Goal: Information Seeking & Learning: Check status

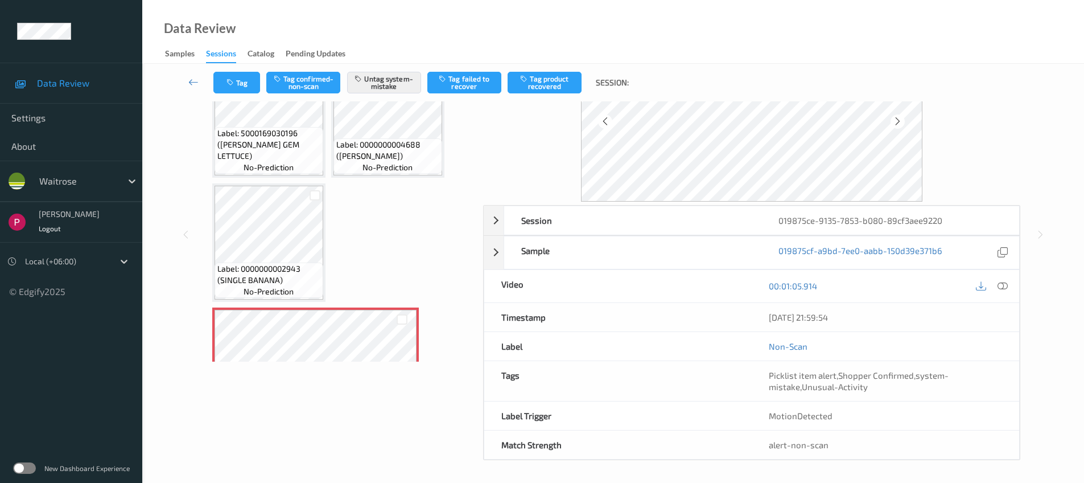
scroll to position [92, 0]
drag, startPoint x: 820, startPoint y: 221, endPoint x: 812, endPoint y: 219, distance: 7.7
click at [819, 221] on div "019875ce-9135-7853-b080-89cf3aee9220" at bounding box center [890, 220] width 257 height 28
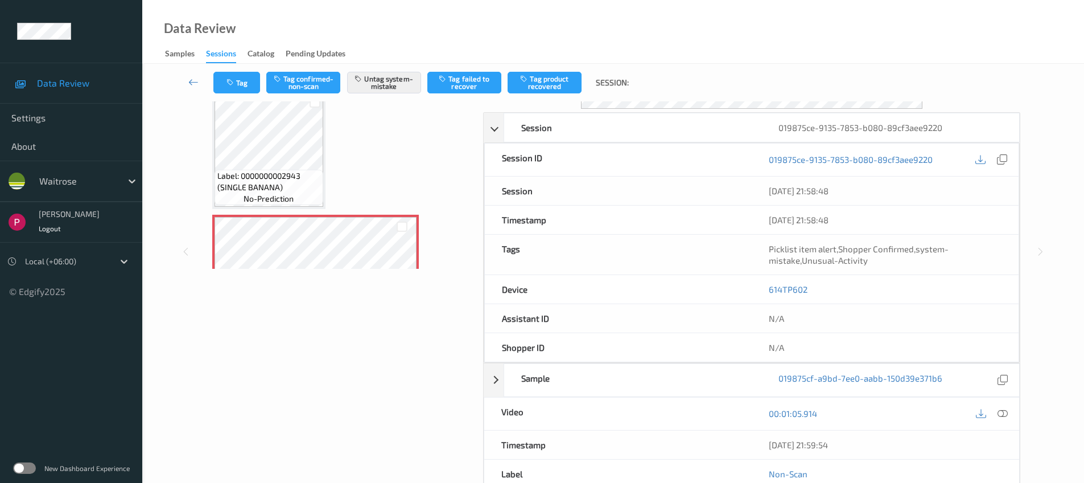
scroll to position [313, 0]
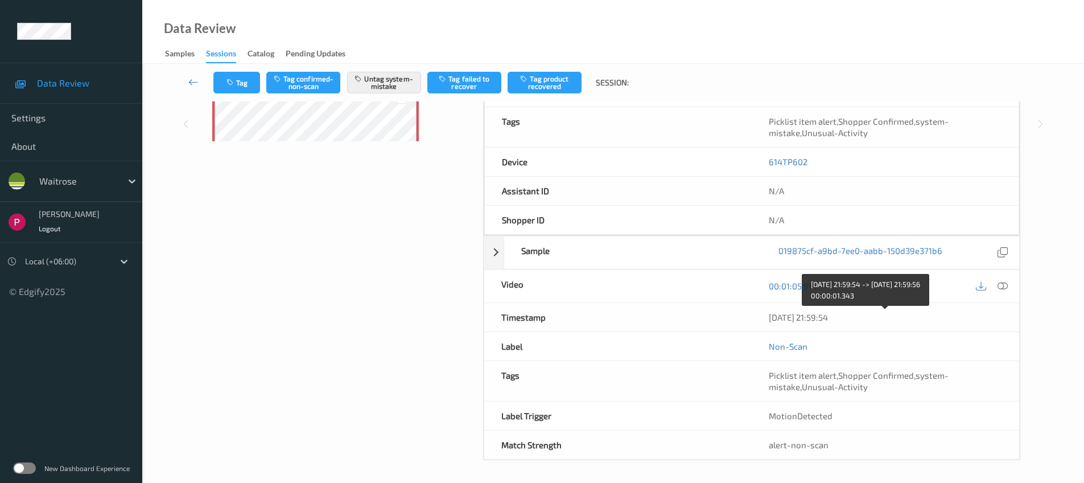
drag, startPoint x: 800, startPoint y: 317, endPoint x: 767, endPoint y: 314, distance: 32.5
click at [768, 315] on div "04/08/2025 21:59:54" at bounding box center [886, 317] width 268 height 28
copy div "04/08/2025 21:59:54"
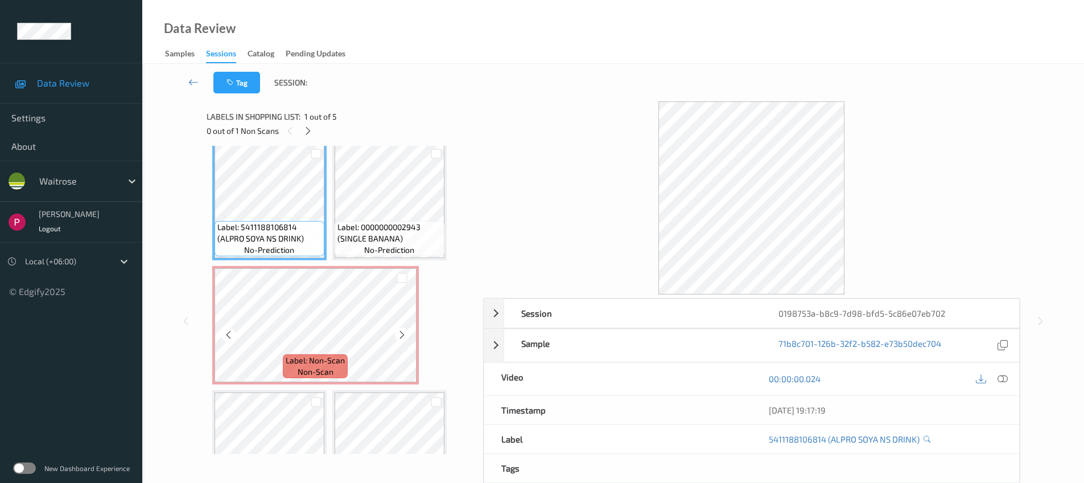
scroll to position [13, 0]
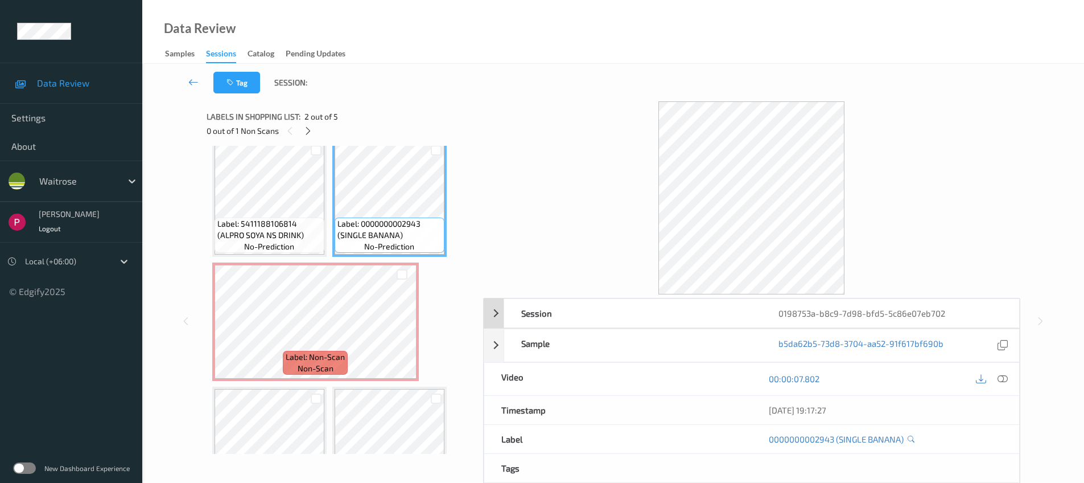
click at [837, 322] on div "0198753a-b8c9-7d98-bfd5-5c86e07eb702" at bounding box center [890, 313] width 257 height 28
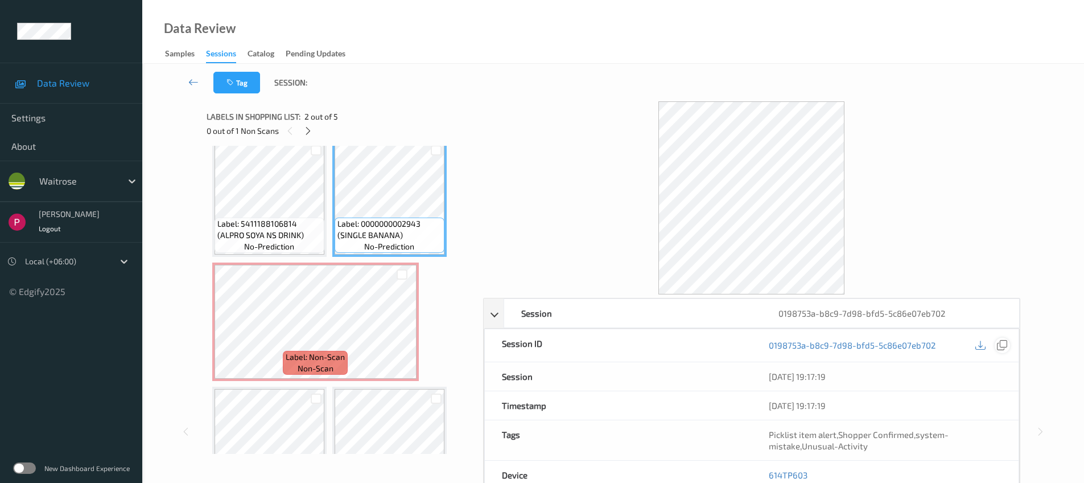
click at [1003, 346] on icon at bounding box center [1002, 345] width 10 height 10
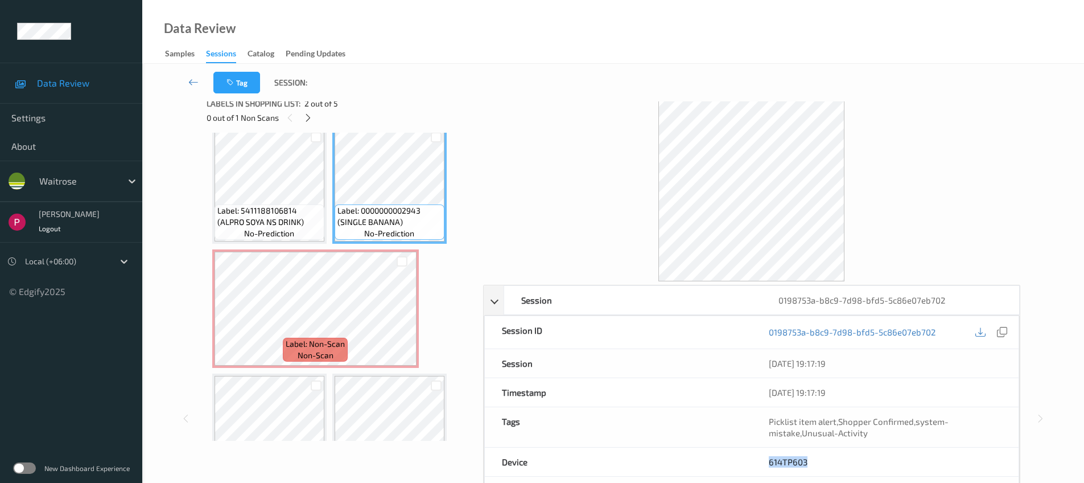
drag, startPoint x: 815, startPoint y: 462, endPoint x: 796, endPoint y: 445, distance: 25.0
click at [769, 459] on div "614TP603" at bounding box center [885, 461] width 267 height 28
copy link "614TP603"
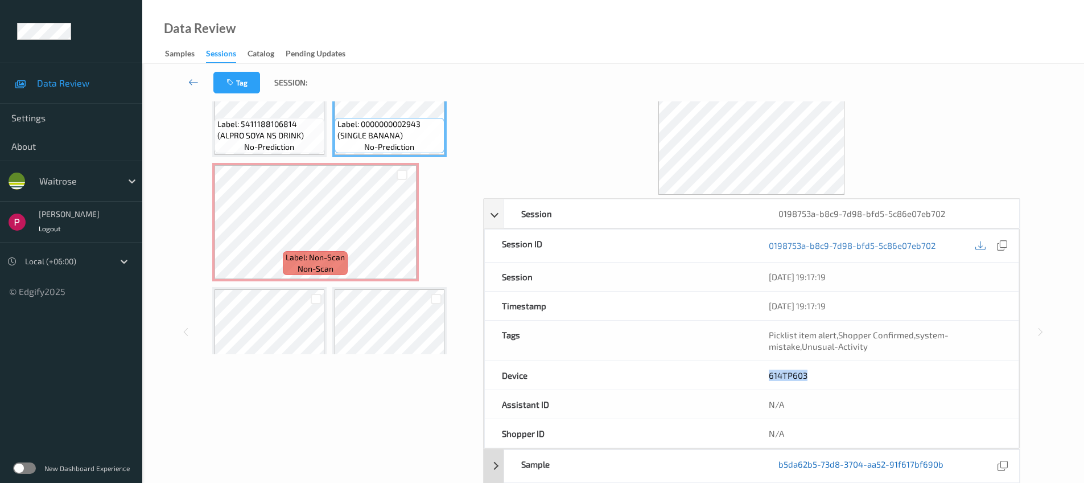
scroll to position [237, 0]
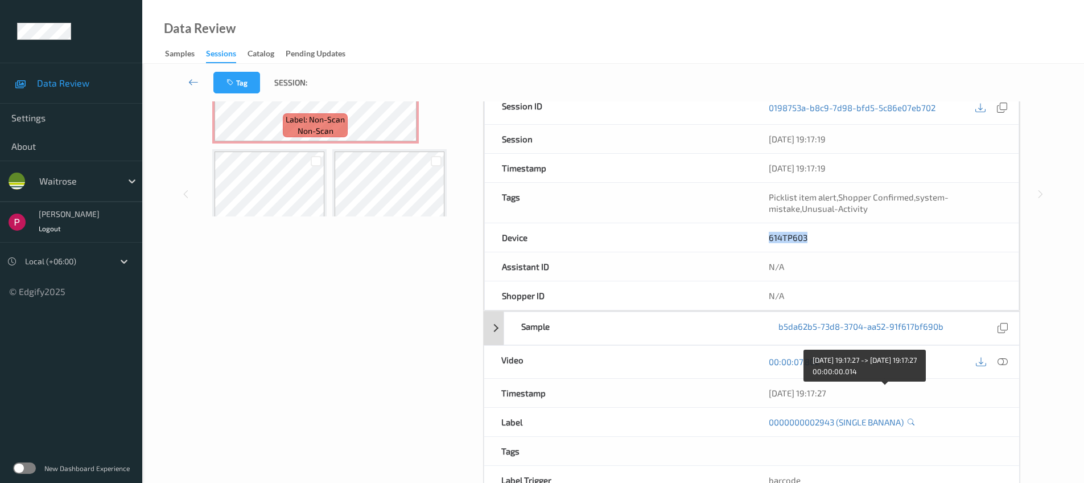
drag, startPoint x: 855, startPoint y: 394, endPoint x: 688, endPoint y: 334, distance: 177.9
click at [813, 392] on div "04/08/2025 19:17:27" at bounding box center [885, 392] width 233 height 11
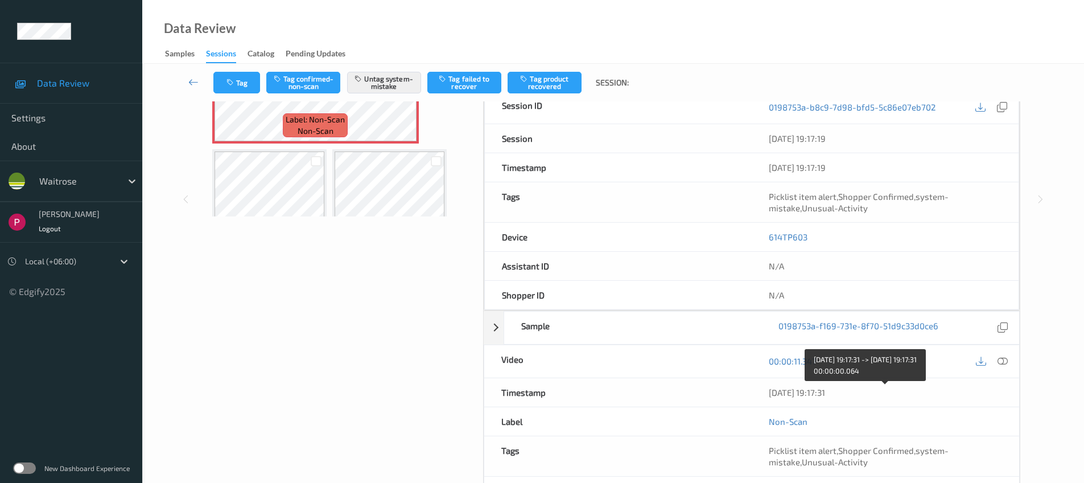
drag, startPoint x: 837, startPoint y: 393, endPoint x: 740, endPoint y: 393, distance: 96.8
click at [740, 393] on div "Timestamp 04/08/2025 19:17:31" at bounding box center [752, 392] width 536 height 29
copy div "04/08/2025 19:17:31"
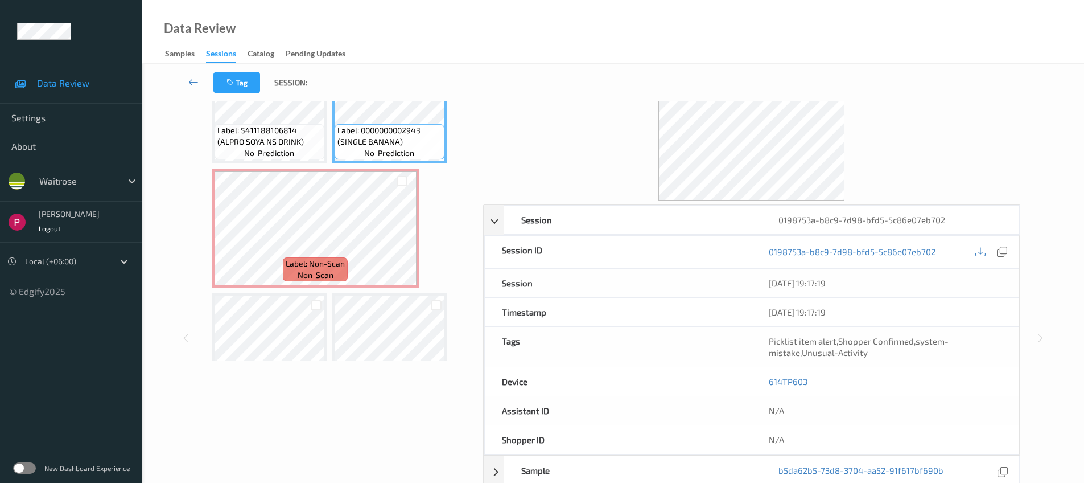
scroll to position [137, 0]
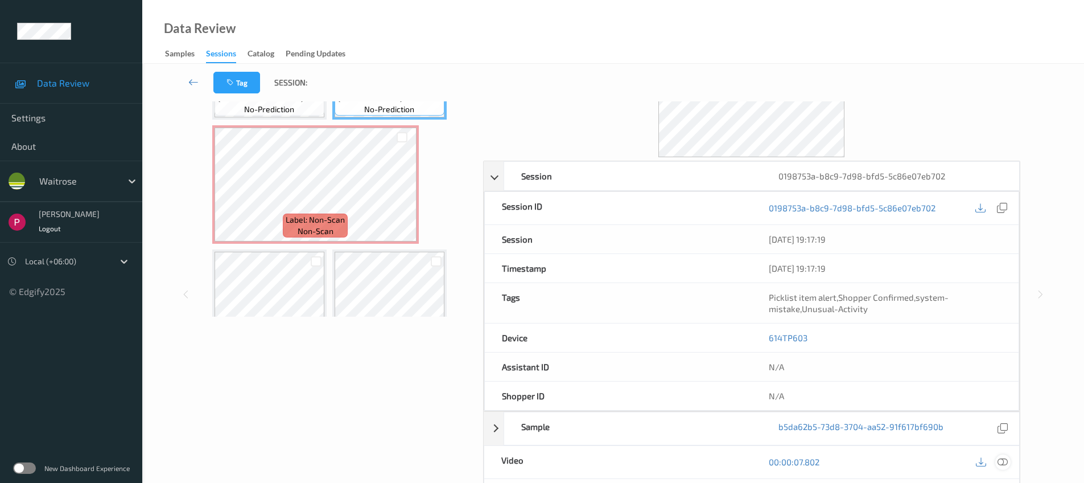
click at [1004, 462] on icon at bounding box center [1003, 462] width 10 height 10
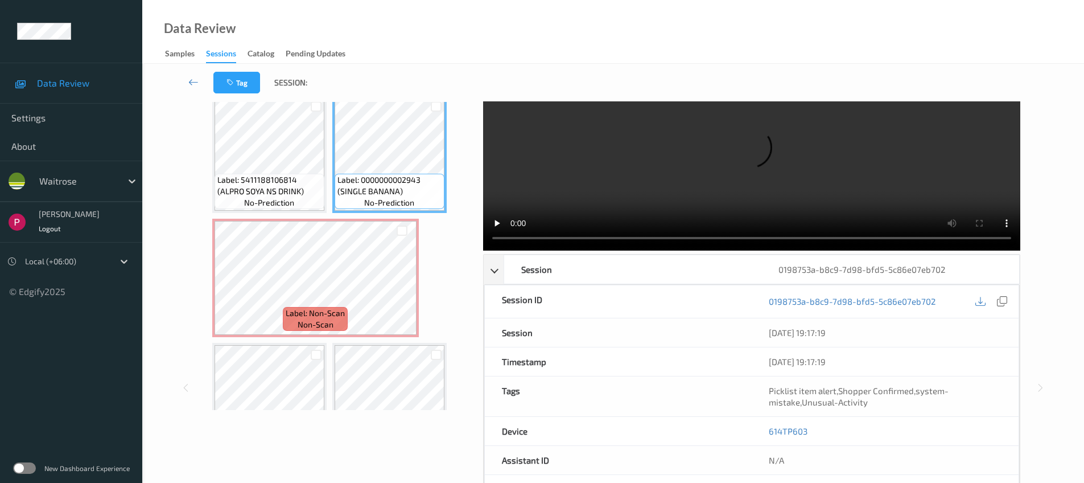
scroll to position [0, 0]
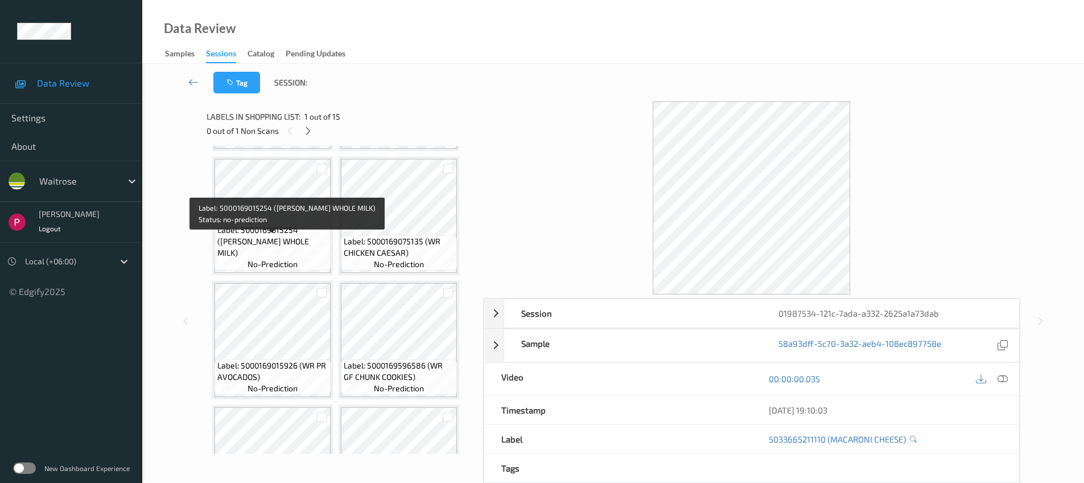
scroll to position [691, 0]
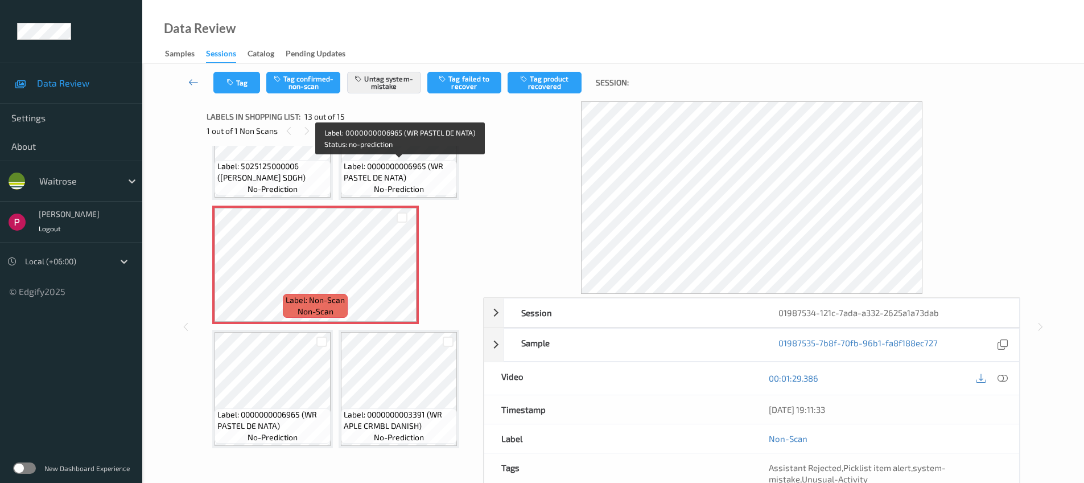
click at [427, 178] on span "Label: 0000000006965 (WR PASTEL DE NATA)" at bounding box center [399, 172] width 110 height 23
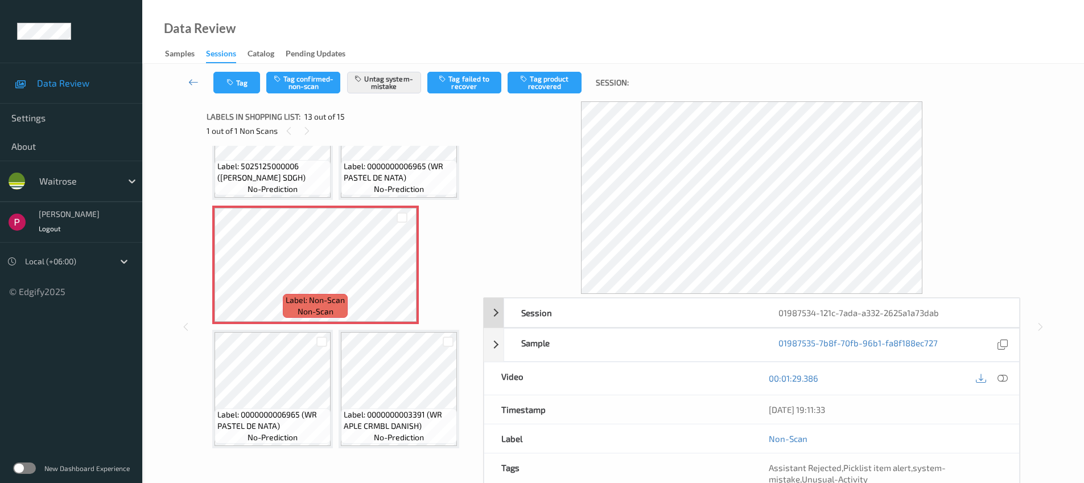
click at [848, 315] on div "01987534-121c-7ada-a332-2625a1a73dab" at bounding box center [890, 312] width 257 height 28
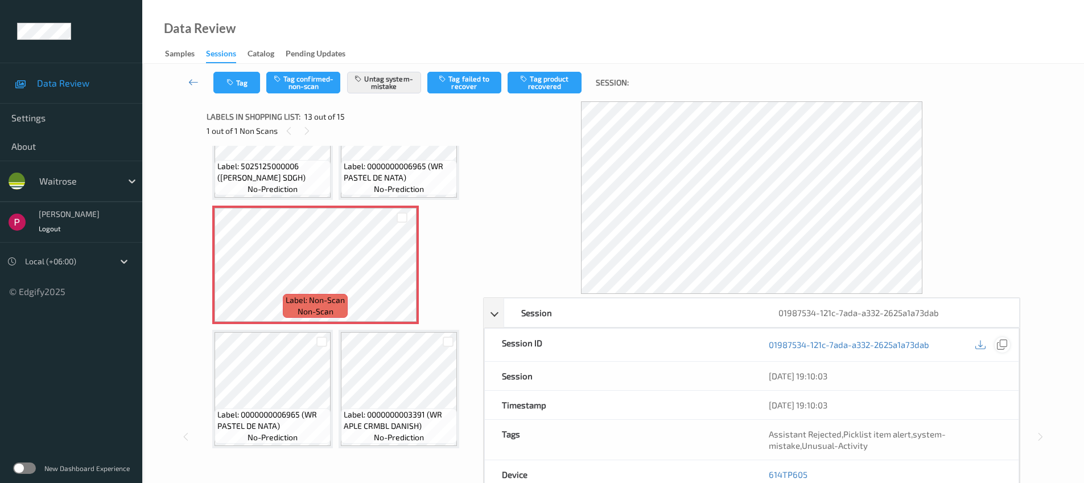
click at [1006, 344] on icon at bounding box center [1002, 344] width 10 height 10
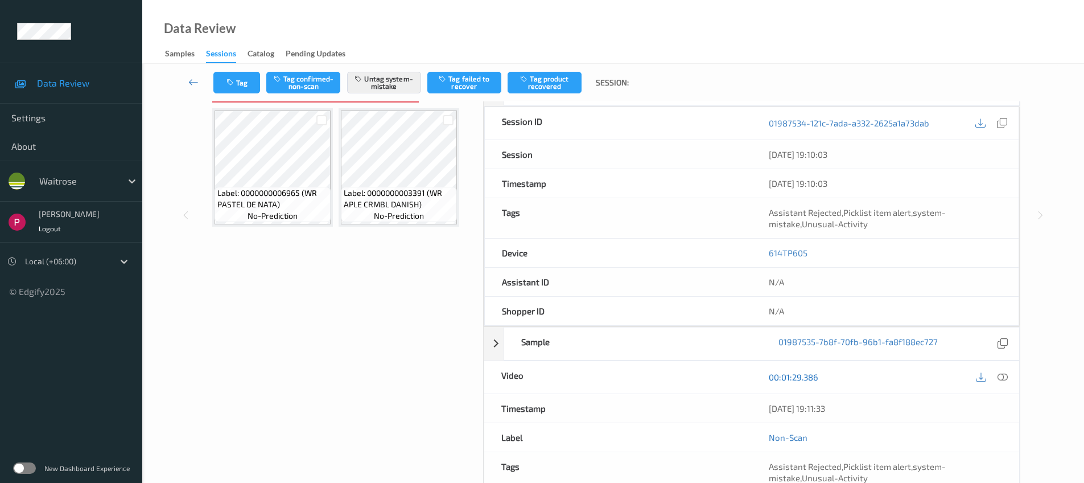
scroll to position [223, 0]
drag, startPoint x: 822, startPoint y: 249, endPoint x: 757, endPoint y: 248, distance: 64.9
click at [757, 248] on div "614TP605" at bounding box center [885, 251] width 267 height 28
copy link "614TP605"
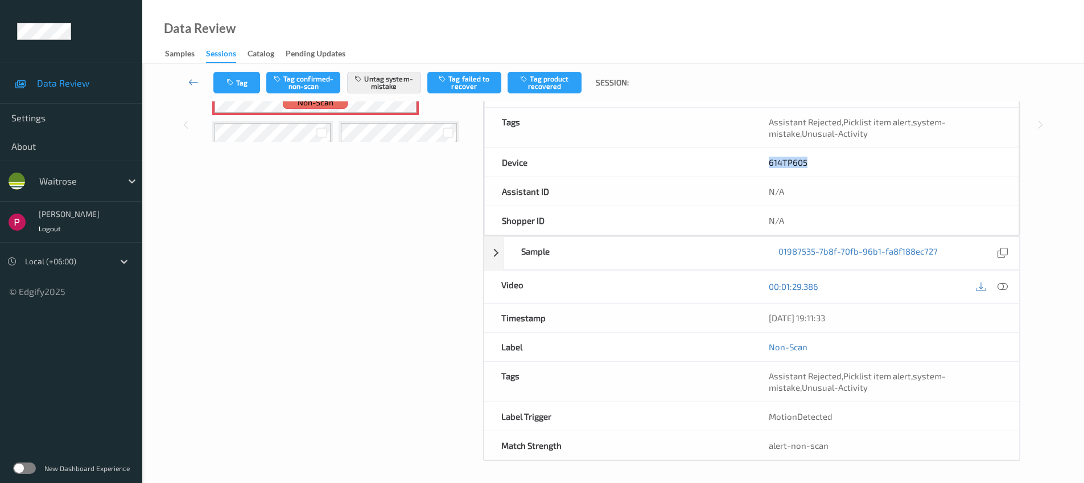
scroll to position [313, 0]
drag, startPoint x: 787, startPoint y: 314, endPoint x: 761, endPoint y: 309, distance: 27.1
click at [761, 309] on div "04/08/2025 19:11:33" at bounding box center [886, 317] width 268 height 28
copy div "04/08/2025 19:11:33"
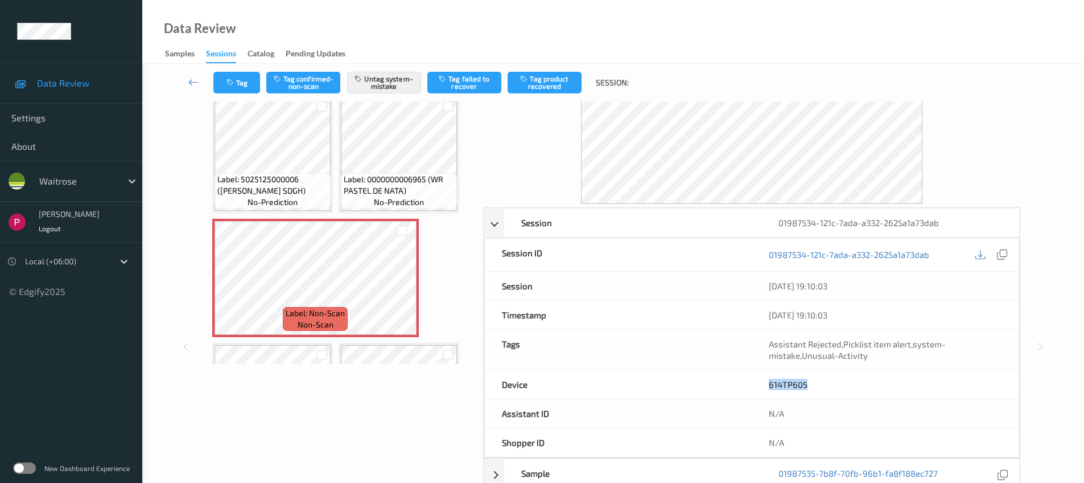
scroll to position [235, 0]
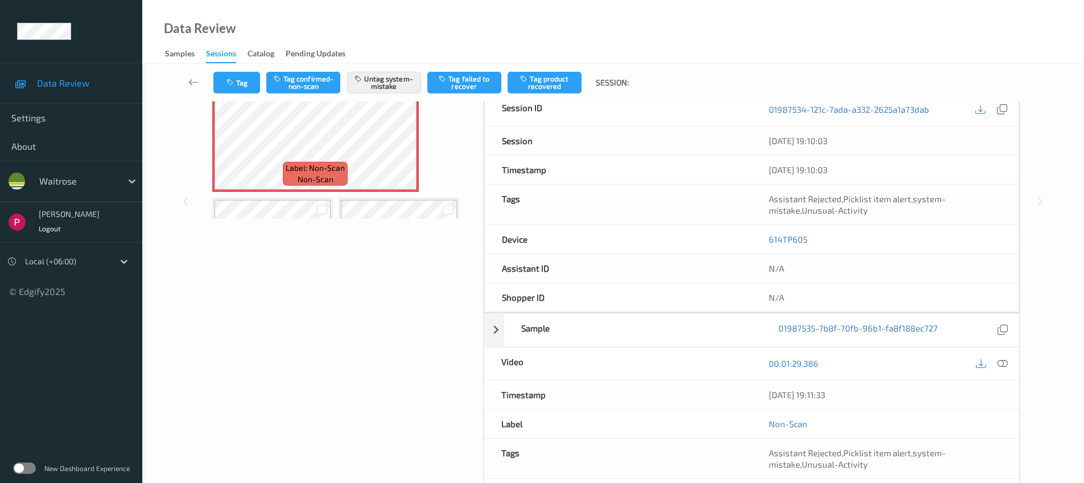
click at [1009, 358] on div at bounding box center [991, 363] width 37 height 15
click at [1008, 360] on div at bounding box center [1003, 363] width 15 height 15
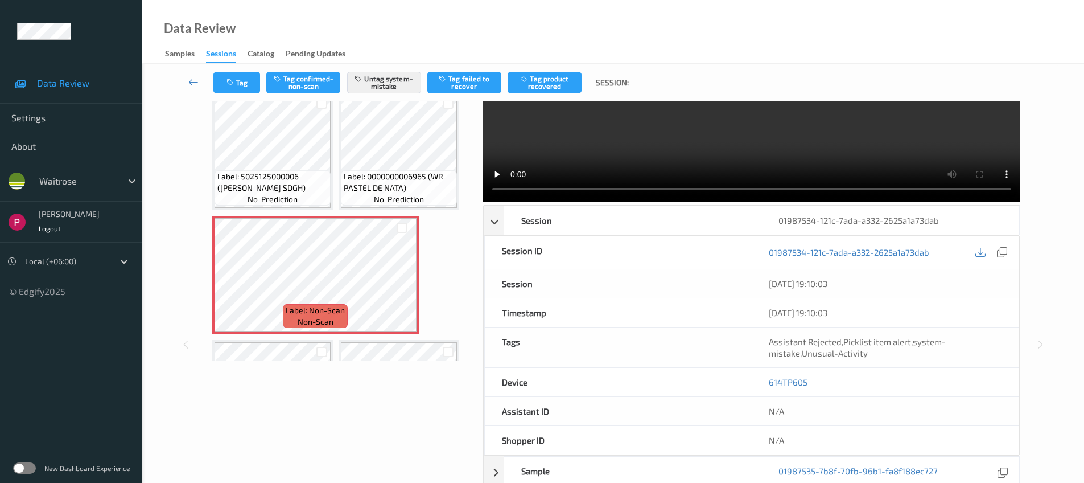
scroll to position [0, 0]
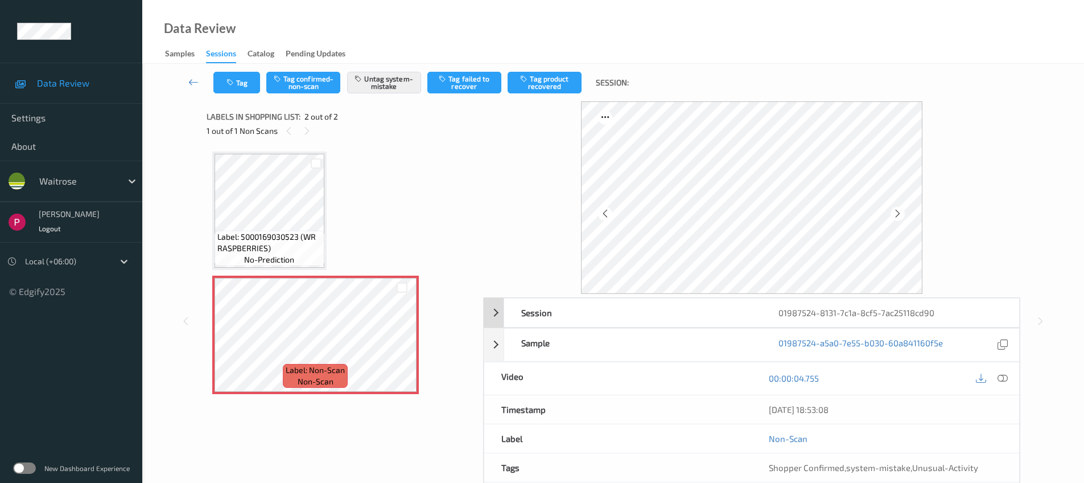
click at [806, 307] on div "01987524-8131-7c1a-8cf5-7ac25118cd90" at bounding box center [890, 312] width 257 height 28
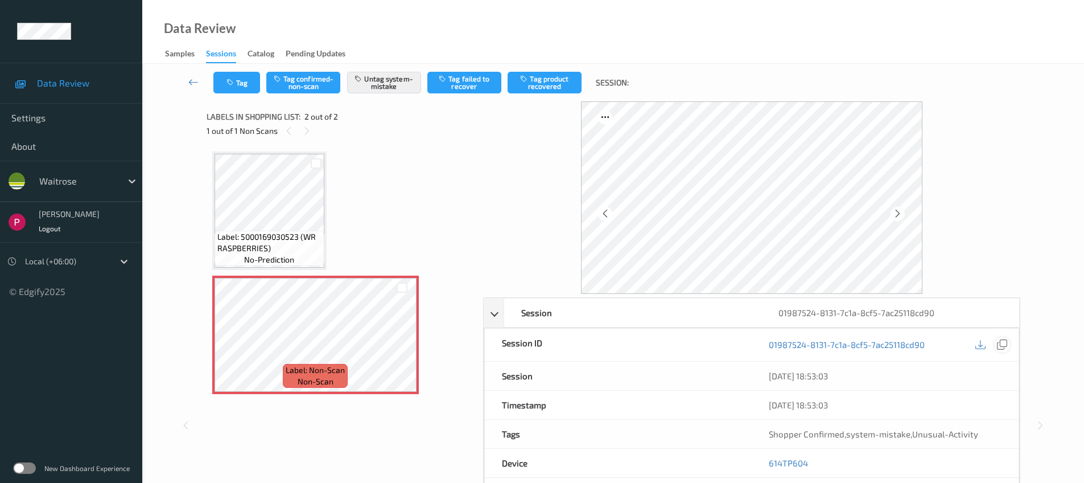
click at [1004, 345] on icon at bounding box center [1002, 344] width 10 height 10
drag, startPoint x: 806, startPoint y: 469, endPoint x: 759, endPoint y: 455, distance: 47.9
click at [759, 461] on div "614TP604" at bounding box center [885, 463] width 267 height 28
copy link "614TP604"
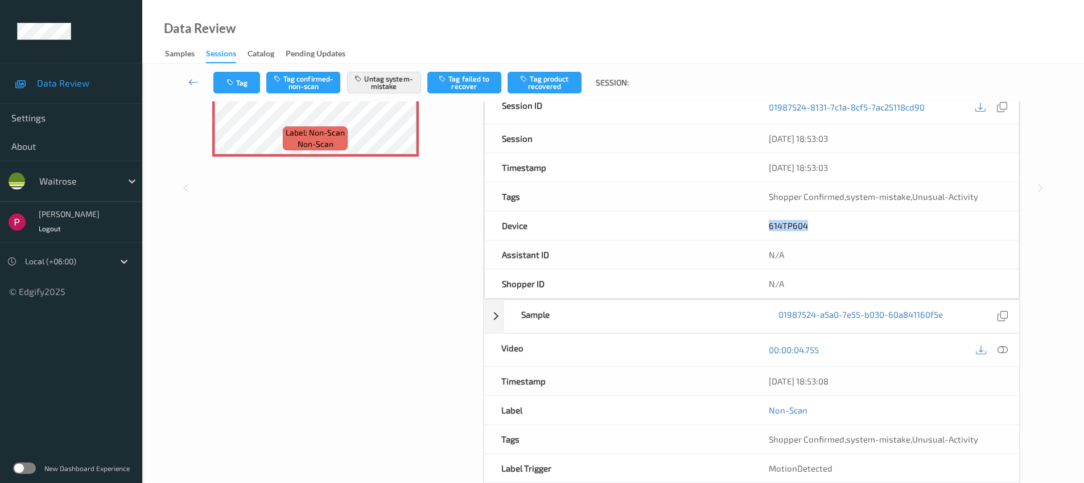
drag, startPoint x: 835, startPoint y: 391, endPoint x: 765, endPoint y: 384, distance: 70.4
click at [765, 384] on div "04/08/2025 18:53:08" at bounding box center [886, 381] width 268 height 28
copy div "04/08/2025 18:53:08"
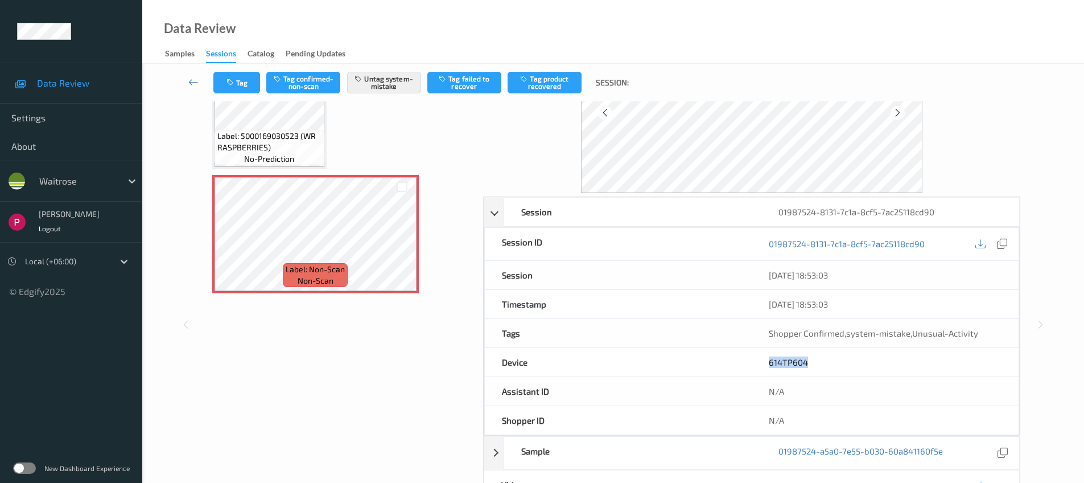
scroll to position [0, 0]
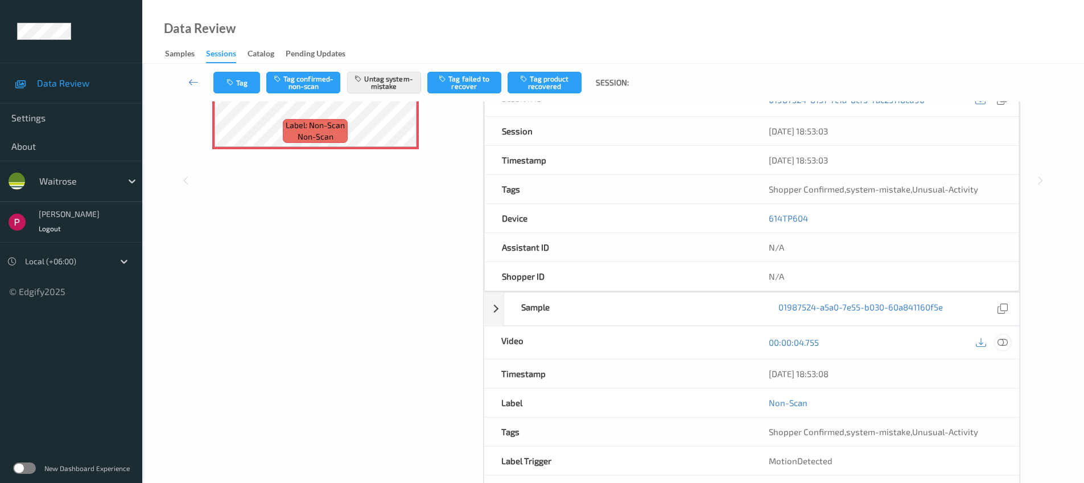
click at [1005, 340] on icon at bounding box center [1003, 342] width 10 height 10
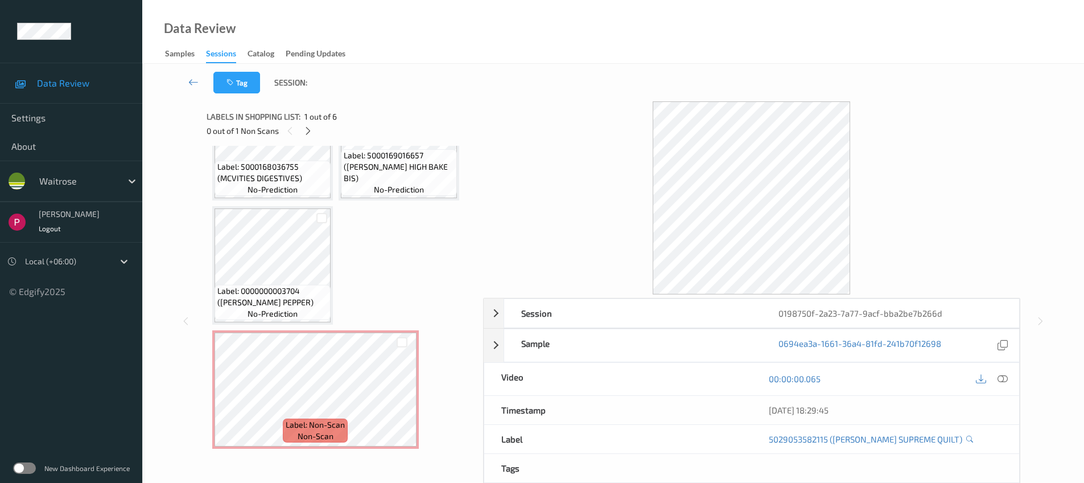
scroll to position [194, 0]
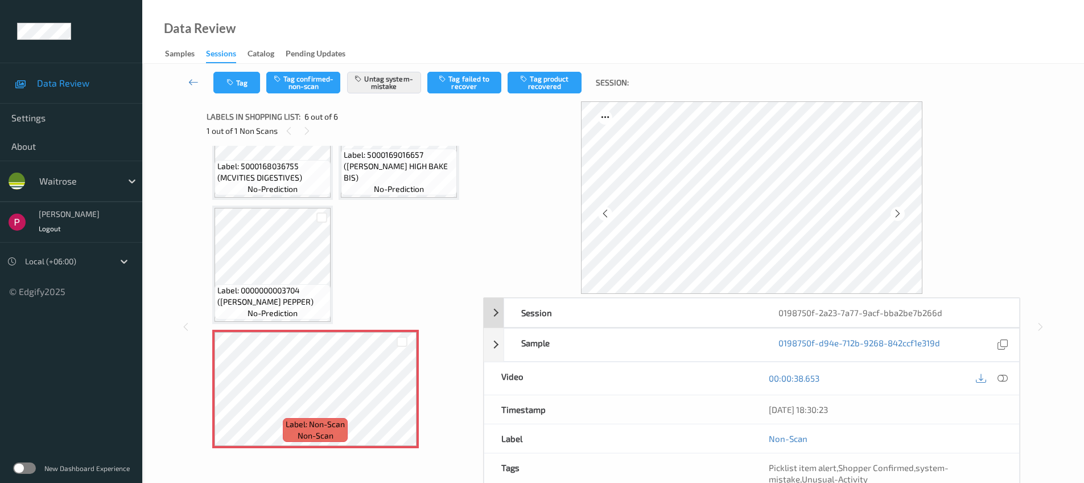
click at [913, 316] on div "0198750f-2a23-7a77-9acf-bba2be7b266d" at bounding box center [890, 312] width 257 height 28
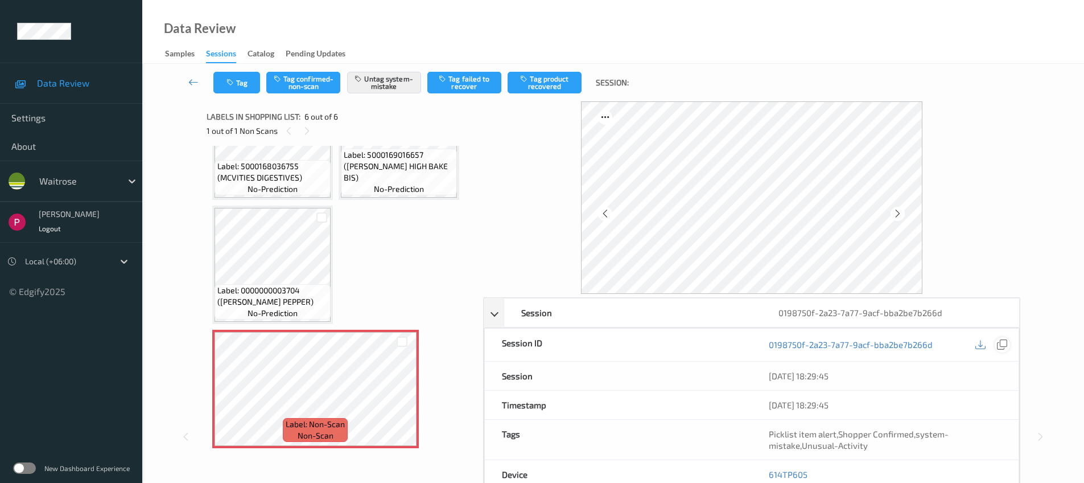
click at [1007, 343] on icon at bounding box center [1002, 344] width 10 height 10
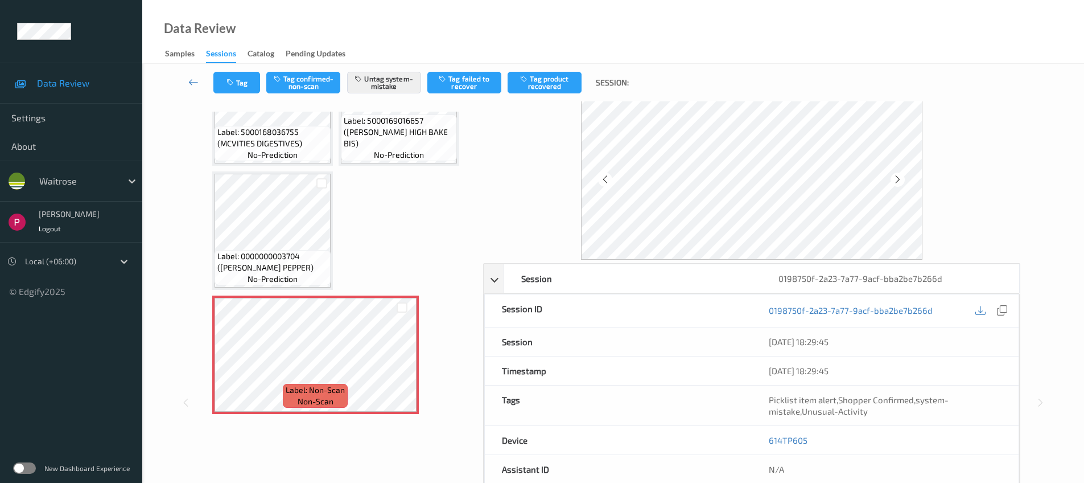
scroll to position [102, 0]
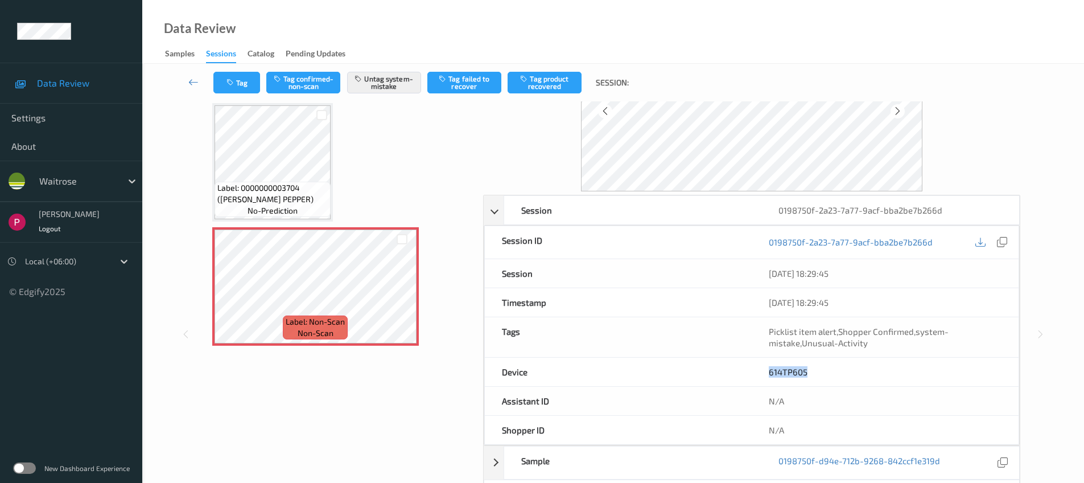
drag, startPoint x: 822, startPoint y: 377, endPoint x: 767, endPoint y: 372, distance: 54.8
click at [767, 372] on div "614TP605" at bounding box center [885, 371] width 267 height 28
copy link "614TP605"
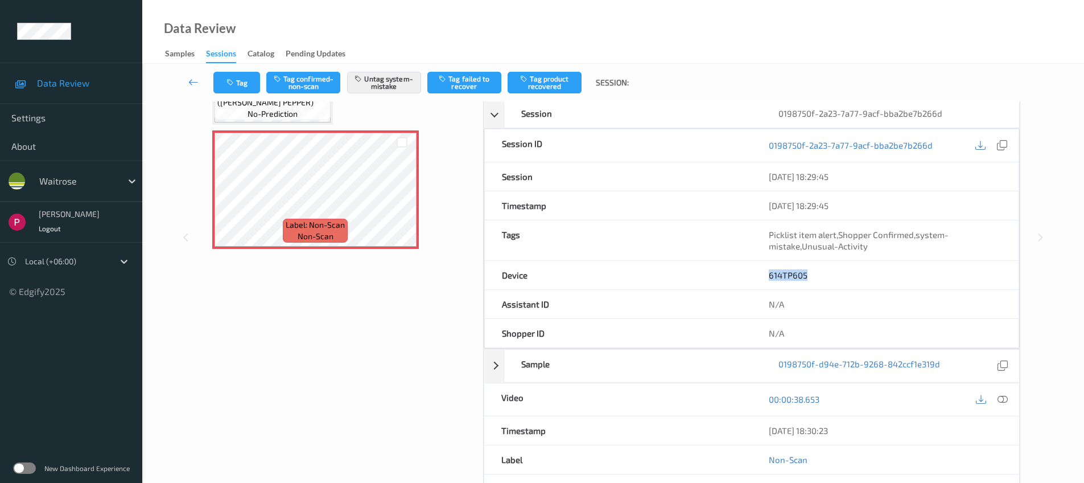
scroll to position [211, 0]
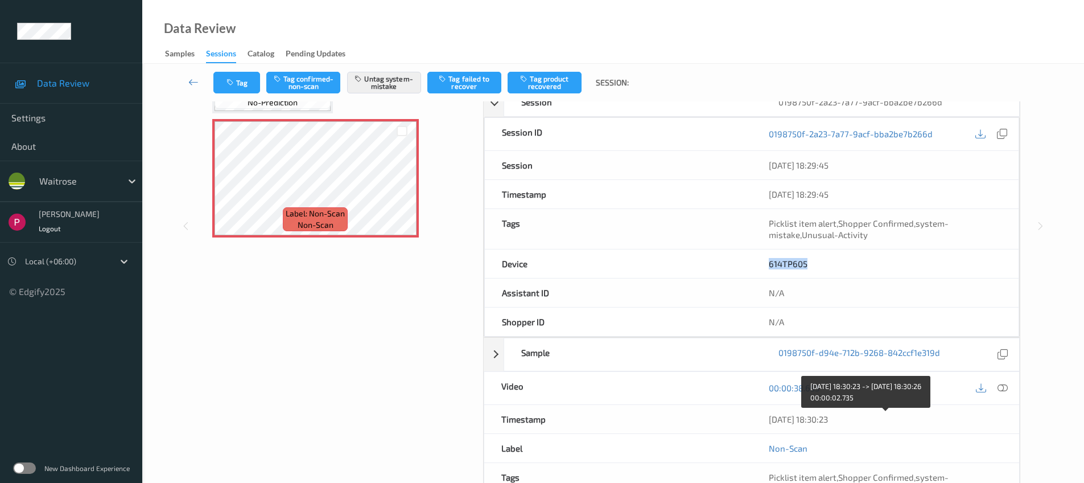
drag, startPoint x: 862, startPoint y: 418, endPoint x: 762, endPoint y: 414, distance: 99.7
click at [763, 415] on div "[DATE] 18:30:23" at bounding box center [886, 419] width 268 height 28
copy div "[DATE] 18:30:23"
click at [1007, 385] on icon at bounding box center [1003, 388] width 10 height 10
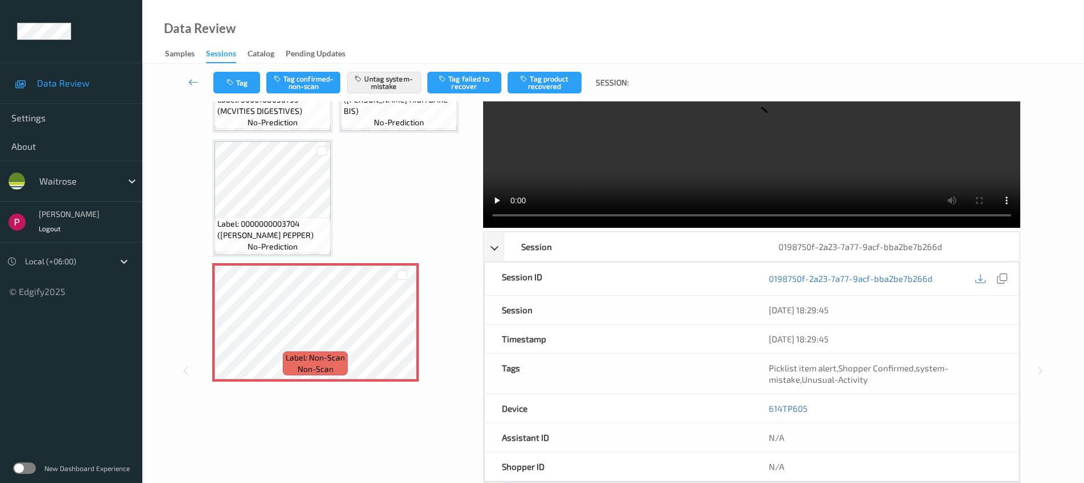
scroll to position [0, 0]
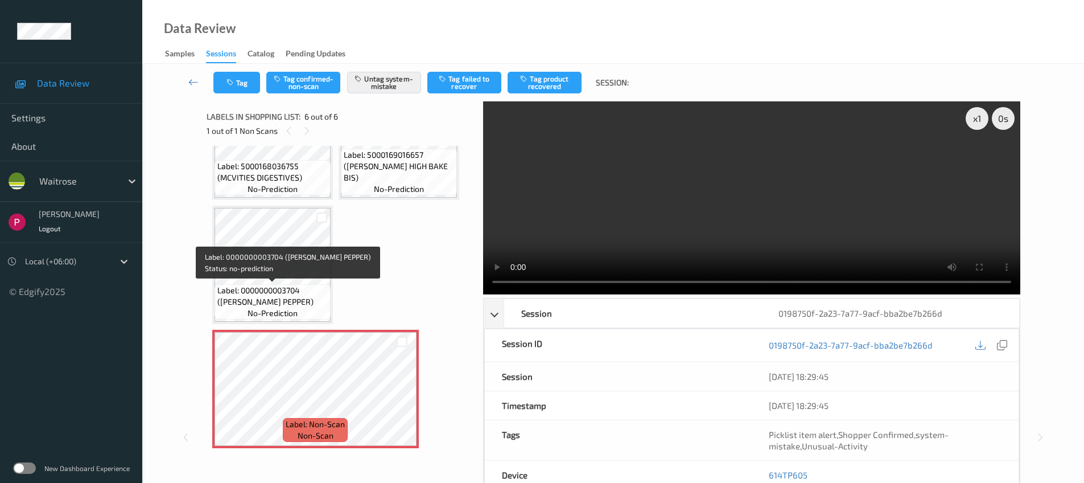
click at [272, 307] on span "no-prediction" at bounding box center [273, 312] width 50 height 11
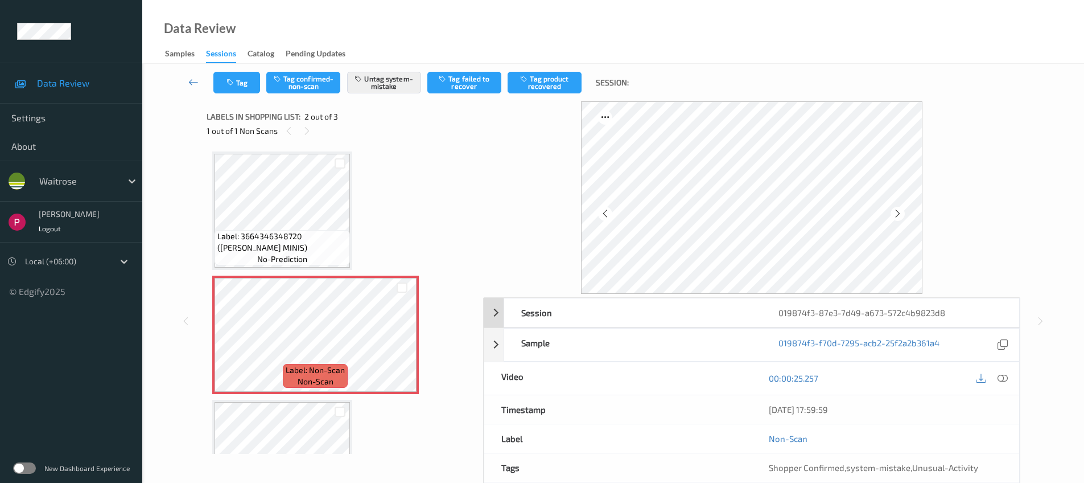
click at [843, 312] on div "019874f3-87e3-7d49-a673-572c4b9823d8" at bounding box center [890, 312] width 257 height 28
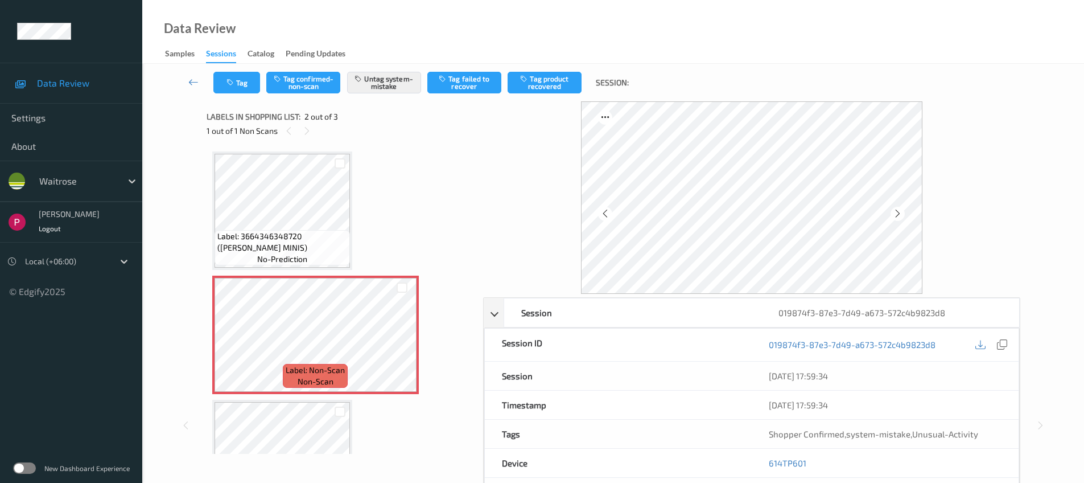
click at [1012, 343] on div "019874f3-87e3-7d49-a673-572c4b9823d8" at bounding box center [885, 344] width 267 height 32
click at [1002, 345] on icon at bounding box center [1002, 344] width 10 height 10
drag, startPoint x: 811, startPoint y: 465, endPoint x: 774, endPoint y: 449, distance: 39.5
click at [766, 461] on div "614TP601" at bounding box center [885, 463] width 267 height 28
copy link "614TP601"
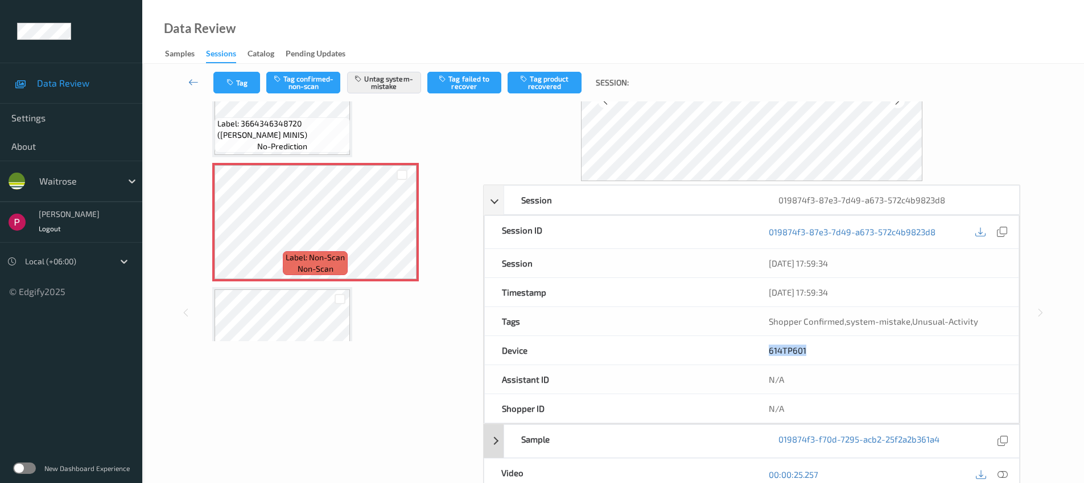
scroll to position [241, 0]
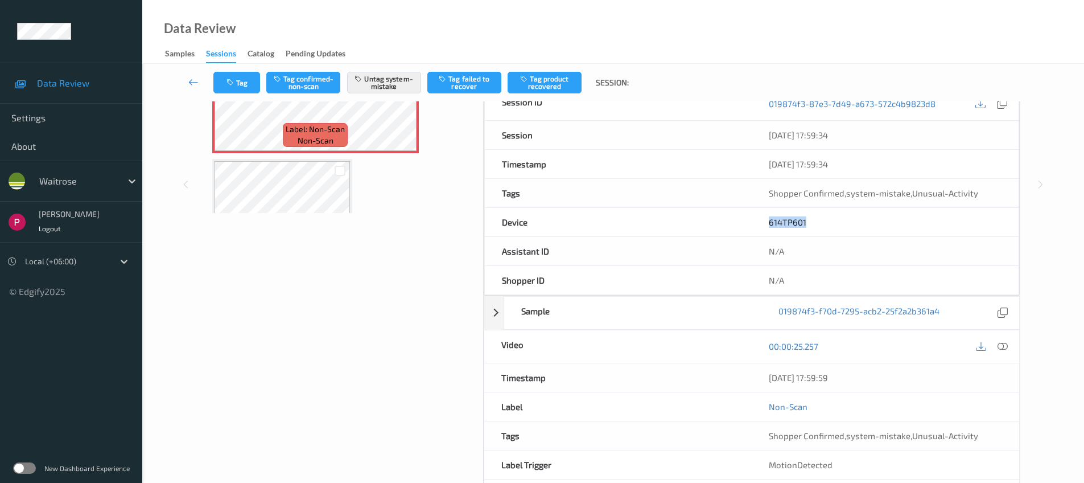
drag, startPoint x: 862, startPoint y: 381, endPoint x: 779, endPoint y: 367, distance: 84.4
click at [780, 368] on div "04/08/2025 17:59:59" at bounding box center [886, 377] width 268 height 28
copy div "04/08/2025 17:59:59"
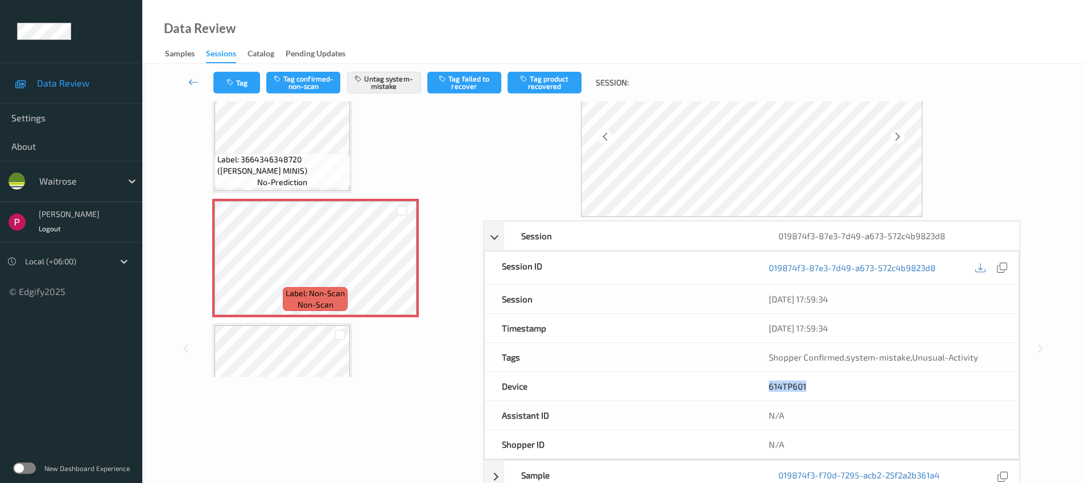
scroll to position [0, 0]
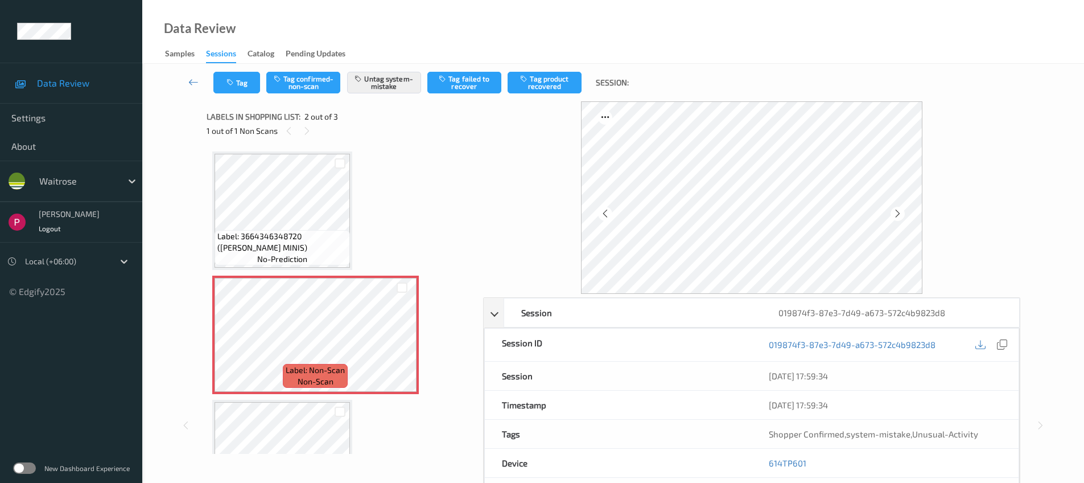
click at [306, 231] on span "Label: 3664346348720 (TERRYS CHOC MINIS)" at bounding box center [282, 242] width 130 height 23
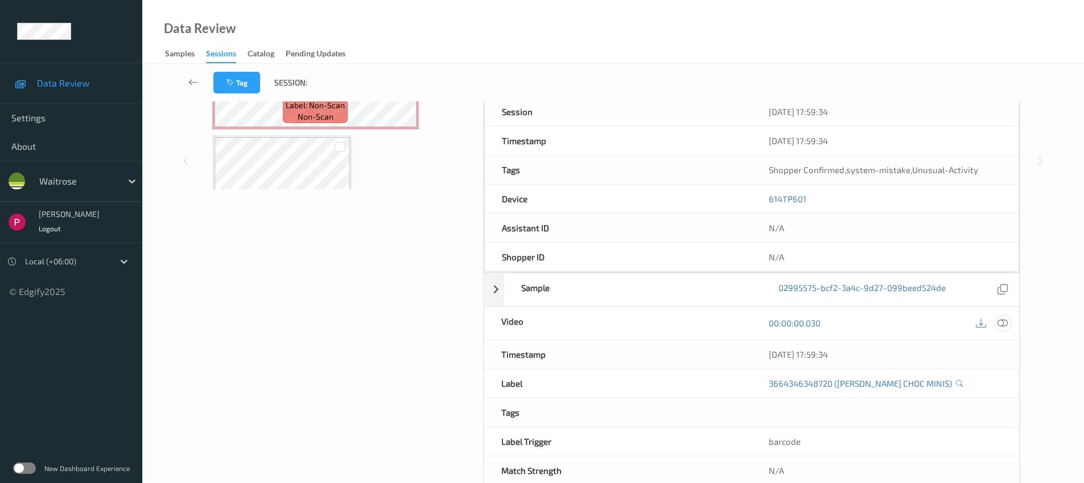
click at [1005, 325] on icon at bounding box center [1003, 323] width 10 height 10
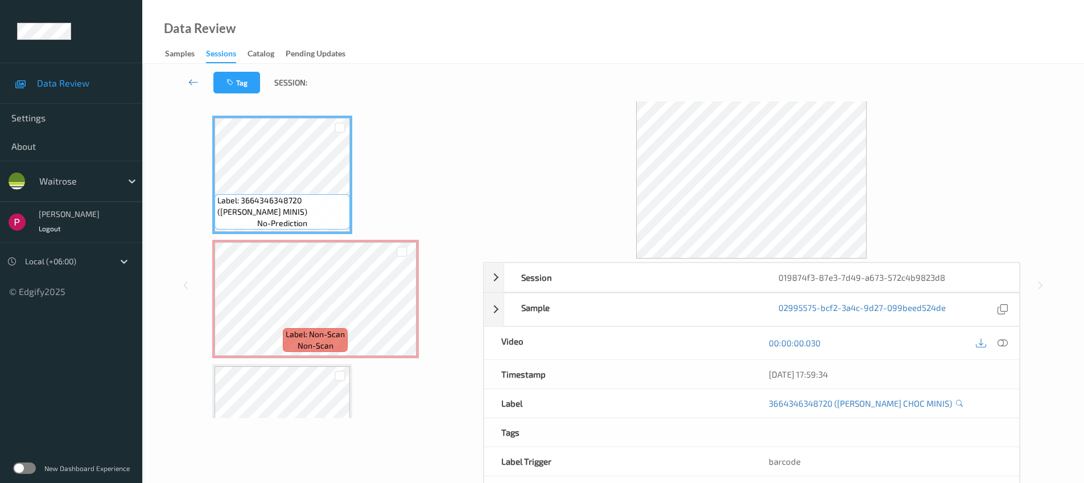
scroll to position [82, 0]
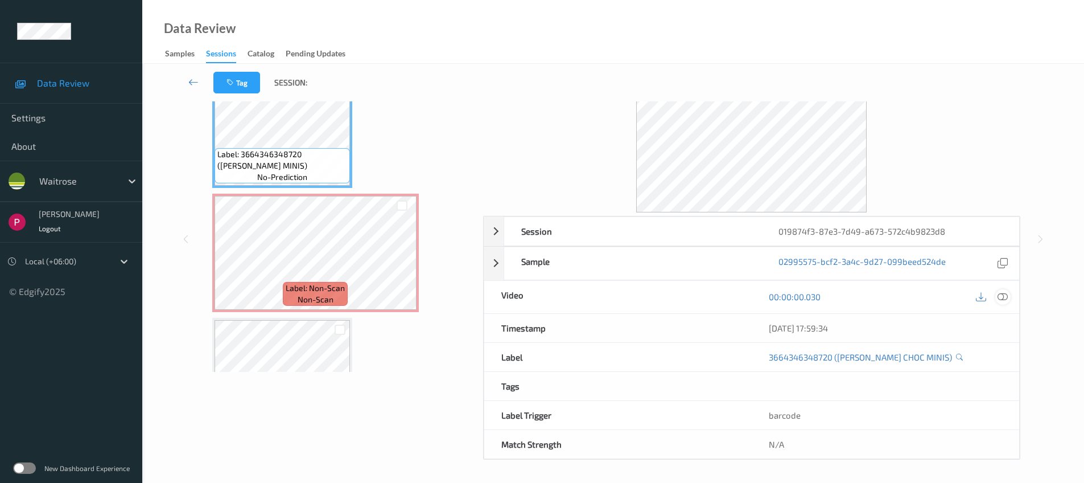
click at [1005, 299] on icon at bounding box center [1003, 296] width 10 height 10
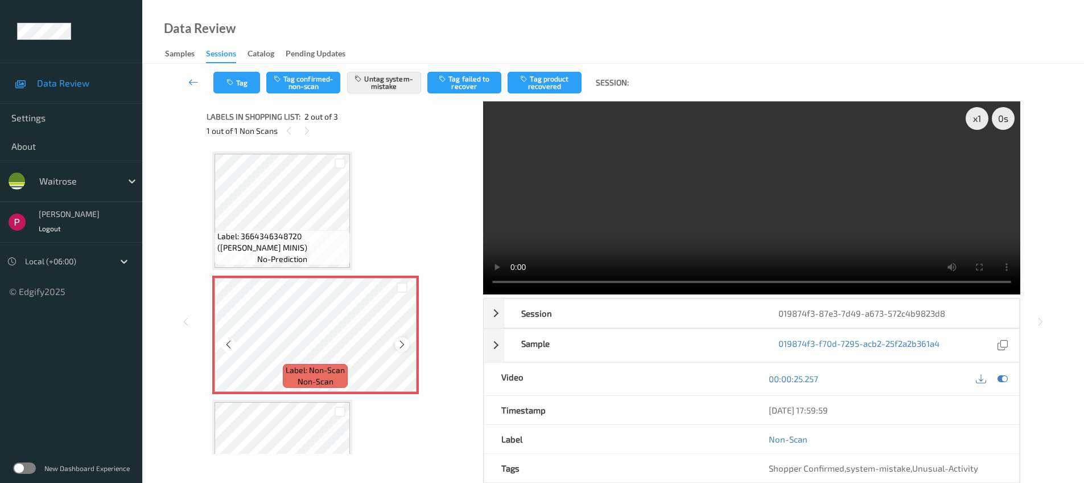
click at [404, 342] on icon at bounding box center [402, 344] width 10 height 10
click at [403, 343] on icon at bounding box center [402, 344] width 10 height 10
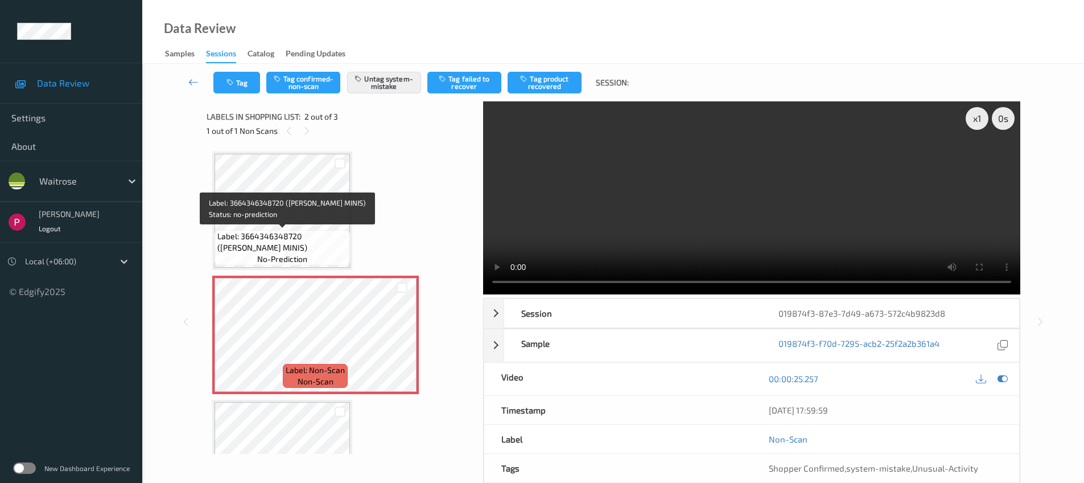
click at [276, 241] on span "Label: 3664346348720 (TERRYS CHOC MINIS)" at bounding box center [282, 242] width 130 height 23
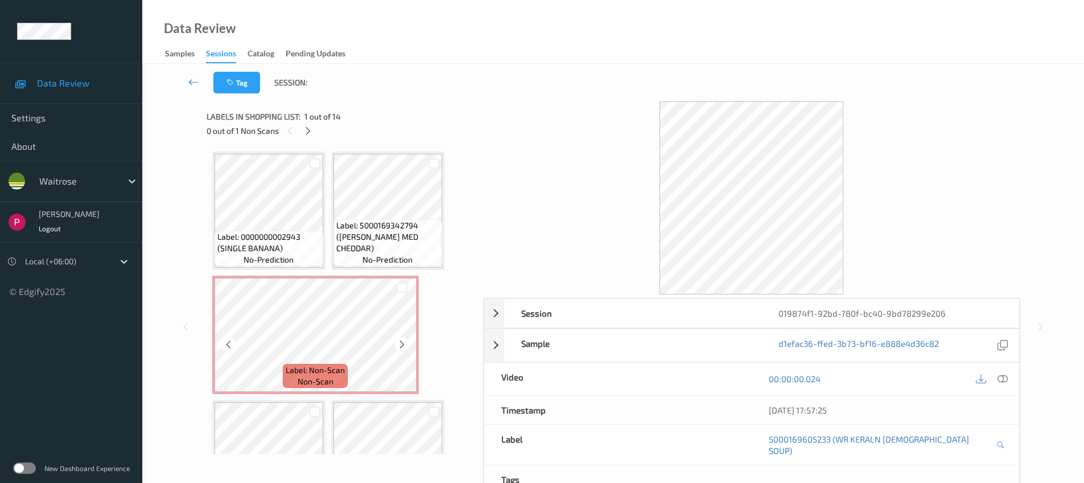
scroll to position [243, 0]
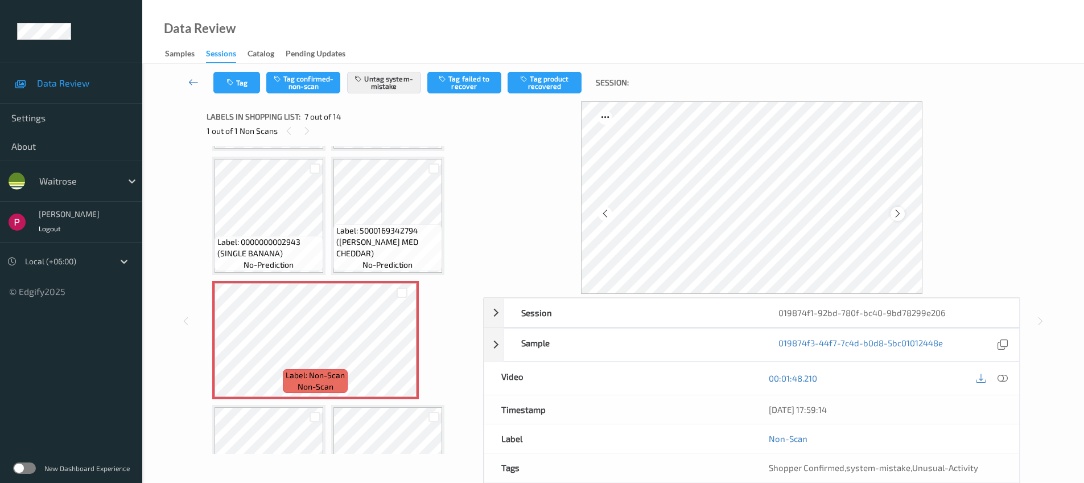
click at [901, 211] on icon at bounding box center [898, 213] width 10 height 10
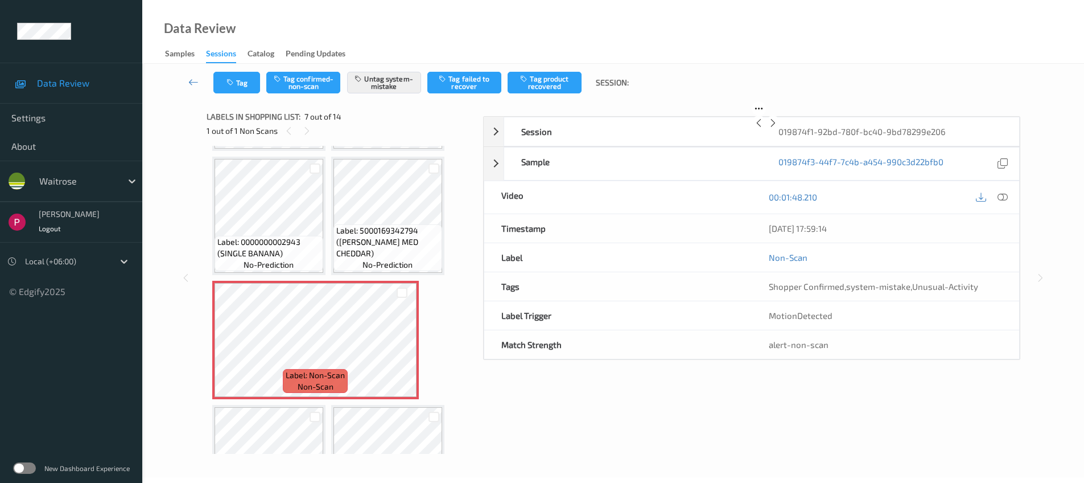
click at [778, 128] on icon at bounding box center [774, 123] width 10 height 10
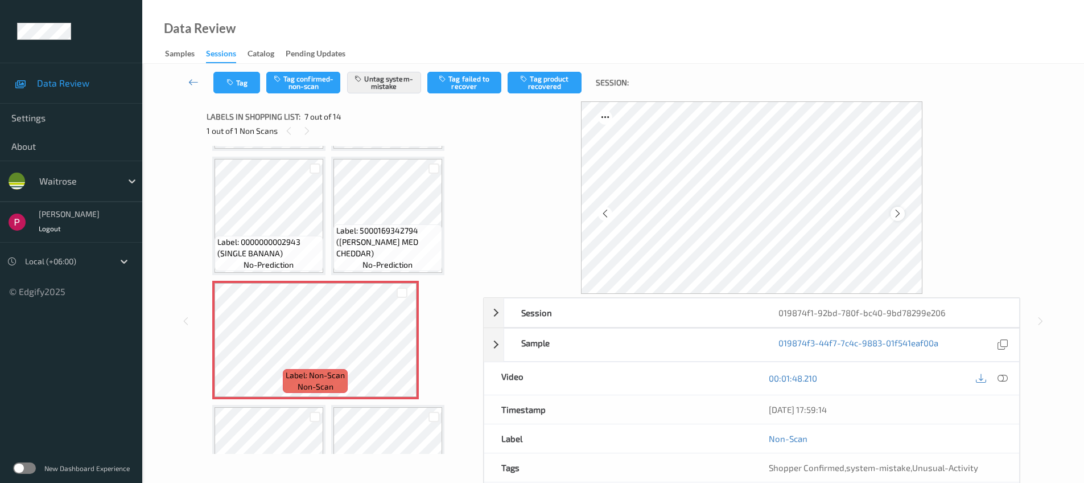
click at [901, 211] on icon at bounding box center [898, 213] width 10 height 10
click at [835, 312] on div "019874f1-92bd-780f-bc40-9bd78299e206" at bounding box center [890, 312] width 257 height 28
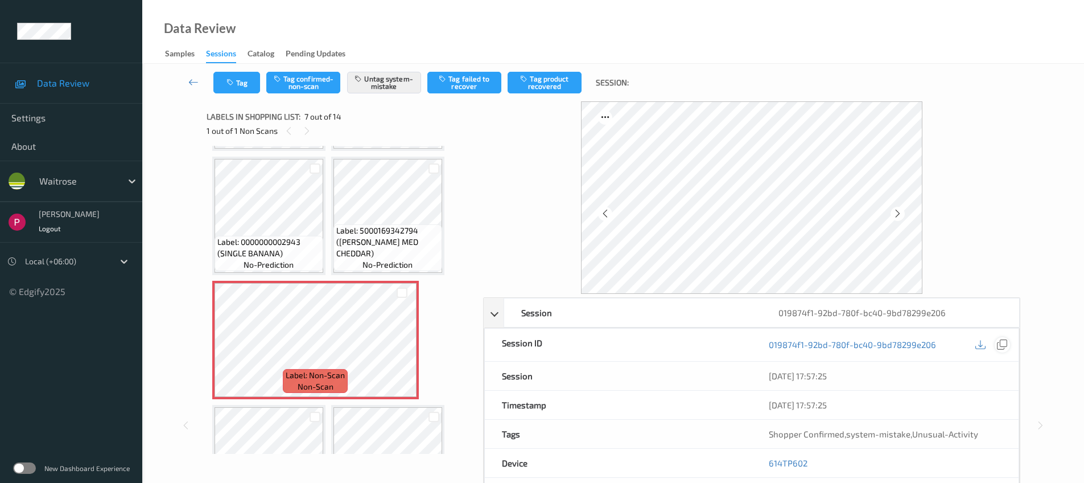
click at [1007, 347] on icon at bounding box center [1002, 344] width 10 height 10
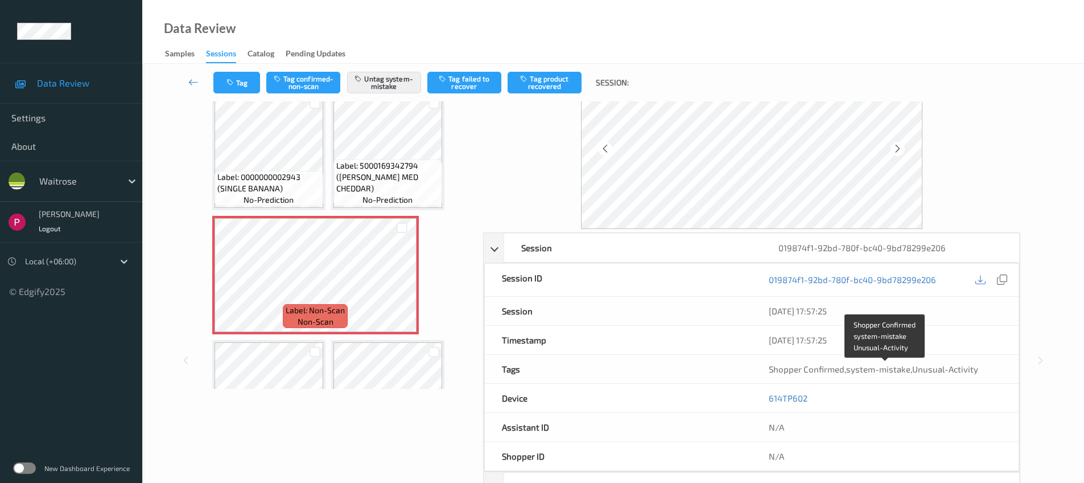
scroll to position [79, 0]
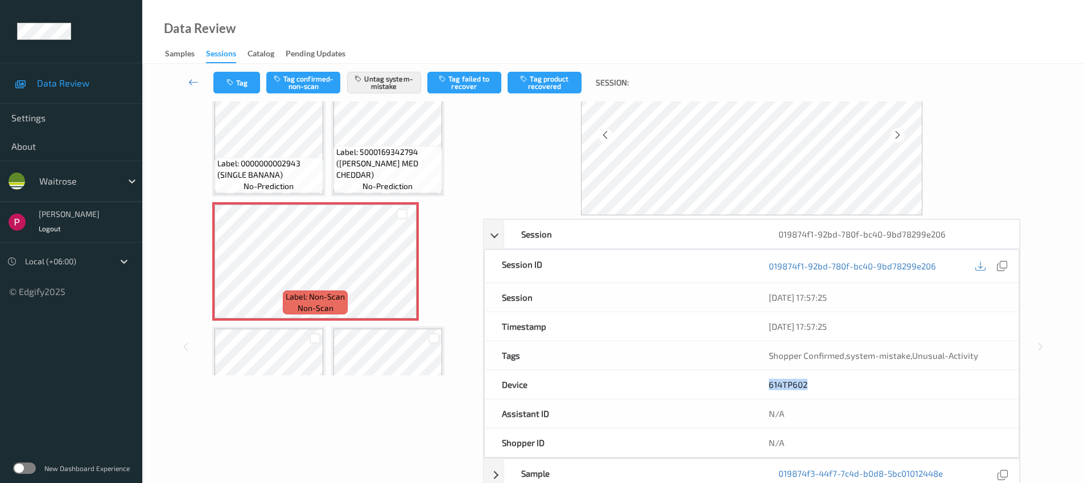
drag, startPoint x: 819, startPoint y: 387, endPoint x: 766, endPoint y: 381, distance: 53.2
click at [766, 381] on div "614TP602" at bounding box center [885, 384] width 267 height 28
copy link "614TP602"
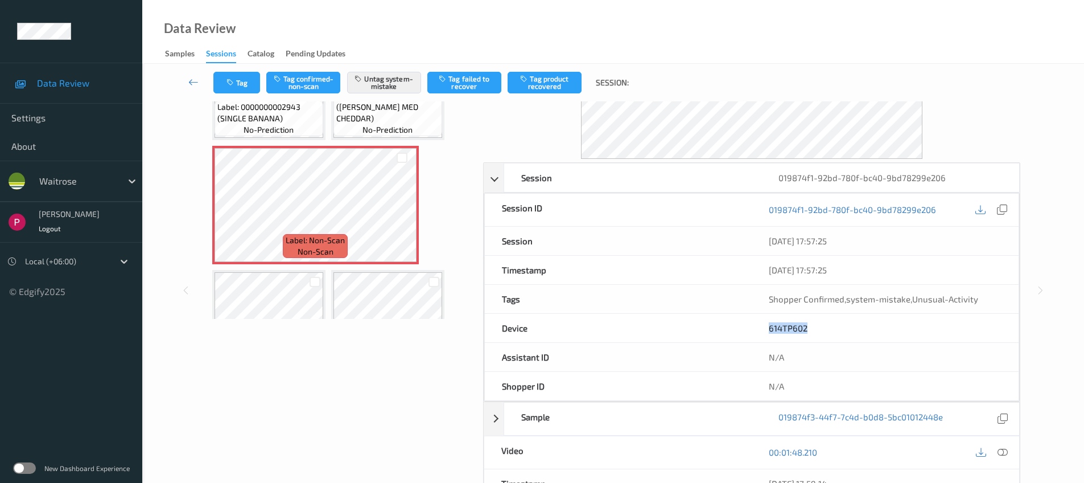
scroll to position [290, 0]
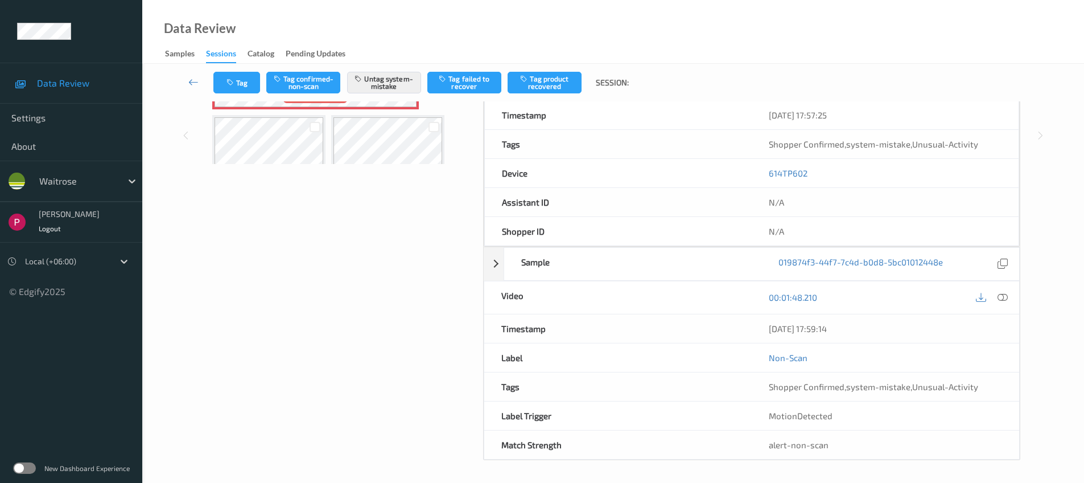
drag, startPoint x: 851, startPoint y: 333, endPoint x: 762, endPoint y: 331, distance: 88.8
click at [762, 331] on div "04/08/2025 17:59:14" at bounding box center [886, 328] width 268 height 28
drag, startPoint x: 765, startPoint y: 328, endPoint x: 861, endPoint y: 322, distance: 96.4
click at [857, 324] on div "04/08/2025 17:59:14" at bounding box center [886, 328] width 268 height 28
copy div "04/08/2025 17:59:14"
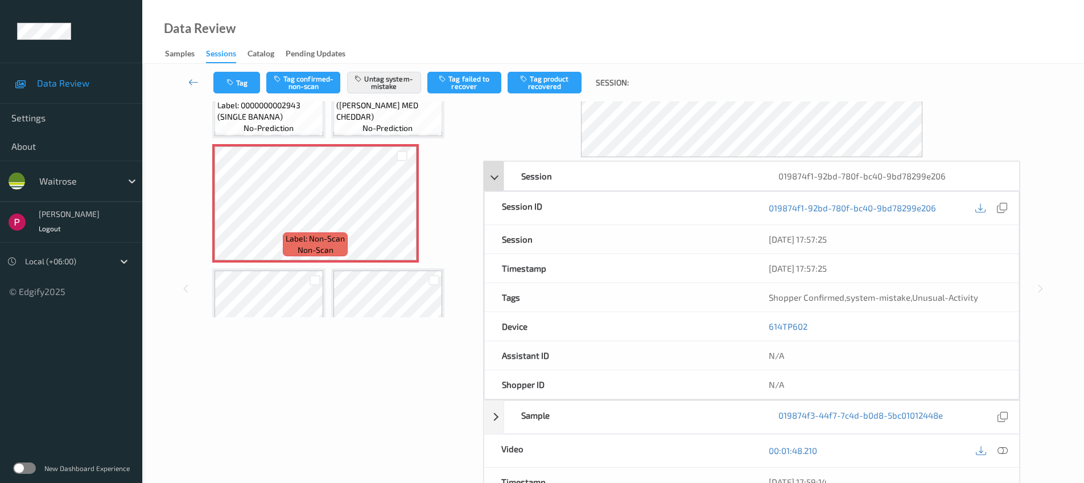
scroll to position [0, 0]
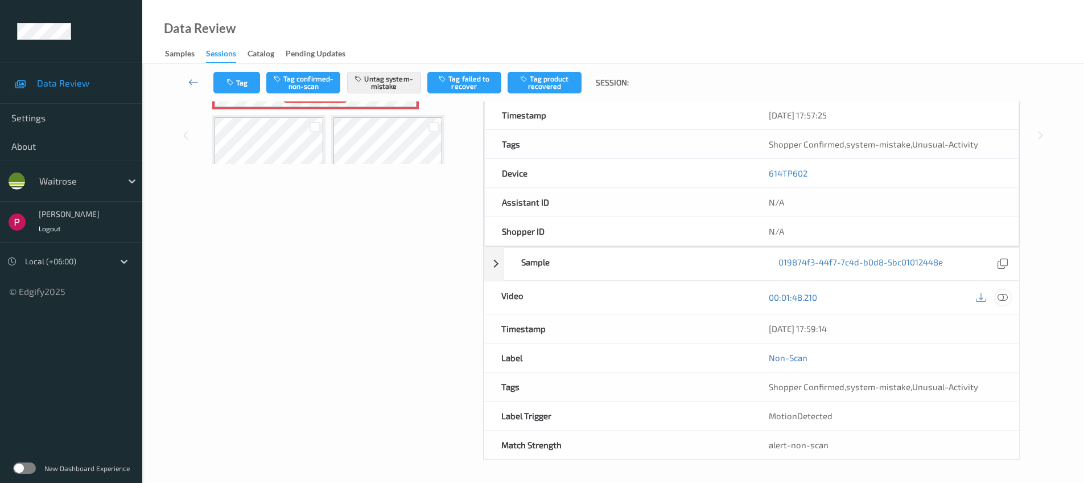
click at [1006, 295] on icon at bounding box center [1003, 297] width 10 height 10
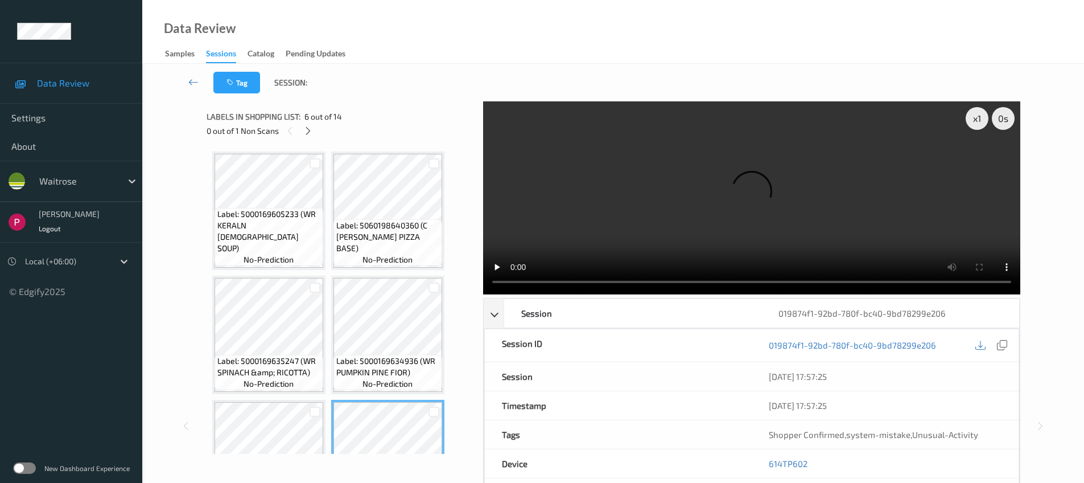
scroll to position [217, 0]
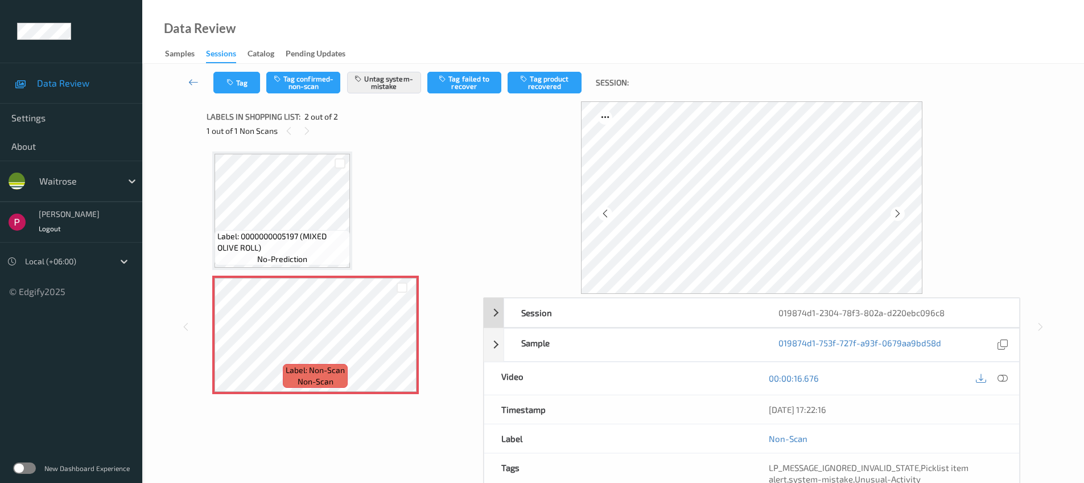
click at [965, 313] on div "019874d1-2304-78f3-802a-d220ebc096c8" at bounding box center [890, 312] width 257 height 28
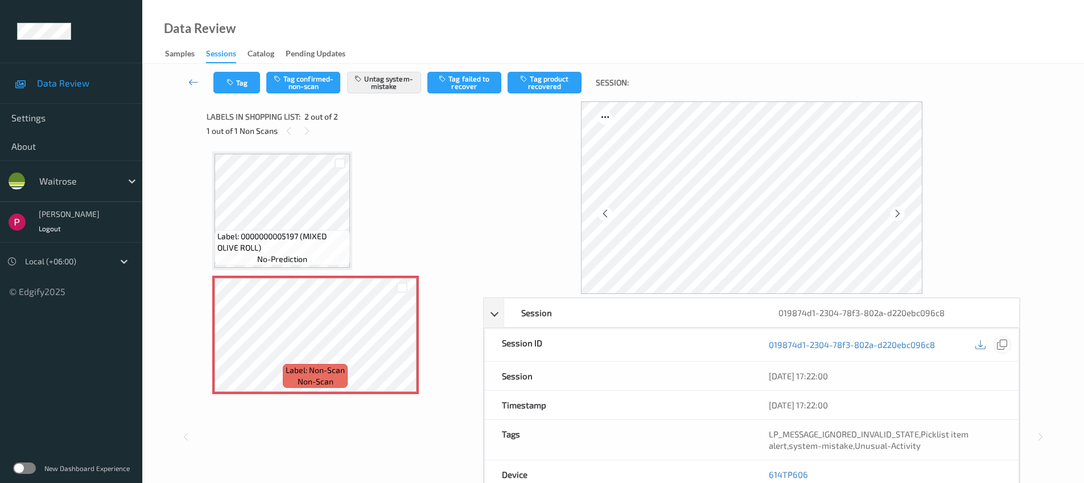
click at [1002, 344] on icon at bounding box center [1002, 344] width 10 height 10
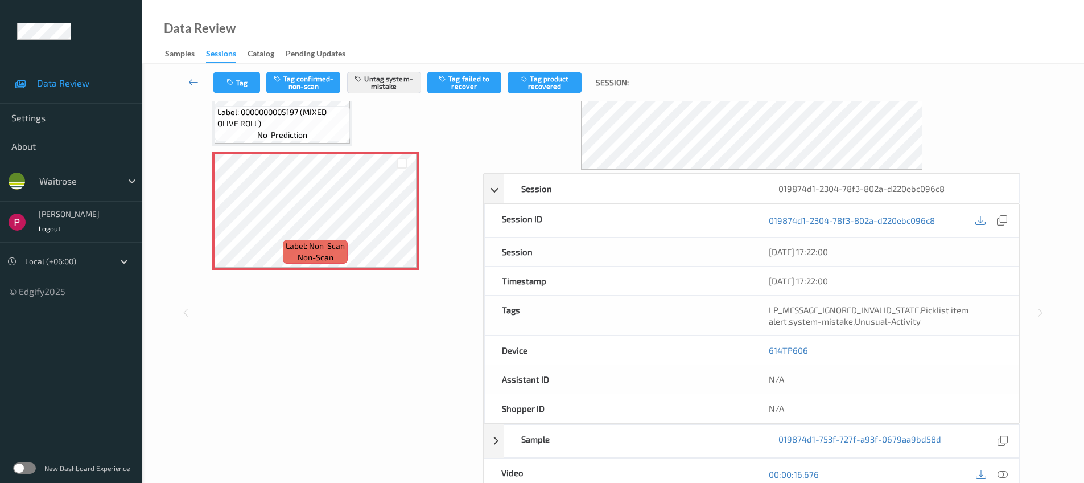
scroll to position [243, 0]
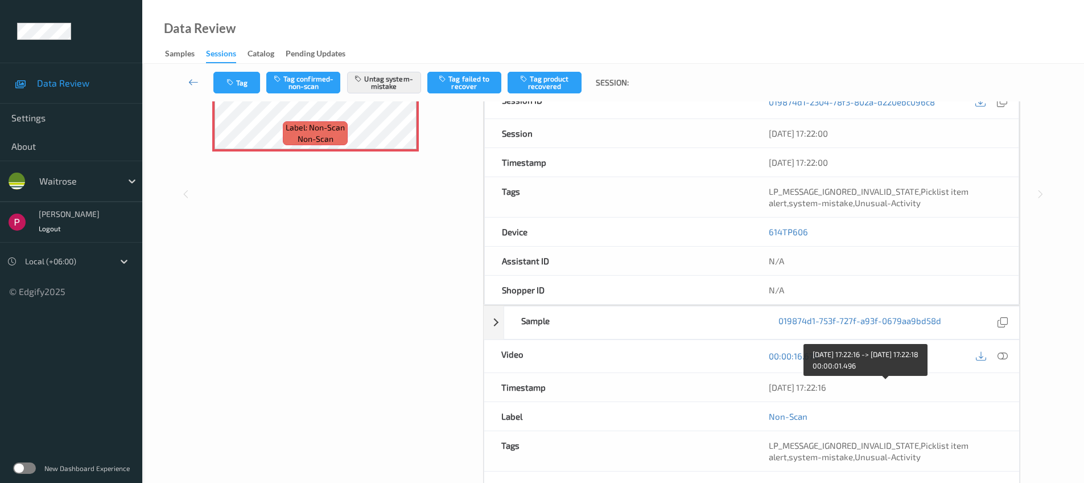
drag, startPoint x: 811, startPoint y: 392, endPoint x: 771, endPoint y: 385, distance: 40.4
click at [772, 386] on div "[DATE] 17:22:16" at bounding box center [885, 386] width 233 height 11
drag, startPoint x: 775, startPoint y: 387, endPoint x: 856, endPoint y: 393, distance: 81.1
click at [856, 393] on div "[DATE] 17:22:16" at bounding box center [886, 387] width 268 height 28
copy div "[DATE] 17:22:16"
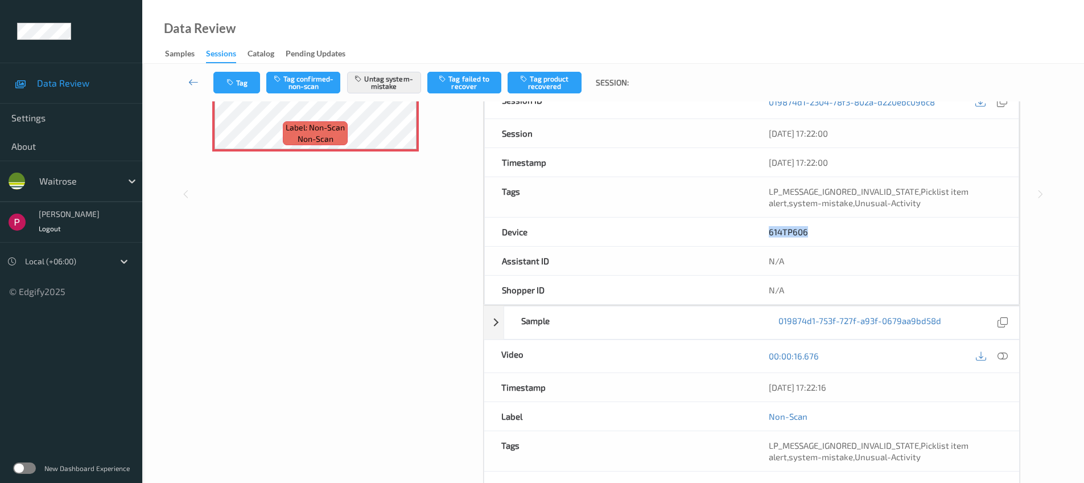
drag, startPoint x: 808, startPoint y: 232, endPoint x: 766, endPoint y: 228, distance: 41.7
click at [765, 228] on div "614TP606" at bounding box center [885, 231] width 267 height 28
copy link "614TP606"
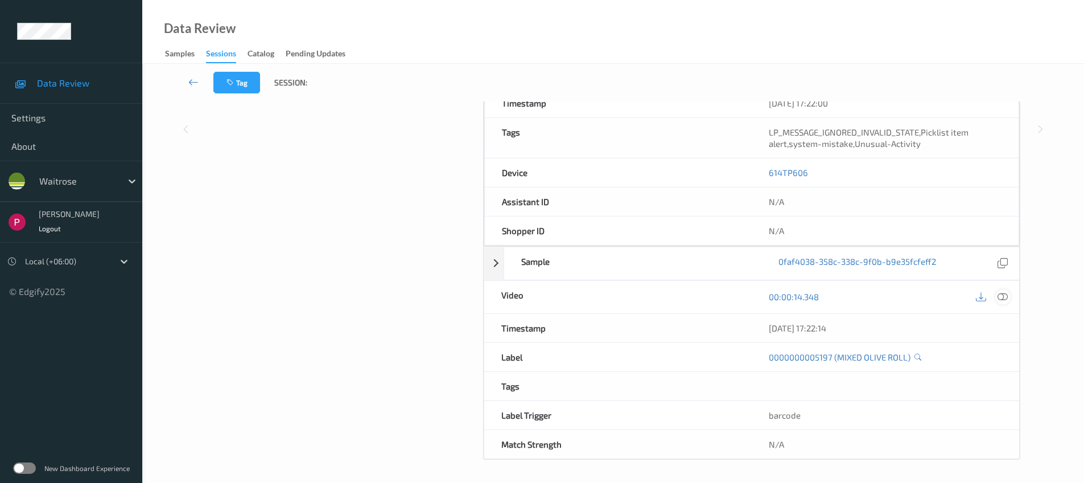
click at [1006, 298] on icon at bounding box center [1003, 296] width 10 height 10
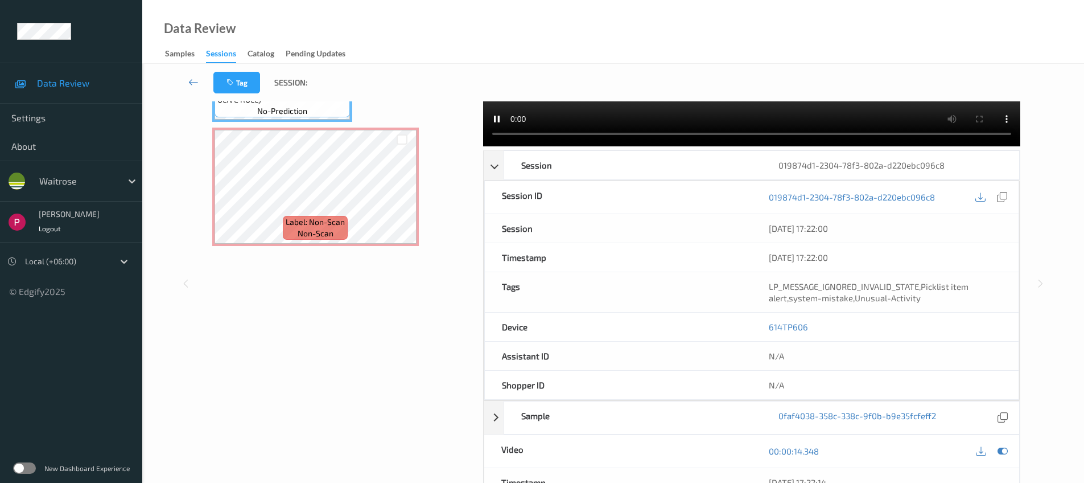
scroll to position [0, 0]
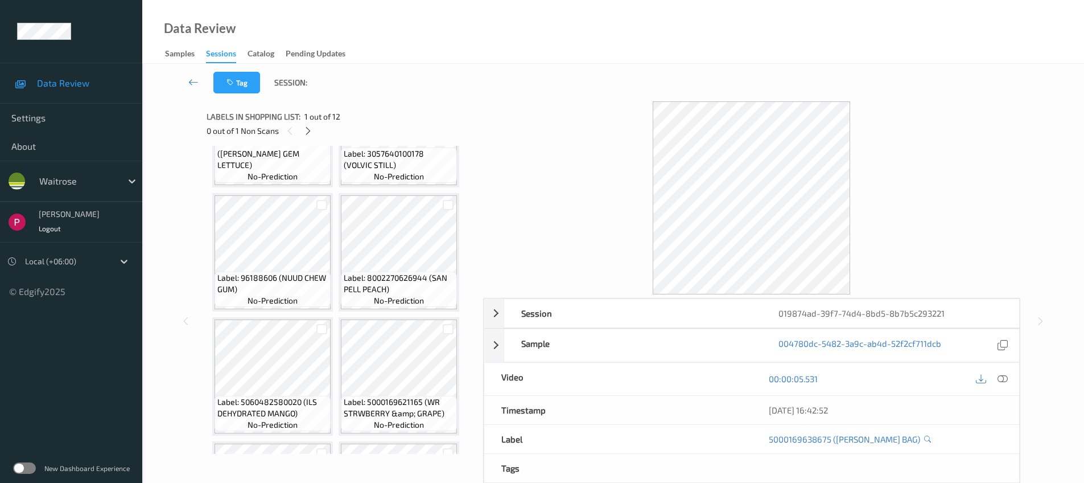
scroll to position [566, 0]
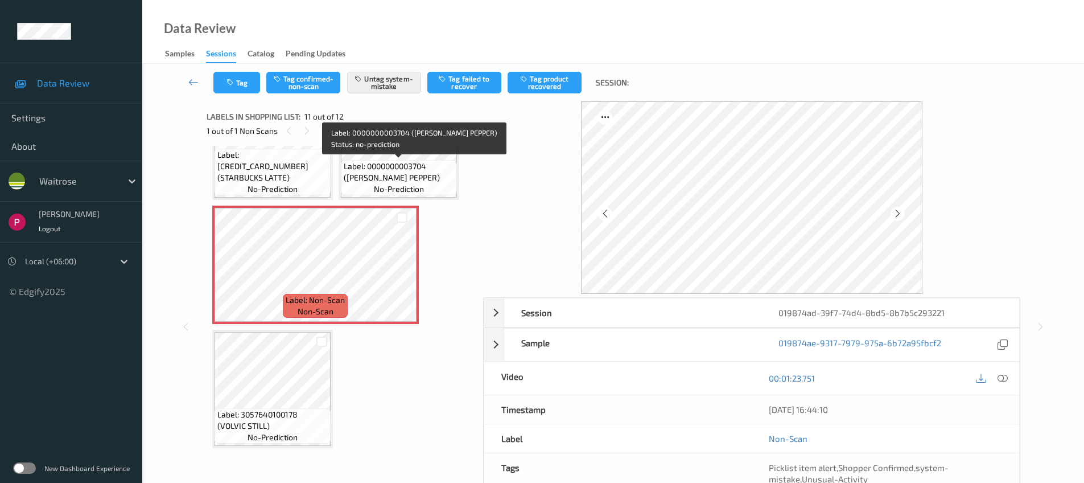
click at [400, 178] on span "Label: 0000000003704 (WR ESS PEPPER)" at bounding box center [399, 172] width 110 height 23
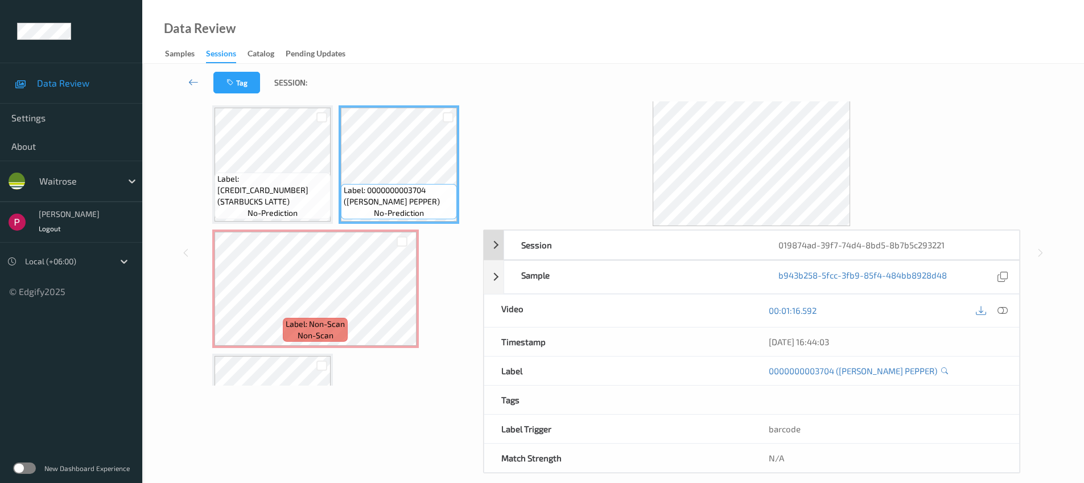
scroll to position [82, 0]
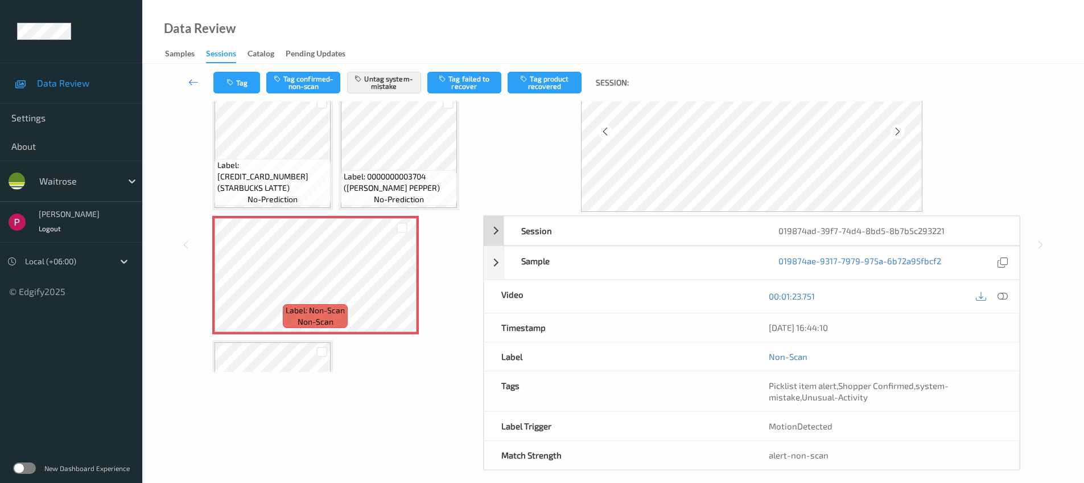
click at [877, 233] on div "019874ad-39f7-74d4-8bd5-8b7b5c293221" at bounding box center [890, 230] width 257 height 28
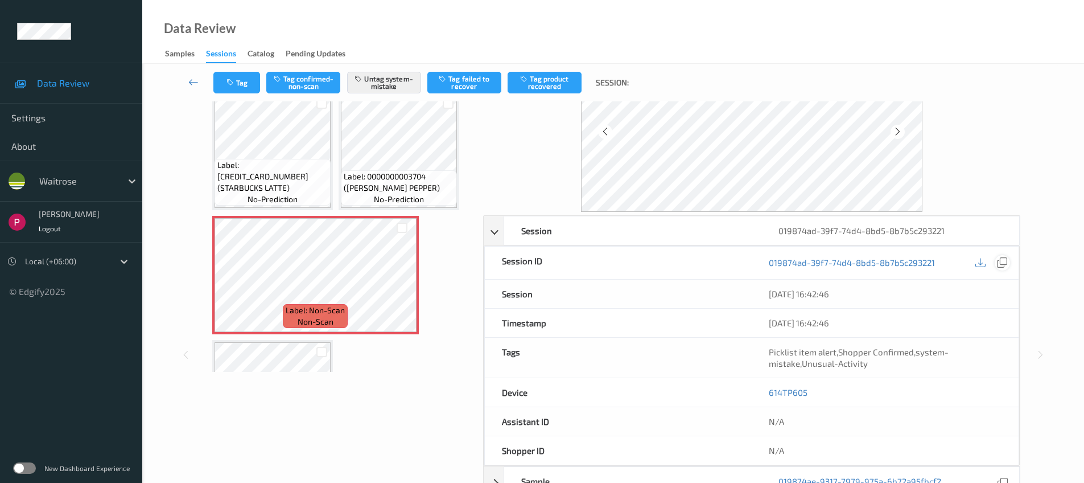
click at [1002, 263] on icon at bounding box center [1002, 262] width 10 height 10
click at [751, 388] on div "Device 614TP605" at bounding box center [751, 392] width 535 height 29
copy div "614TP605"
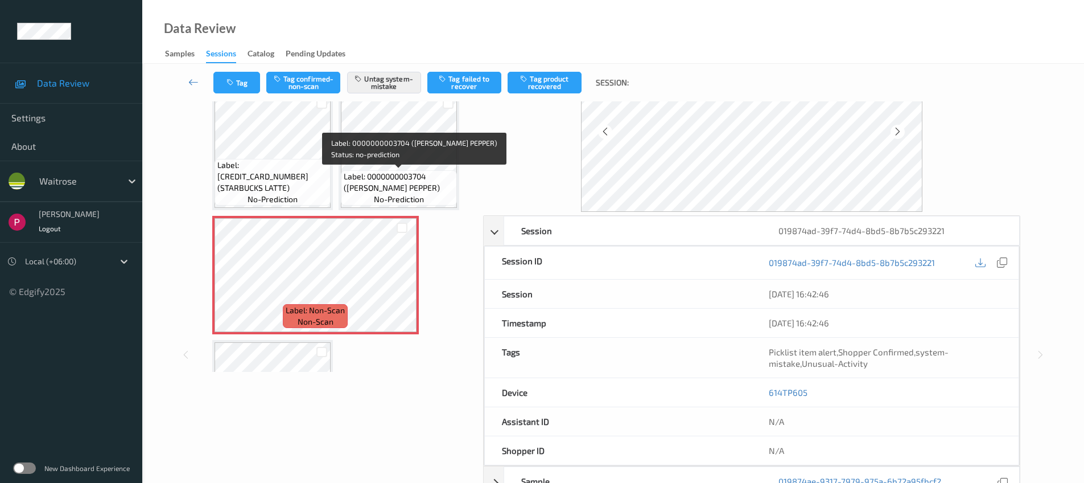
click at [402, 183] on span "Label: 0000000003704 (WR ESS PEPPER)" at bounding box center [399, 182] width 110 height 23
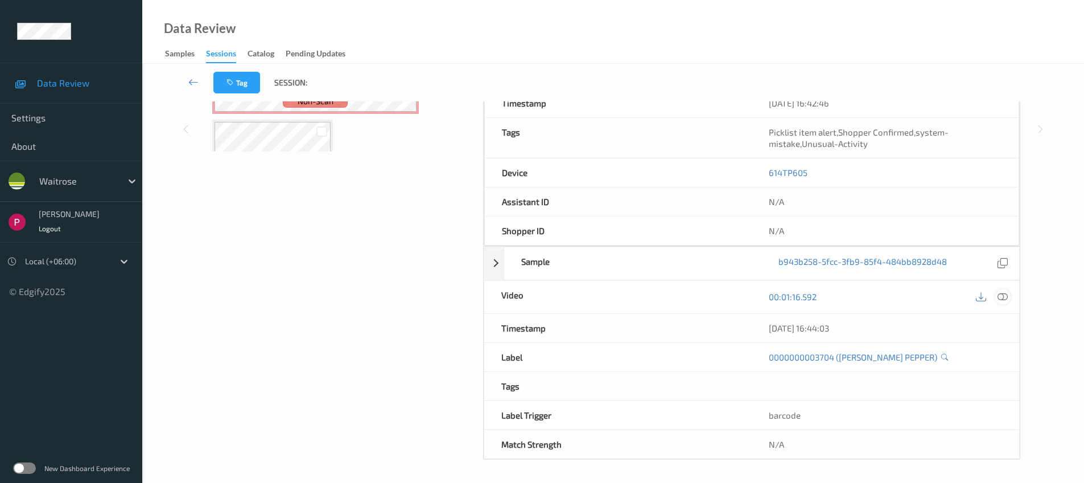
click at [1004, 298] on icon at bounding box center [1003, 296] width 10 height 10
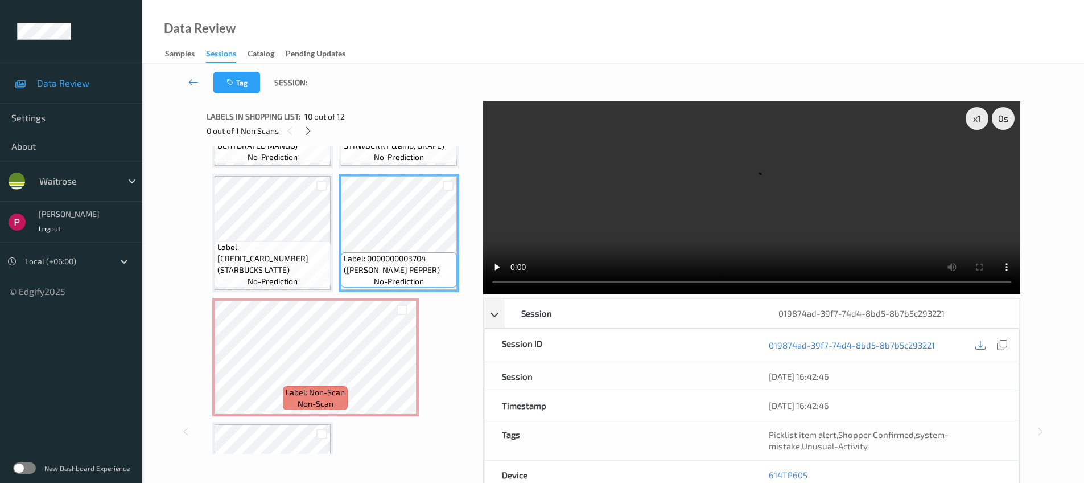
scroll to position [194, 0]
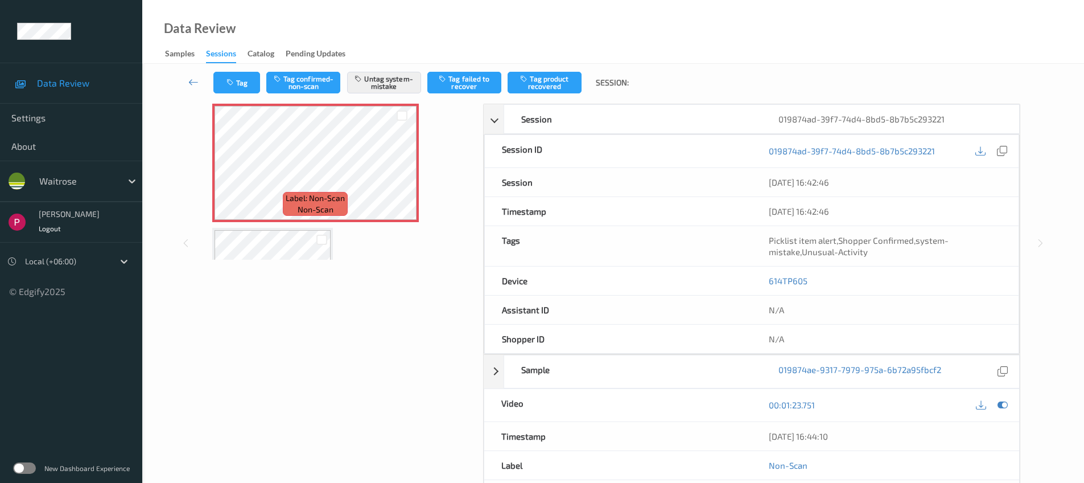
drag, startPoint x: 859, startPoint y: 327, endPoint x: 780, endPoint y: 335, distance: 78.9
click at [757, 422] on div "04/08/2025 16:44:10" at bounding box center [886, 436] width 268 height 28
copy div "04/08/2025 16:44:10"
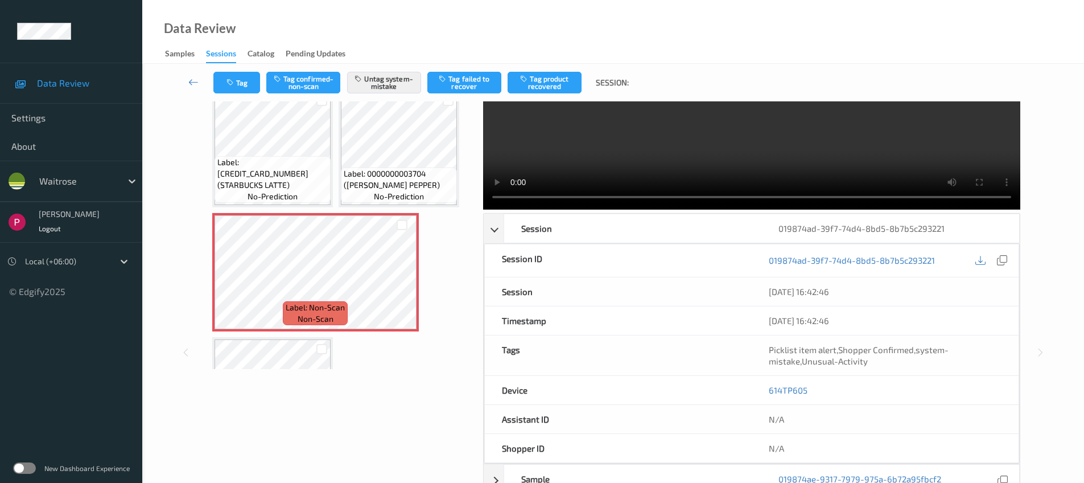
scroll to position [0, 0]
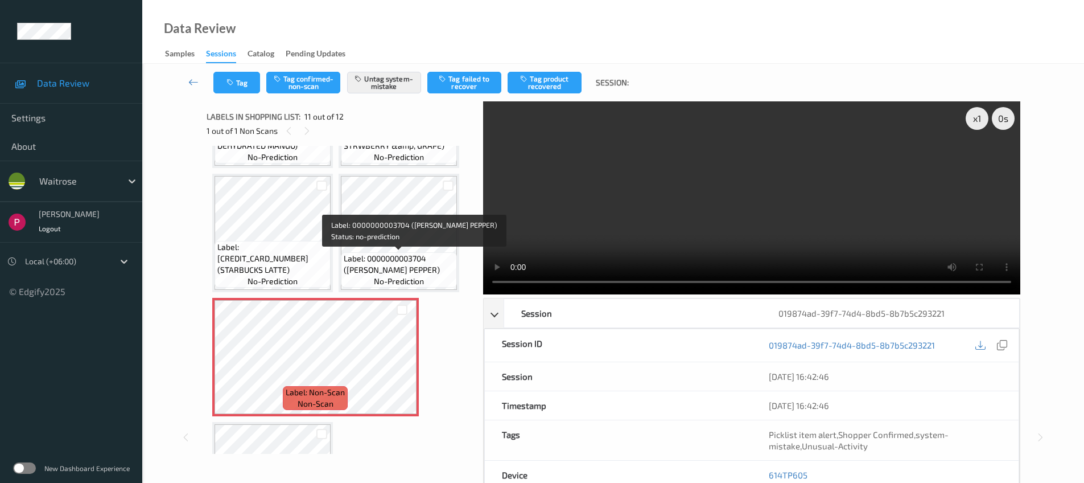
click at [402, 263] on span "Label: 0000000003704 (WR ESS PEPPER)" at bounding box center [399, 264] width 110 height 23
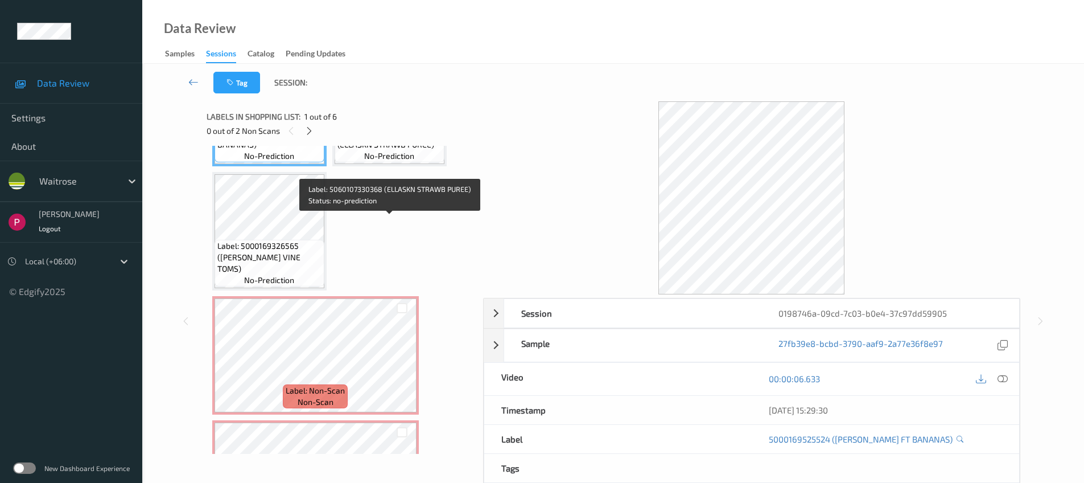
scroll to position [104, 0]
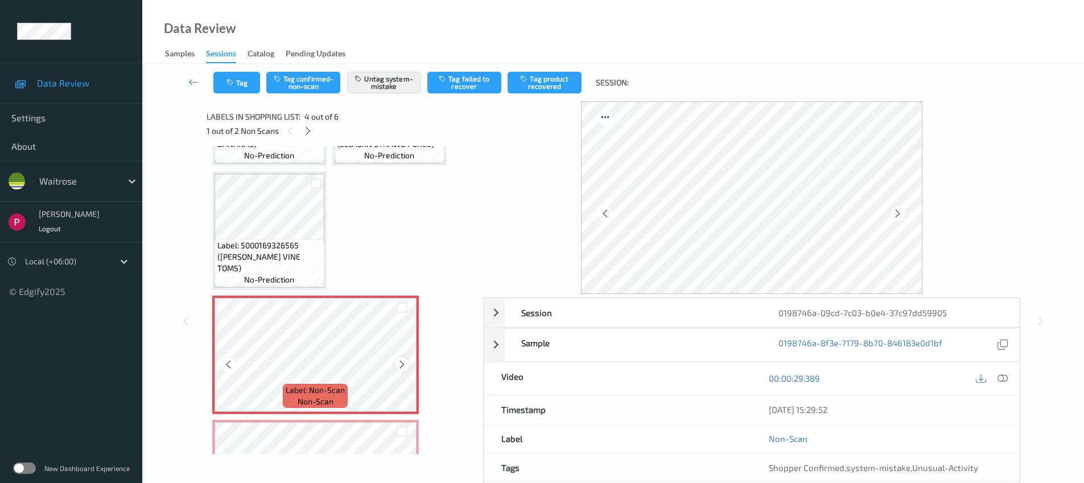
click at [402, 361] on icon at bounding box center [402, 364] width 10 height 10
click at [402, 362] on icon at bounding box center [402, 364] width 10 height 10
click at [403, 363] on icon at bounding box center [402, 364] width 10 height 10
click at [404, 363] on icon at bounding box center [402, 364] width 10 height 10
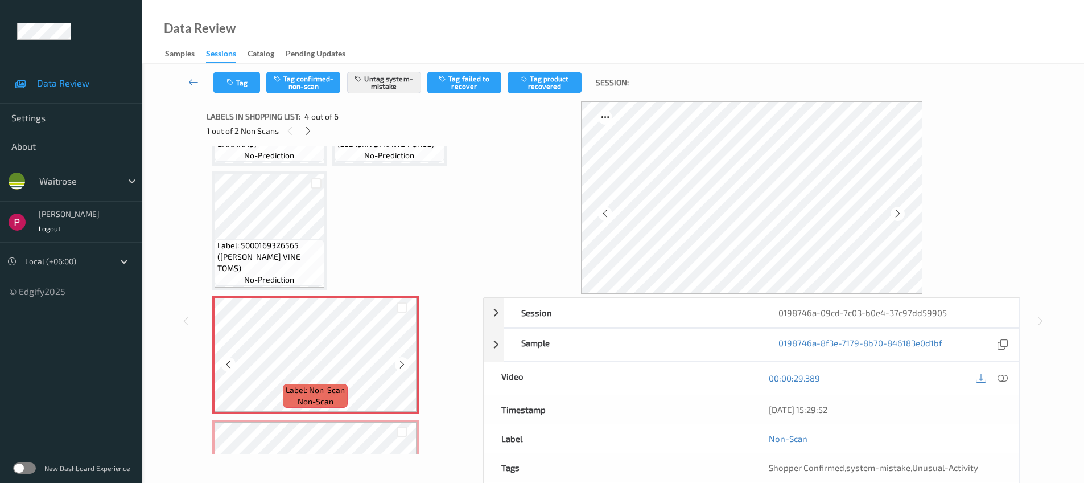
click at [404, 365] on icon at bounding box center [402, 364] width 10 height 10
click at [806, 312] on div "0198746a-09cd-7c03-b0e4-37c97dd59905" at bounding box center [890, 312] width 257 height 28
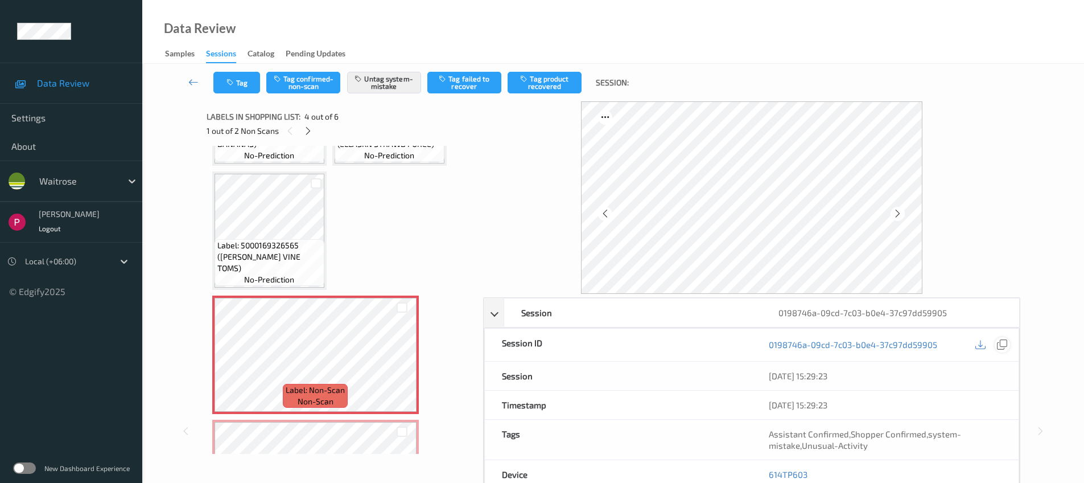
click at [1005, 342] on icon at bounding box center [1002, 344] width 10 height 10
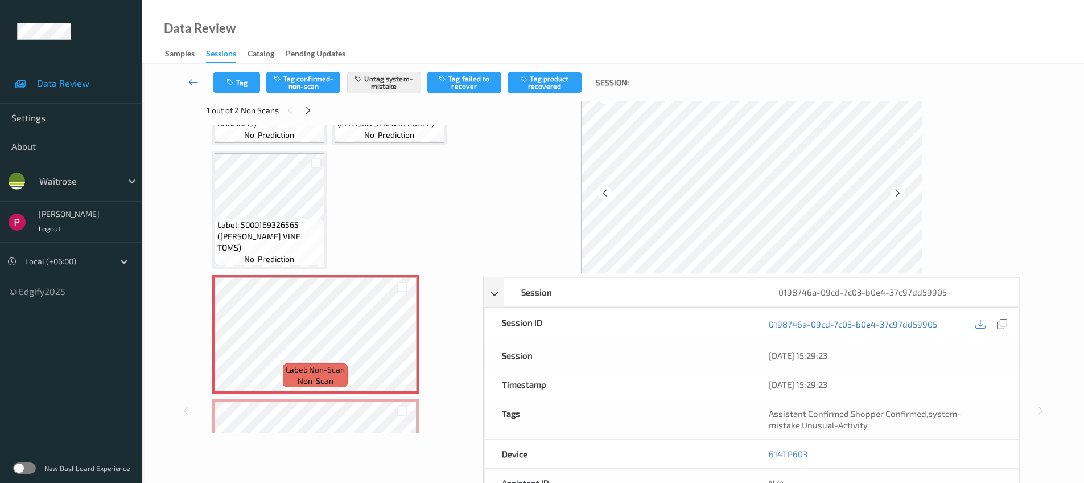
scroll to position [212, 0]
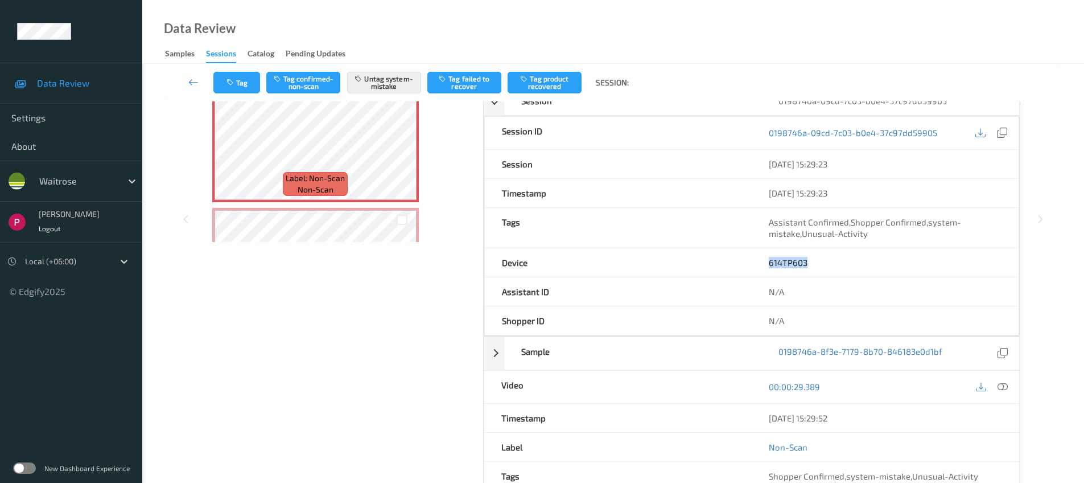
drag, startPoint x: 789, startPoint y: 265, endPoint x: 779, endPoint y: 266, distance: 10.4
click at [765, 260] on div "614TP603" at bounding box center [885, 262] width 267 height 28
copy link "614TP603"
drag, startPoint x: 853, startPoint y: 423, endPoint x: 766, endPoint y: 422, distance: 87.7
click at [766, 422] on div "04/08/2025 15:29:52" at bounding box center [886, 418] width 268 height 28
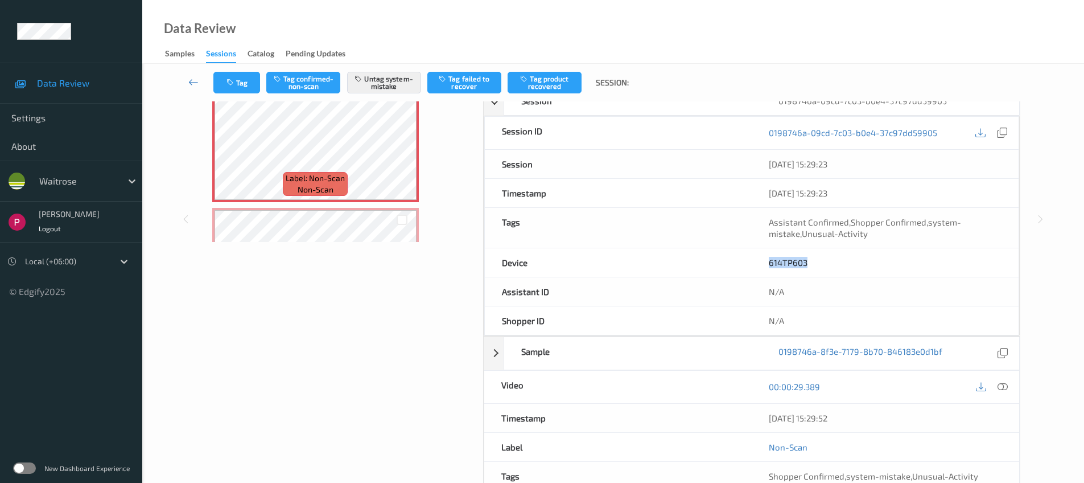
copy div "04/08/2025 15:29:52"
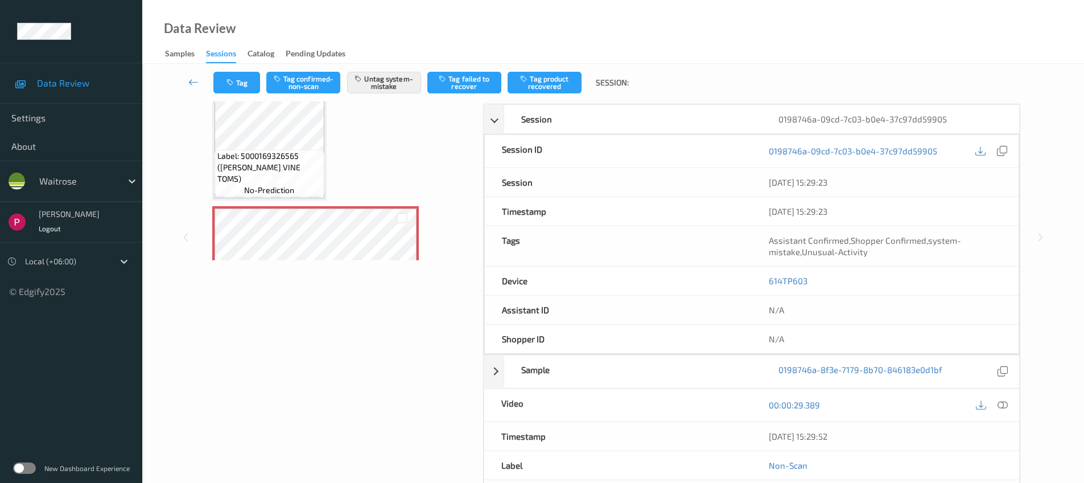
scroll to position [134, 0]
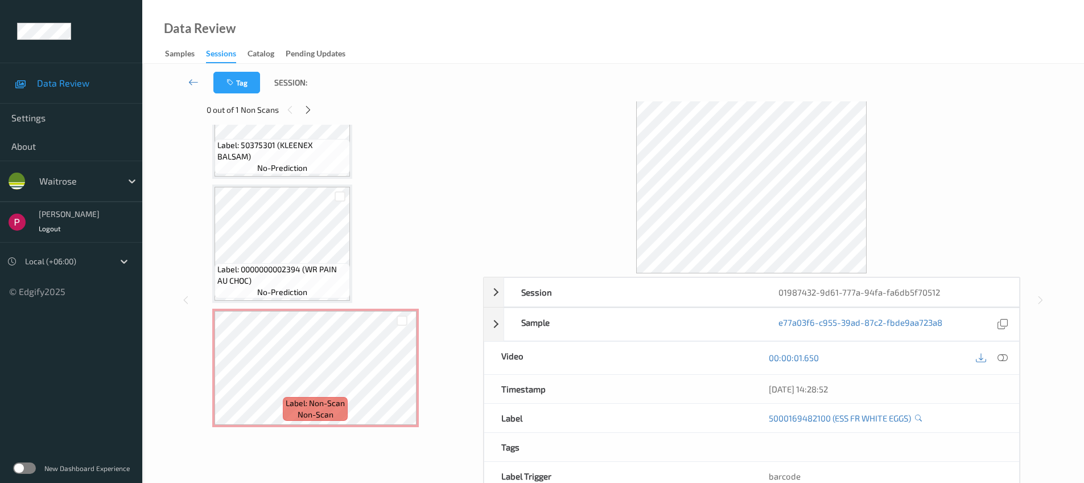
scroll to position [22, 0]
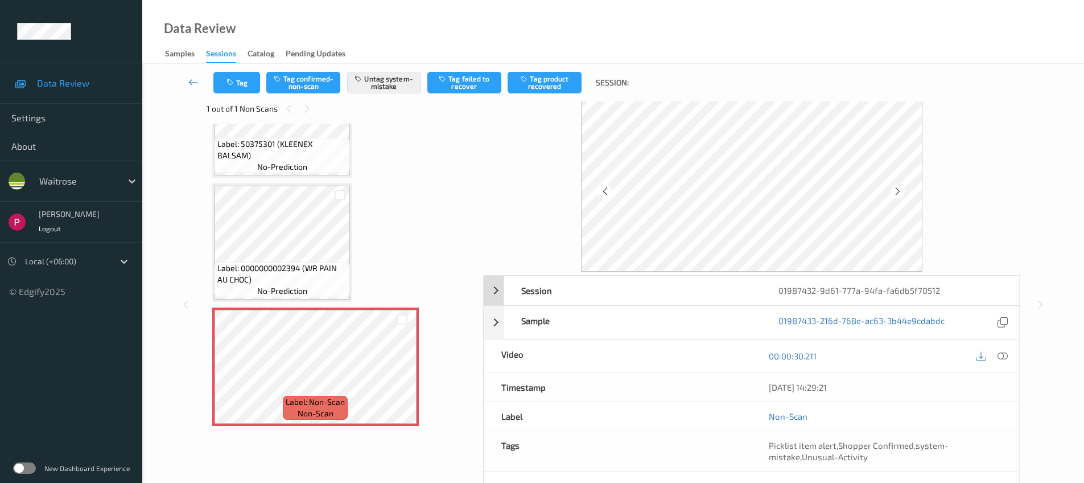
click at [829, 291] on div "01987432-9d61-777a-94fa-fa6db5f70512" at bounding box center [890, 290] width 257 height 28
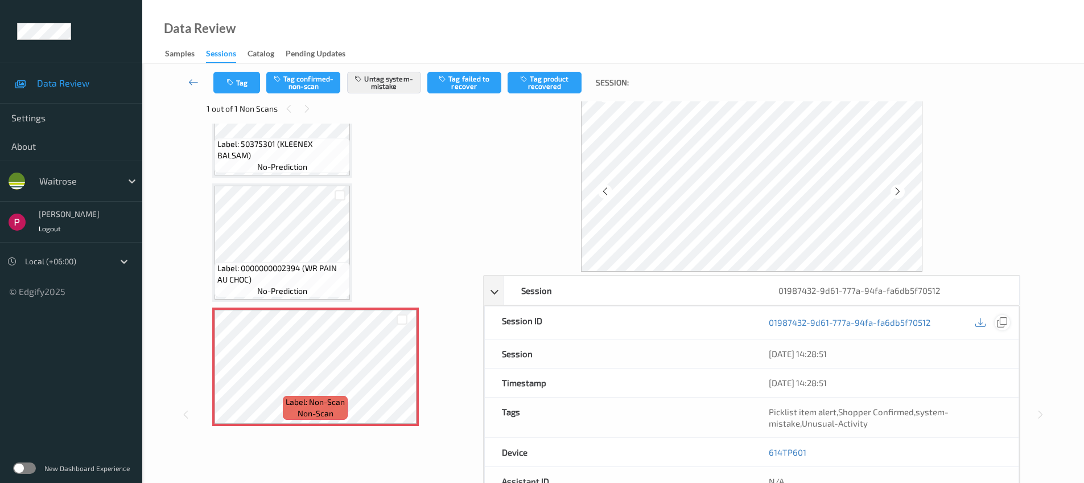
click at [1008, 324] on div at bounding box center [1002, 322] width 15 height 15
drag, startPoint x: 811, startPoint y: 451, endPoint x: 758, endPoint y: 450, distance: 53.5
click at [758, 450] on div "614TP601" at bounding box center [885, 452] width 267 height 28
copy link "614TP601"
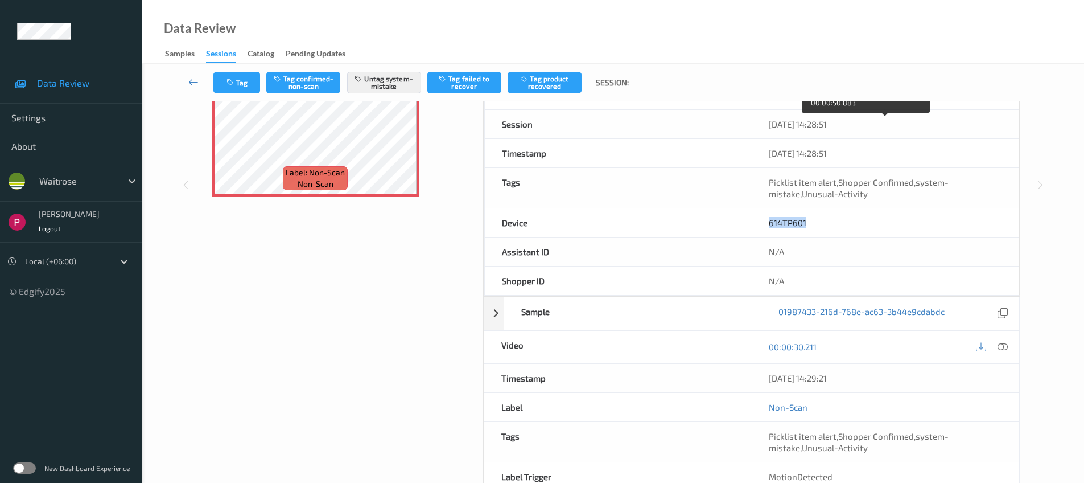
scroll to position [260, 0]
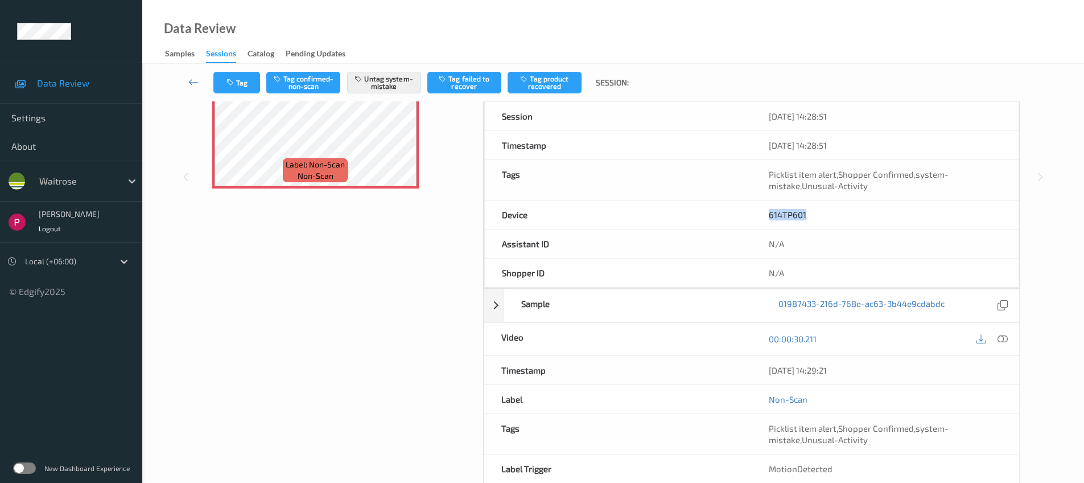
drag, startPoint x: 846, startPoint y: 366, endPoint x: 774, endPoint y: 362, distance: 72.4
click at [774, 362] on div "04/08/2025 14:29:21" at bounding box center [886, 370] width 268 height 28
copy div "04/08/2025 14:29:21"
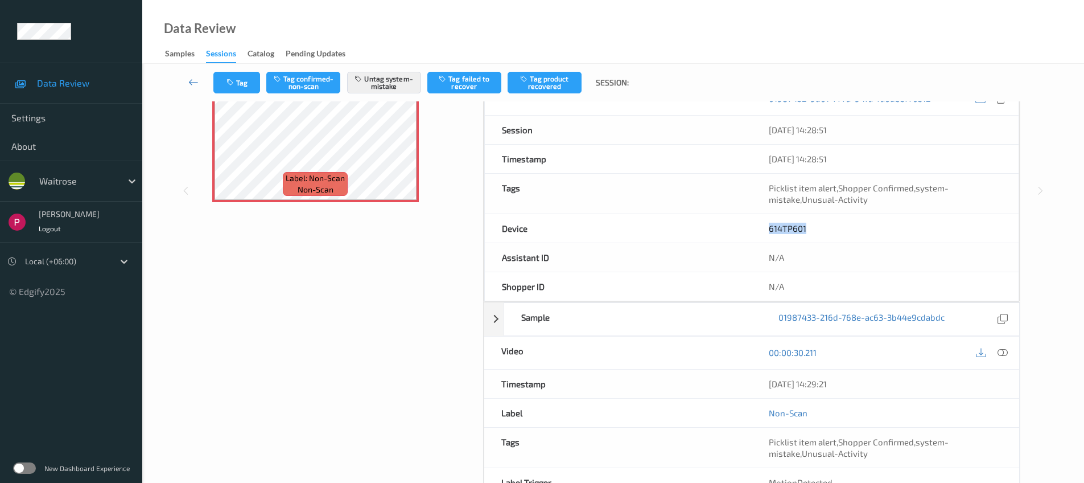
scroll to position [0, 0]
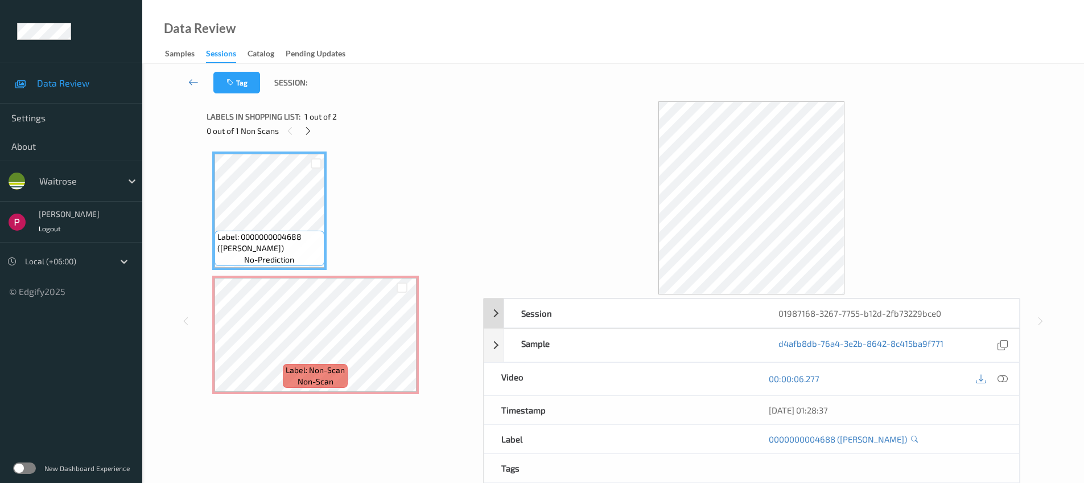
click at [930, 316] on div "01987168-3267-7755-b12d-2fb73229bce0" at bounding box center [890, 313] width 257 height 28
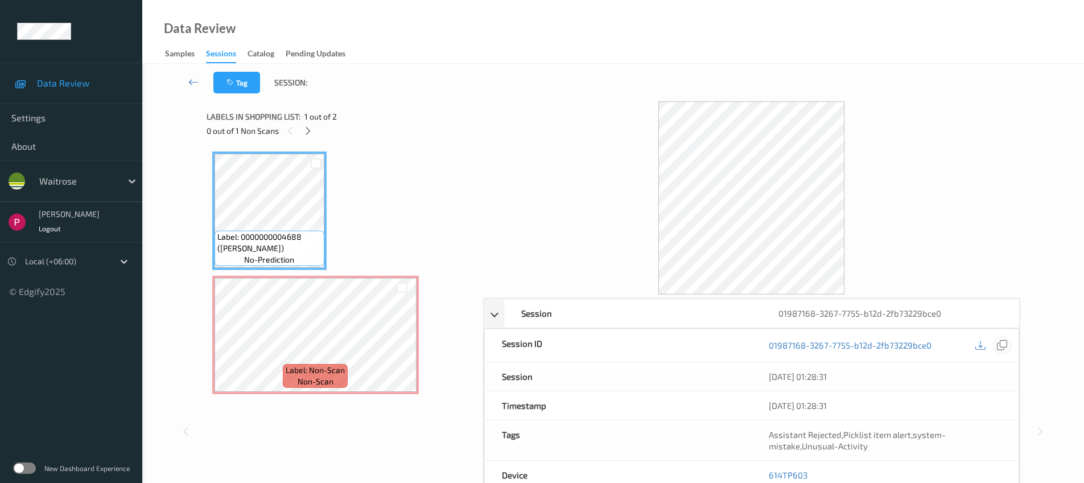
click at [1006, 348] on icon at bounding box center [1002, 345] width 10 height 10
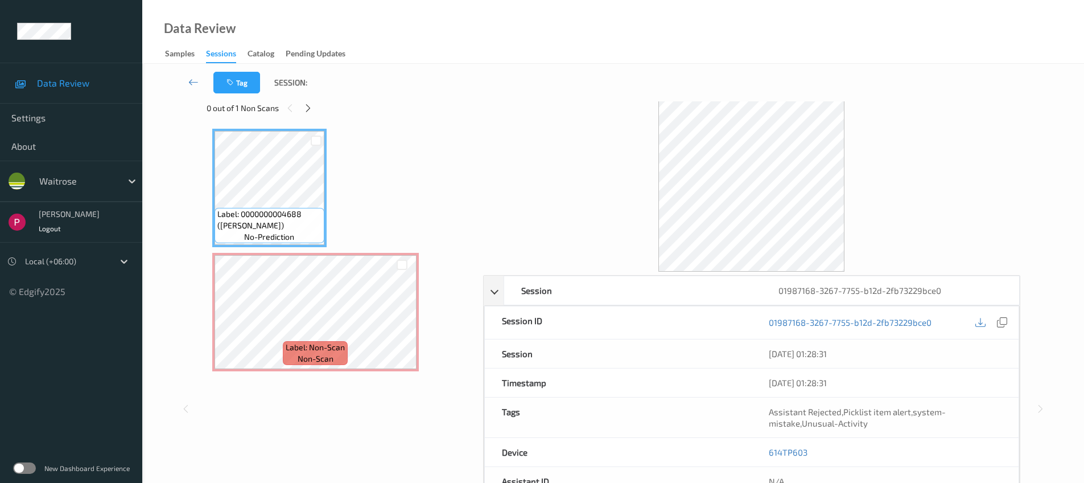
scroll to position [23, 0]
drag, startPoint x: 802, startPoint y: 449, endPoint x: 765, endPoint y: 447, distance: 37.0
click at [764, 448] on div "614TP603" at bounding box center [885, 451] width 267 height 28
copy link "614TP603"
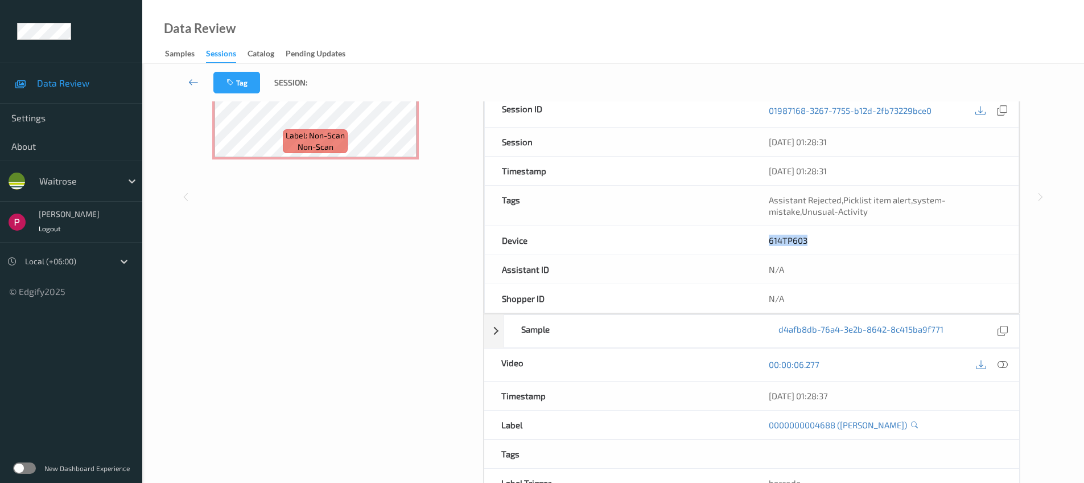
scroll to position [235, 0]
drag, startPoint x: 861, startPoint y: 392, endPoint x: 778, endPoint y: 387, distance: 82.7
click at [776, 391] on div "04/08/2025 01:28:37" at bounding box center [885, 395] width 233 height 11
click at [344, 137] on span "Label: Non-Scan" at bounding box center [315, 135] width 59 height 11
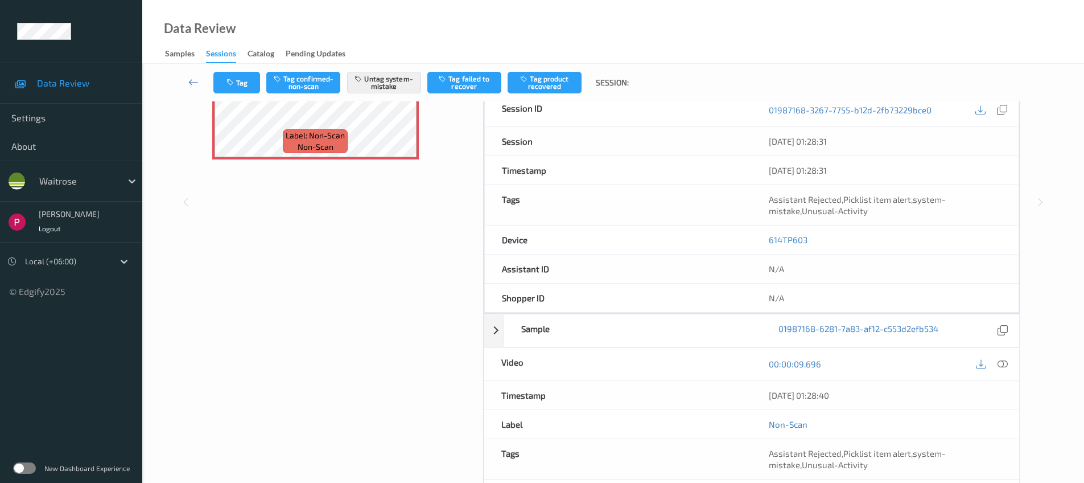
drag, startPoint x: 848, startPoint y: 395, endPoint x: 717, endPoint y: 394, distance: 130.9
click at [703, 395] on div "Timestamp 04/08/2025 01:28:40" at bounding box center [752, 395] width 536 height 29
copy div "04/08/2025 01:28:40"
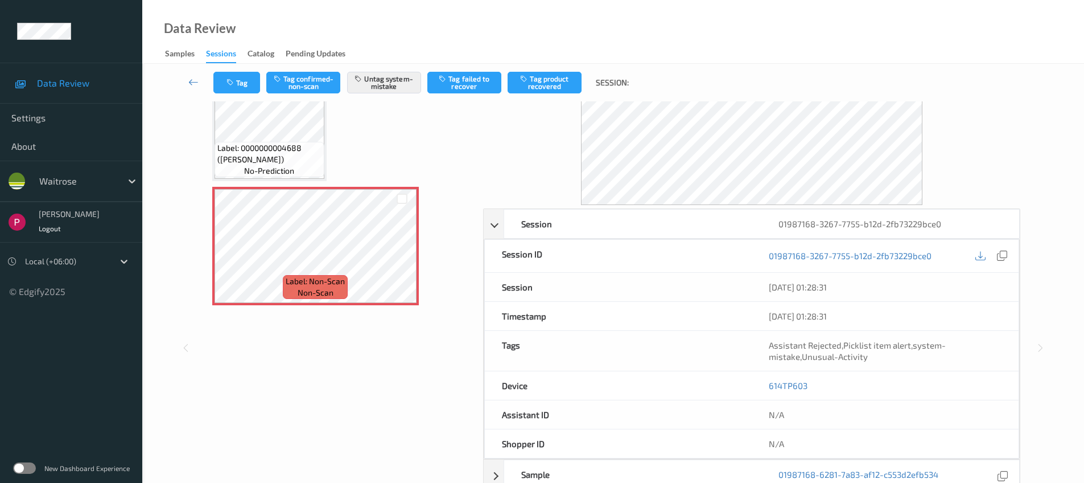
scroll to position [0, 0]
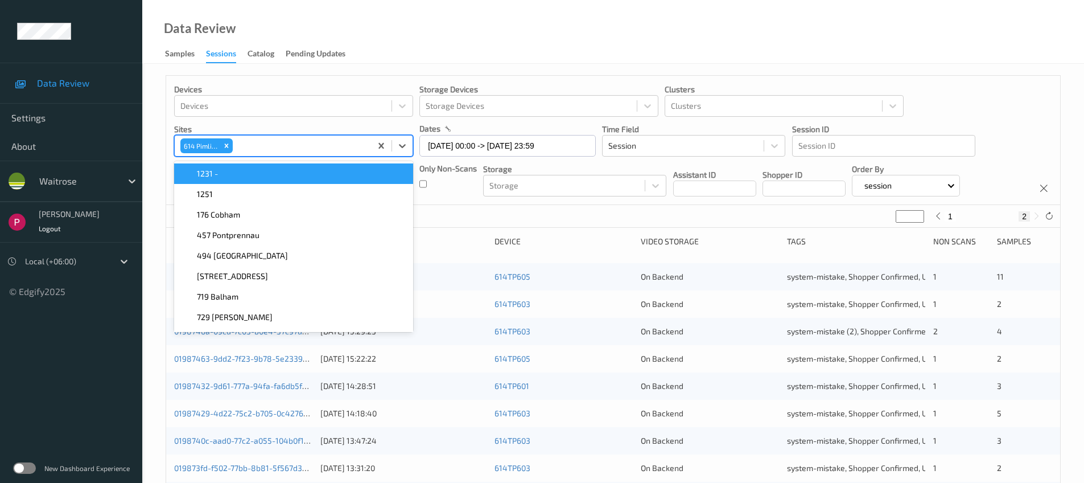
click at [338, 146] on div at bounding box center [300, 146] width 130 height 14
type input "*"
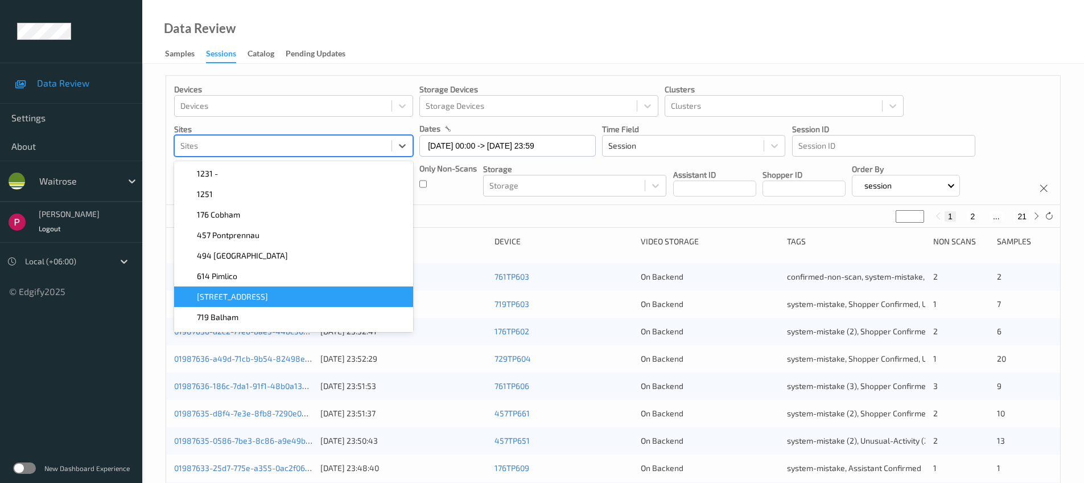
click at [251, 298] on div "670 Mill Hill" at bounding box center [293, 296] width 225 height 11
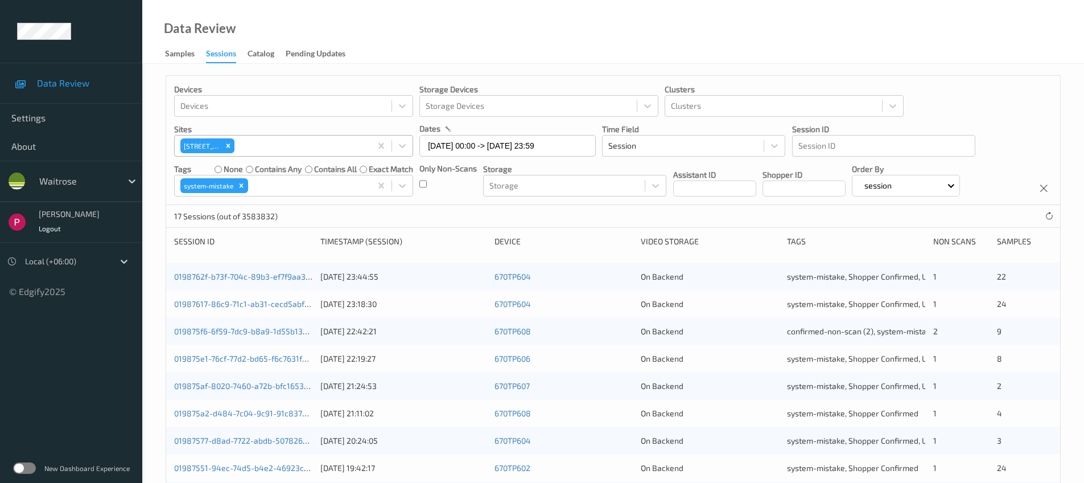
click at [422, 28] on div "Data Review Samples Sessions Catalog Pending Updates" at bounding box center [613, 32] width 942 height 64
click at [486, 149] on input "04/08/2025 00:00 -> 04/08/2025 23:59" at bounding box center [508, 146] width 176 height 22
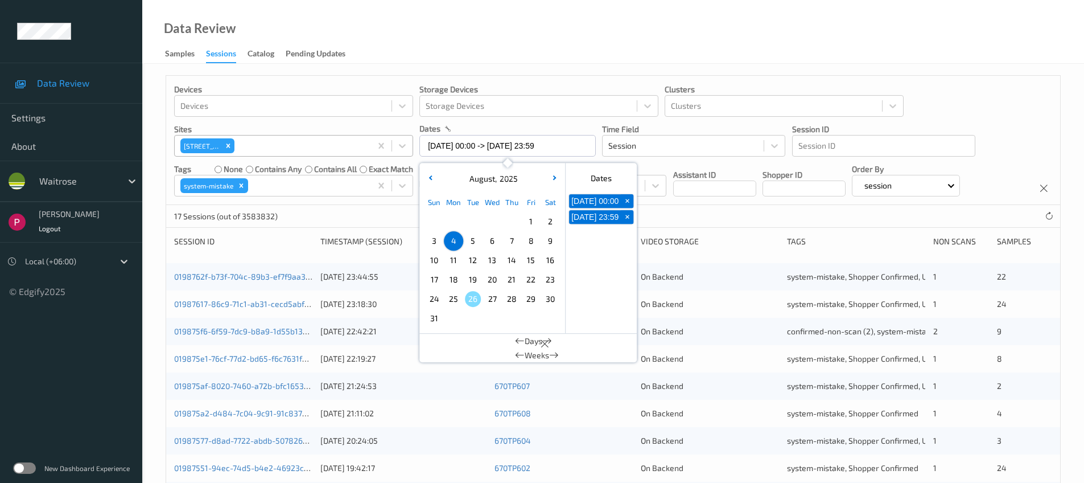
click at [433, 258] on span "10" at bounding box center [434, 260] width 16 height 16
type input "10/08/2025 00:00 -> 10/08/2025 23:59"
click at [766, 216] on div "17 Sessions (out of 3583832)" at bounding box center [613, 216] width 894 height 23
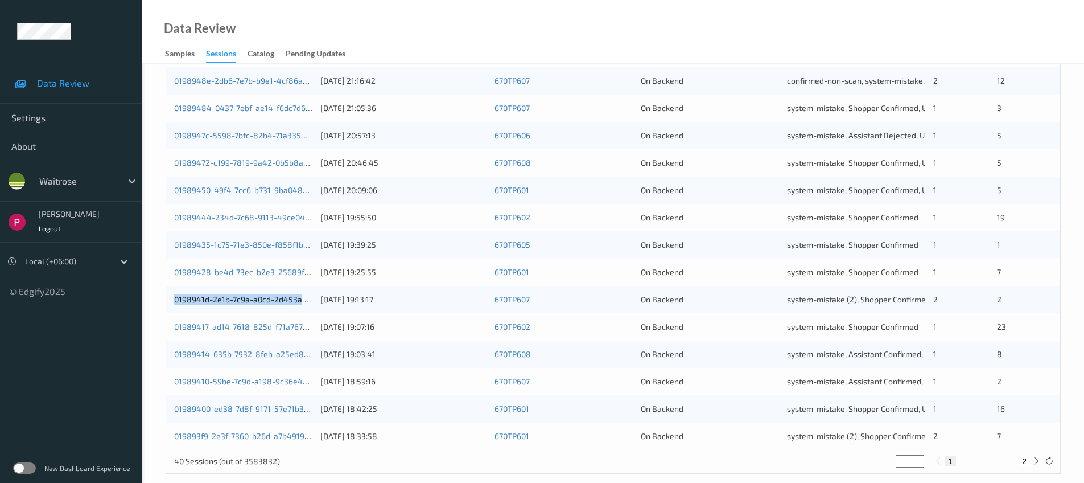
scroll to position [373, 0]
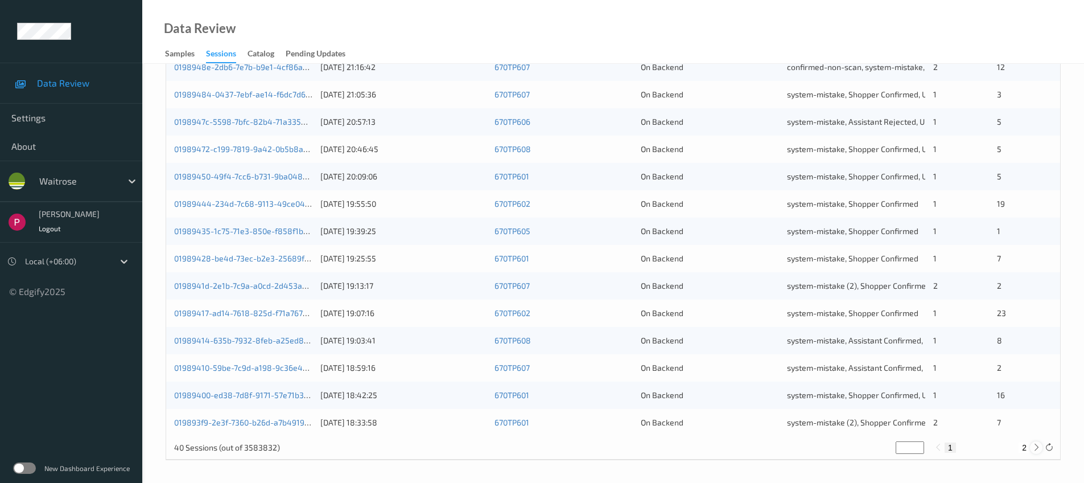
click at [1038, 445] on icon at bounding box center [1037, 447] width 9 height 9
type input "*"
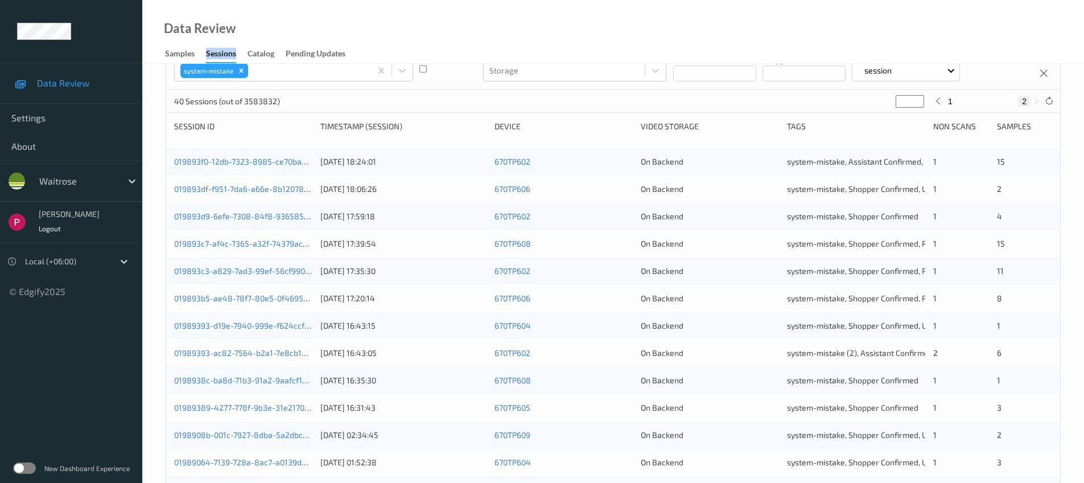
scroll to position [0, 0]
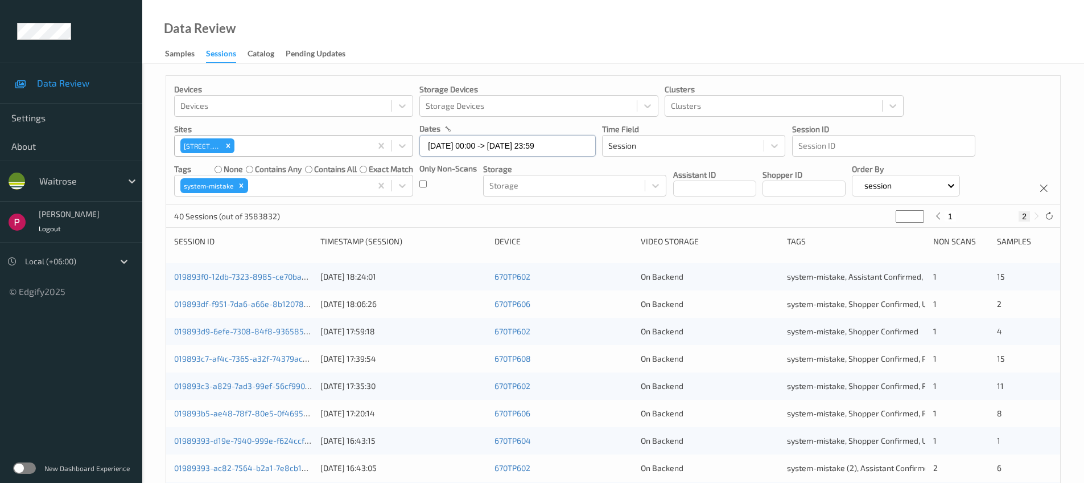
click at [521, 149] on input "10/08/2025 00:00 -> 10/08/2025 23:59" at bounding box center [508, 146] width 176 height 22
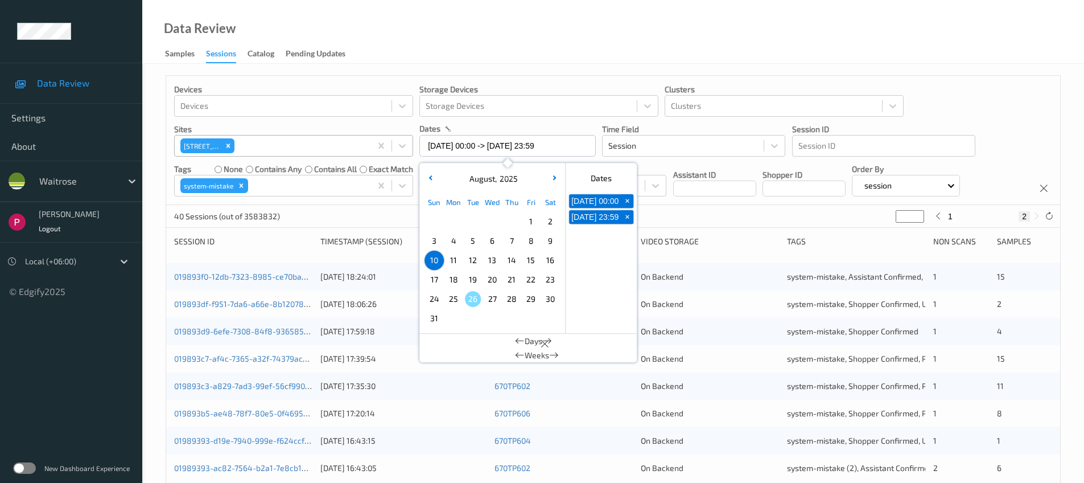
click at [551, 243] on span "9" at bounding box center [551, 241] width 16 height 16
type input "09/08/2025 00:00"
type input "*"
click at [551, 243] on span "9" at bounding box center [551, 241] width 16 height 16
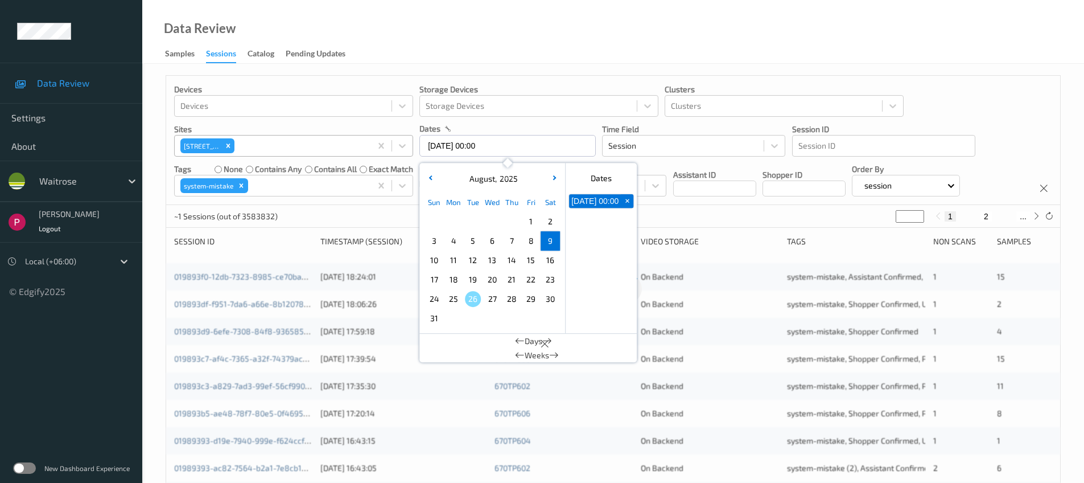
type input "09/08/2025 00:00 -> 09/08/2025 23:59"
click at [719, 36] on div "Data Review Samples Sessions Catalog Pending Updates" at bounding box center [613, 32] width 942 height 64
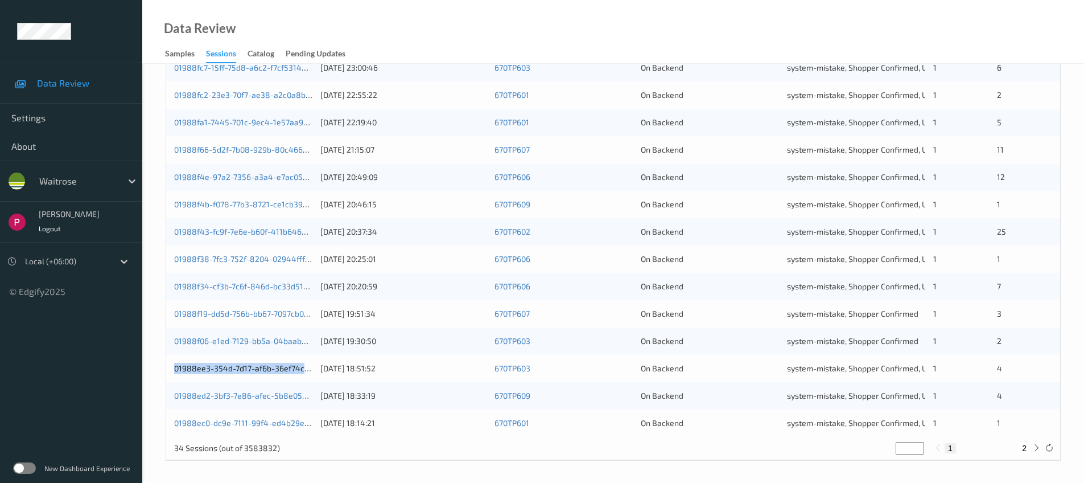
scroll to position [373, 0]
click at [1038, 449] on icon at bounding box center [1037, 447] width 9 height 9
type input "*"
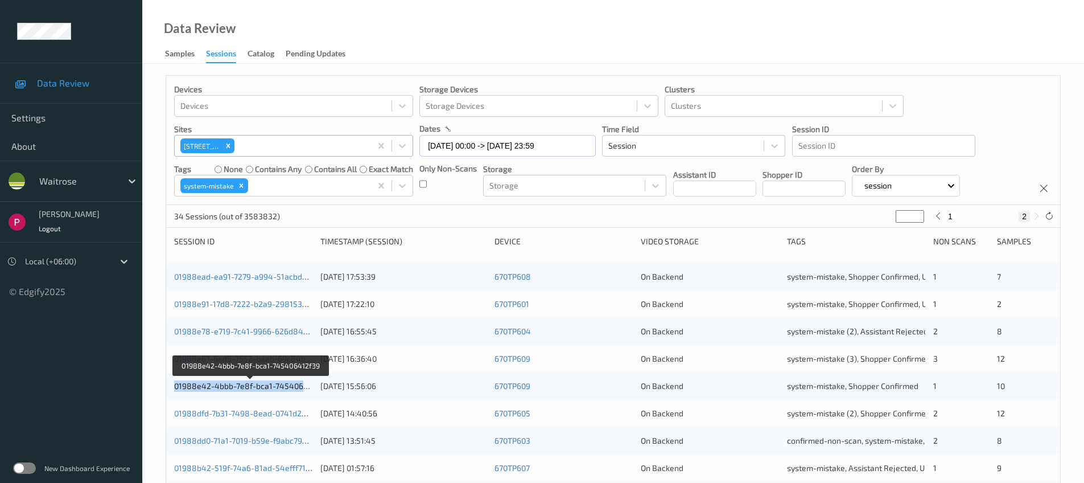
scroll to position [209, 0]
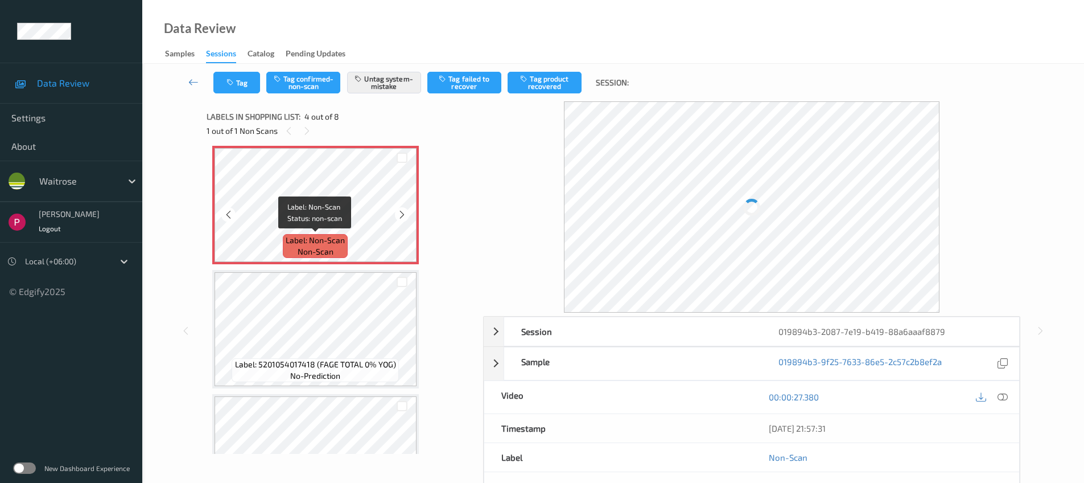
scroll to position [270, 0]
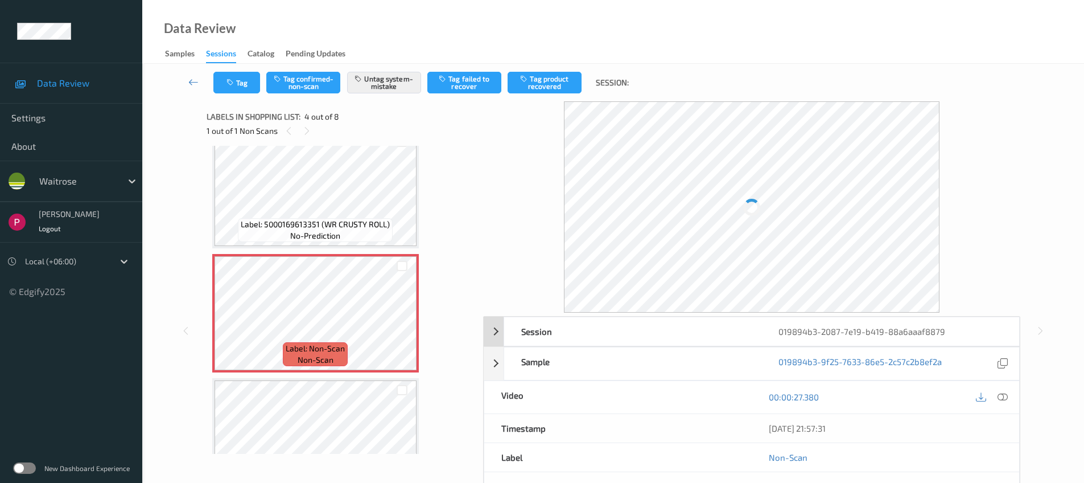
click at [969, 332] on div "019894b3-2087-7e19-b419-88a6aaaf8879" at bounding box center [890, 331] width 257 height 28
click at [995, 363] on div at bounding box center [1002, 363] width 15 height 15
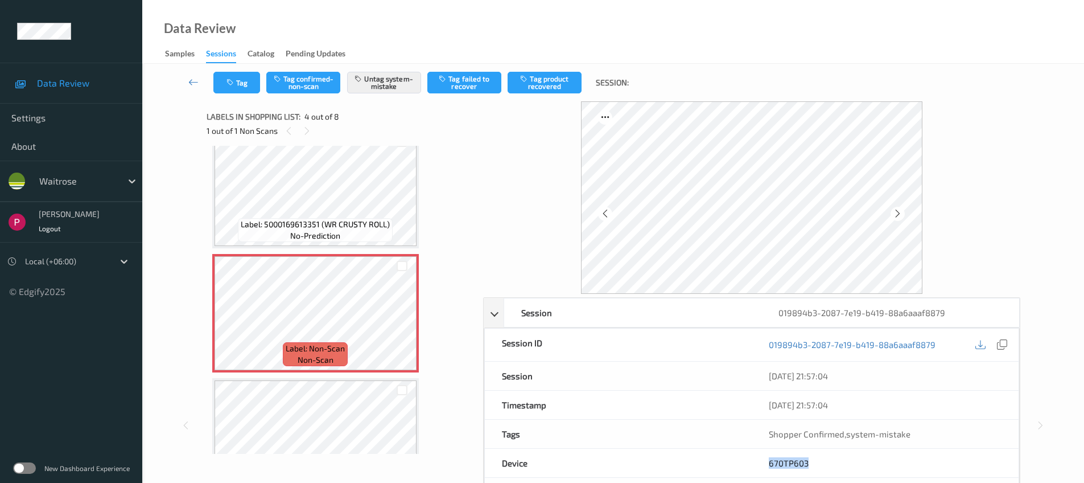
drag, startPoint x: 827, startPoint y: 462, endPoint x: 733, endPoint y: 463, distance: 93.4
click at [733, 465] on div "Device 670TP603" at bounding box center [751, 463] width 535 height 29
copy div "670TP603"
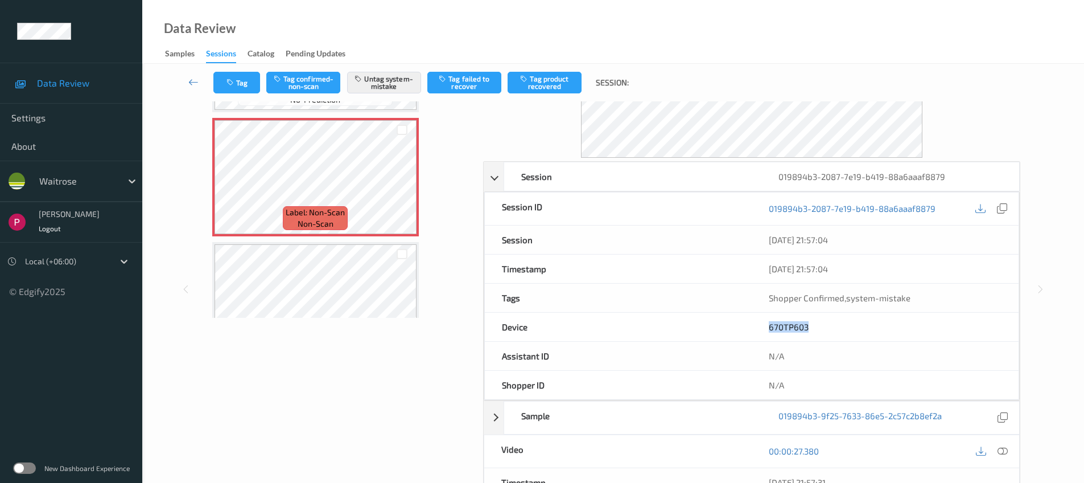
scroll to position [199, 0]
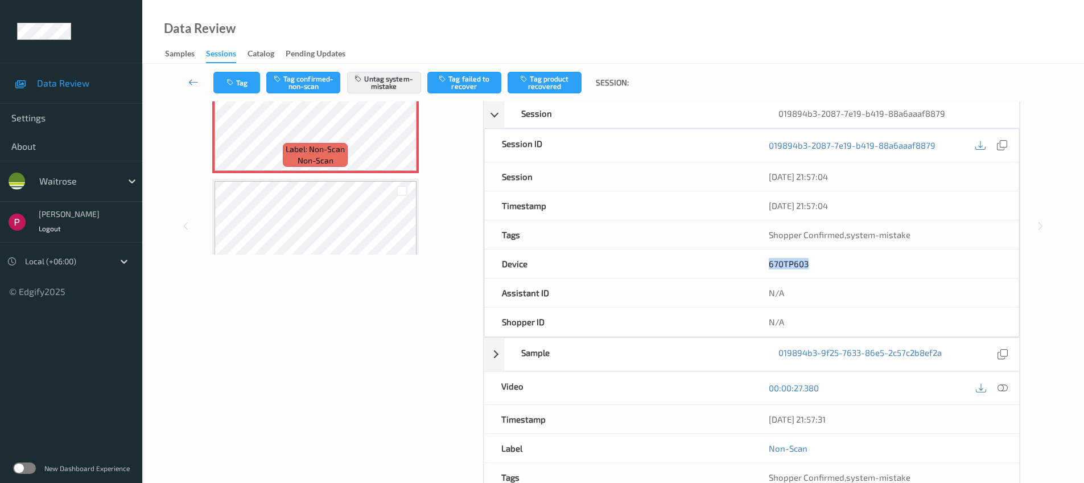
drag, startPoint x: 852, startPoint y: 418, endPoint x: 755, endPoint y: 405, distance: 97.7
click at [747, 416] on div "Timestamp [DATE] 21:57:31" at bounding box center [752, 419] width 536 height 29
copy div "[DATE] 21:57:31"
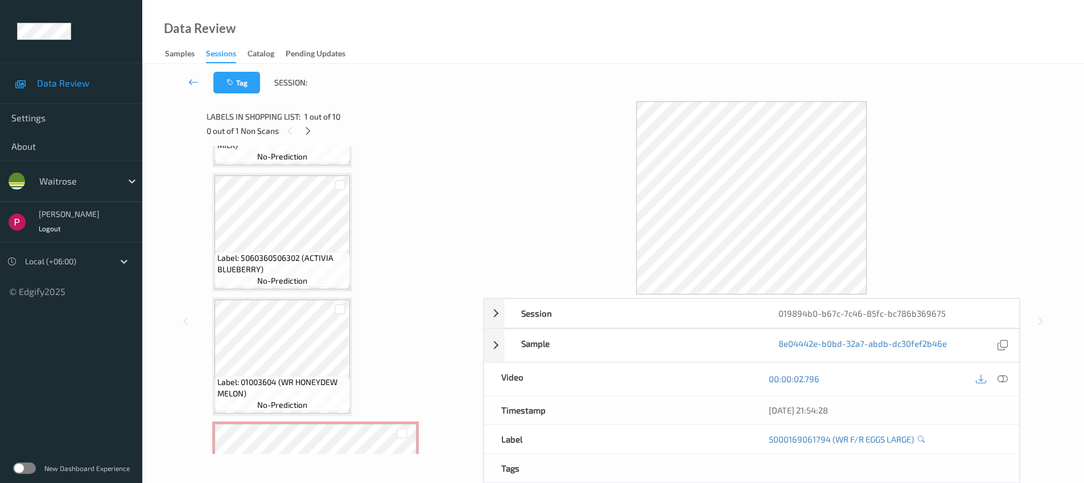
scroll to position [465, 0]
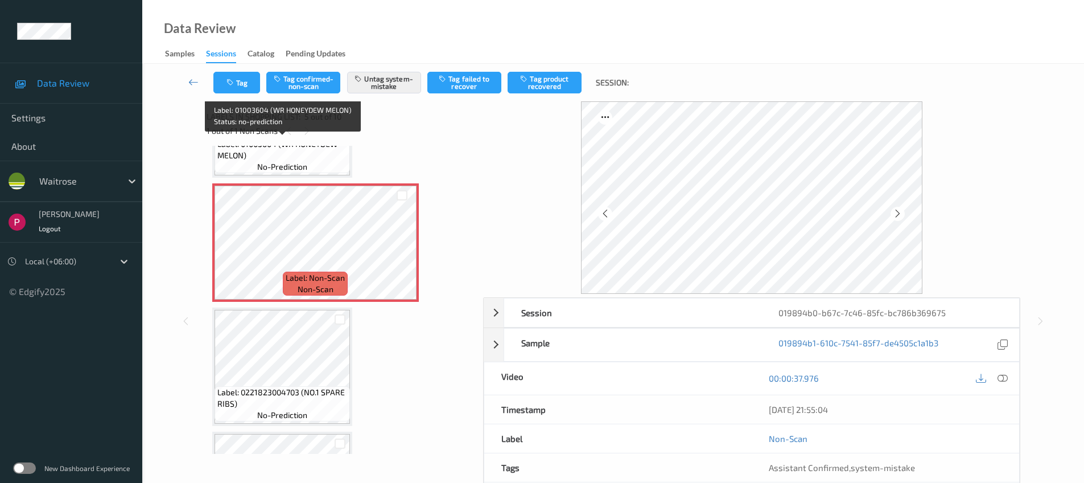
click at [310, 158] on span "Label: 01003604 (WR HONEYDEW MELON)" at bounding box center [282, 149] width 130 height 23
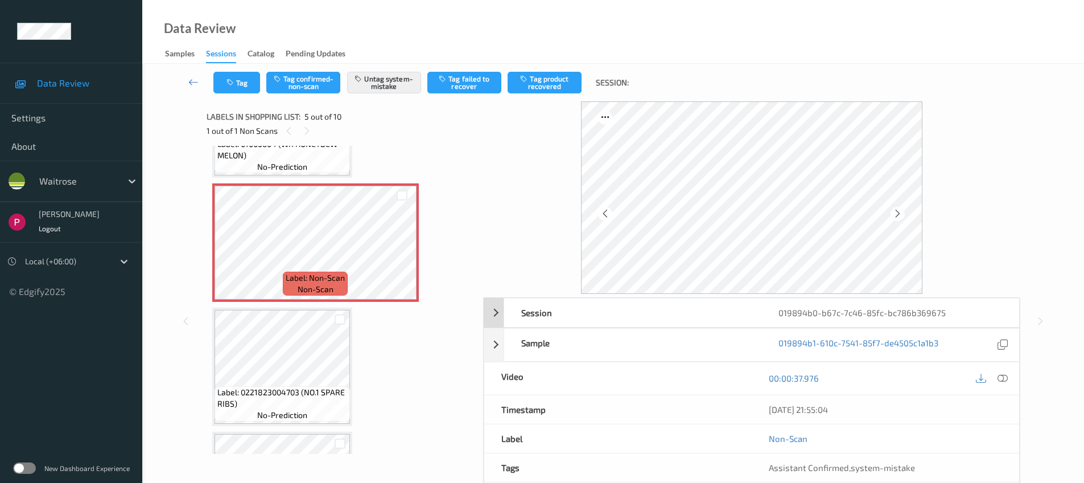
click at [815, 307] on div "019894b0-b67c-7c46-85fc-bc786b369675" at bounding box center [890, 312] width 257 height 28
click at [1002, 347] on icon at bounding box center [1002, 344] width 10 height 10
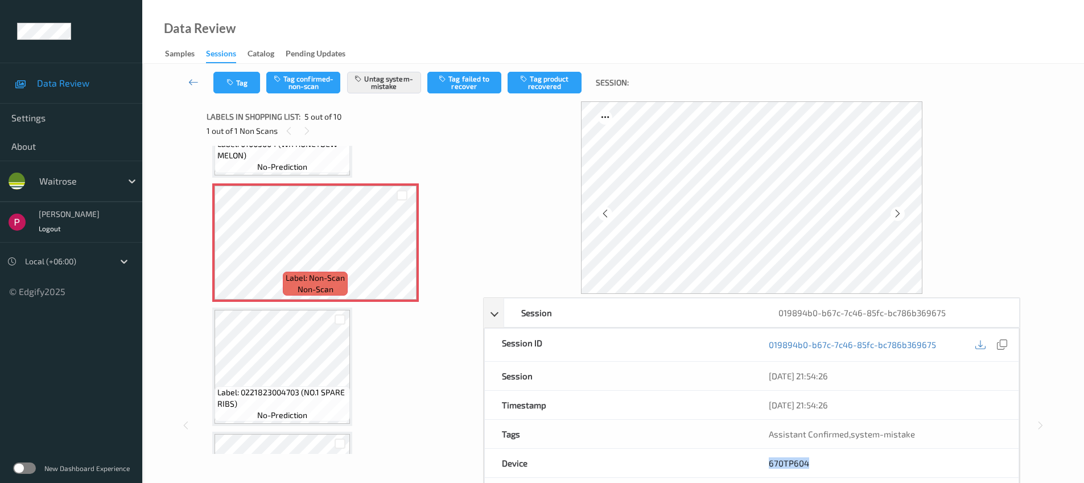
drag, startPoint x: 815, startPoint y: 459, endPoint x: 762, endPoint y: 459, distance: 53.5
click at [761, 460] on div "670TP604" at bounding box center [885, 463] width 267 height 28
copy link "670TP604"
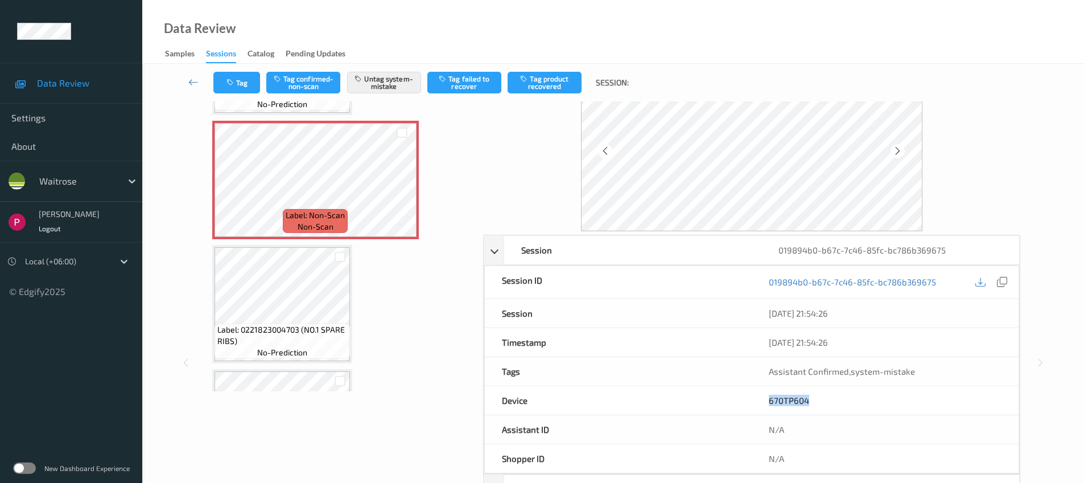
scroll to position [224, 0]
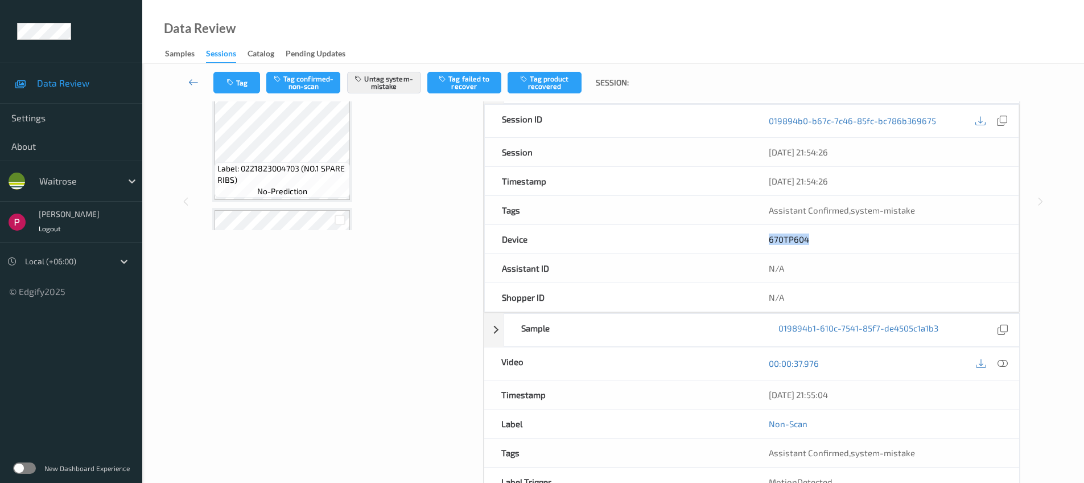
drag, startPoint x: 835, startPoint y: 397, endPoint x: 747, endPoint y: 394, distance: 87.7
click at [747, 394] on div "Timestamp 10/08/2025 21:55:04" at bounding box center [752, 394] width 536 height 29
copy div "10/08/2025 21:55:04"
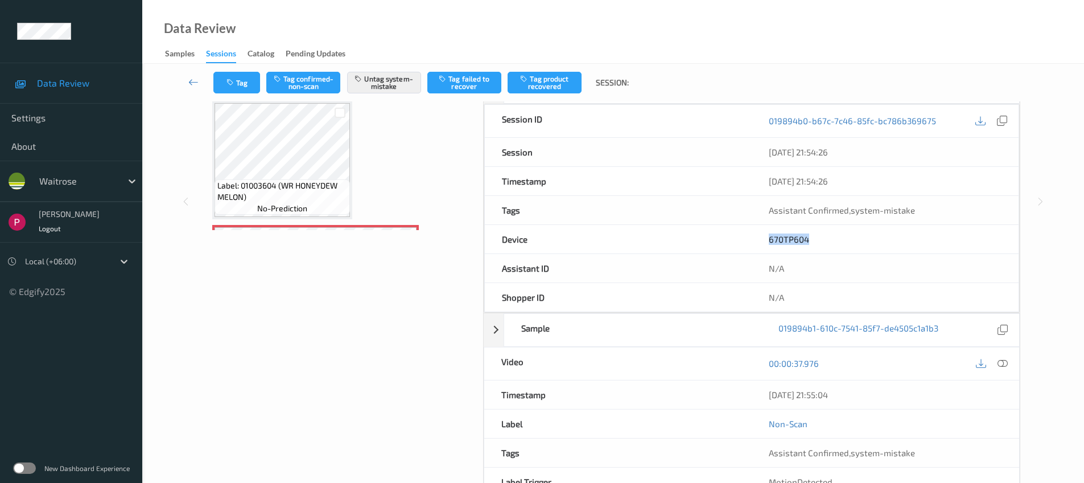
scroll to position [197, 0]
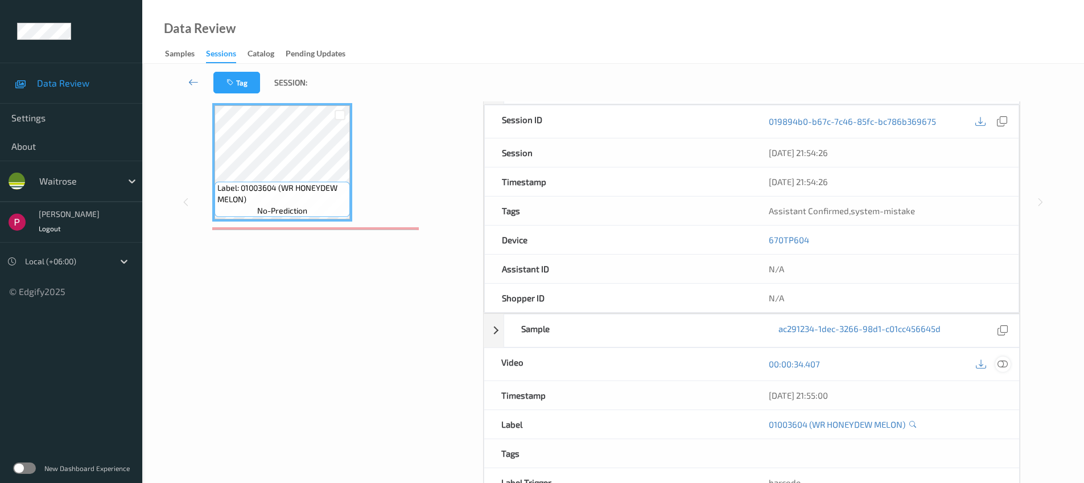
click at [1001, 367] on icon at bounding box center [1003, 364] width 10 height 10
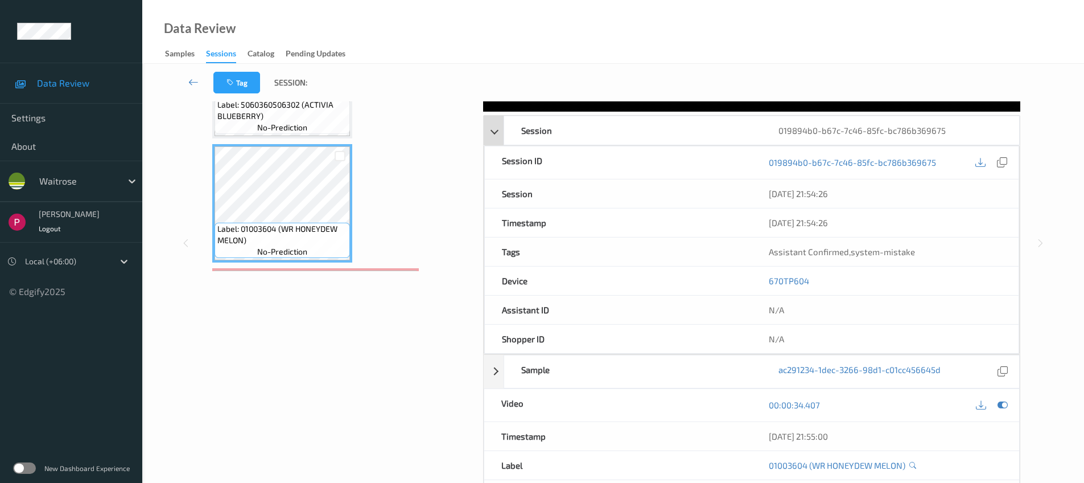
scroll to position [0, 0]
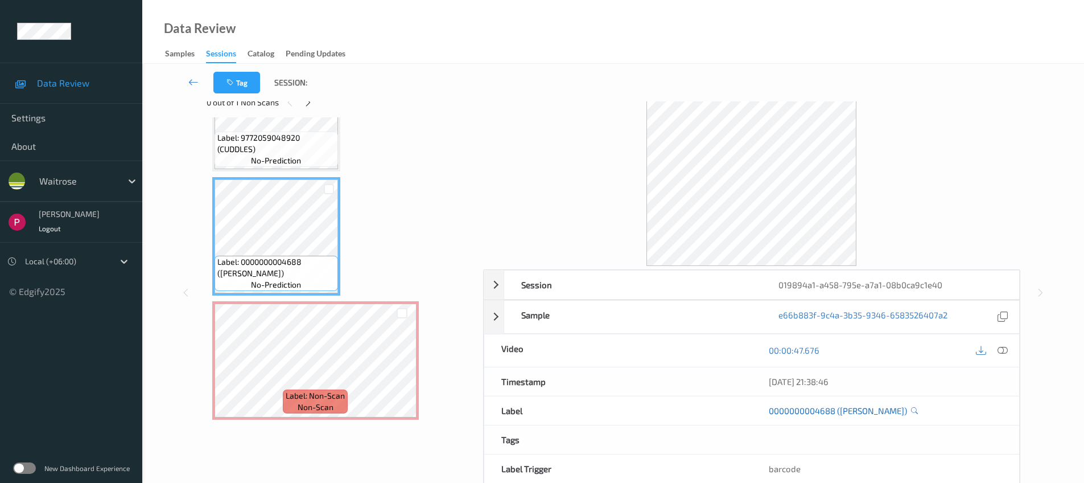
scroll to position [82, 0]
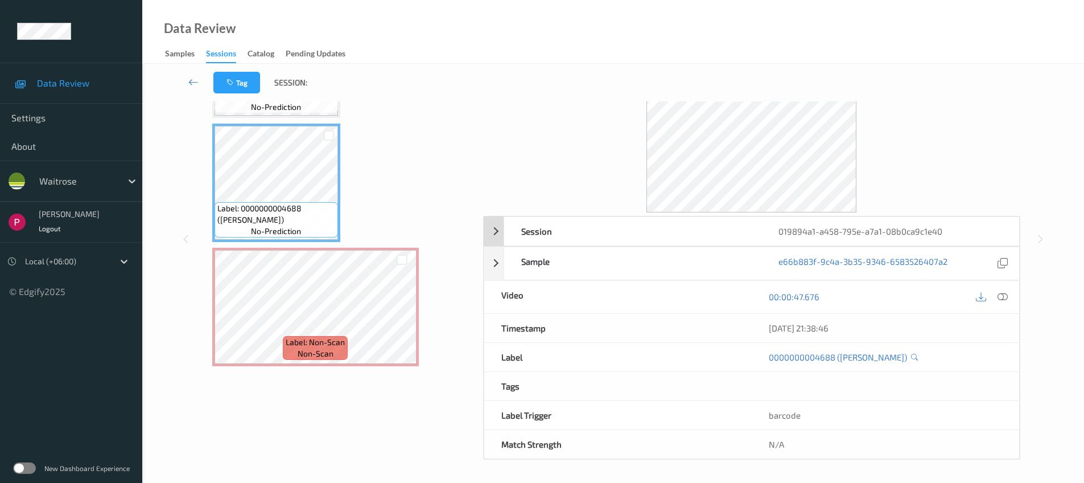
click at [596, 232] on div "Session" at bounding box center [632, 231] width 257 height 28
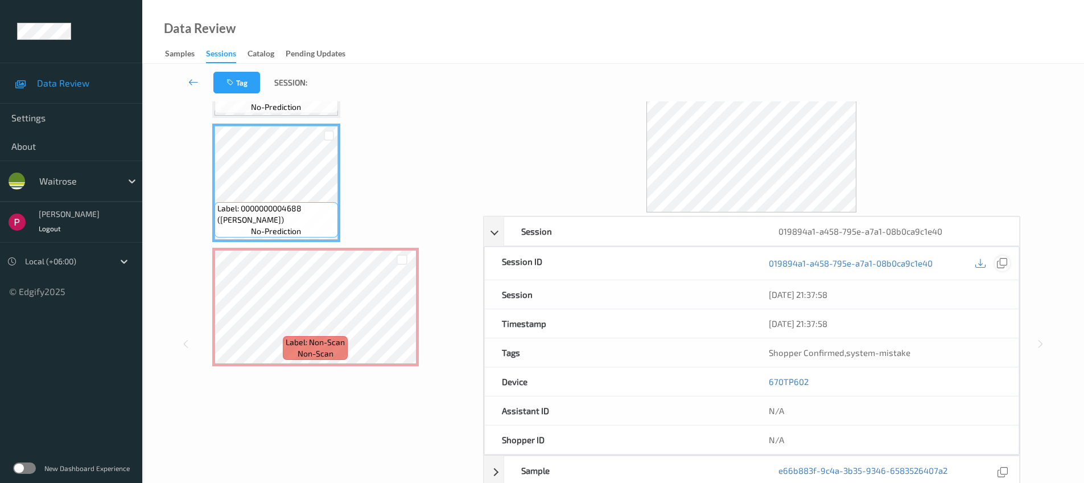
click at [1002, 258] on icon at bounding box center [1002, 263] width 10 height 10
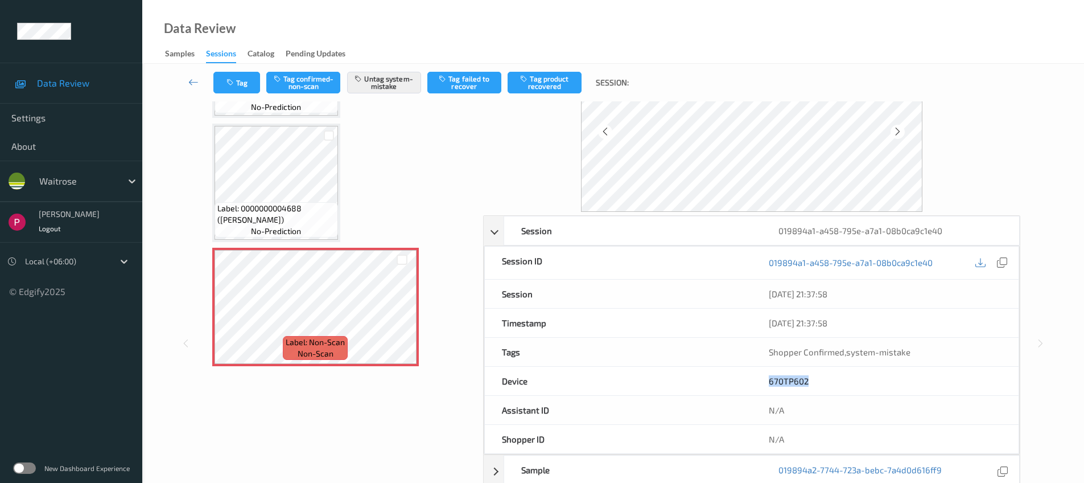
drag, startPoint x: 812, startPoint y: 378, endPoint x: 764, endPoint y: 376, distance: 48.4
click at [769, 377] on div "670TP602" at bounding box center [885, 381] width 267 height 28
click at [764, 376] on div "670TP602" at bounding box center [885, 381] width 267 height 28
drag, startPoint x: 817, startPoint y: 386, endPoint x: 778, endPoint y: 373, distance: 41.2
click at [767, 380] on div "670TP602" at bounding box center [885, 381] width 267 height 28
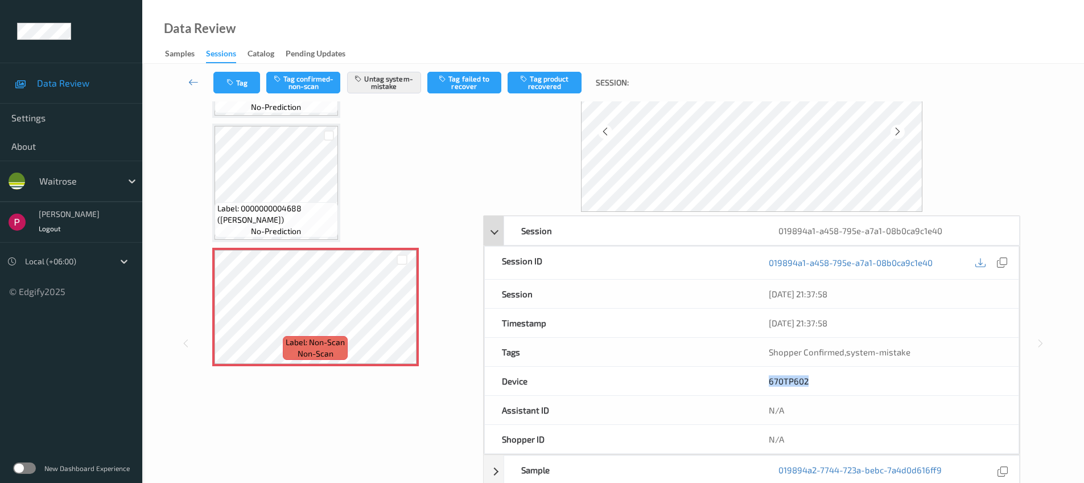
copy link "670TP602"
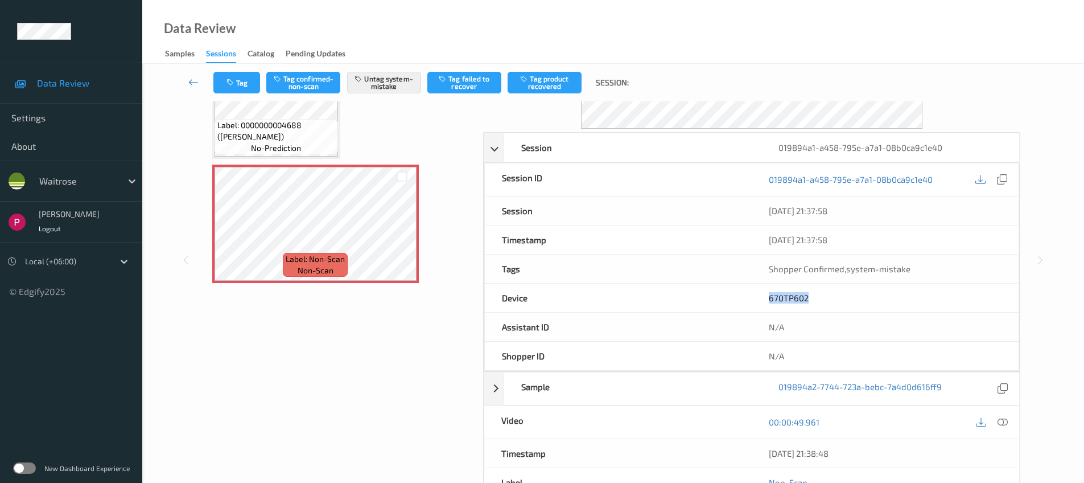
scroll to position [197, 0]
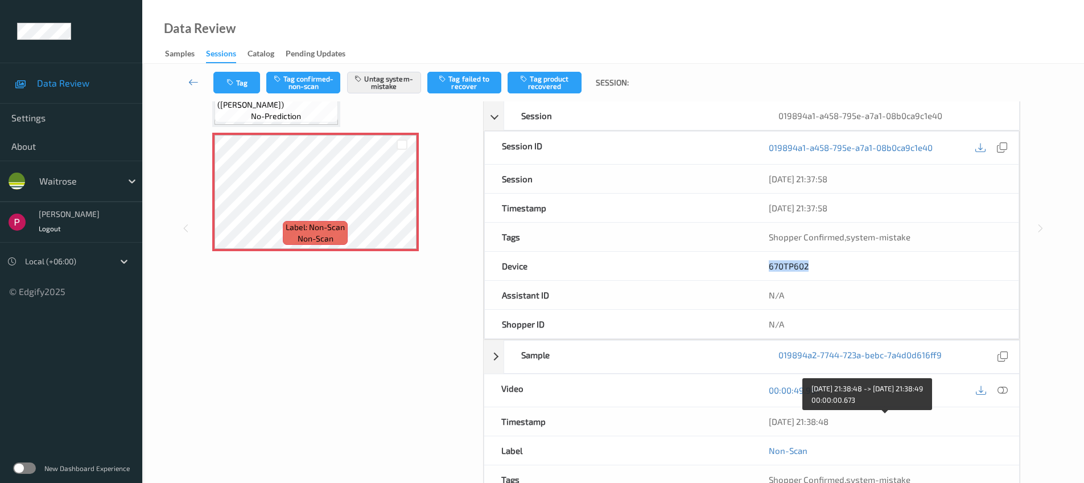
drag, startPoint x: 811, startPoint y: 420, endPoint x: 767, endPoint y: 417, distance: 44.5
click at [767, 417] on div "[DATE] 21:38:48" at bounding box center [886, 421] width 268 height 28
copy div "[DATE] 21:38:48"
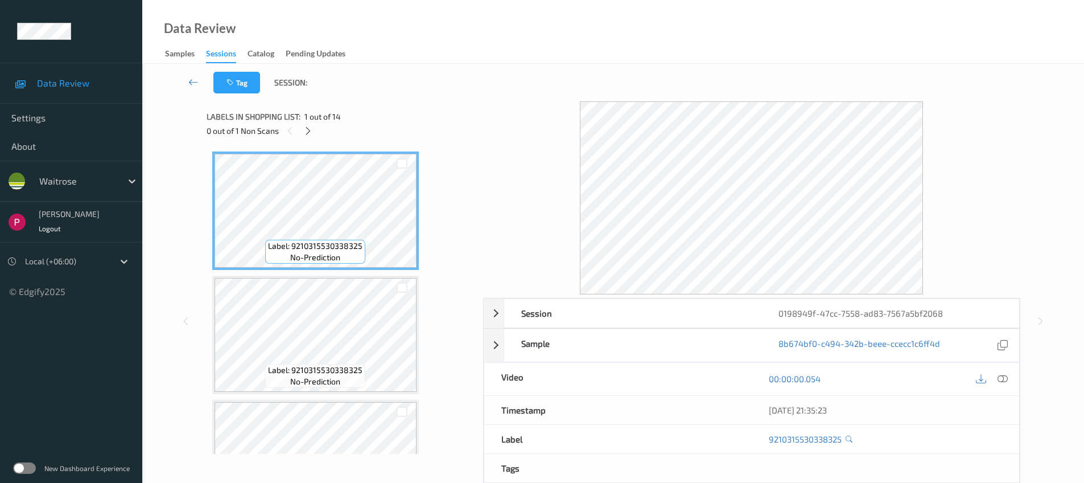
scroll to position [564, 0]
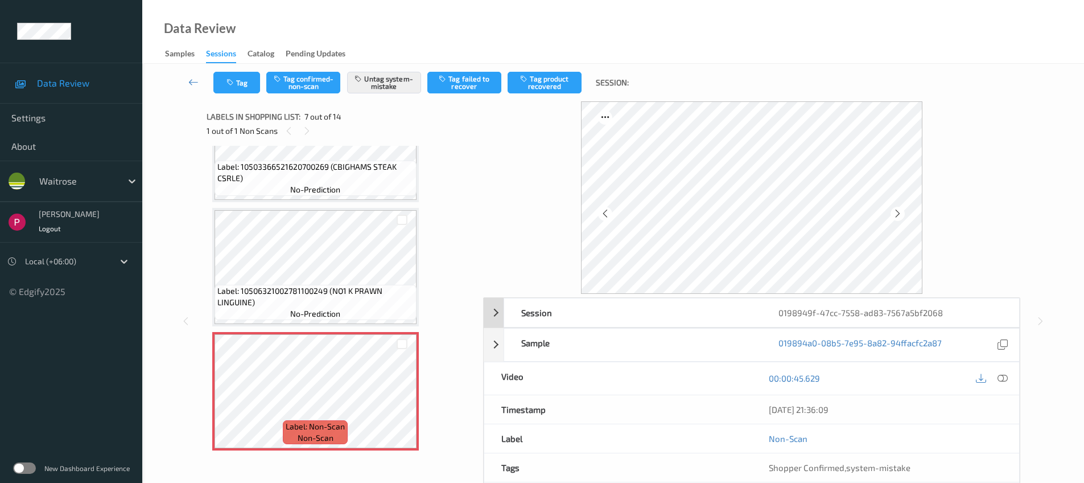
click at [761, 310] on div "Session" at bounding box center [632, 312] width 257 height 28
click at [1000, 343] on icon at bounding box center [1002, 344] width 10 height 10
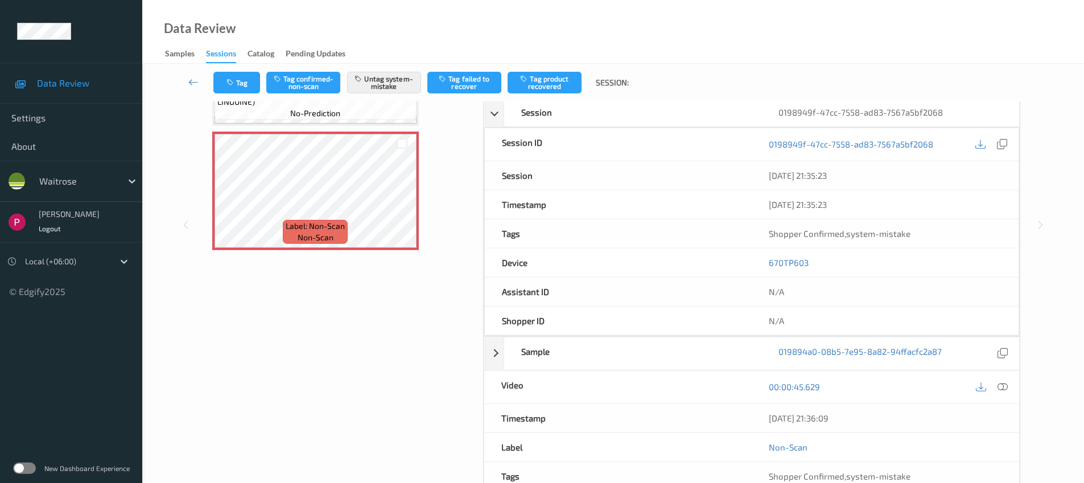
scroll to position [202, 0]
drag, startPoint x: 814, startPoint y: 257, endPoint x: 769, endPoint y: 258, distance: 45.6
click at [769, 258] on div "670TP603" at bounding box center [885, 260] width 267 height 28
copy link "670TP603"
drag, startPoint x: 853, startPoint y: 420, endPoint x: 758, endPoint y: 414, distance: 95.8
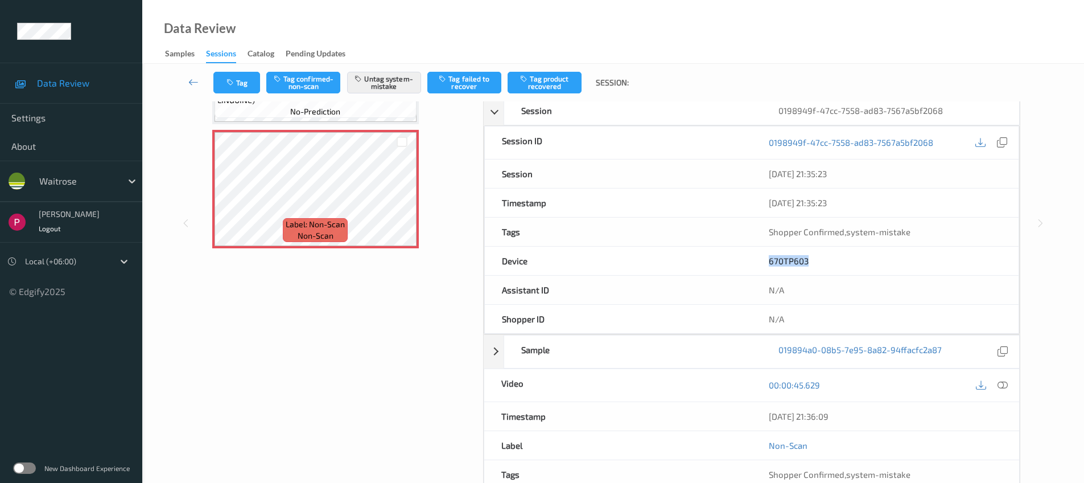
click at [759, 420] on div "10/08/2025 21:36:09" at bounding box center [886, 416] width 268 height 28
copy div "10/08/2025 21:36:09"
click at [1006, 381] on icon at bounding box center [1003, 385] width 10 height 10
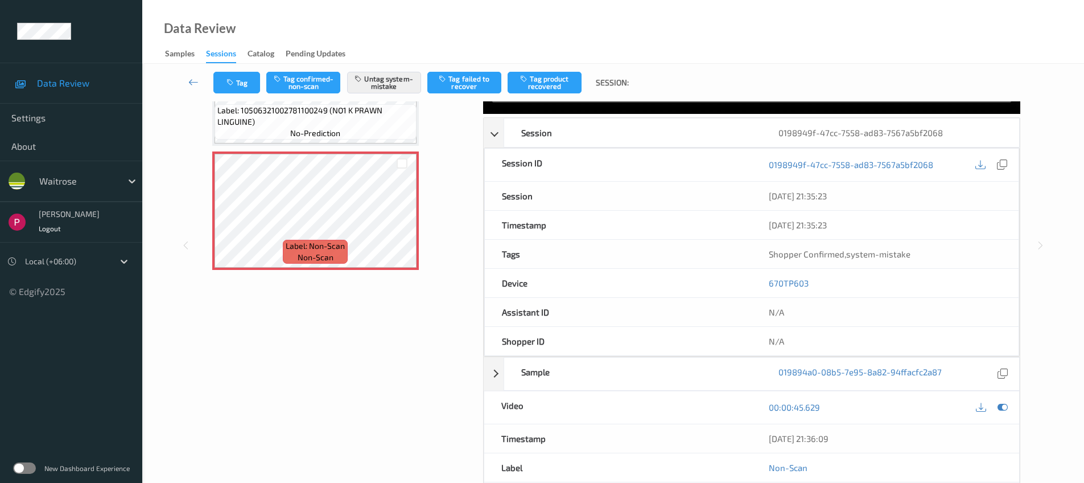
scroll to position [0, 0]
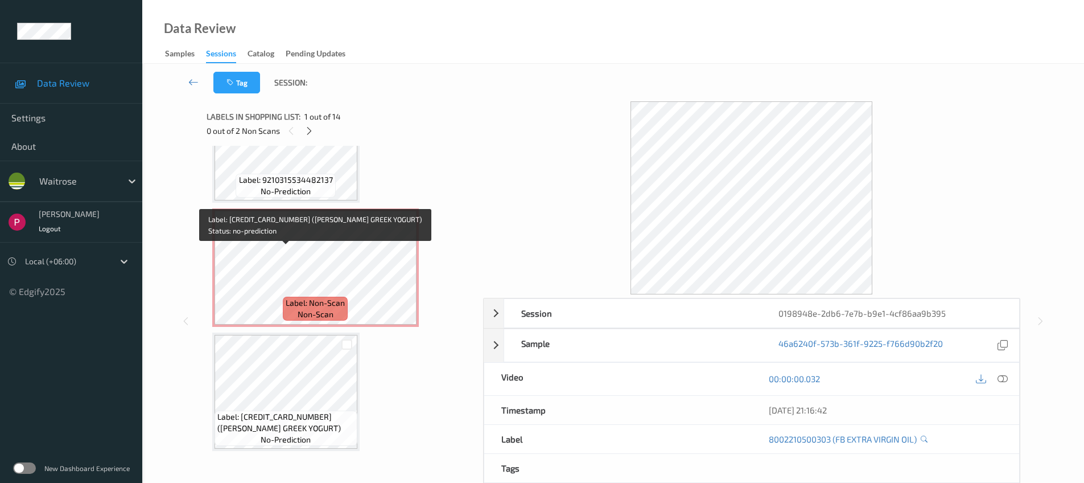
scroll to position [236, 0]
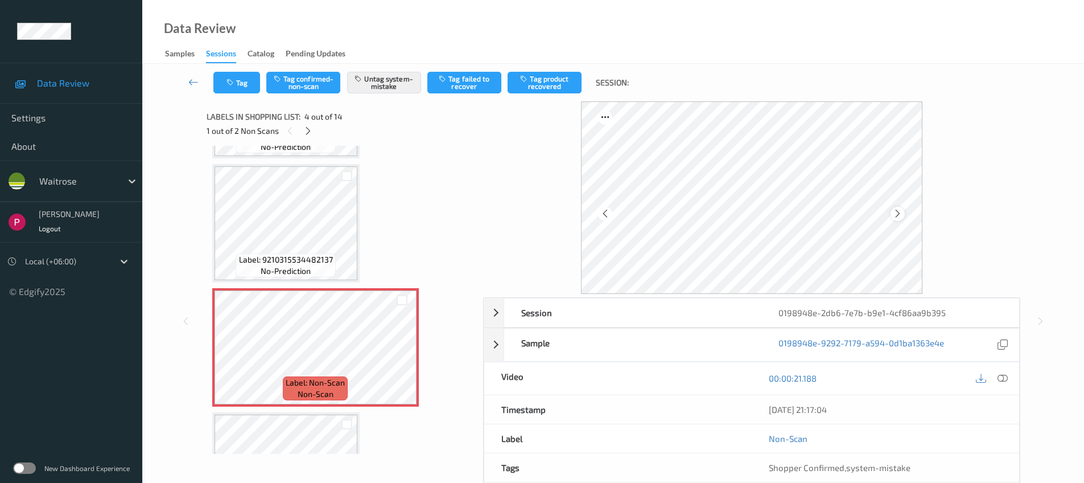
click at [896, 214] on icon at bounding box center [898, 213] width 10 height 10
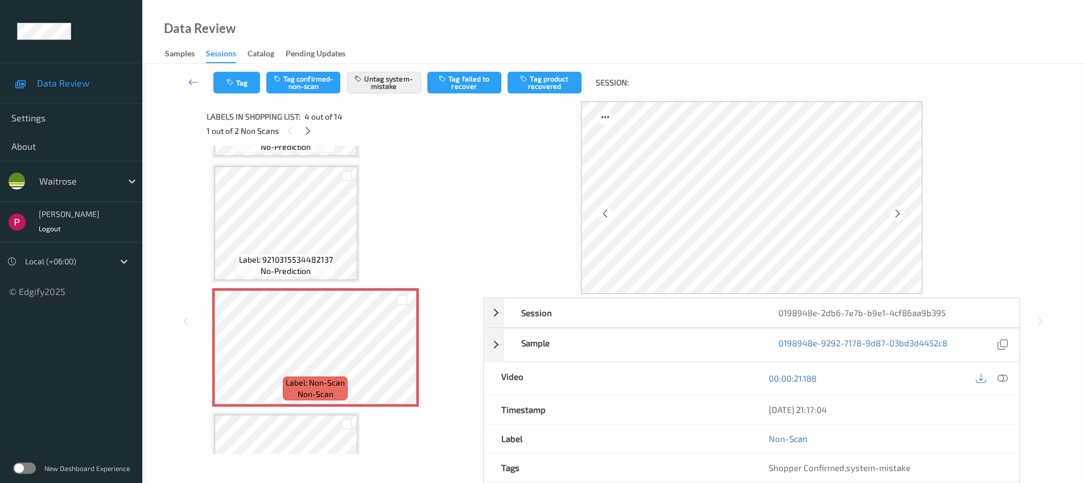
click at [896, 214] on icon at bounding box center [898, 213] width 10 height 10
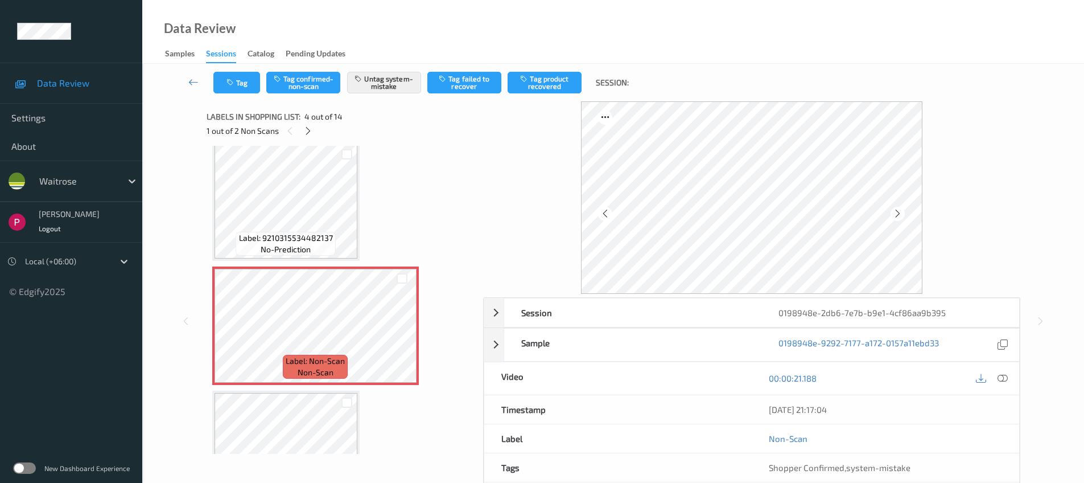
scroll to position [245, 0]
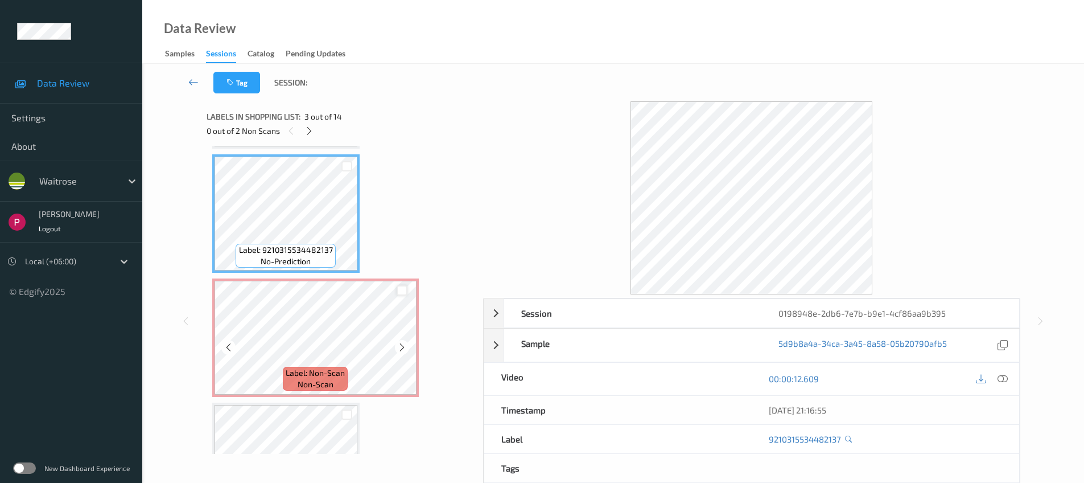
click at [402, 293] on div at bounding box center [402, 290] width 11 height 11
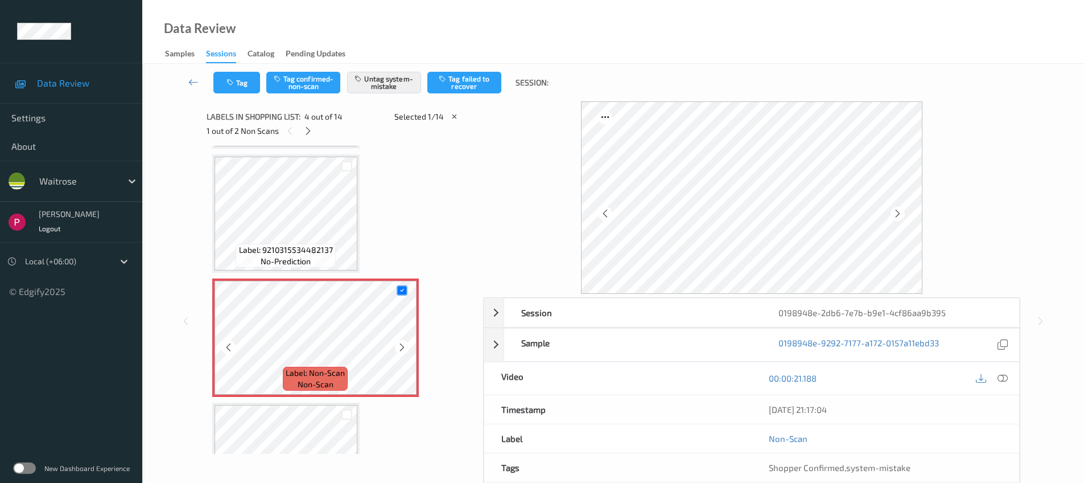
click at [408, 287] on div at bounding box center [402, 290] width 29 height 19
click at [395, 289] on div at bounding box center [402, 290] width 29 height 19
click at [400, 289] on icon at bounding box center [401, 289] width 7 height 7
click at [939, 307] on div "0198948e-2db6-7e7b-b9e1-4cf86aa9b395" at bounding box center [890, 312] width 257 height 28
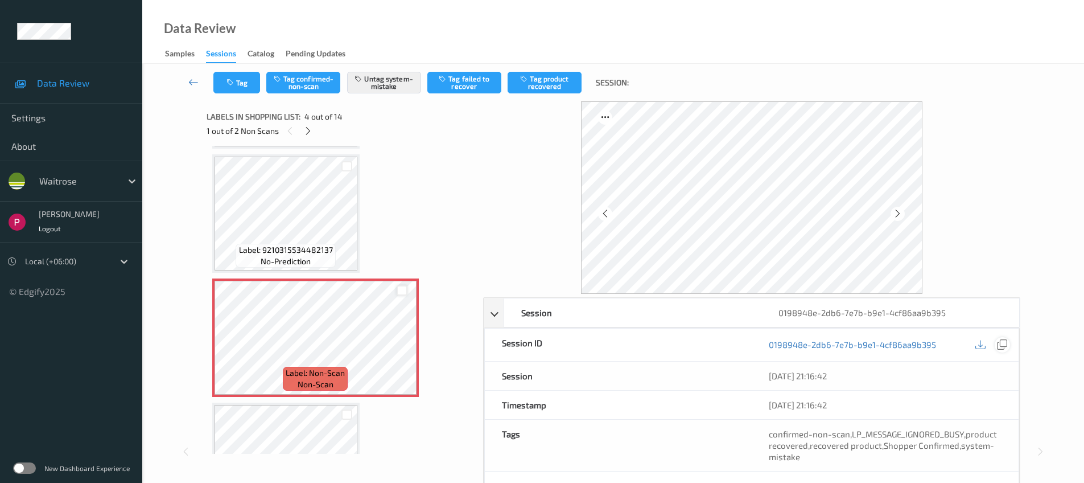
click at [1006, 342] on icon at bounding box center [1002, 344] width 10 height 10
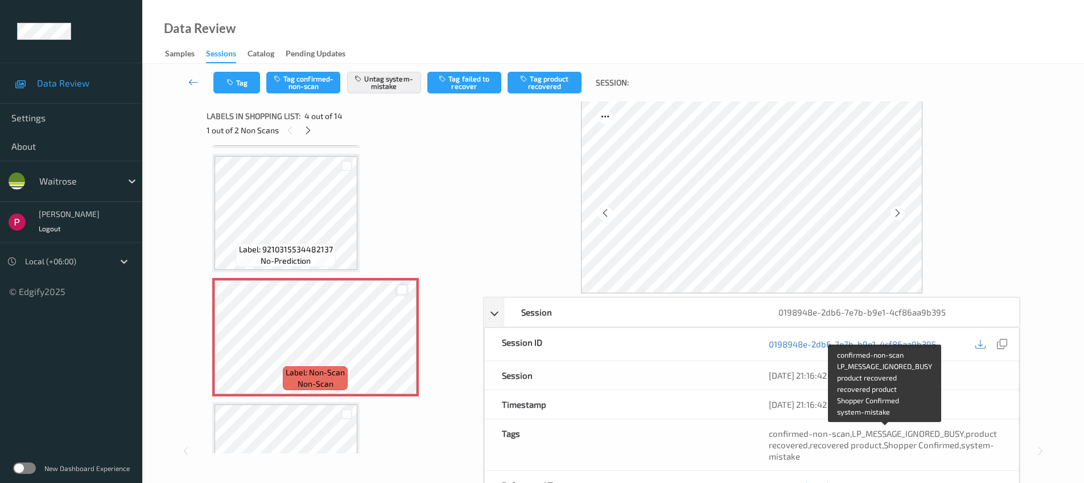
scroll to position [229, 0]
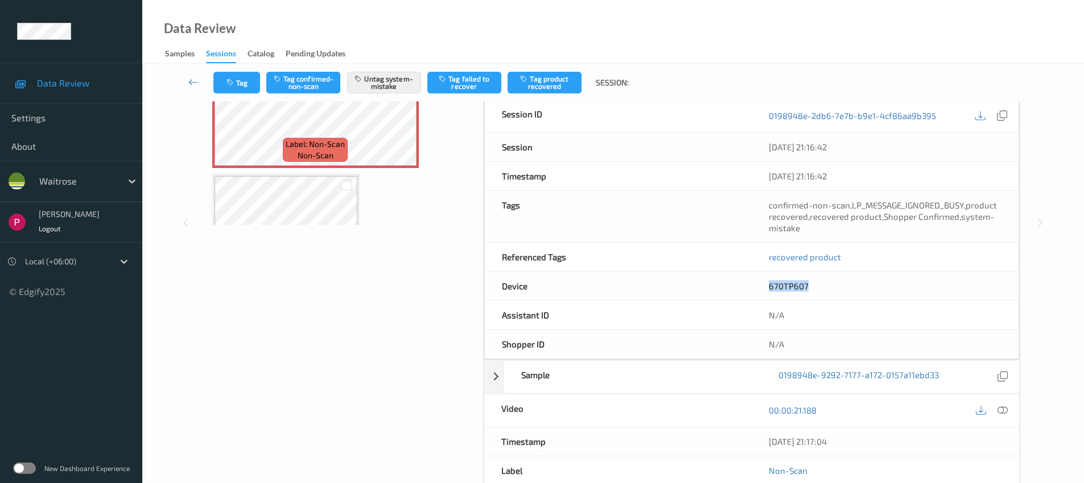
drag, startPoint x: 773, startPoint y: 287, endPoint x: 762, endPoint y: 283, distance: 11.3
click at [762, 284] on div "670TP607" at bounding box center [885, 286] width 267 height 28
copy link "670TP607"
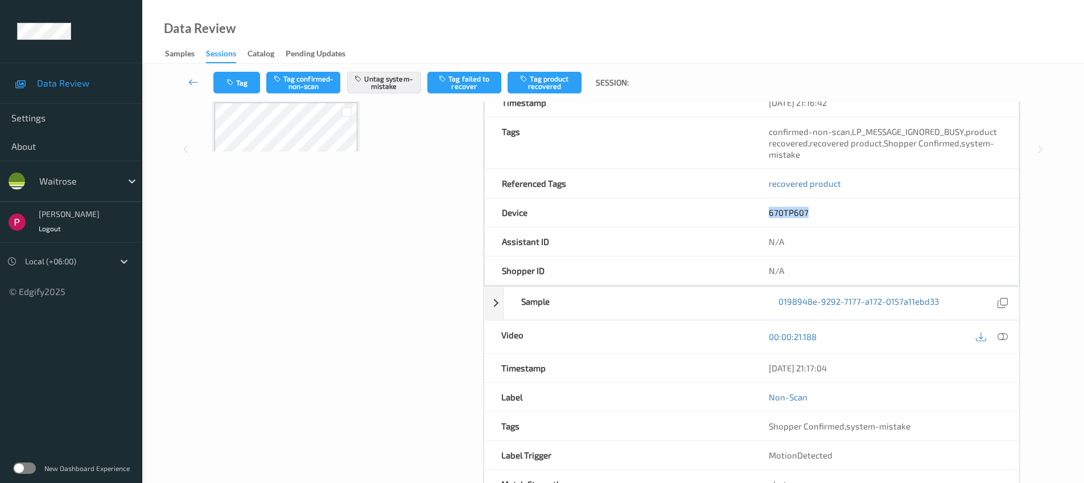
scroll to position [310, 0]
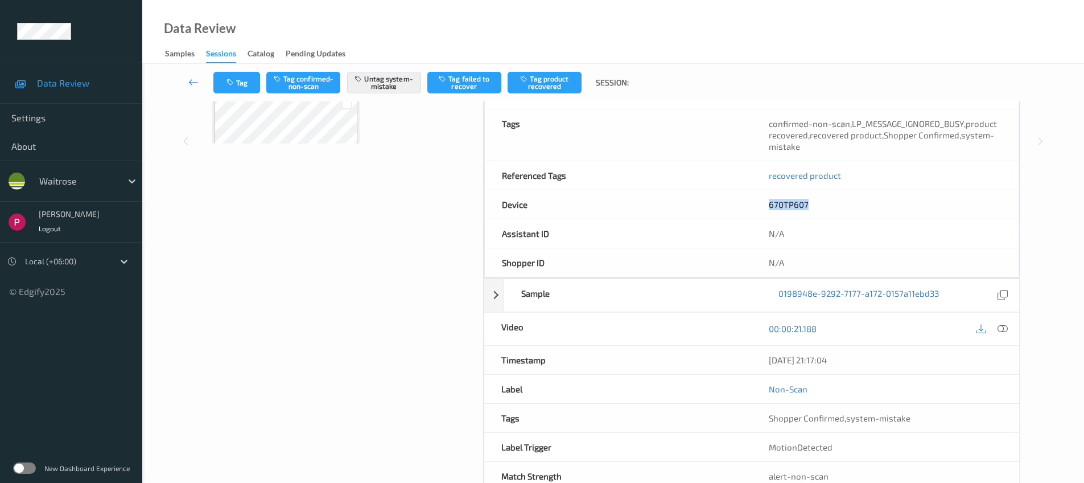
drag, startPoint x: 816, startPoint y: 354, endPoint x: 762, endPoint y: 356, distance: 53.6
click at [763, 354] on div "10/08/2025 21:17:04" at bounding box center [886, 360] width 268 height 28
copy div "10/08/2025 21:17:04"
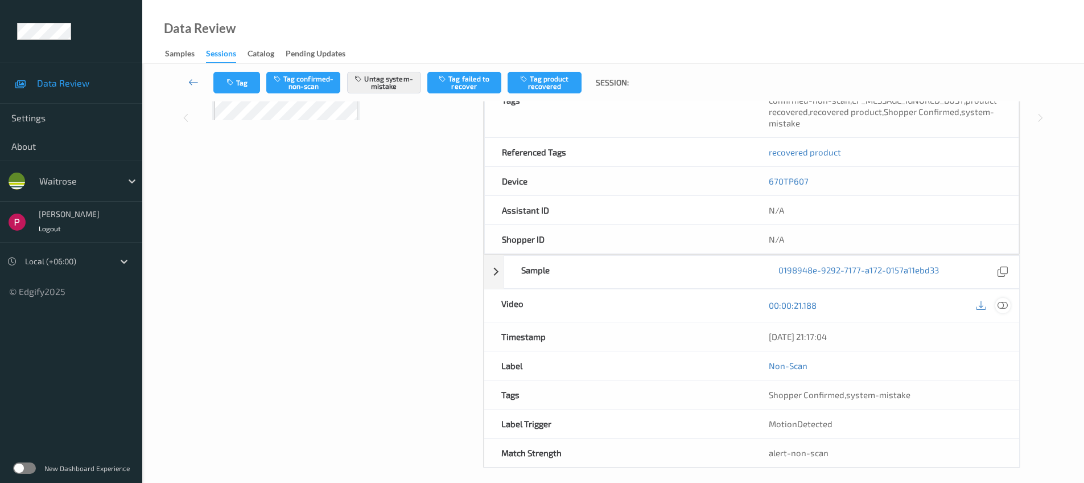
click at [1003, 303] on icon at bounding box center [1003, 305] width 10 height 10
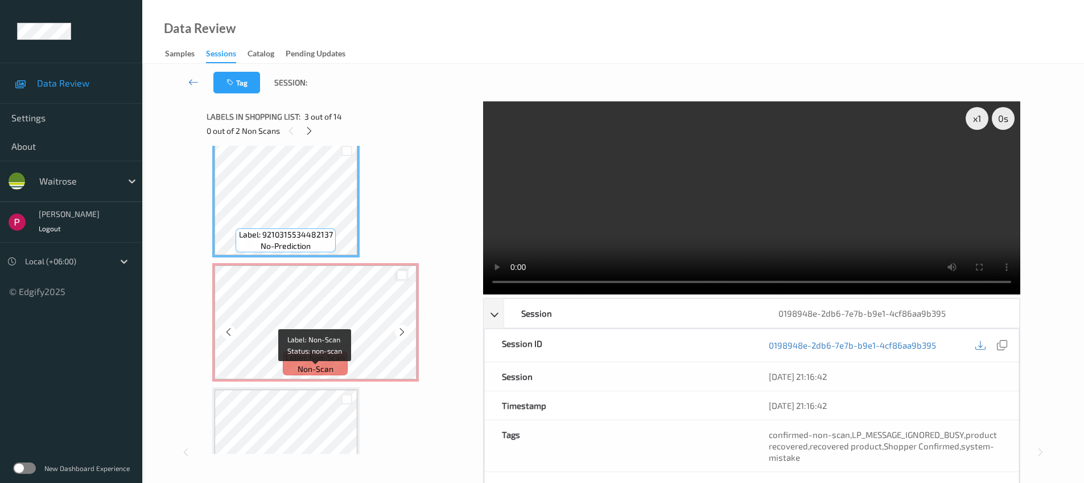
scroll to position [341, 0]
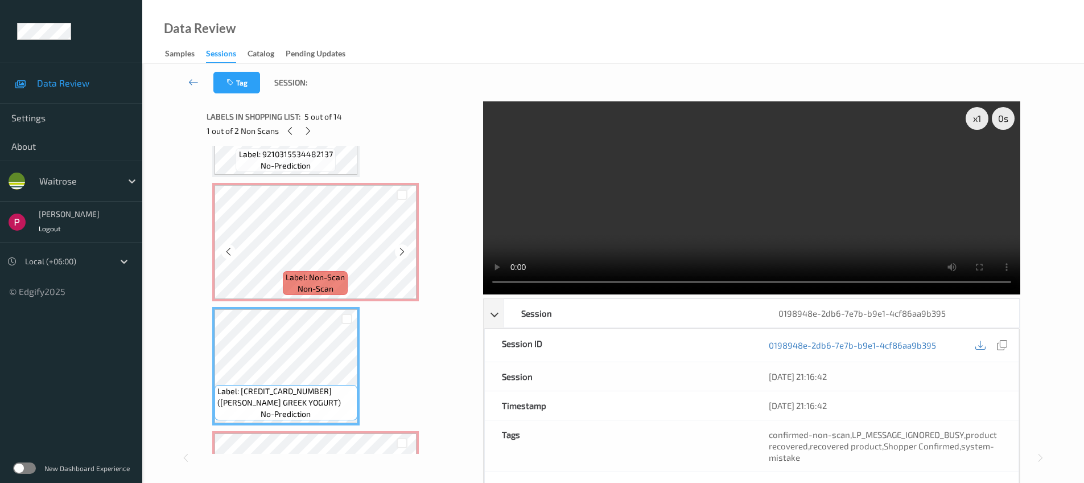
click at [296, 281] on span "Label: Non-Scan" at bounding box center [315, 277] width 59 height 11
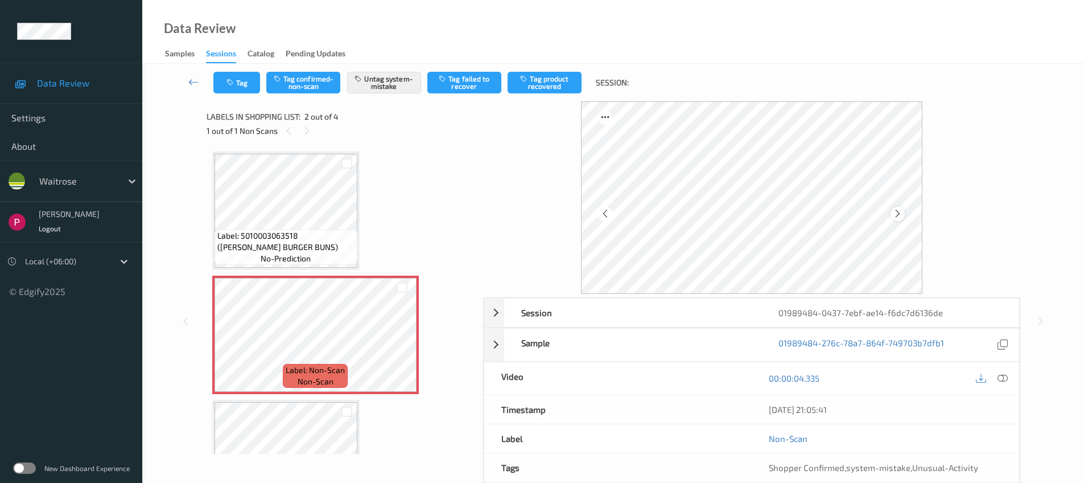
click at [898, 211] on icon at bounding box center [898, 213] width 10 height 10
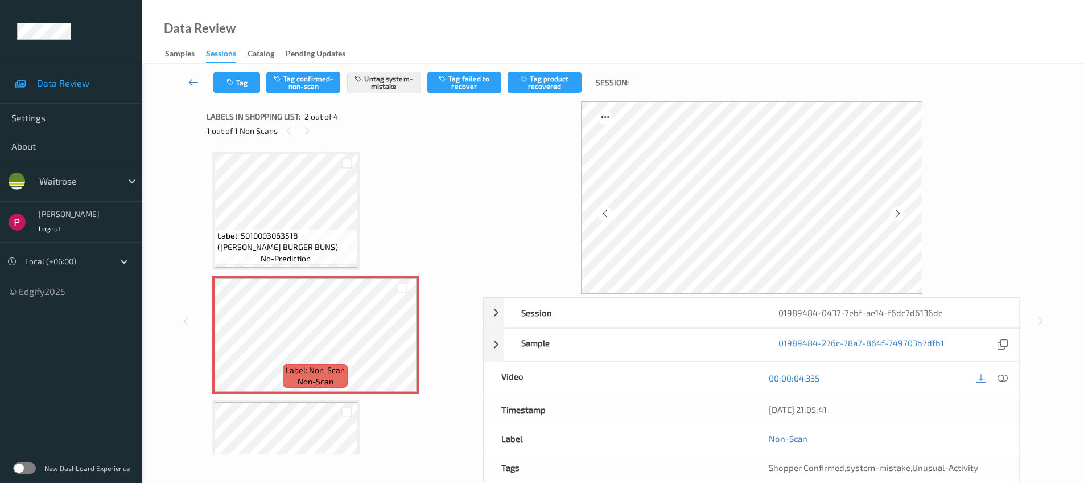
click at [898, 211] on icon at bounding box center [898, 213] width 10 height 10
click at [808, 312] on div "01989484-0437-7ebf-ae14-f6dc7d6136de" at bounding box center [890, 312] width 257 height 28
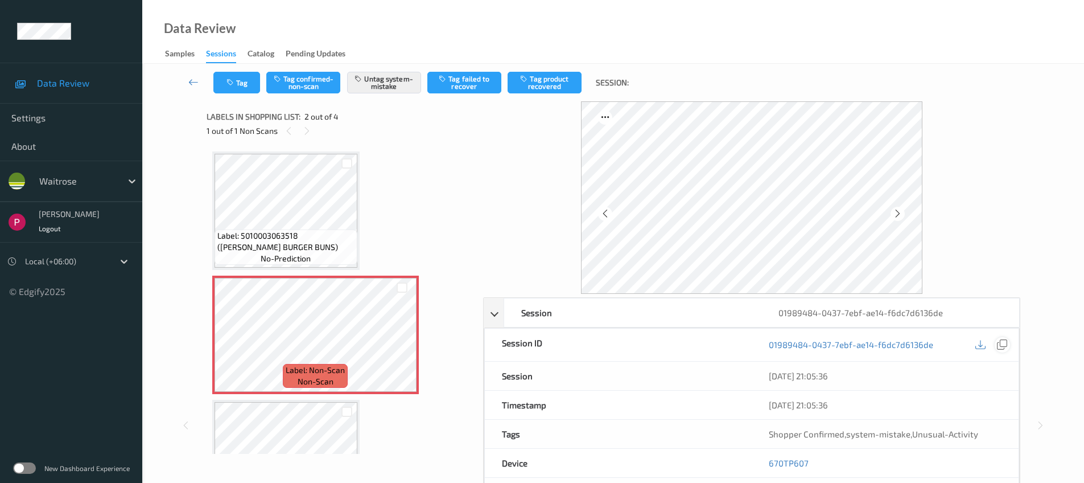
click at [1001, 348] on icon at bounding box center [1002, 344] width 10 height 10
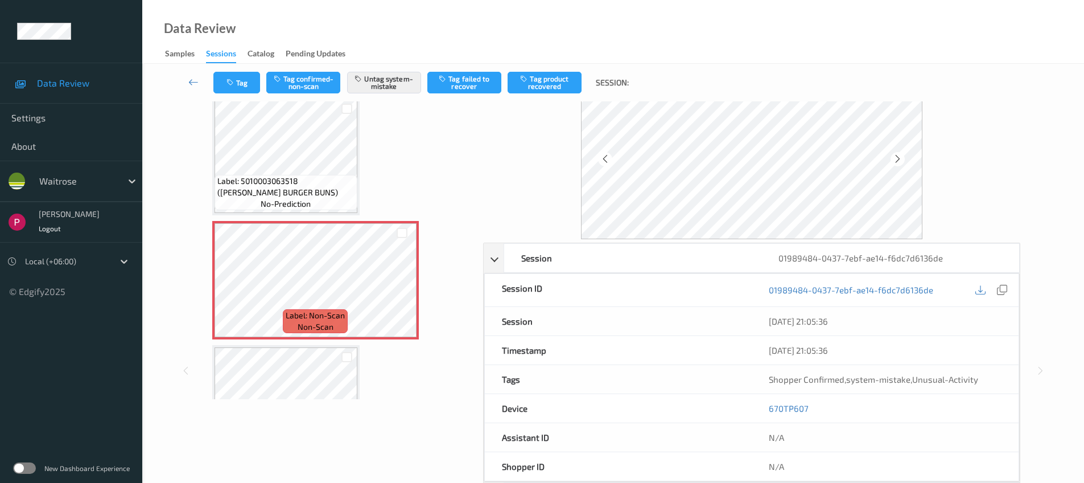
scroll to position [109, 0]
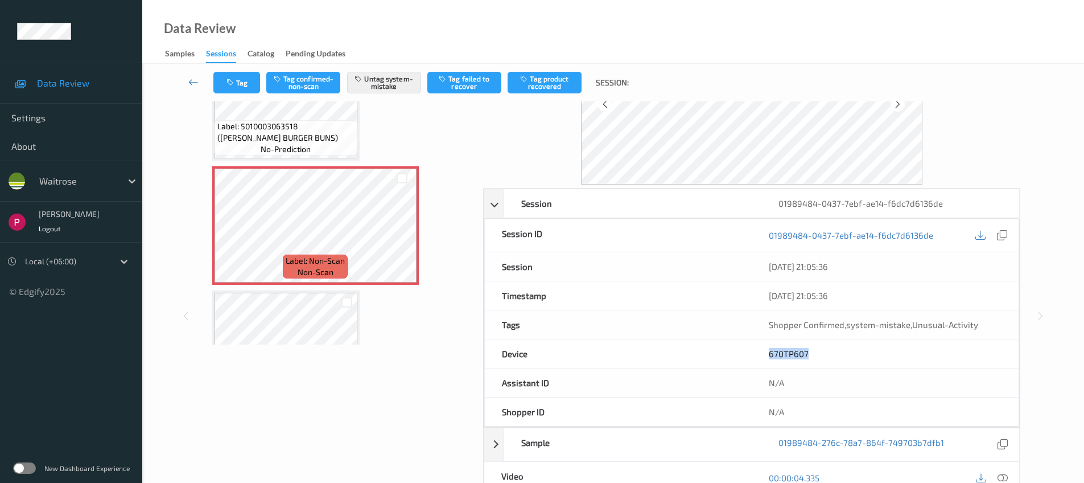
drag, startPoint x: 806, startPoint y: 353, endPoint x: 738, endPoint y: 349, distance: 68.4
click at [738, 349] on div "Device 670TP607" at bounding box center [751, 353] width 535 height 29
copy div "670TP607"
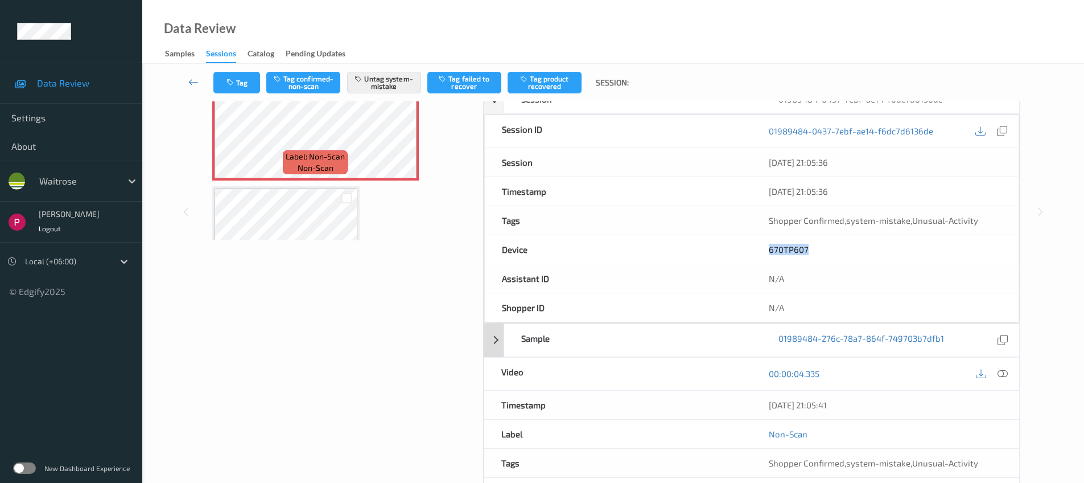
drag, startPoint x: 852, startPoint y: 402, endPoint x: 728, endPoint y: 330, distance: 144.1
click at [742, 392] on div "Timestamp 10/08/2025 21:05:41" at bounding box center [752, 405] width 536 height 29
click at [864, 414] on div "10/08/2025 21:05:41" at bounding box center [886, 405] width 268 height 28
drag, startPoint x: 865, startPoint y: 406, endPoint x: 749, endPoint y: 396, distance: 116.1
click at [752, 401] on div "10/08/2025 21:05:41" at bounding box center [886, 405] width 268 height 28
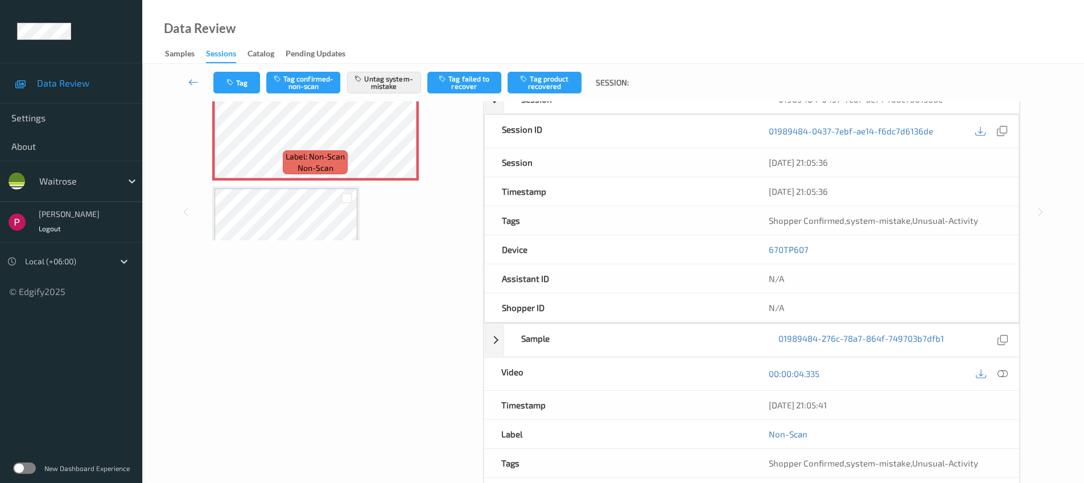
copy div "10/08/2025 21:05:41"
click at [1004, 372] on icon at bounding box center [1003, 373] width 10 height 10
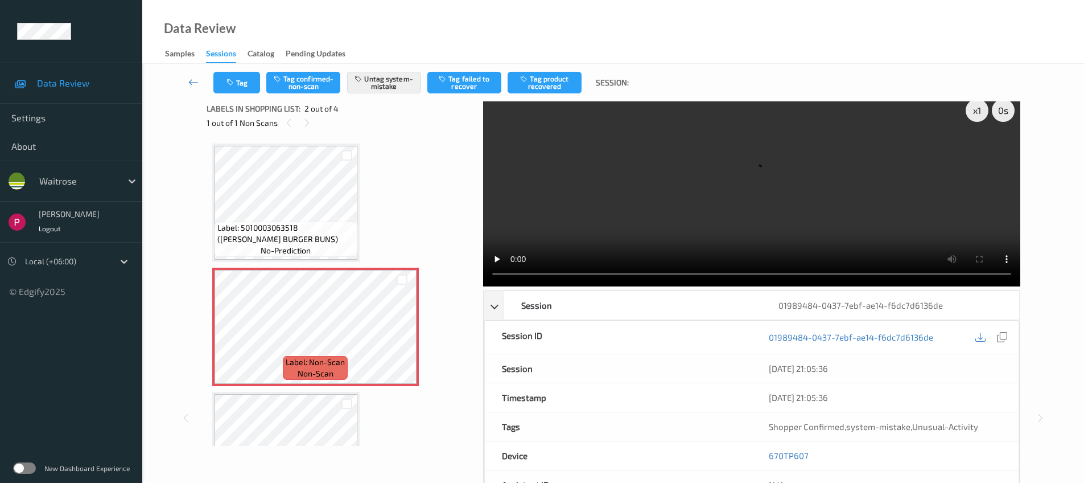
scroll to position [0, 0]
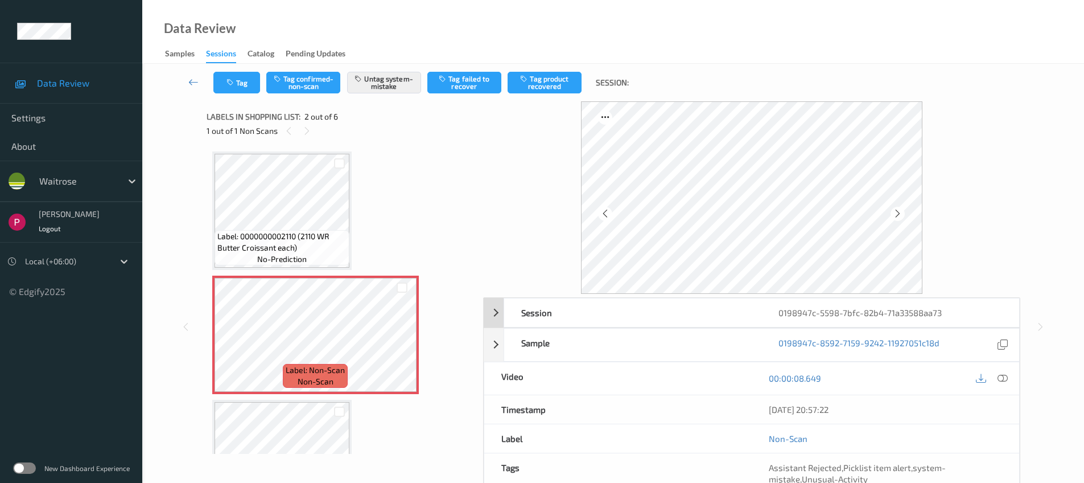
click at [922, 314] on div "0198947c-5598-7bfc-82b4-71a33588aa73" at bounding box center [890, 312] width 257 height 28
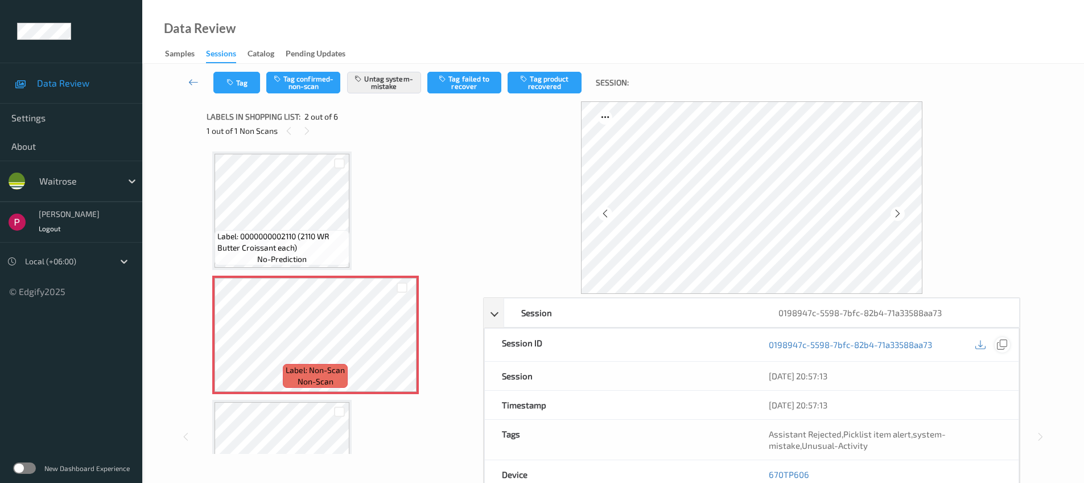
click at [1004, 346] on icon at bounding box center [1002, 344] width 10 height 10
drag, startPoint x: 778, startPoint y: 469, endPoint x: 768, endPoint y: 467, distance: 9.7
click at [766, 469] on div "670TP606" at bounding box center [885, 472] width 267 height 28
copy link "670TP606"
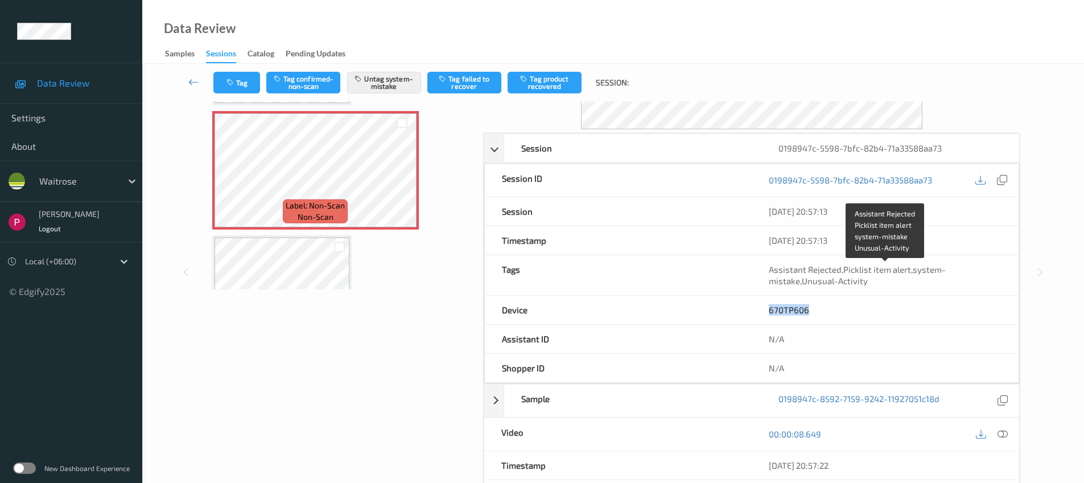
scroll to position [217, 0]
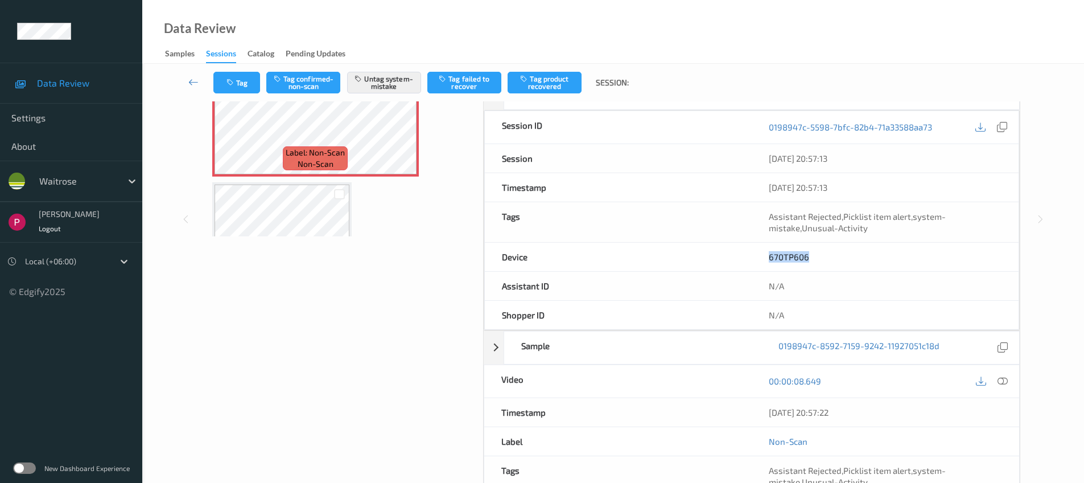
drag, startPoint x: 858, startPoint y: 421, endPoint x: 763, endPoint y: 408, distance: 96.5
click at [763, 408] on div "[DATE] 20:57:22" at bounding box center [886, 412] width 268 height 28
copy div "[DATE] 20:57:22"
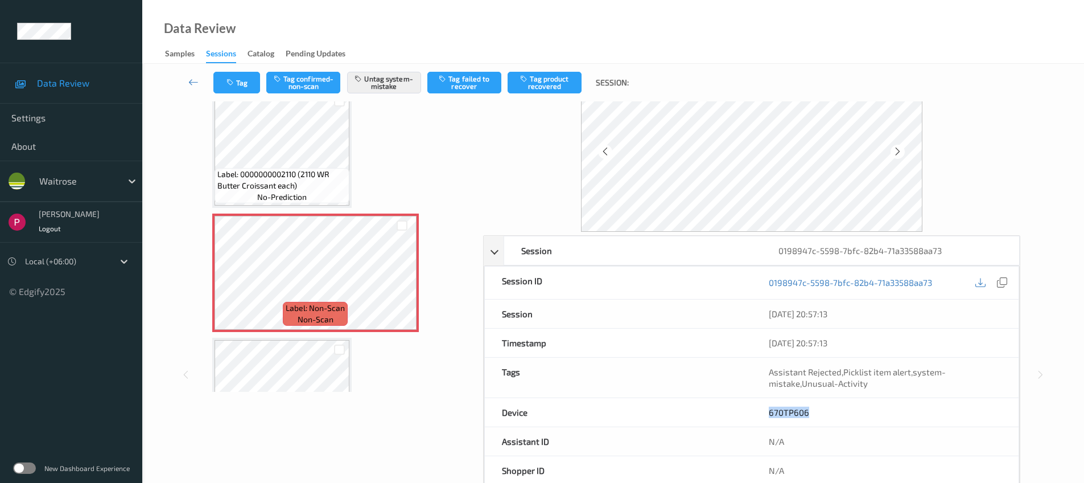
scroll to position [0, 0]
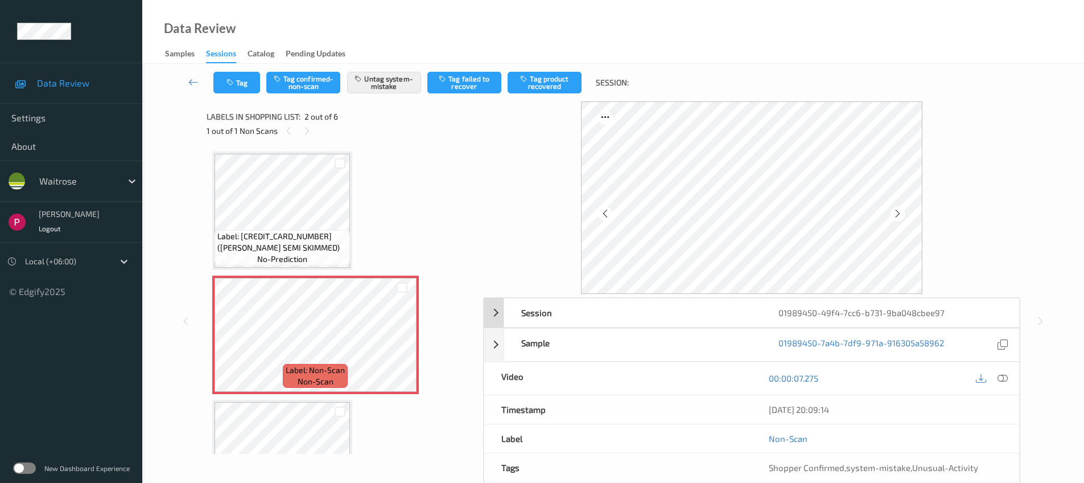
click at [829, 314] on div "01989450-49f4-7cc6-b731-9ba048cbee97" at bounding box center [890, 312] width 257 height 28
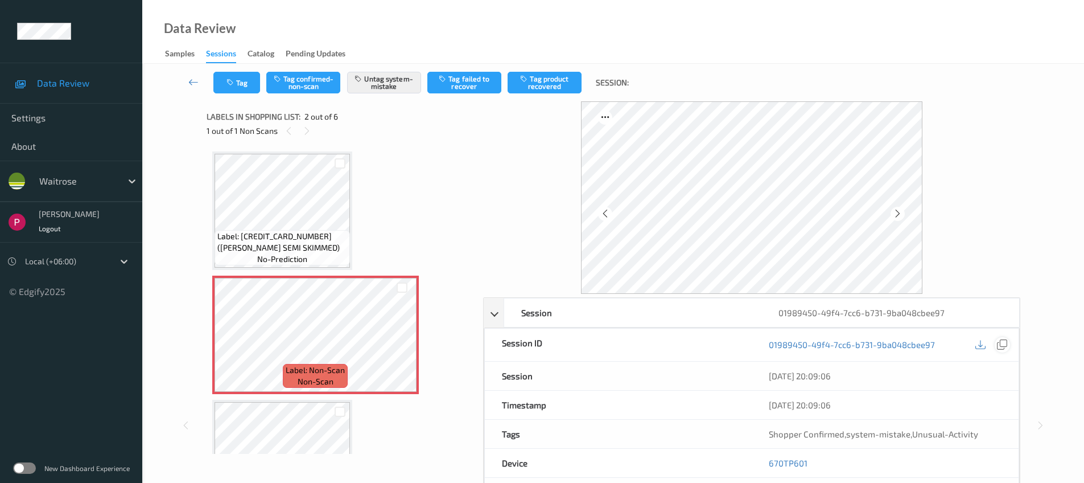
click at [1004, 346] on icon at bounding box center [1002, 344] width 10 height 10
drag, startPoint x: 824, startPoint y: 464, endPoint x: 743, endPoint y: 445, distance: 83.5
click at [742, 454] on div "Device 670TP601" at bounding box center [751, 463] width 535 height 29
click at [830, 473] on div "670TP601" at bounding box center [885, 463] width 267 height 28
drag, startPoint x: 804, startPoint y: 461, endPoint x: 770, endPoint y: 458, distance: 34.3
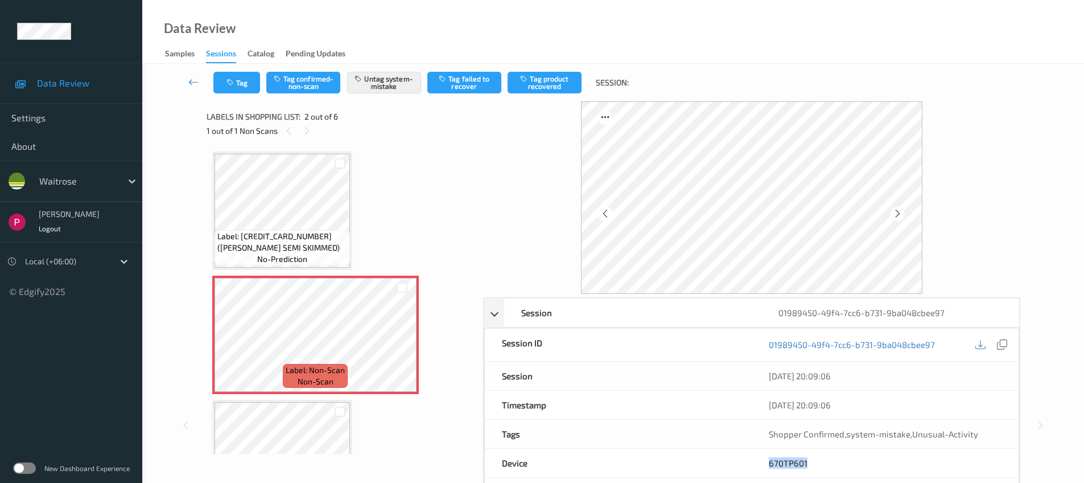
click at [770, 458] on div "670TP601" at bounding box center [885, 463] width 267 height 28
copy link "670TP601"
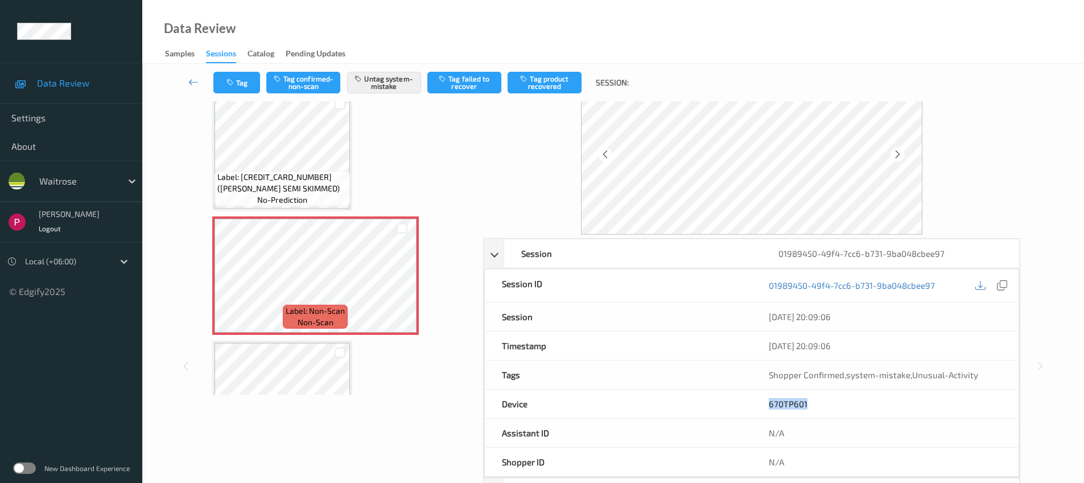
scroll to position [229, 0]
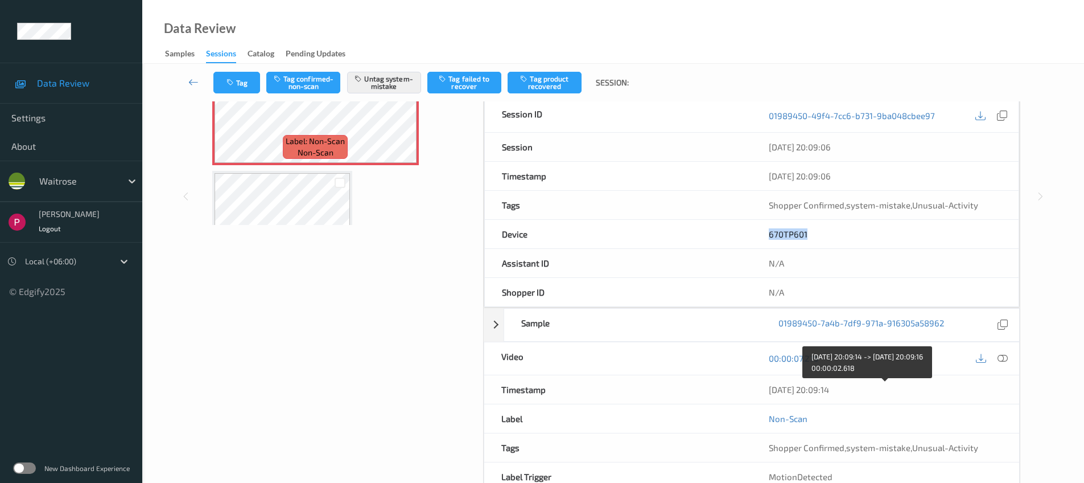
drag, startPoint x: 836, startPoint y: 386, endPoint x: 766, endPoint y: 387, distance: 70.6
click at [766, 387] on div "10/08/2025 20:09:14" at bounding box center [886, 389] width 268 height 28
copy div "10/08/2025 20:09:14"
click at [1004, 356] on icon at bounding box center [1003, 358] width 10 height 10
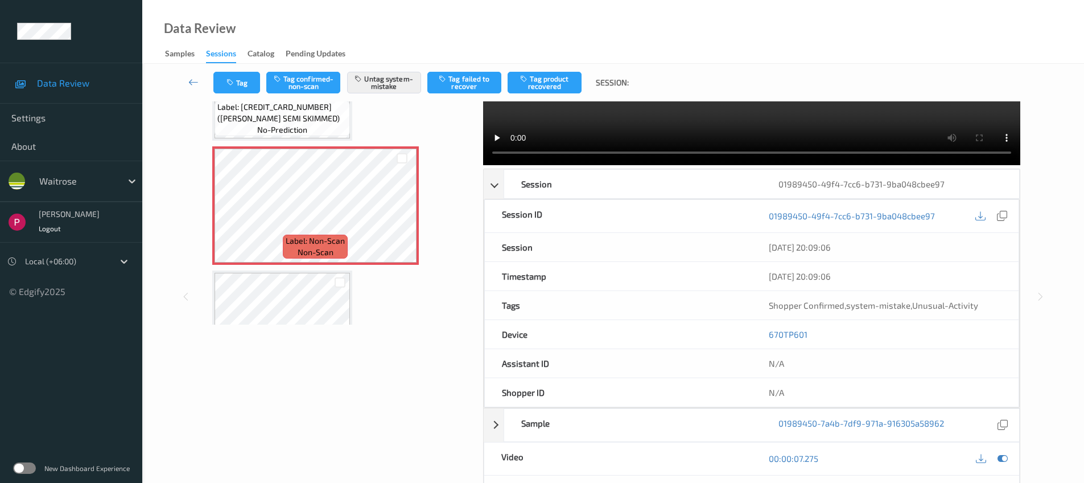
scroll to position [0, 0]
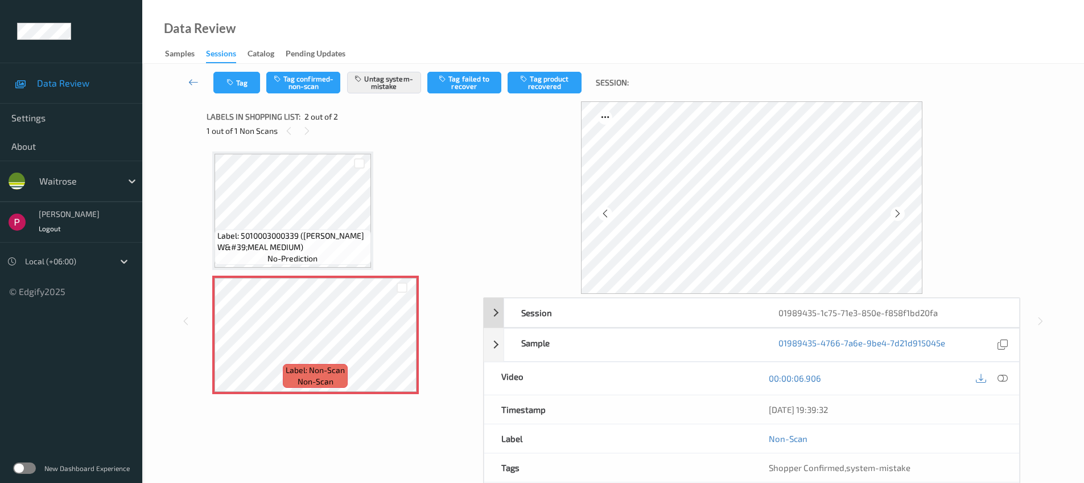
drag, startPoint x: 852, startPoint y: 314, endPoint x: 864, endPoint y: 315, distance: 12.0
click at [851, 314] on div "01989435-1c75-71e3-850e-f858f1bd20fa" at bounding box center [890, 312] width 257 height 28
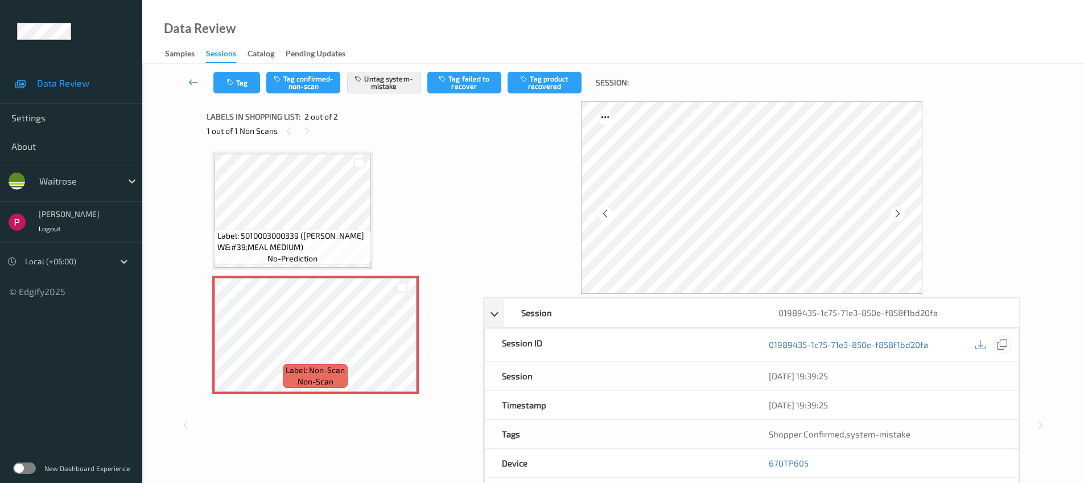
click at [1008, 345] on div at bounding box center [1002, 344] width 15 height 15
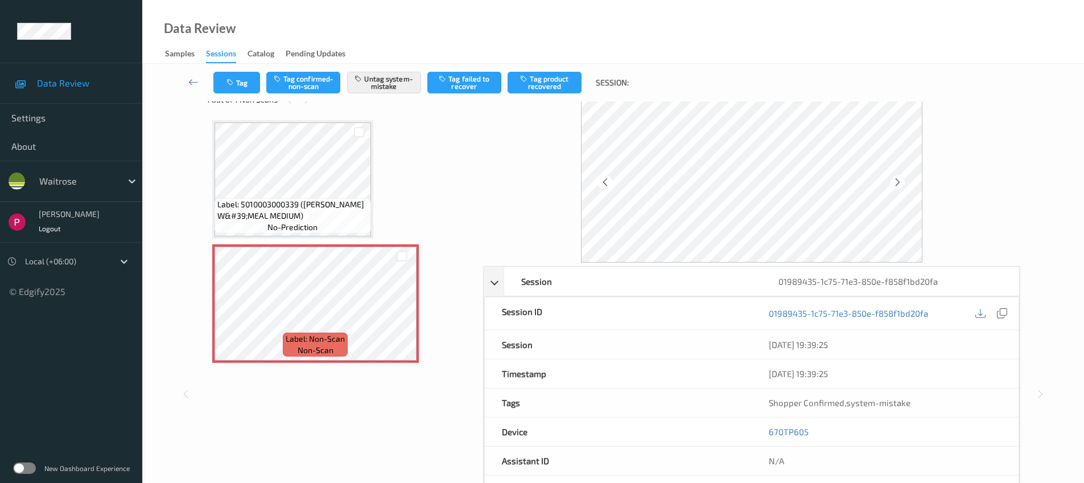
scroll to position [101, 0]
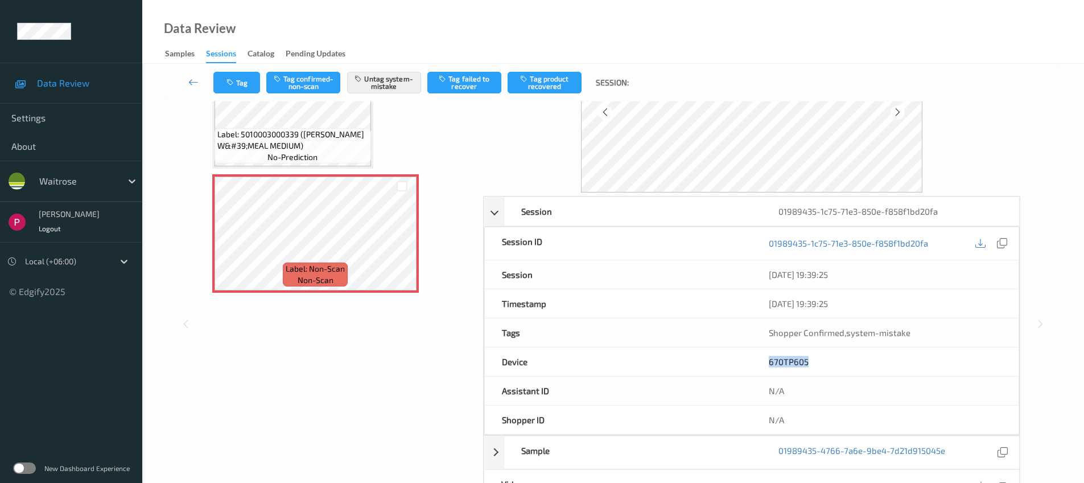
drag, startPoint x: 816, startPoint y: 363, endPoint x: 752, endPoint y: 358, distance: 64.5
click at [752, 358] on div "670TP605" at bounding box center [885, 361] width 267 height 28
copy link "670TP605"
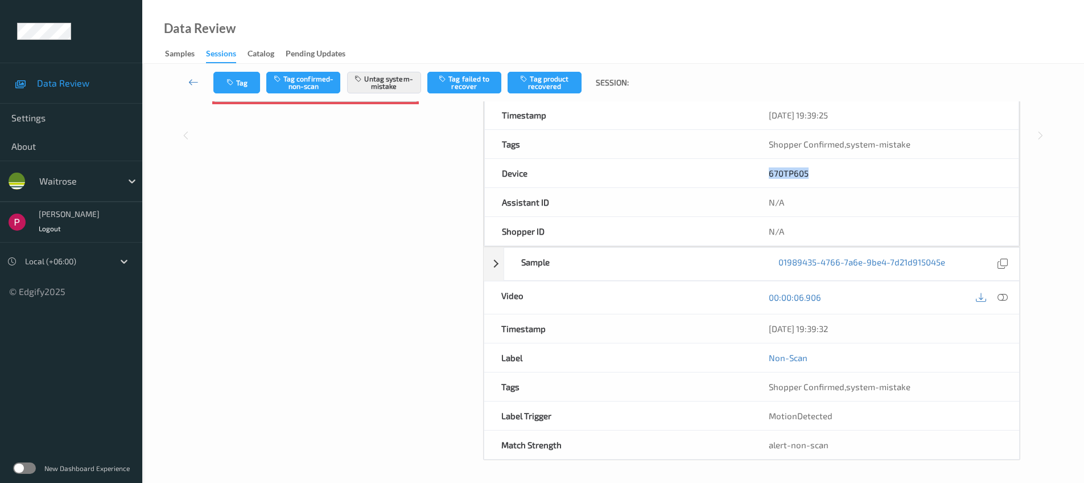
drag, startPoint x: 874, startPoint y: 333, endPoint x: 747, endPoint y: 326, distance: 126.6
click at [747, 326] on div "Timestamp 10/08/2025 19:39:32" at bounding box center [752, 328] width 536 height 29
copy div "10/08/2025 19:39:32"
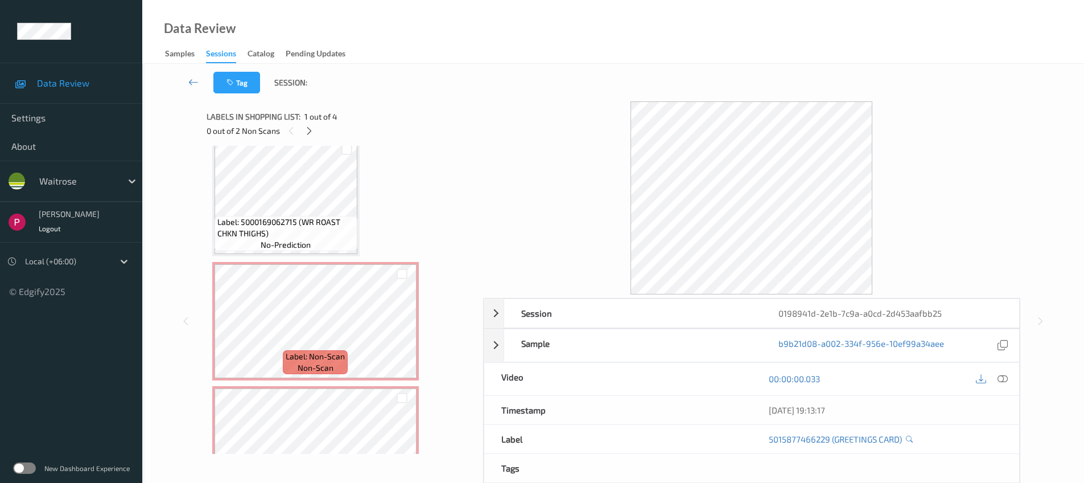
scroll to position [194, 0]
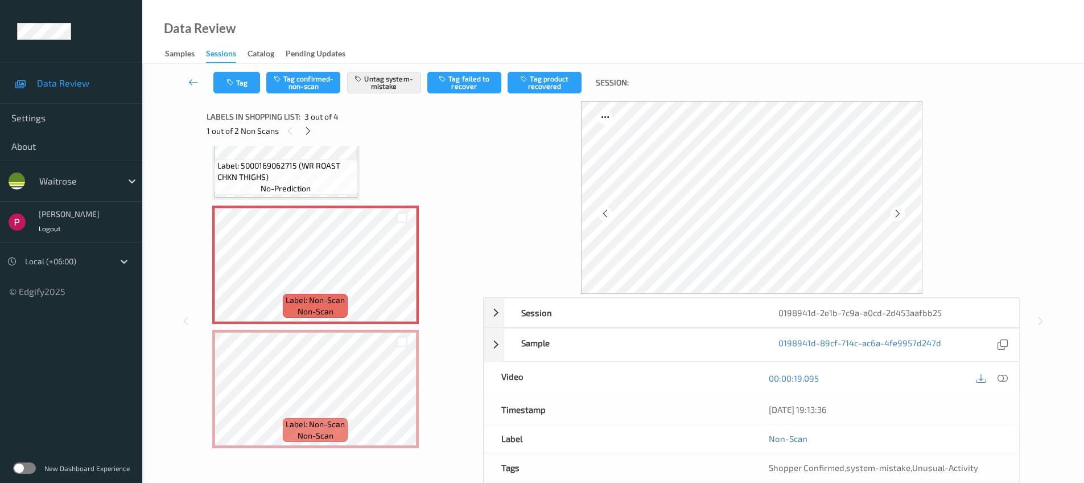
click at [285, 166] on span "Label: 5000169062715 (WR ROAST CHKN THIGHS)" at bounding box center [285, 171] width 137 height 23
click at [944, 314] on div "0198941d-2e1b-7c9a-a0cd-2d453aafbb25" at bounding box center [890, 312] width 257 height 28
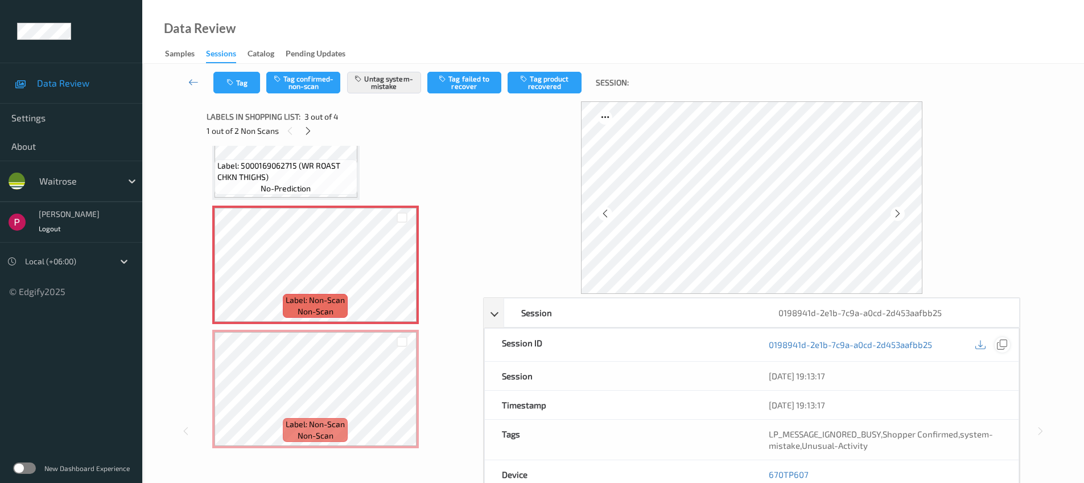
click at [998, 343] on icon at bounding box center [1002, 344] width 10 height 10
drag, startPoint x: 821, startPoint y: 473, endPoint x: 779, endPoint y: 450, distance: 47.4
click at [765, 470] on div "670TP607" at bounding box center [885, 474] width 267 height 28
copy link "670TP607"
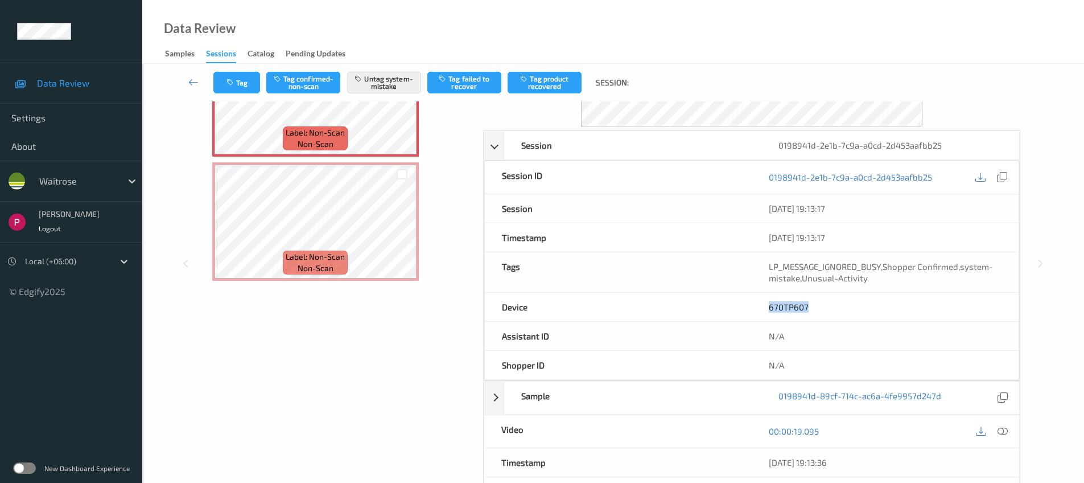
scroll to position [301, 0]
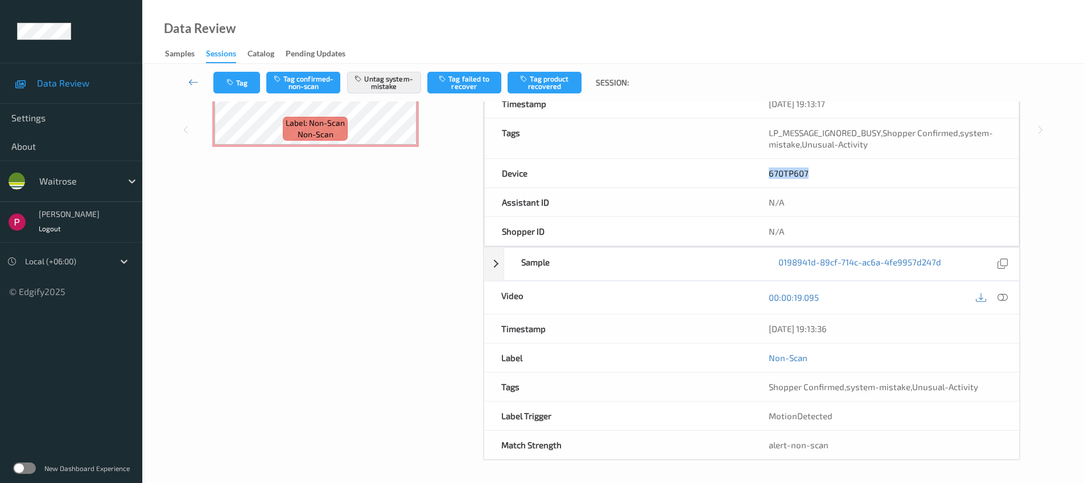
drag, startPoint x: 863, startPoint y: 328, endPoint x: 762, endPoint y: 330, distance: 101.3
click at [762, 330] on div "10/08/2025 19:13:36" at bounding box center [886, 328] width 268 height 28
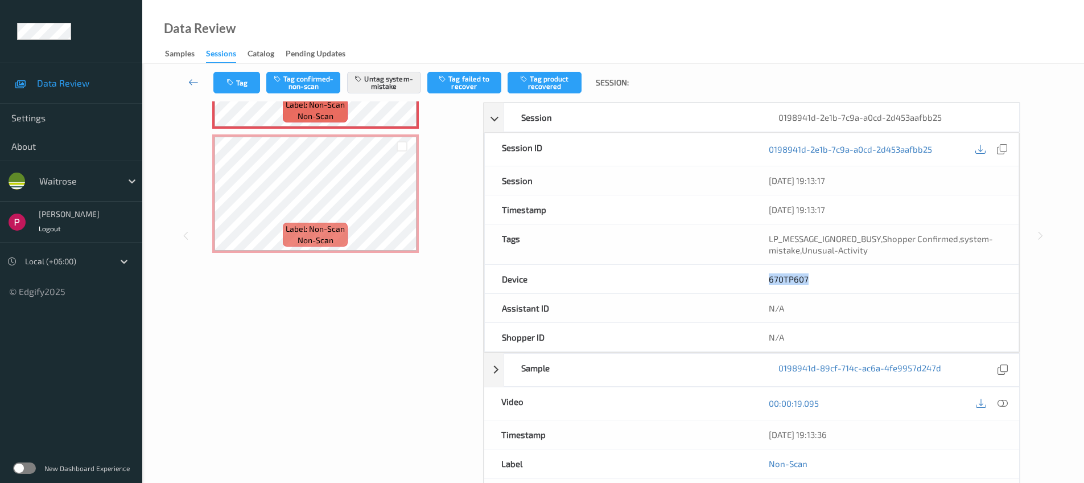
copy div "10/08/2025 19:13:36"
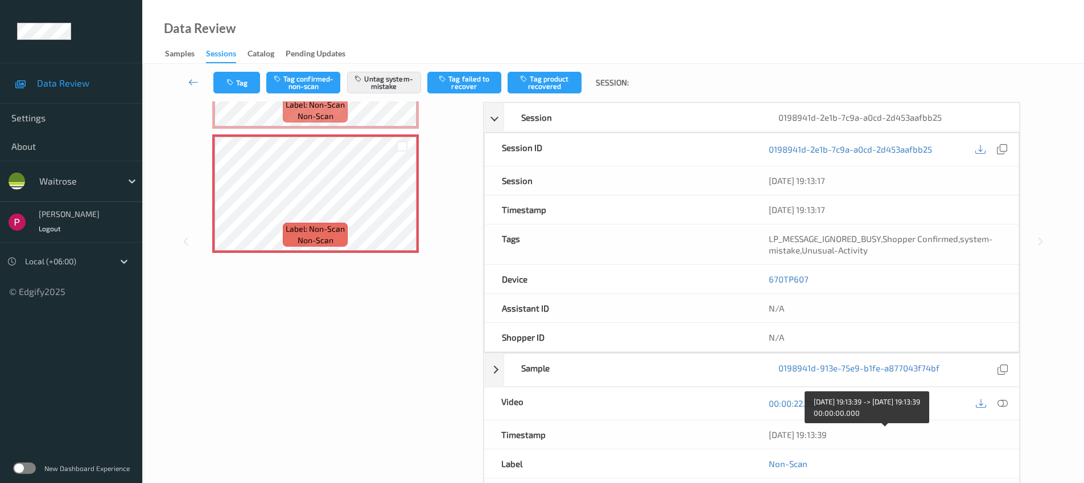
drag, startPoint x: 855, startPoint y: 435, endPoint x: 759, endPoint y: 432, distance: 96.2
click at [759, 432] on div "10/08/2025 19:13:39" at bounding box center [886, 434] width 268 height 28
copy div "10/08/2025 19:13:39"
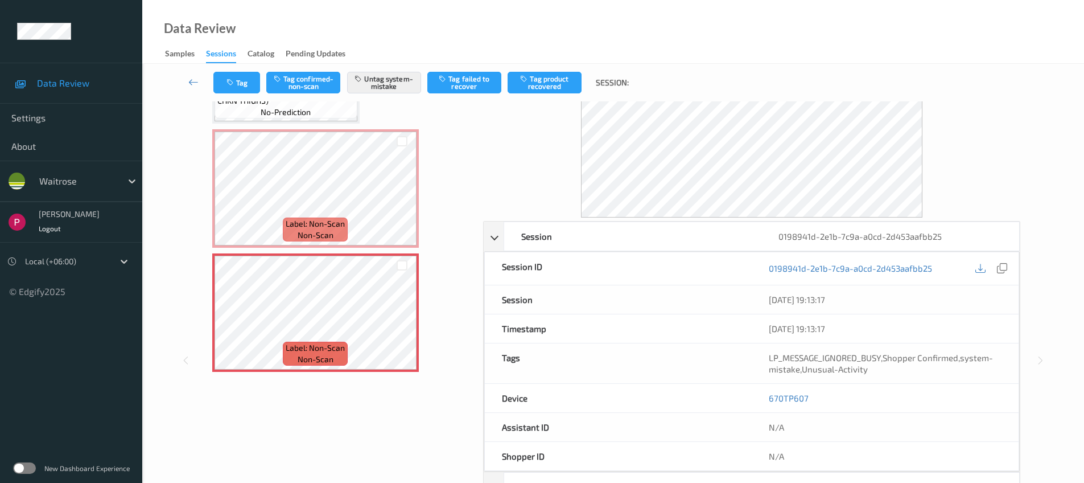
scroll to position [0, 0]
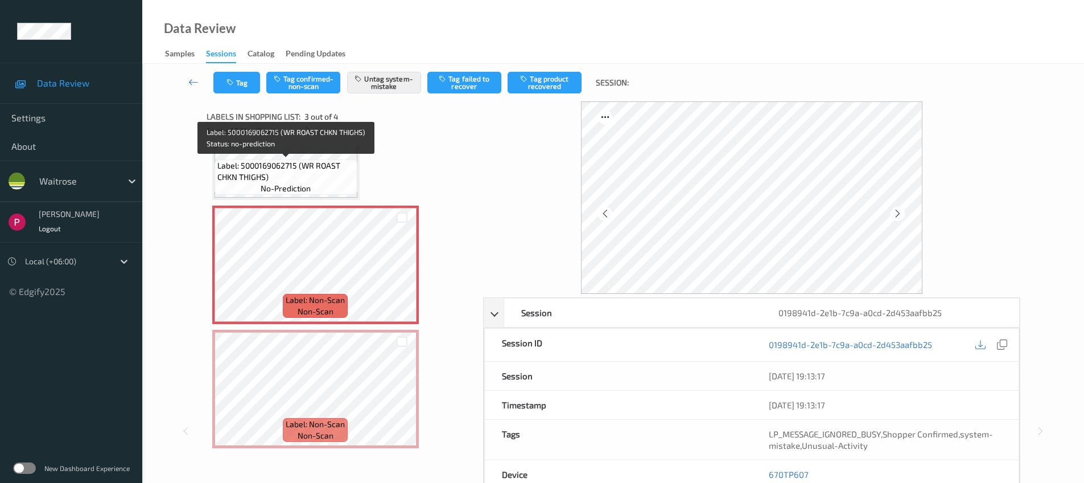
click at [299, 171] on span "Label: 5000169062715 (WR ROAST CHKN THIGHS)" at bounding box center [285, 171] width 137 height 23
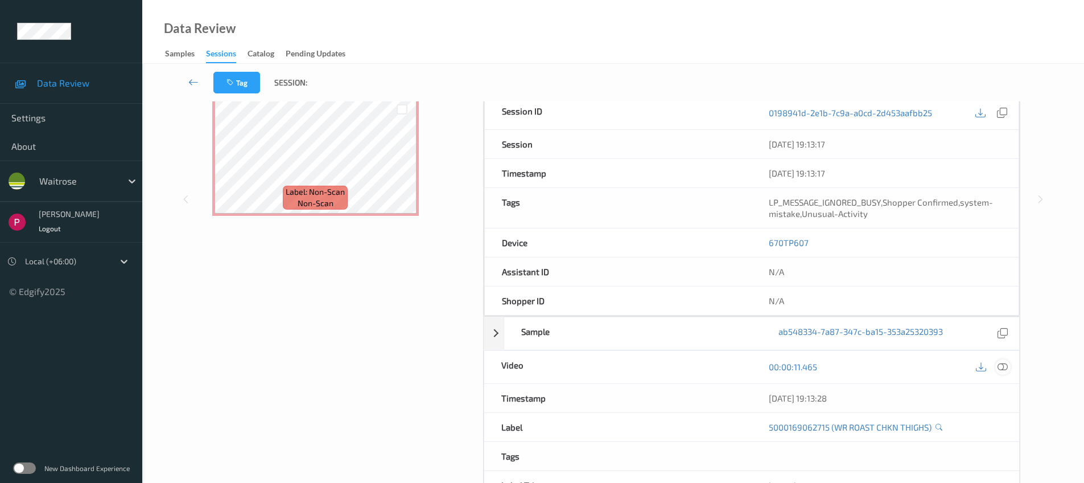
click at [1008, 367] on div at bounding box center [1003, 366] width 15 height 15
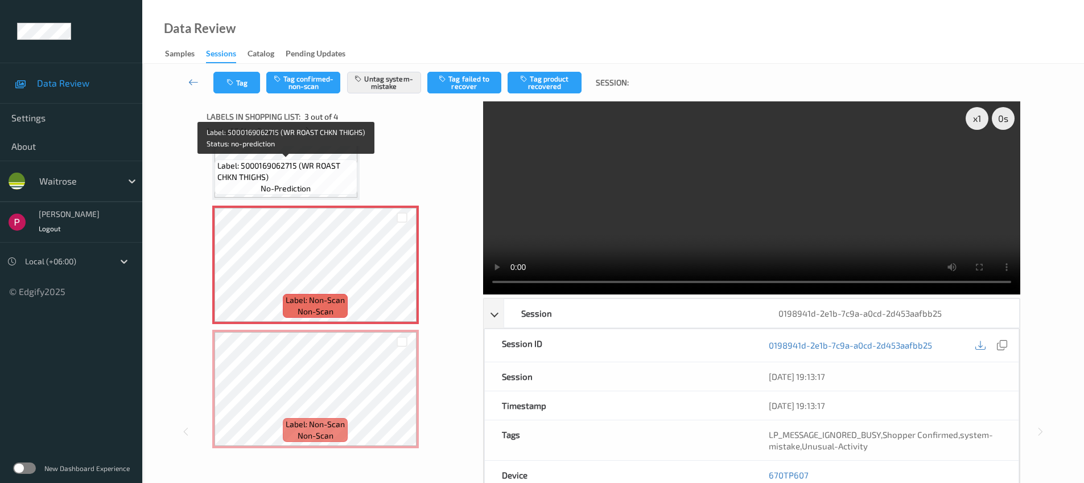
click at [294, 178] on span "Label: 5000169062715 (WR ROAST CHKN THIGHS)" at bounding box center [285, 171] width 137 height 23
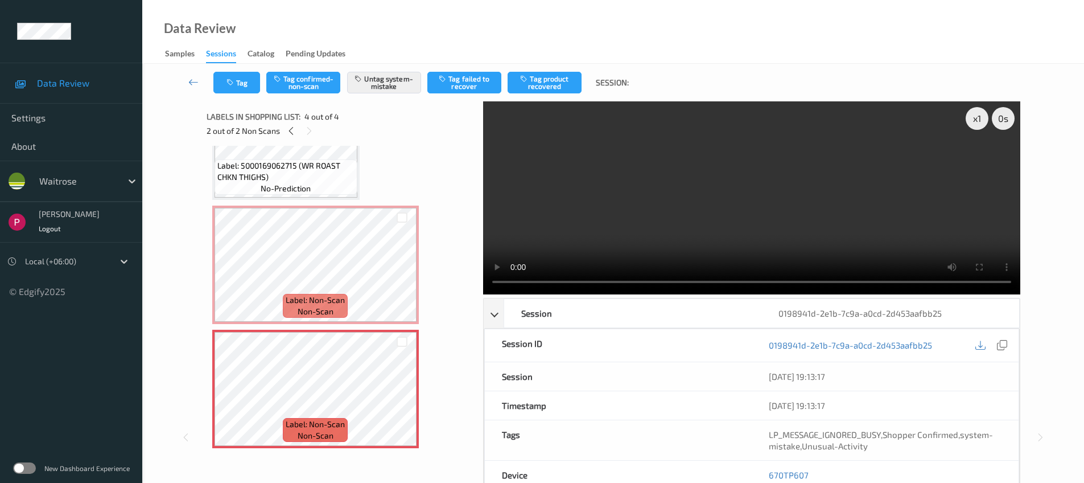
scroll to position [235, 0]
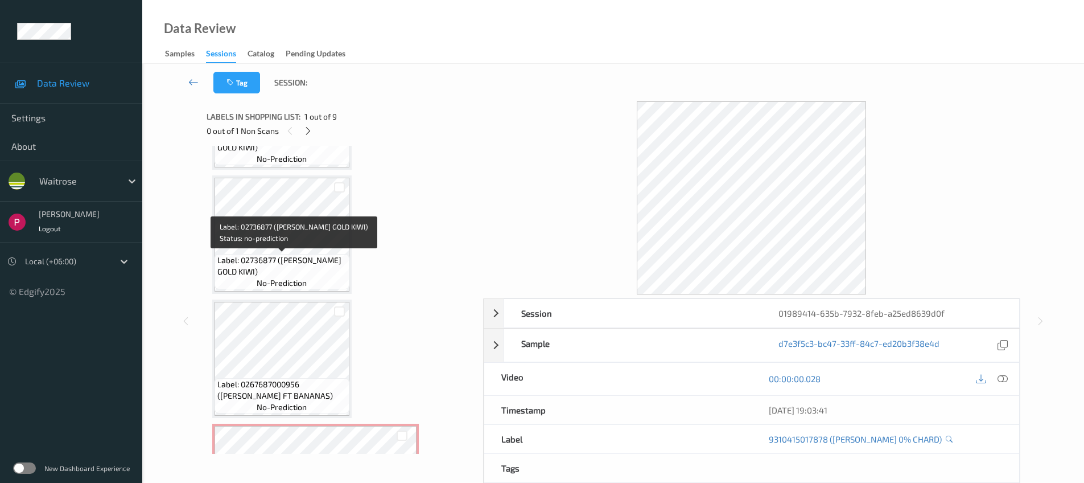
scroll to position [815, 0]
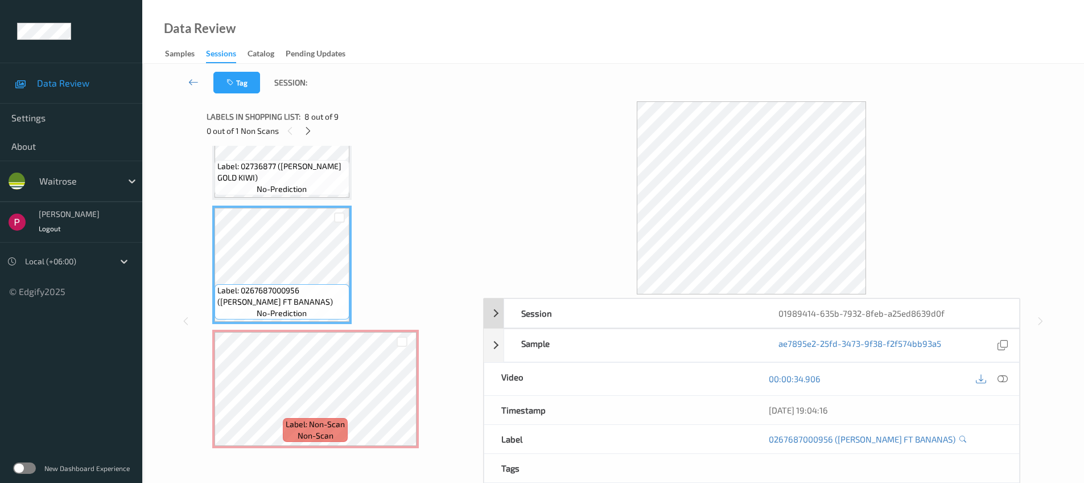
click at [902, 315] on div "01989414-635b-7932-8feb-a25ed8639d0f" at bounding box center [890, 313] width 257 height 28
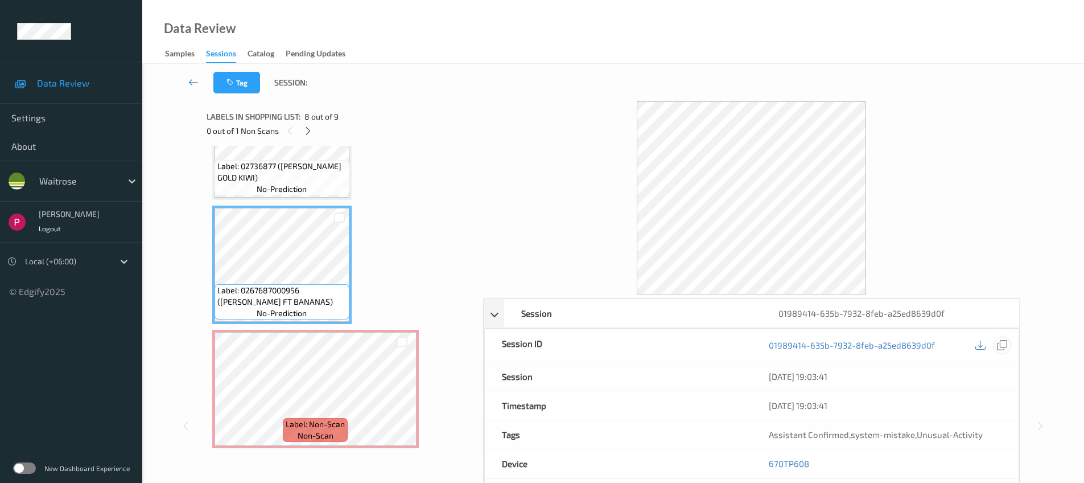
click at [1005, 343] on icon at bounding box center [1002, 345] width 10 height 10
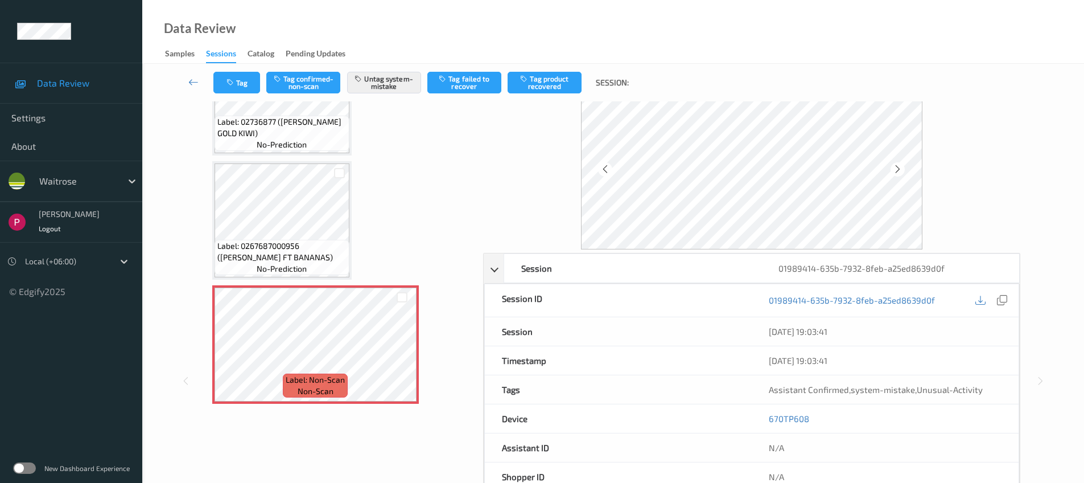
scroll to position [108, 0]
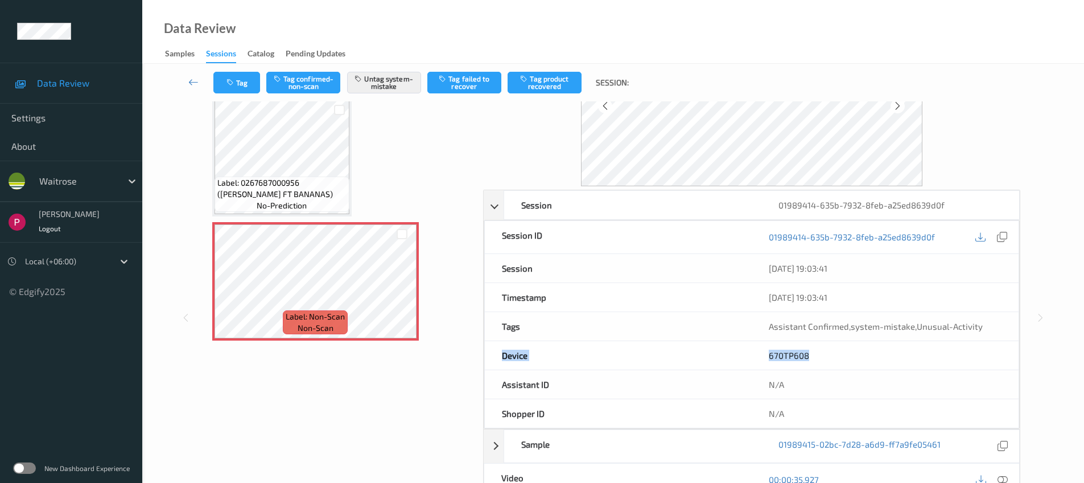
drag, startPoint x: 809, startPoint y: 350, endPoint x: 690, endPoint y: 342, distance: 119.8
click at [690, 342] on div "Device 670TP608" at bounding box center [751, 355] width 535 height 29
click at [813, 360] on div "670TP608" at bounding box center [885, 355] width 267 height 28
drag, startPoint x: 807, startPoint y: 356, endPoint x: 774, endPoint y: 352, distance: 33.2
click at [762, 354] on div "670TP608" at bounding box center [885, 355] width 267 height 28
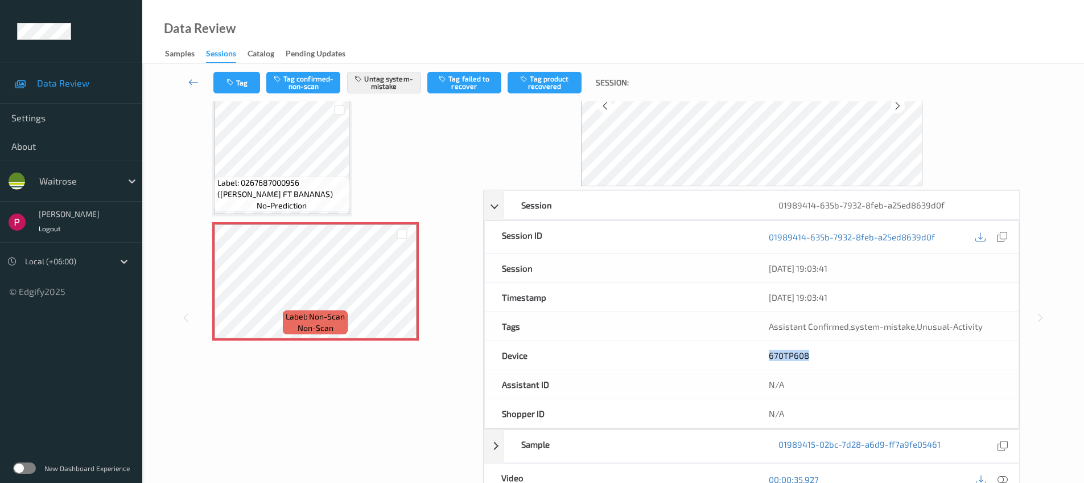
copy link "670TP608"
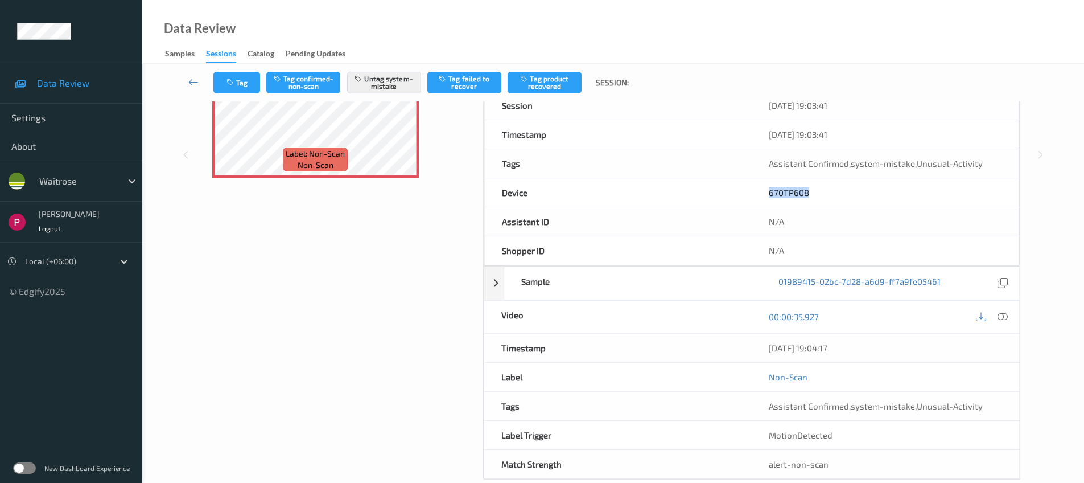
scroll to position [290, 0]
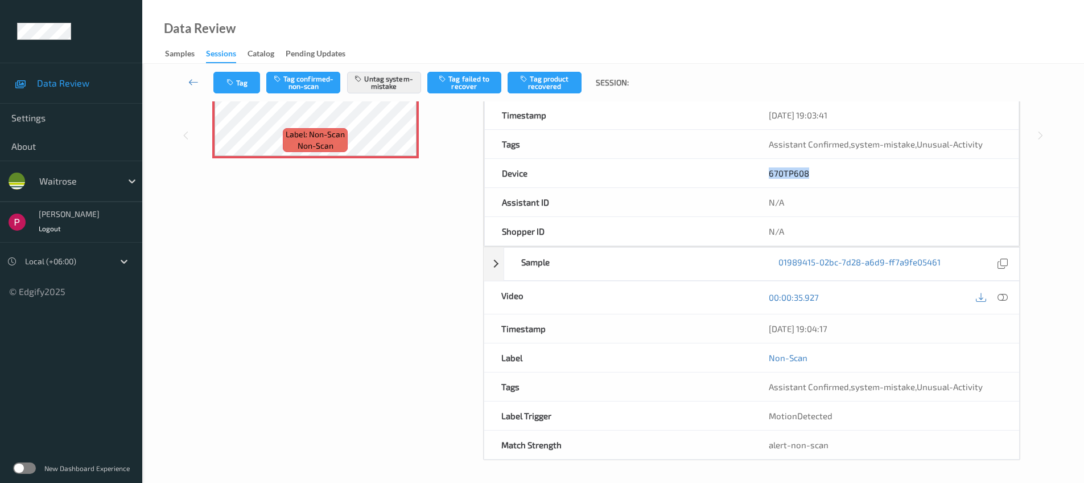
drag, startPoint x: 834, startPoint y: 327, endPoint x: 750, endPoint y: 326, distance: 83.7
click at [750, 326] on div "Timestamp 10/08/2025 19:04:17" at bounding box center [752, 328] width 536 height 29
copy div "10/08/2025 19:04:17"
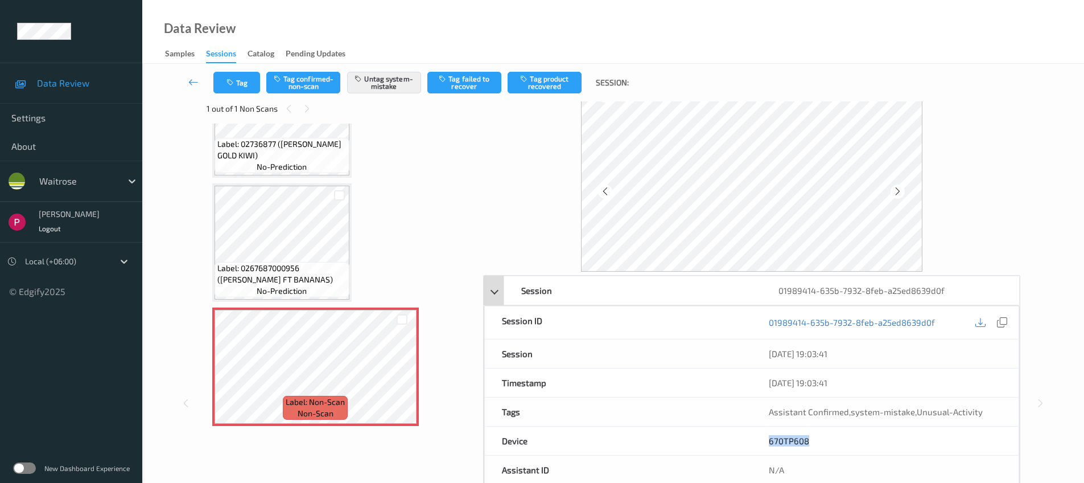
scroll to position [19, 0]
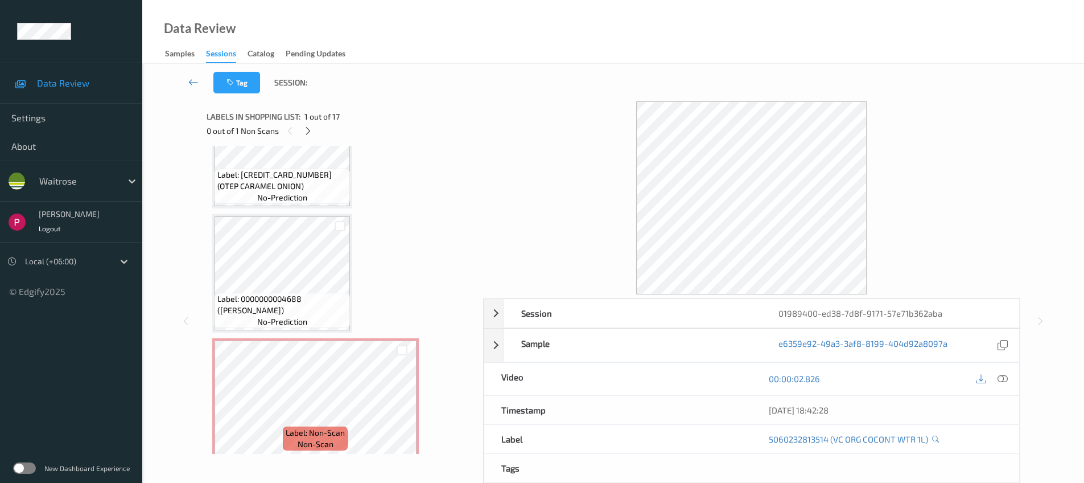
scroll to position [1386, 0]
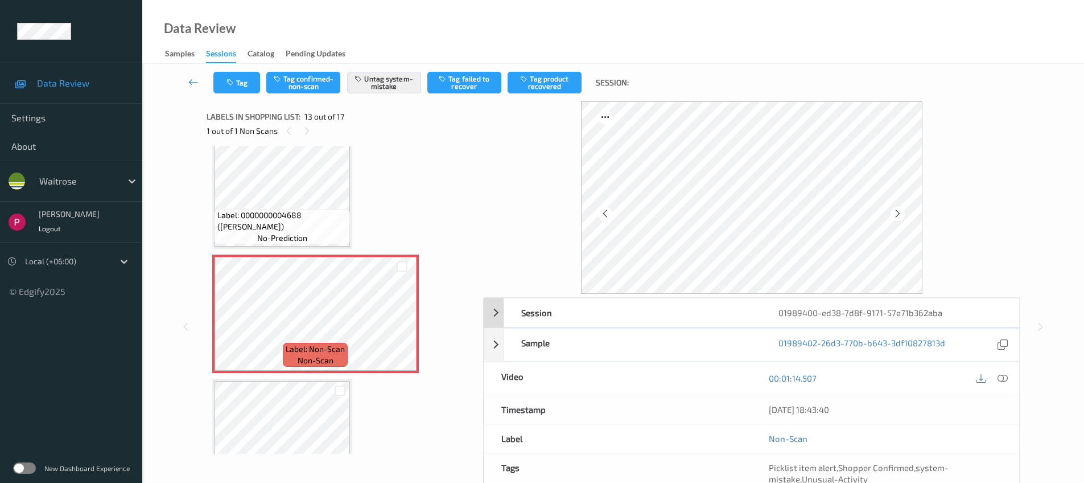
click at [862, 314] on div "01989400-ed38-7d8f-9171-57e71b362aba" at bounding box center [890, 312] width 257 height 28
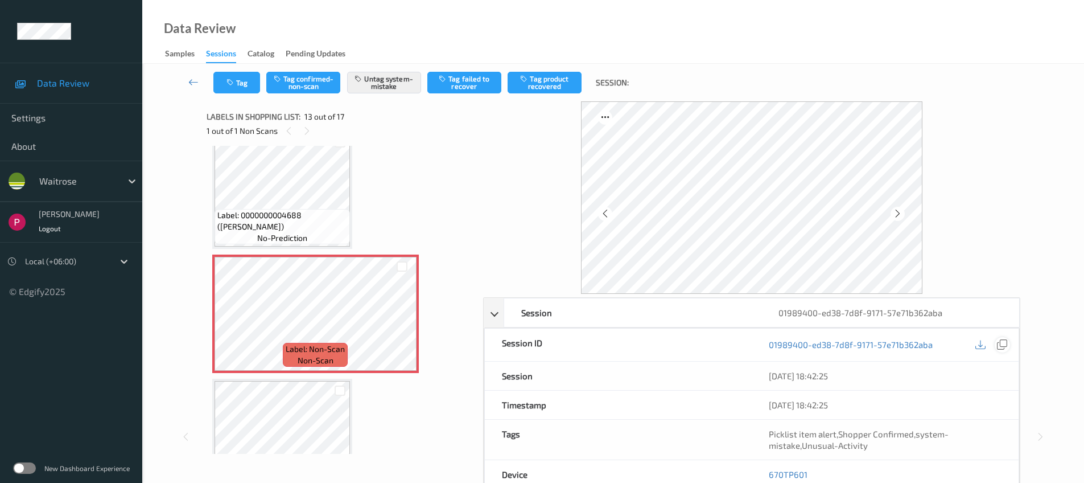
click at [1004, 341] on icon at bounding box center [1002, 344] width 10 height 10
drag, startPoint x: 814, startPoint y: 471, endPoint x: 768, endPoint y: 469, distance: 46.2
click at [767, 470] on div "670TP601" at bounding box center [885, 474] width 267 height 28
copy link "670TP601"
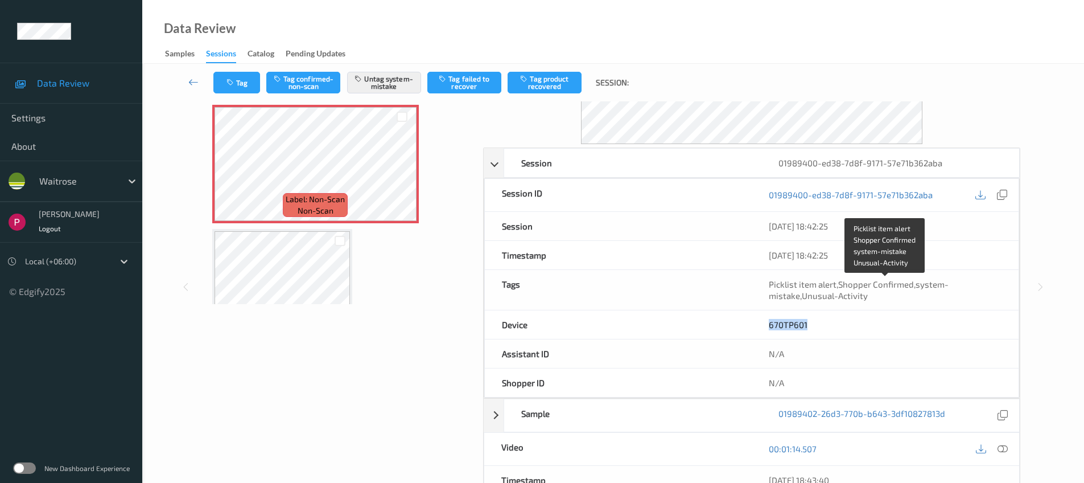
scroll to position [197, 0]
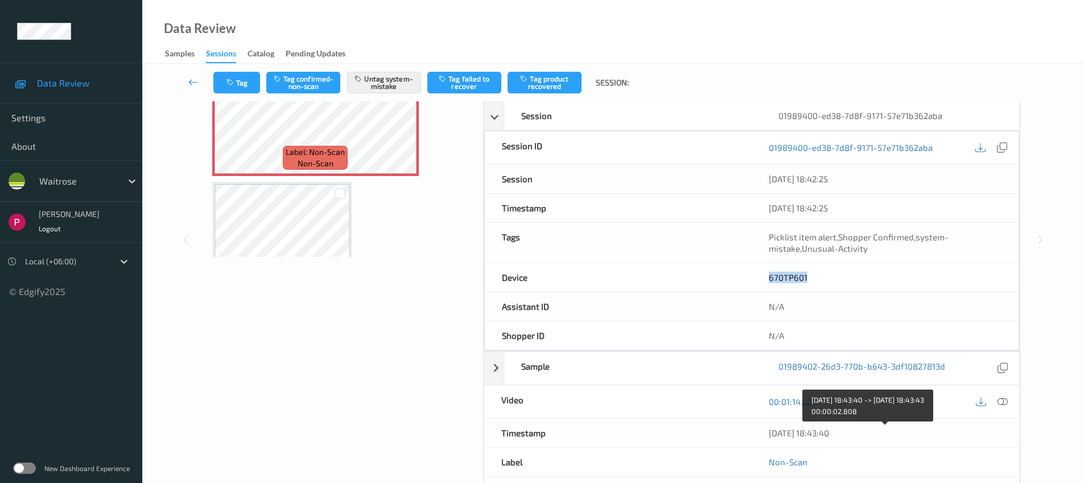
drag, startPoint x: 862, startPoint y: 430, endPoint x: 767, endPoint y: 427, distance: 95.1
click at [767, 427] on div "[DATE] 18:43:40" at bounding box center [886, 432] width 268 height 28
copy div "[DATE] 18:43:40"
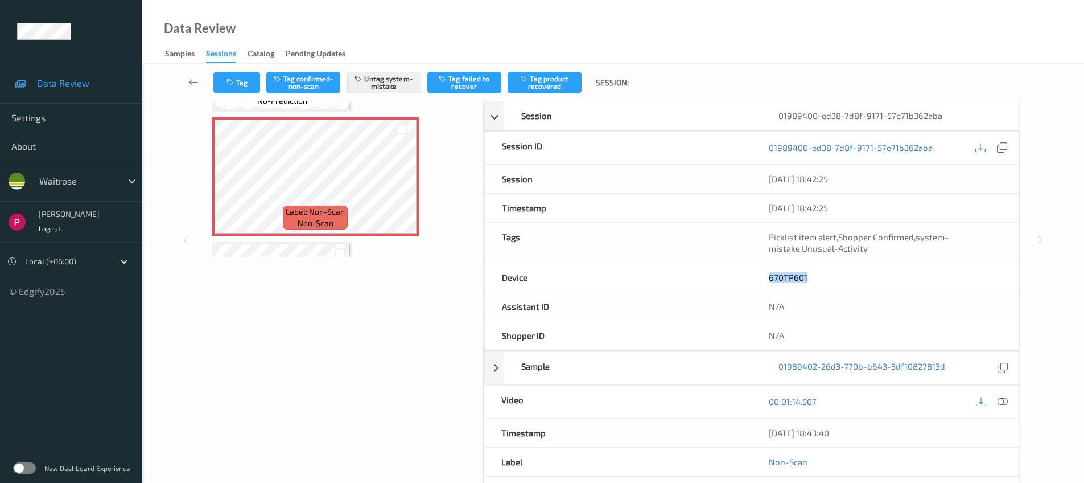
scroll to position [1306, 0]
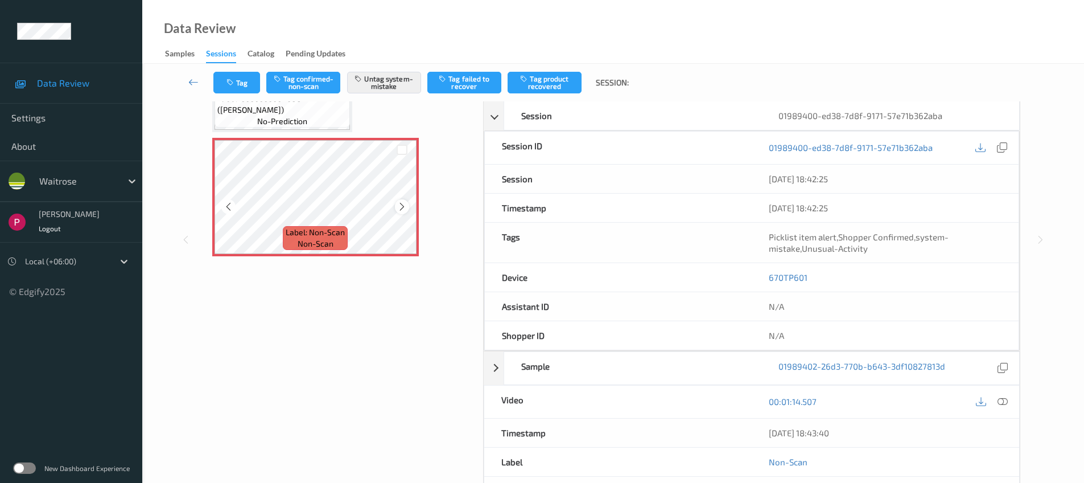
click at [397, 206] on div at bounding box center [402, 206] width 14 height 14
click at [397, 207] on icon at bounding box center [402, 207] width 10 height 10
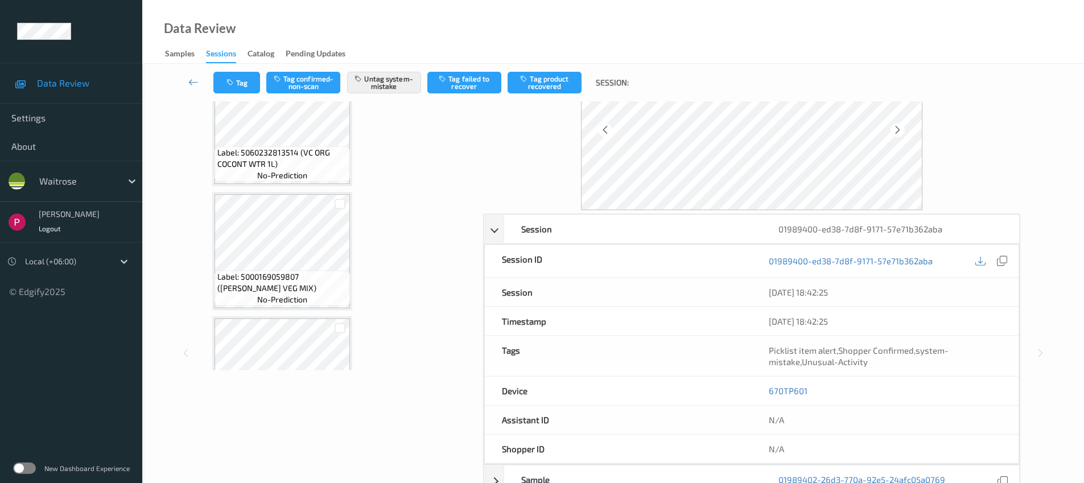
scroll to position [0, 0]
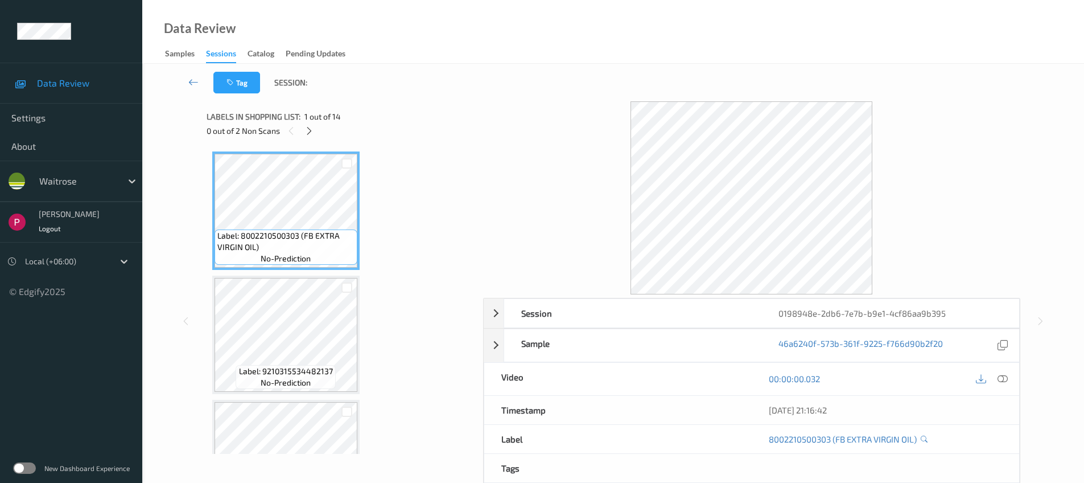
scroll to position [552, 0]
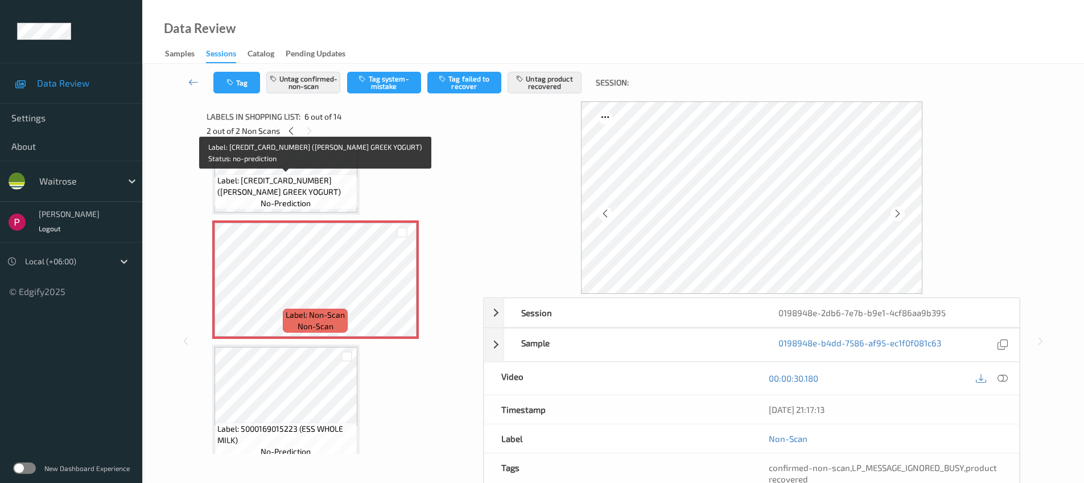
click at [317, 182] on span "Label: [CREDIT_CARD_NUMBER] ([PERSON_NAME] GREEK YOGURT)" at bounding box center [285, 186] width 137 height 23
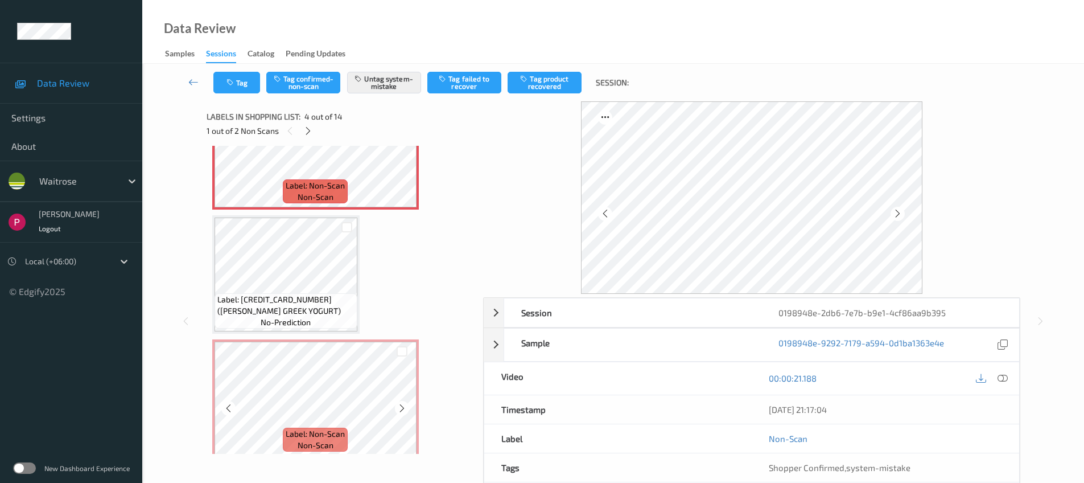
scroll to position [536, 0]
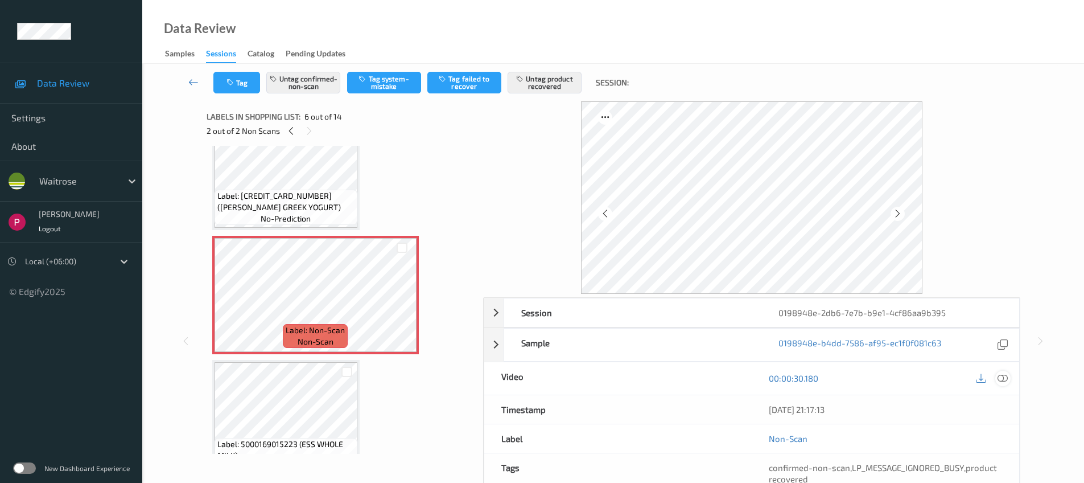
click at [1001, 377] on icon at bounding box center [1003, 378] width 10 height 10
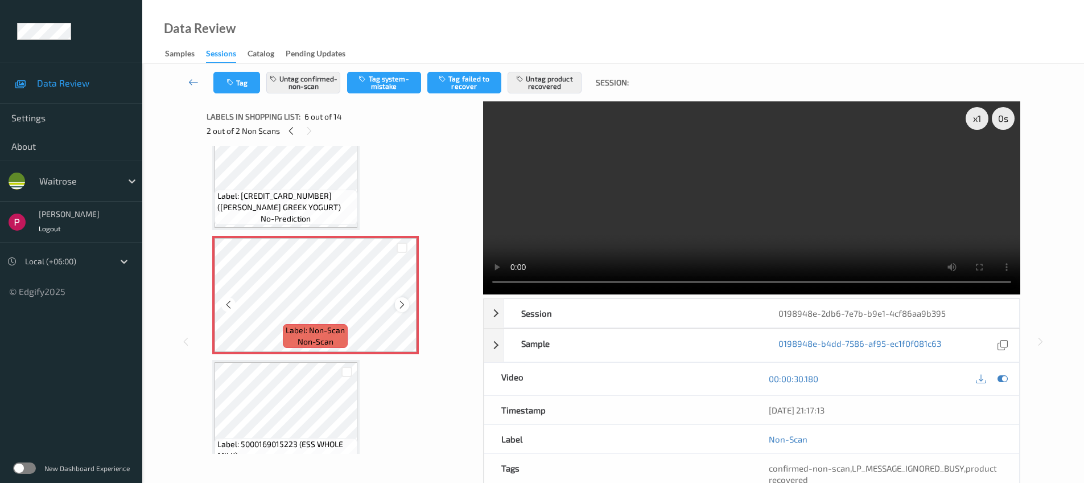
click at [406, 303] on icon at bounding box center [402, 304] width 10 height 10
click at [405, 303] on icon at bounding box center [402, 304] width 10 height 10
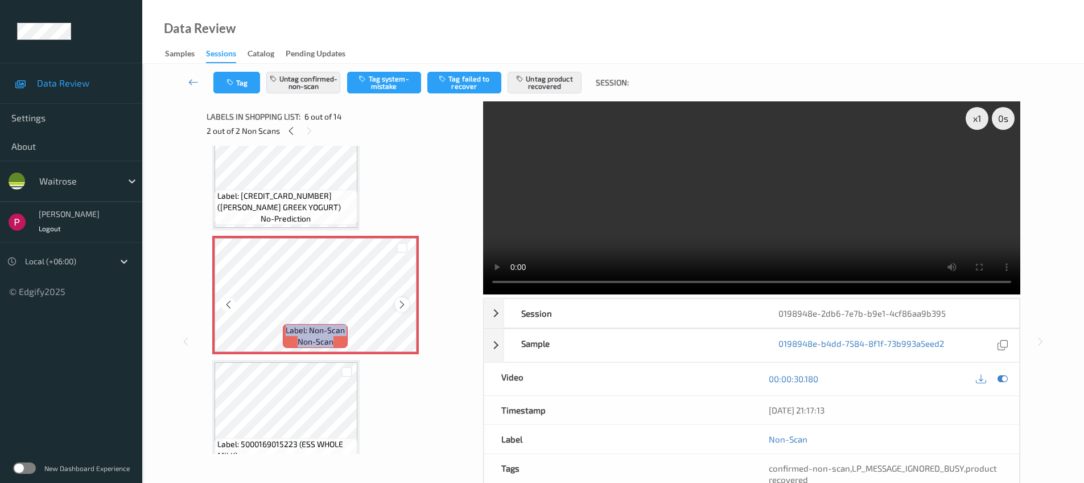
click at [405, 303] on icon at bounding box center [402, 304] width 10 height 10
click at [404, 303] on icon at bounding box center [402, 304] width 10 height 10
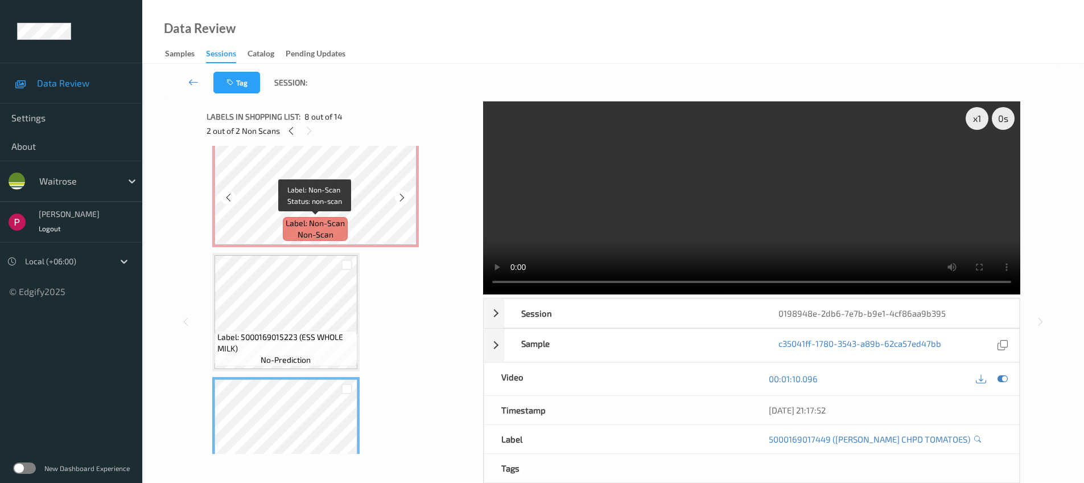
click at [335, 220] on span "Label: Non-Scan" at bounding box center [315, 222] width 59 height 11
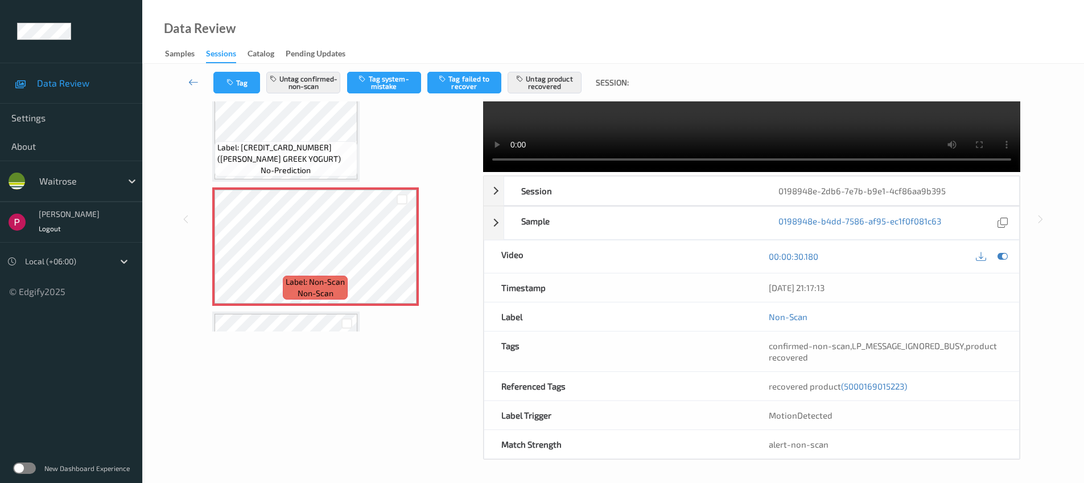
scroll to position [436, 0]
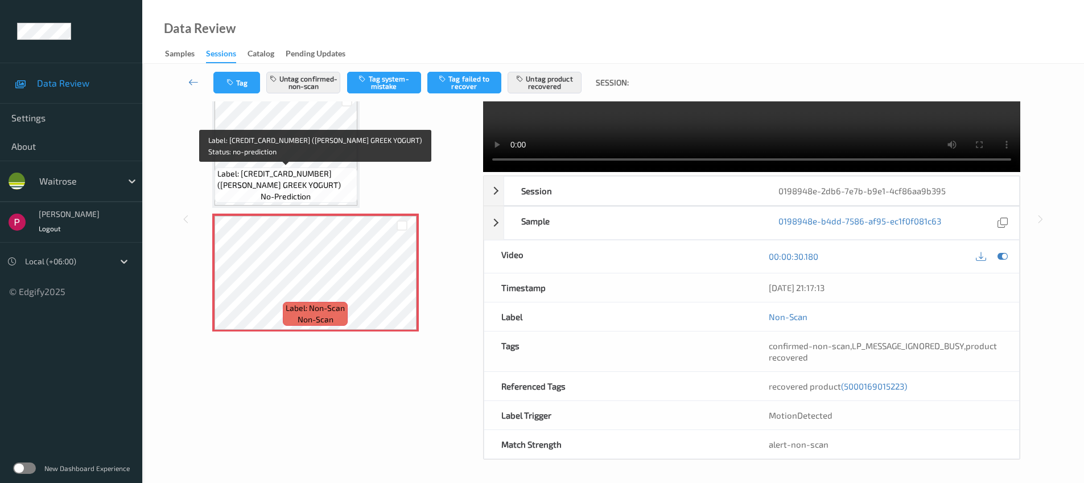
click at [310, 180] on span "Label: 5000169579633 (WR ESS GREEK YOGURT)" at bounding box center [285, 179] width 137 height 23
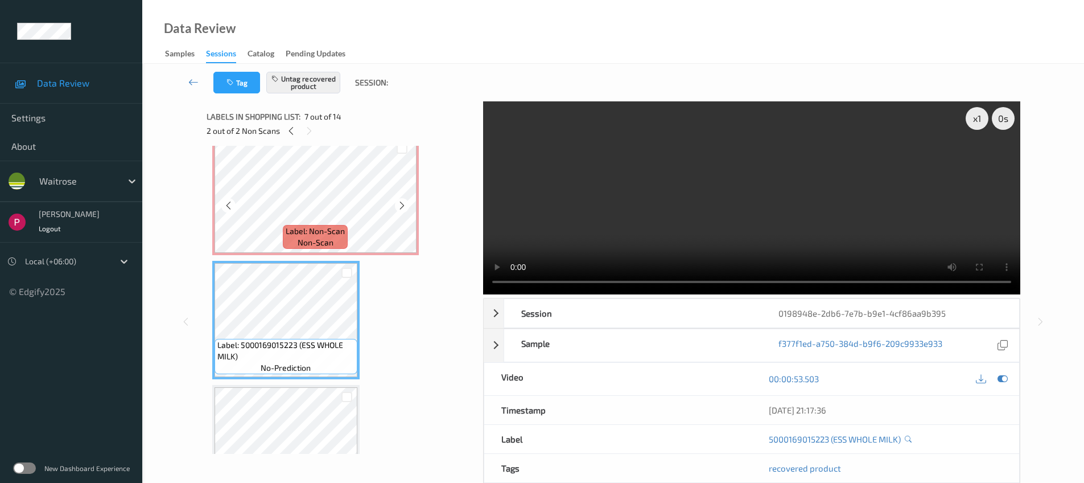
scroll to position [643, 0]
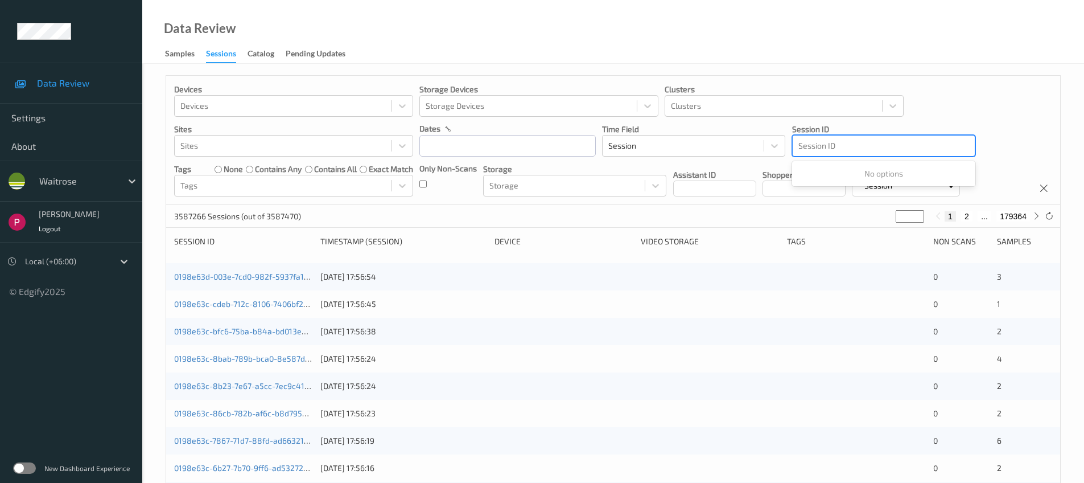
click at [873, 146] on div at bounding box center [884, 146] width 171 height 14
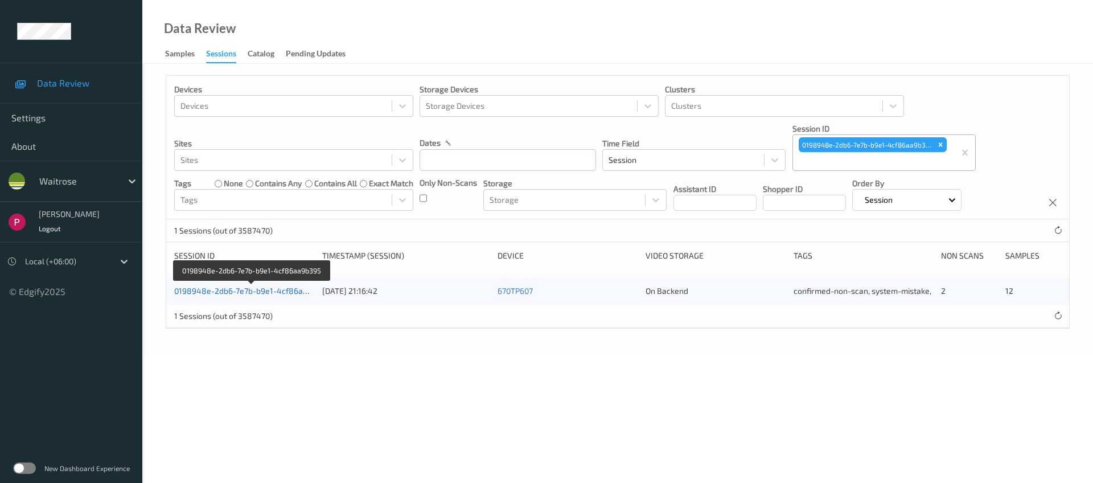
click at [236, 293] on link "0198948e-2db6-7e7b-b9e1-4cf86aa9b395" at bounding box center [252, 291] width 156 height 10
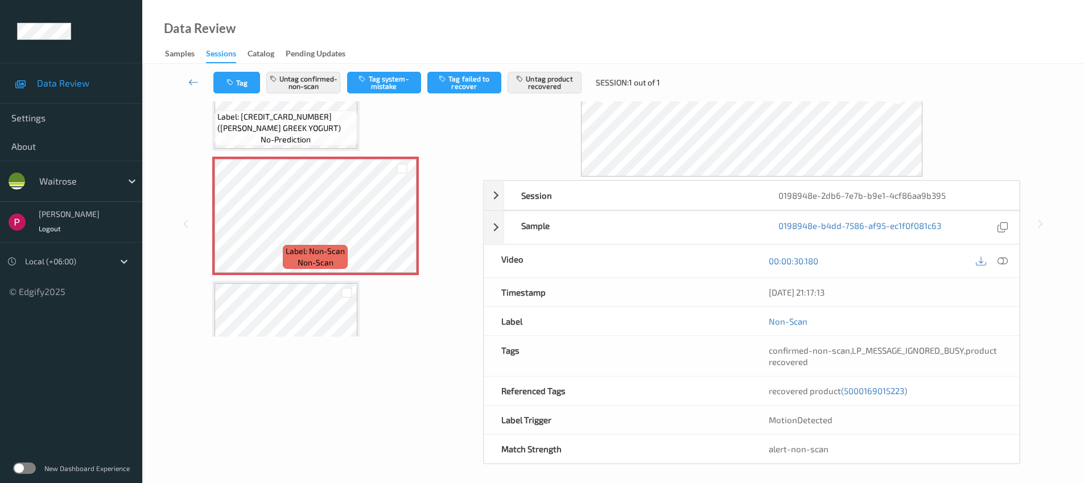
scroll to position [121, 0]
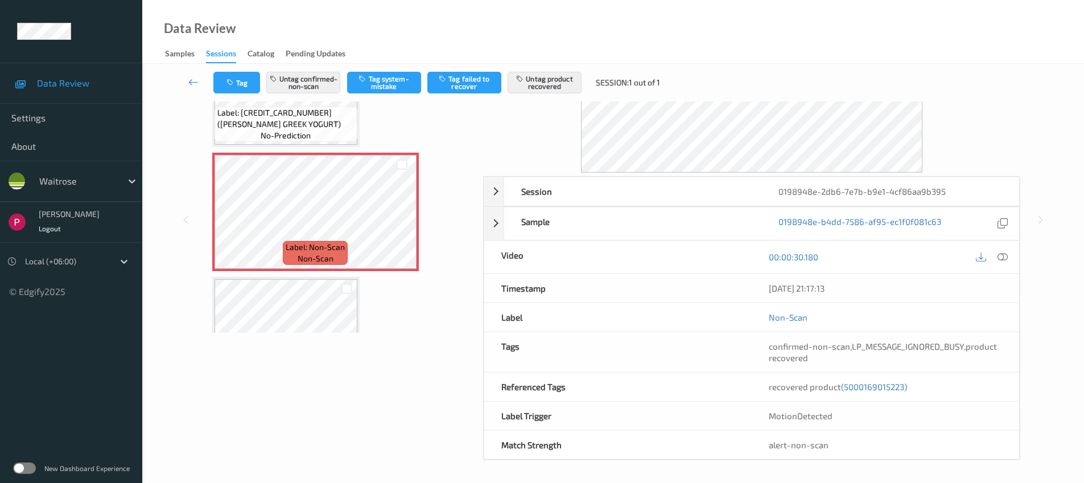
drag, startPoint x: 856, startPoint y: 286, endPoint x: 760, endPoint y: 285, distance: 96.2
click at [760, 285] on div "10/08/2025 21:17:13" at bounding box center [886, 288] width 268 height 28
copy div "10/08/2025 21:17:13"
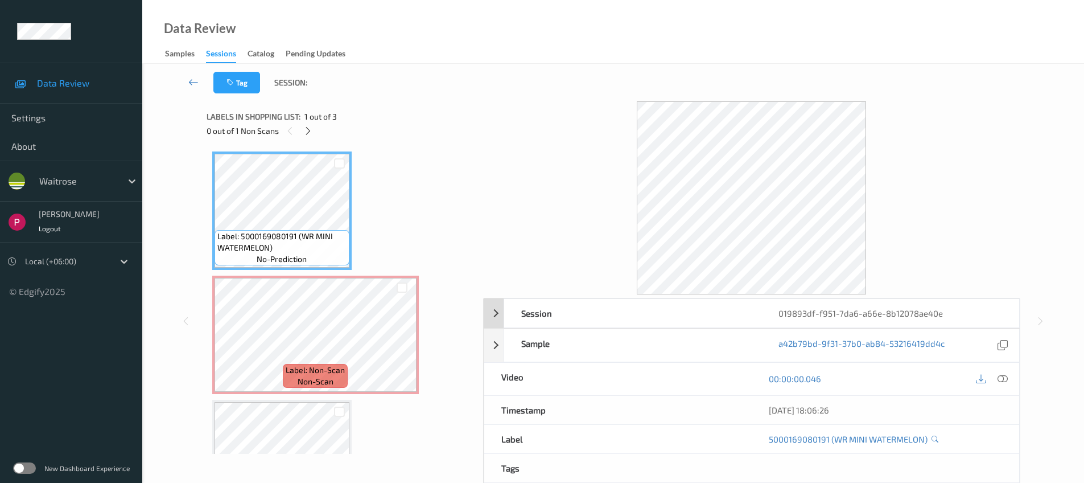
click at [846, 314] on div "019893df-f951-7da6-a66e-8b12078ae40e" at bounding box center [890, 313] width 257 height 28
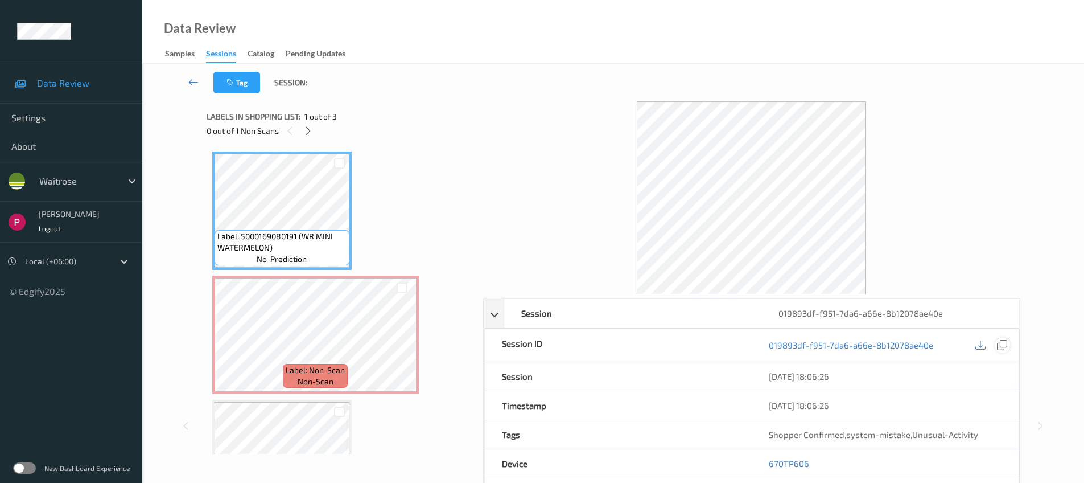
click at [1008, 344] on div at bounding box center [1002, 345] width 15 height 15
drag, startPoint x: 787, startPoint y: 463, endPoint x: 746, endPoint y: 461, distance: 41.6
click at [746, 461] on div "Device 670TP606" at bounding box center [751, 463] width 535 height 29
copy div "670TP606"
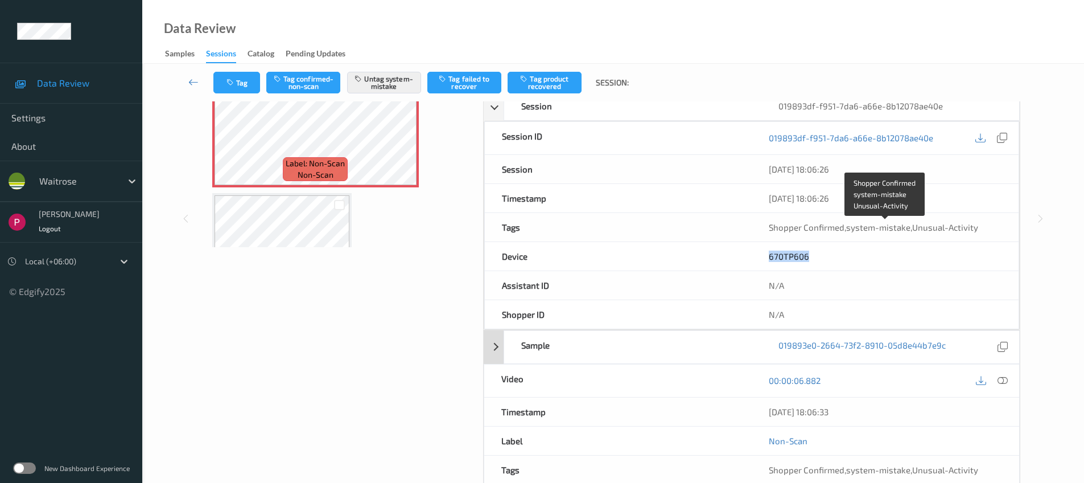
scroll to position [290, 0]
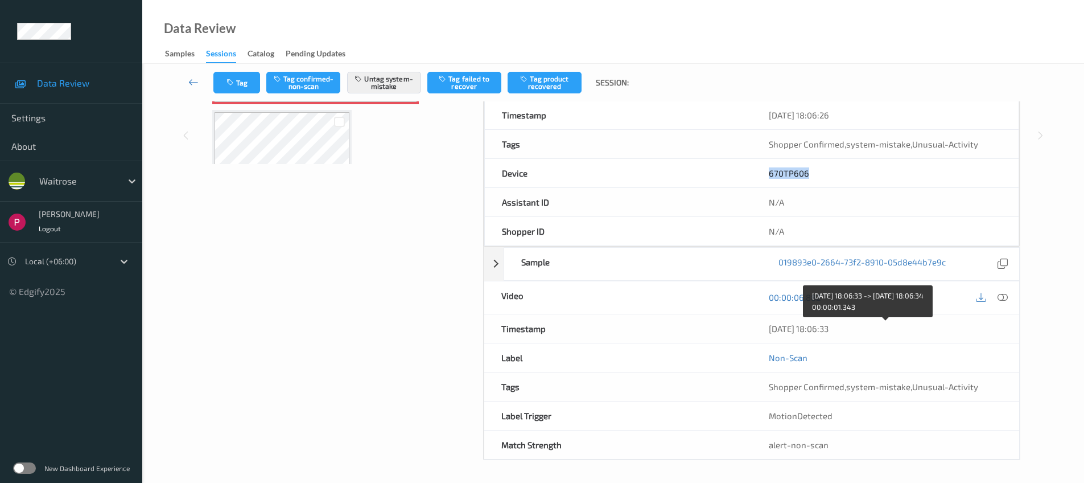
drag, startPoint x: 861, startPoint y: 329, endPoint x: 765, endPoint y: 323, distance: 96.4
click at [765, 323] on div "[DATE] 18:06:33" at bounding box center [886, 328] width 268 height 28
copy div "[DATE] 18:06:33"
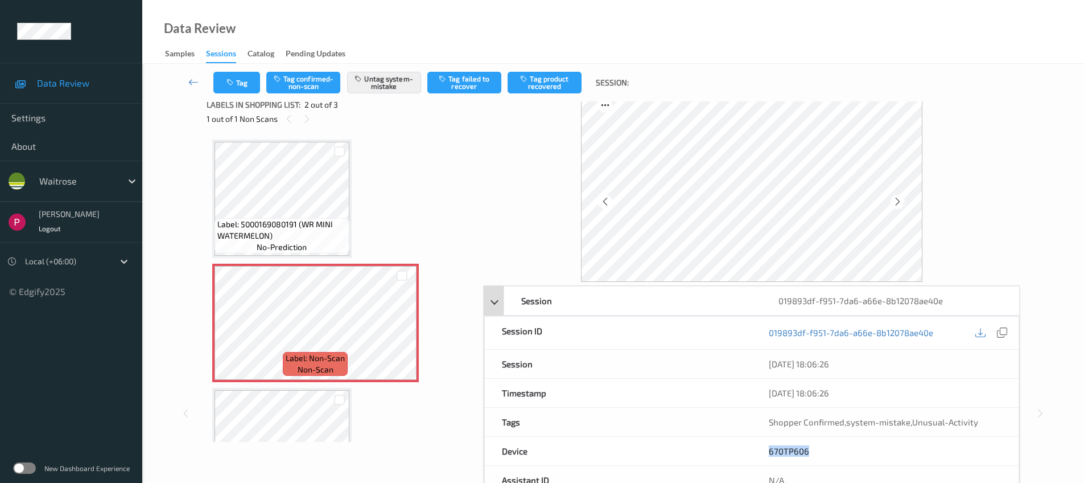
scroll to position [0, 0]
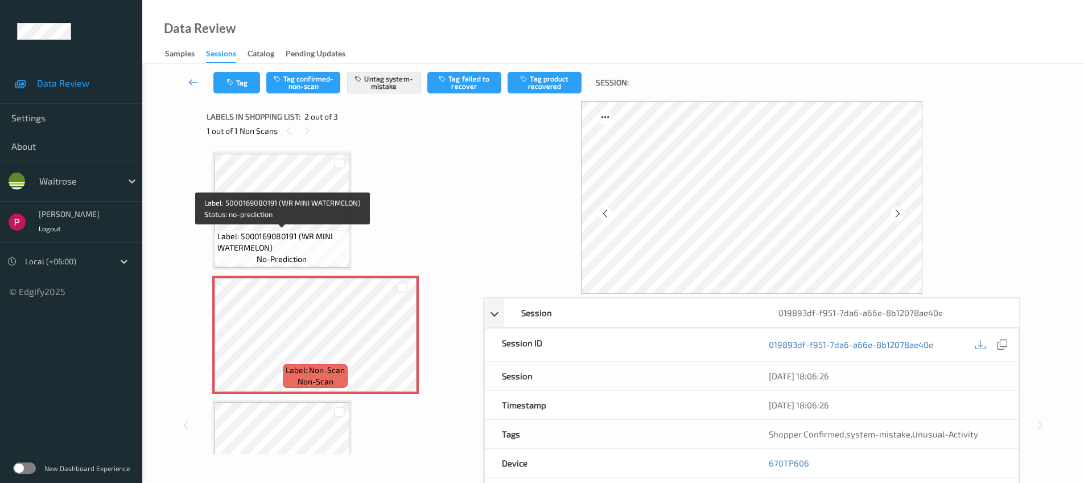
click at [284, 237] on span "Label: 5000169080191 (WR MINI WATERMELON)" at bounding box center [281, 242] width 129 height 23
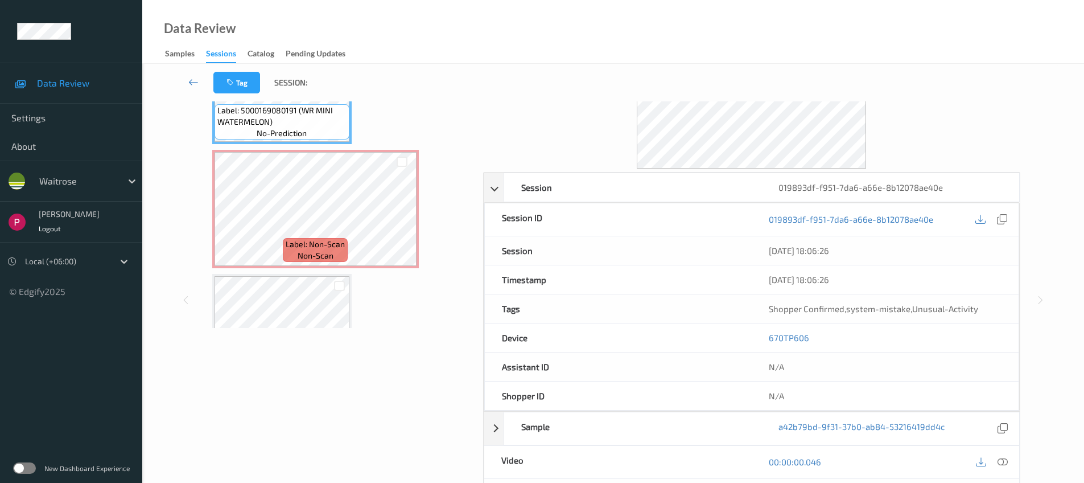
scroll to position [291, 0]
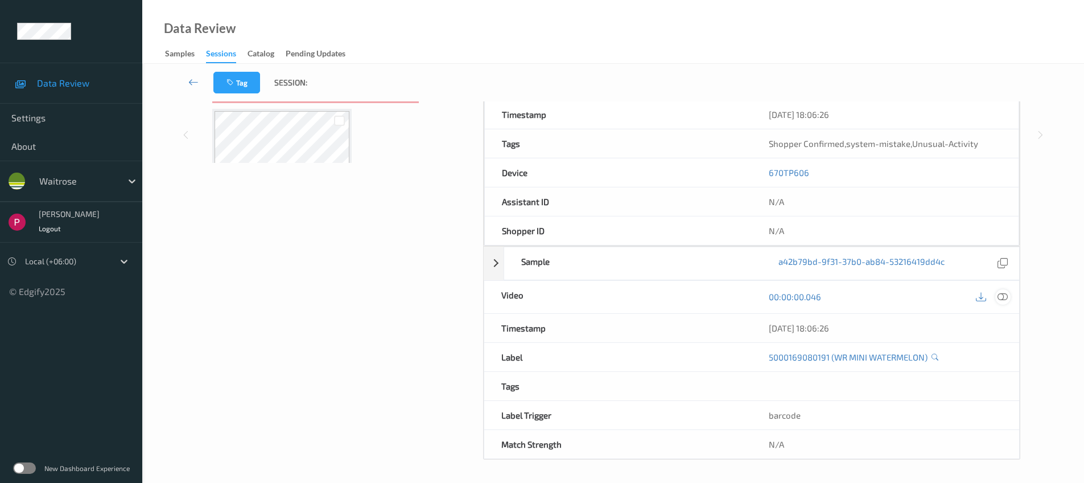
click at [1009, 297] on div "00:00:00.046" at bounding box center [886, 297] width 268 height 32
click at [1009, 298] on div at bounding box center [1003, 296] width 15 height 15
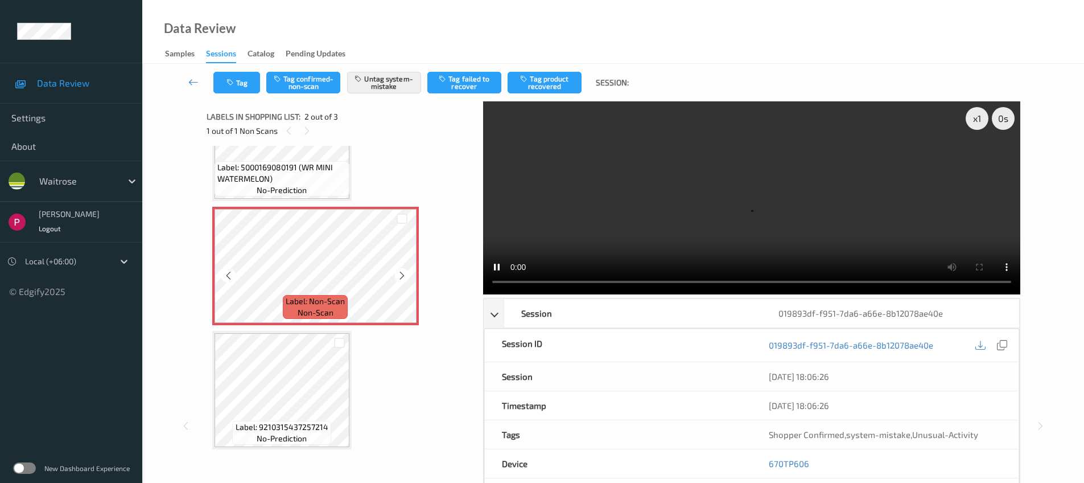
scroll to position [70, 0]
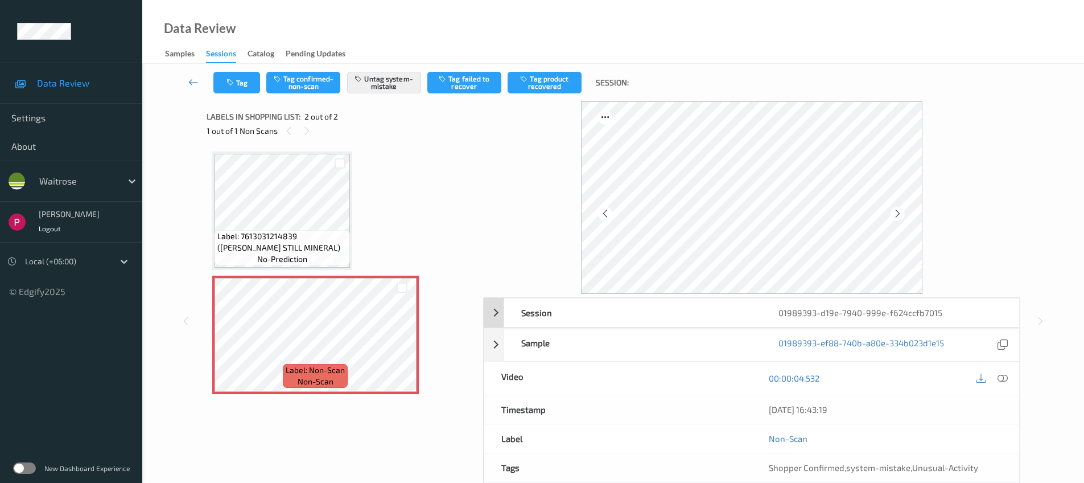
click at [960, 313] on div "01989393-d19e-7940-999e-f624ccfb7015" at bounding box center [890, 312] width 257 height 28
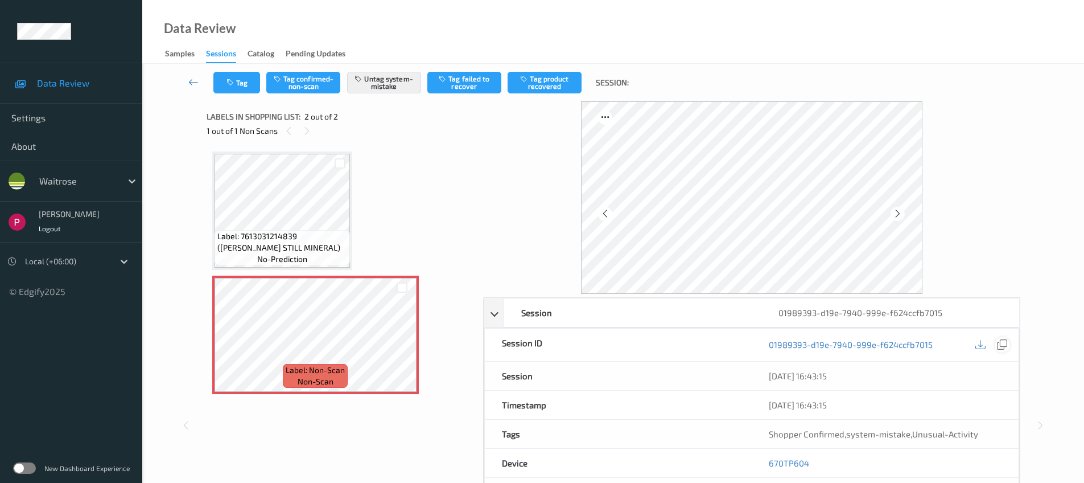
click at [1002, 346] on icon at bounding box center [1002, 344] width 10 height 10
drag, startPoint x: 813, startPoint y: 467, endPoint x: 772, endPoint y: 461, distance: 41.5
click at [769, 463] on div "670TP604" at bounding box center [885, 463] width 267 height 28
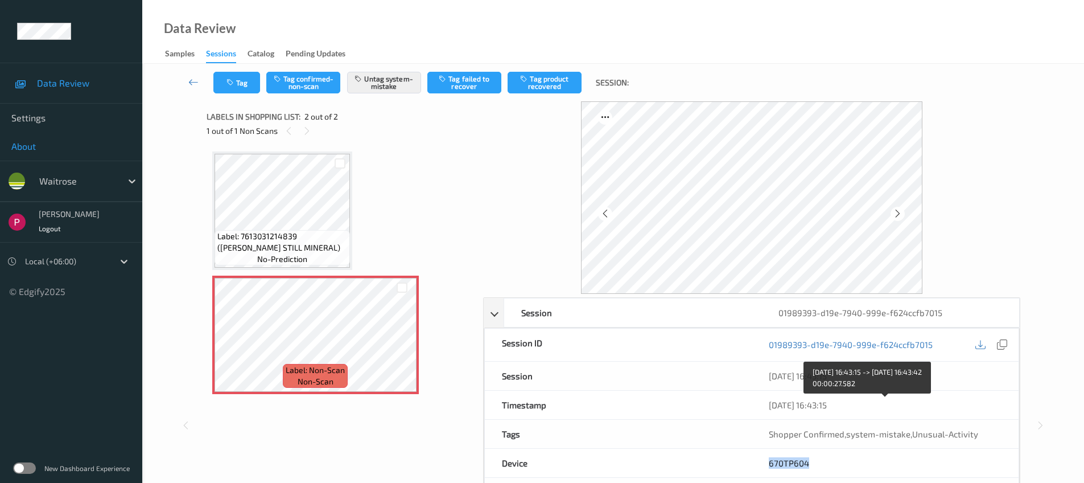
copy link "670TP604"
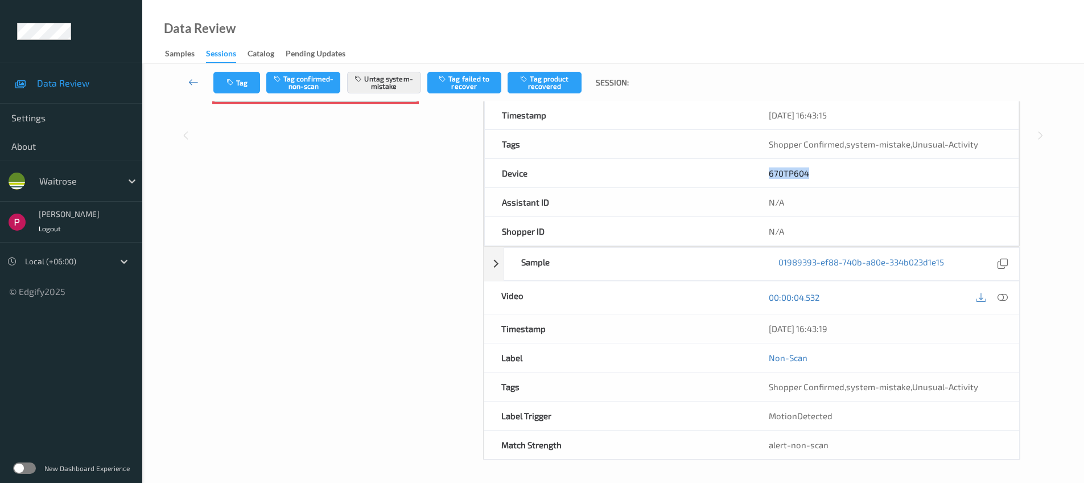
scroll to position [290, 0]
drag, startPoint x: 853, startPoint y: 329, endPoint x: 771, endPoint y: 325, distance: 82.6
click at [769, 325] on div "[DATE] 16:43:19" at bounding box center [885, 328] width 233 height 11
copy div "[DATE] 16:43:19"
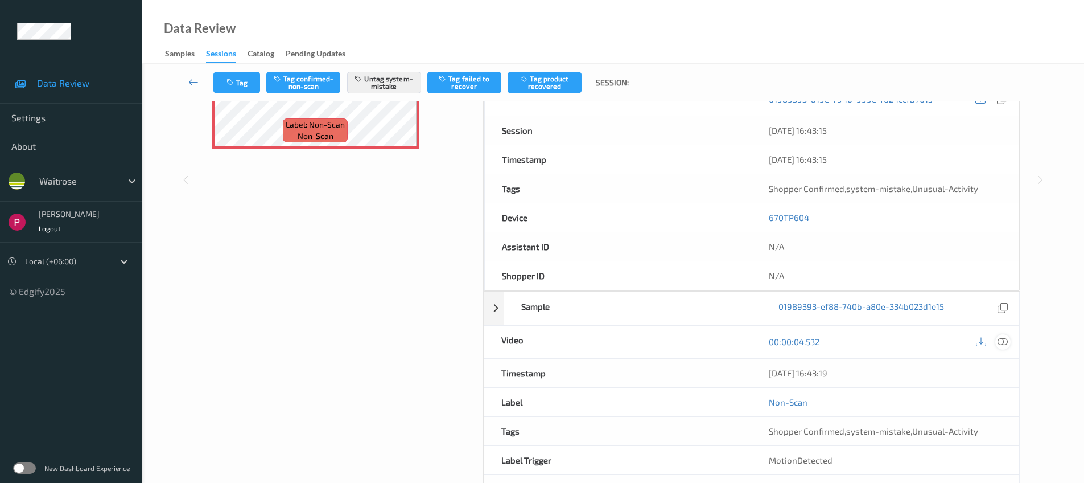
click at [1010, 338] on div at bounding box center [1003, 341] width 15 height 15
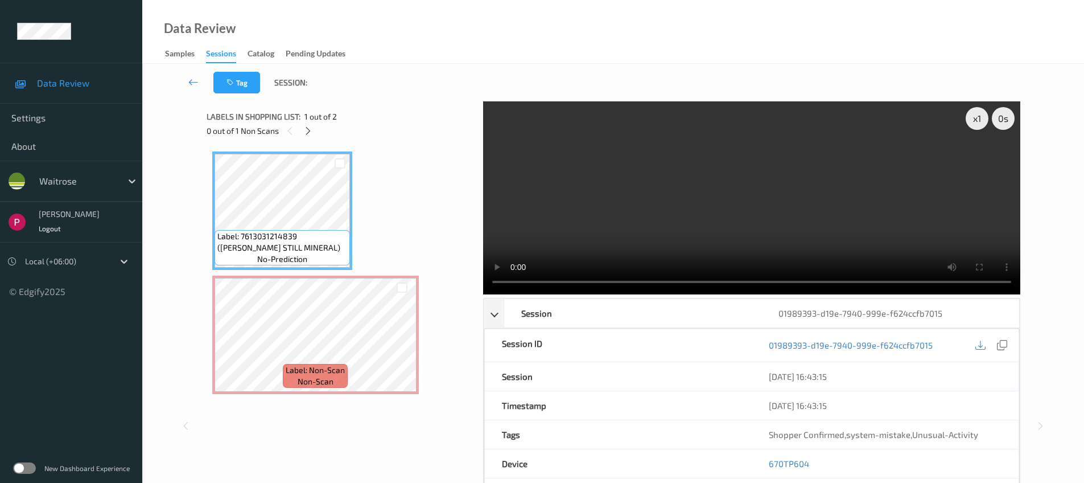
scroll to position [291, 0]
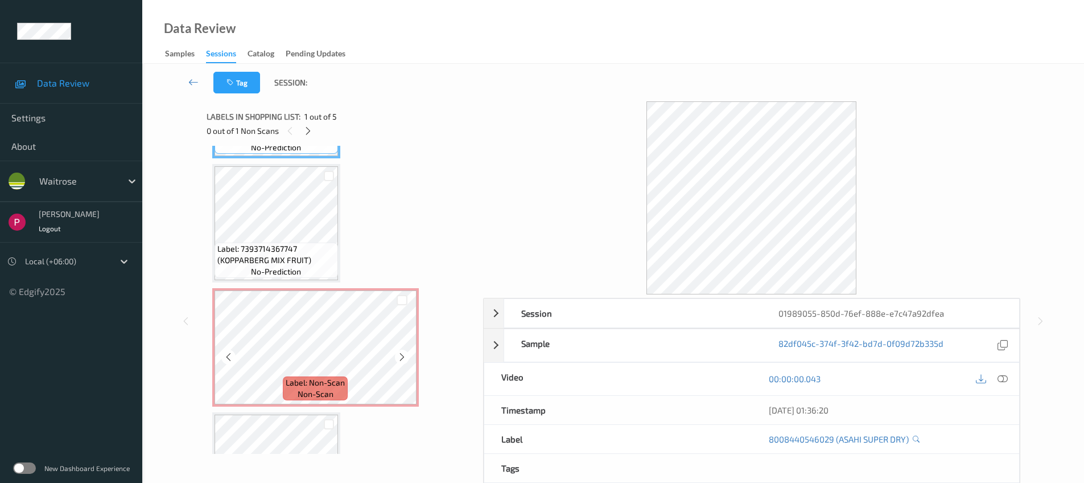
scroll to position [108, 0]
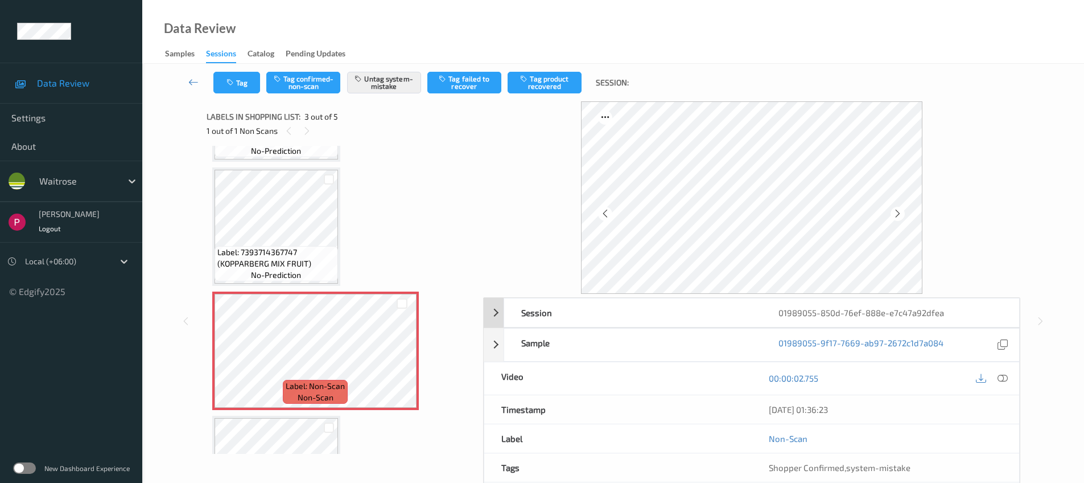
click at [874, 307] on div "01989055-850d-76ef-888e-e7c47a92dfea" at bounding box center [890, 312] width 257 height 28
click at [997, 347] on icon at bounding box center [1002, 344] width 10 height 10
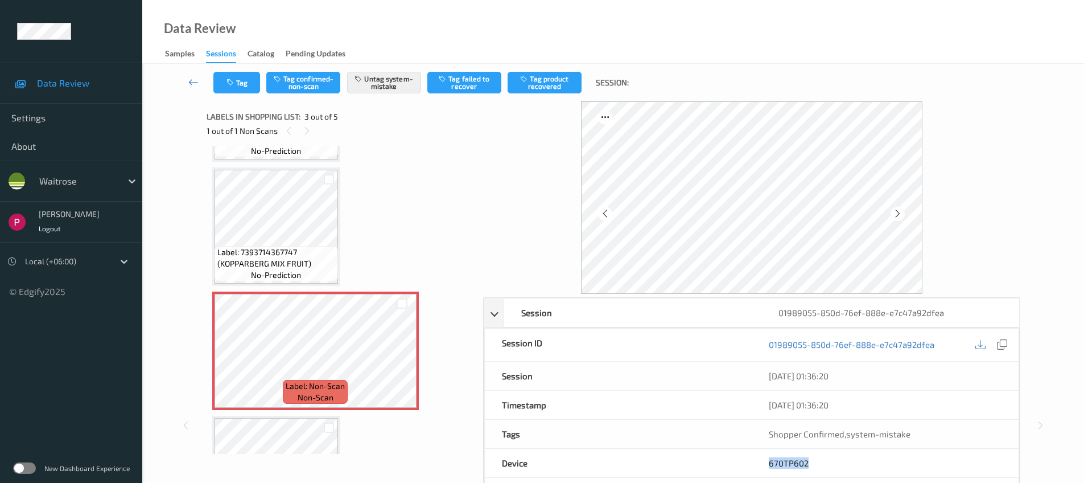
drag, startPoint x: 819, startPoint y: 457, endPoint x: 833, endPoint y: 467, distance: 17.9
click at [833, 467] on div "670TP602" at bounding box center [885, 463] width 267 height 28
copy link "670TP602"
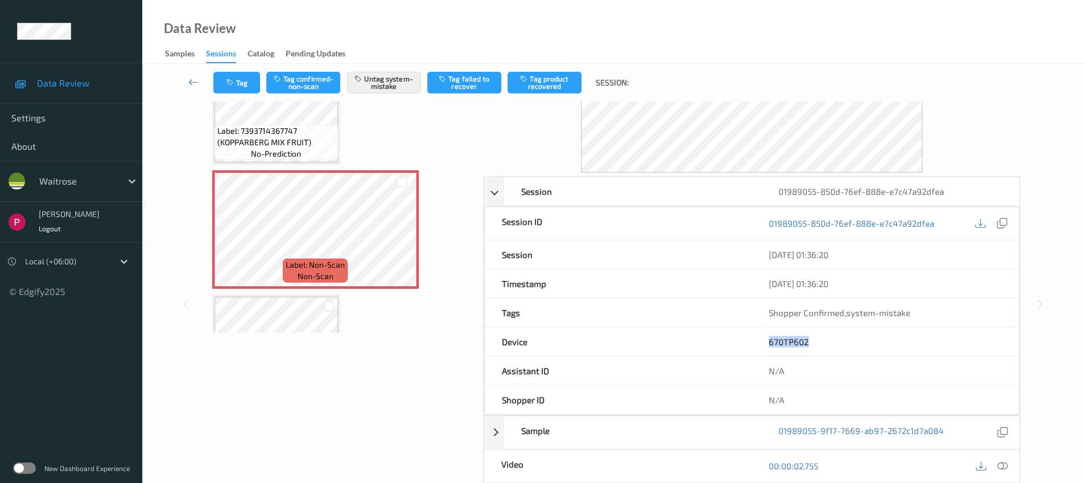
scroll to position [236, 0]
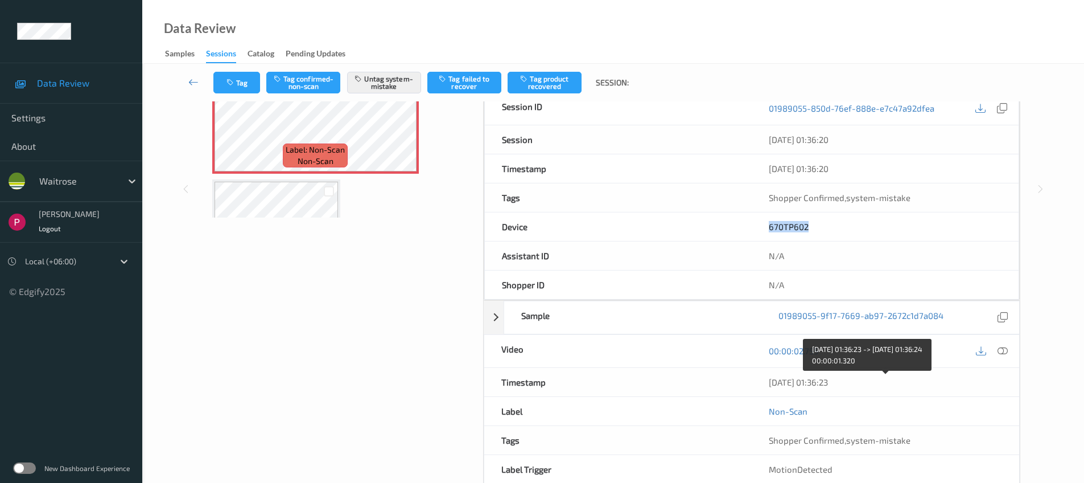
drag, startPoint x: 841, startPoint y: 380, endPoint x: 768, endPoint y: 373, distance: 73.2
click at [765, 376] on div "10/08/2025 01:36:23" at bounding box center [886, 382] width 268 height 28
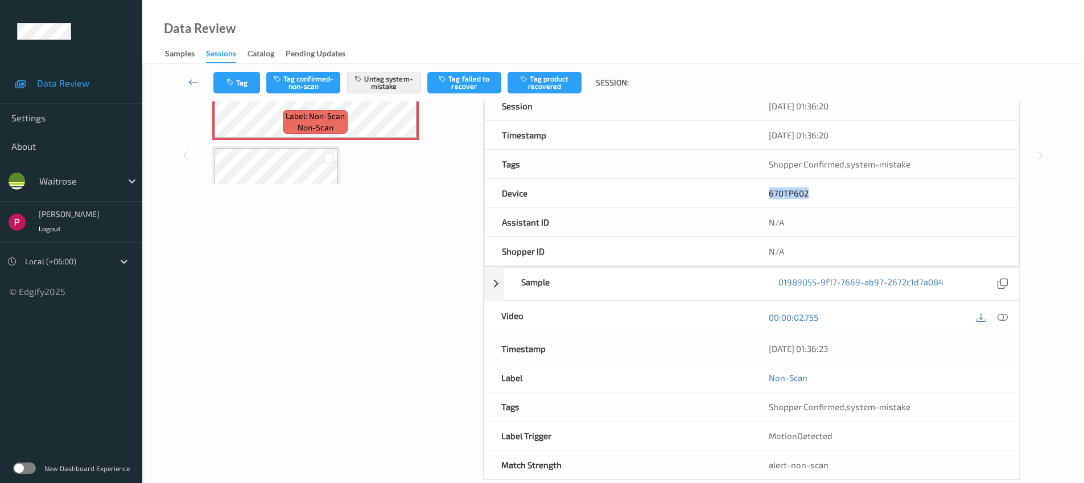
scroll to position [290, 0]
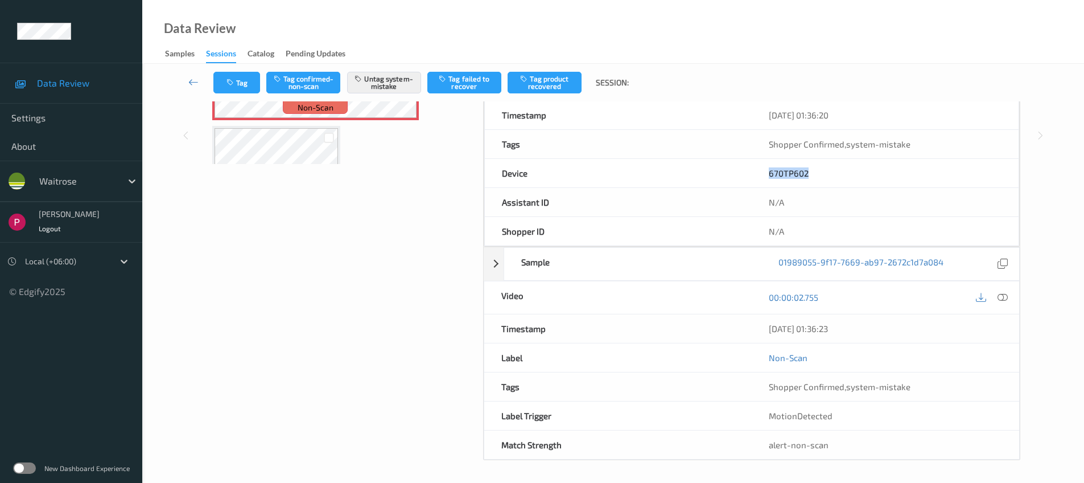
copy div "10/08/2025 01:36:23"
click at [1002, 294] on icon at bounding box center [1003, 297] width 10 height 10
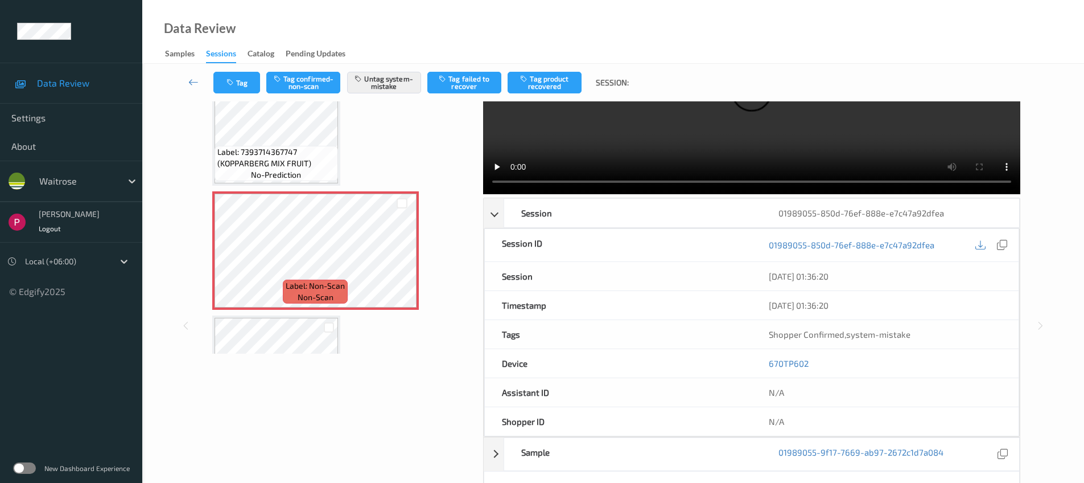
scroll to position [0, 0]
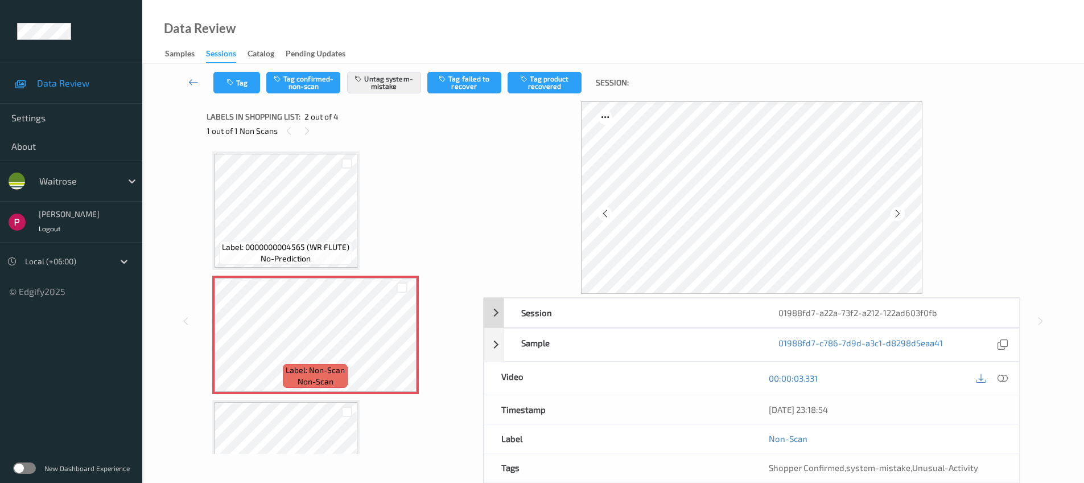
click at [742, 312] on div "Session" at bounding box center [632, 312] width 257 height 28
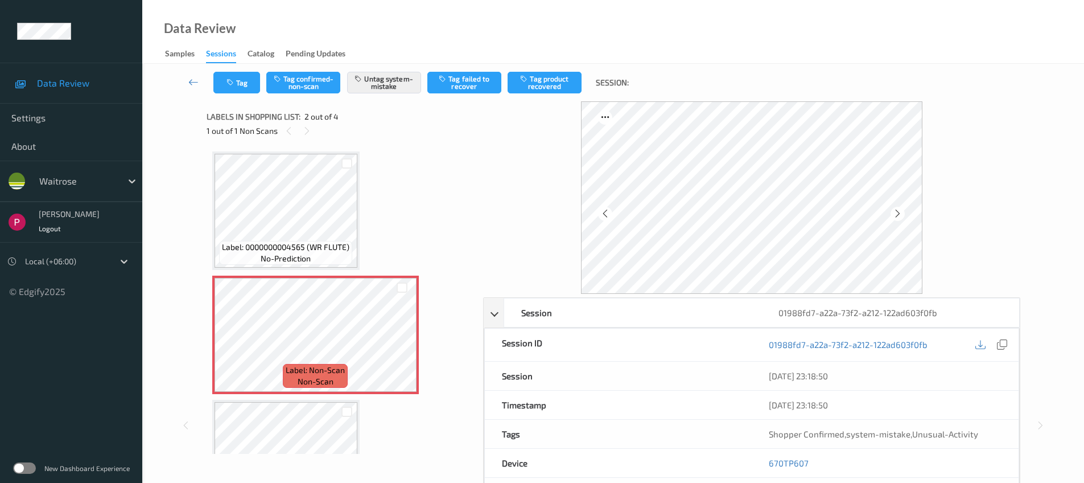
click at [1012, 345] on div "01988fd7-a22a-73f2-a212-122ad603f0fb" at bounding box center [885, 344] width 267 height 32
click at [1009, 344] on div at bounding box center [1002, 344] width 15 height 15
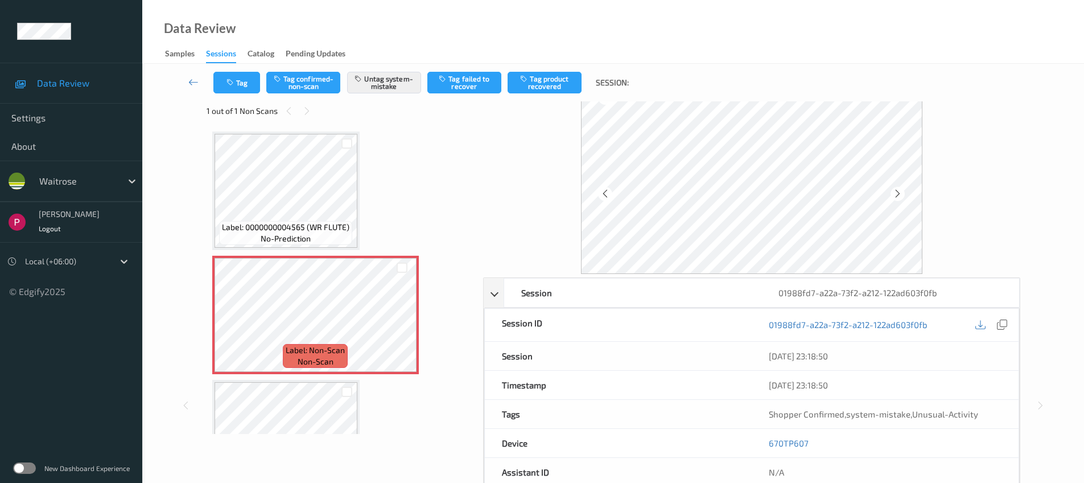
scroll to position [72, 0]
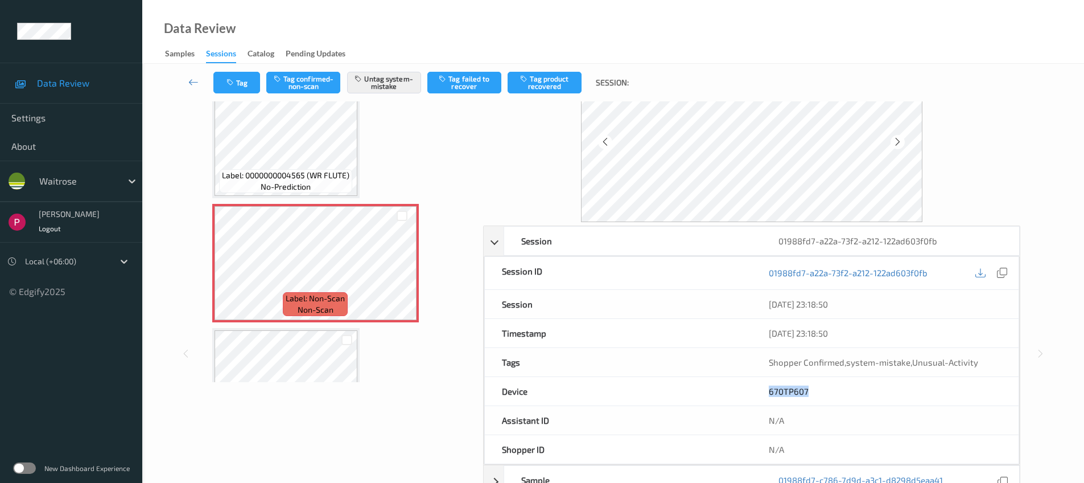
drag, startPoint x: 799, startPoint y: 392, endPoint x: 754, endPoint y: 384, distance: 45.6
click at [751, 387] on div "Device 670TP607" at bounding box center [751, 391] width 535 height 29
copy div "670TP607"
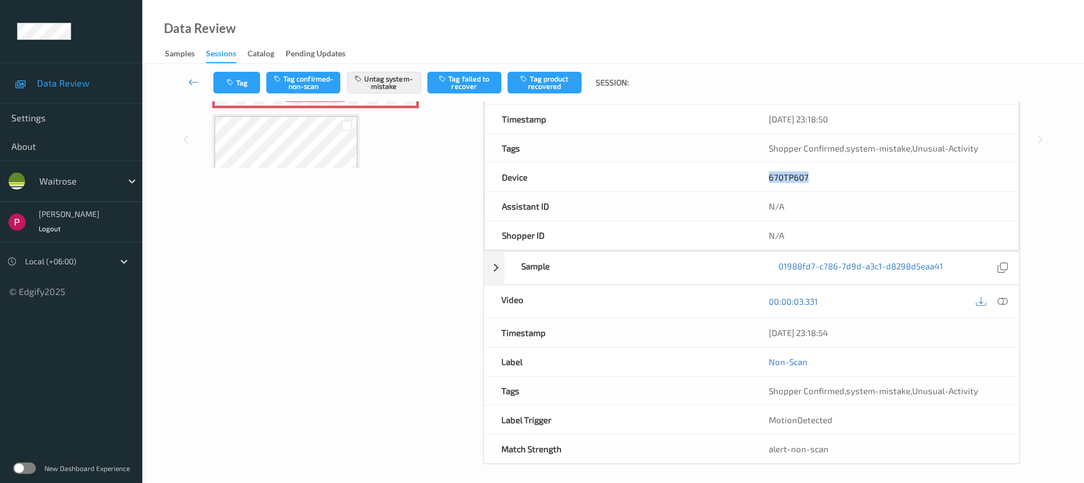
scroll to position [290, 0]
drag, startPoint x: 850, startPoint y: 330, endPoint x: 770, endPoint y: 329, distance: 80.3
click at [770, 329] on div "[DATE] 23:18:54" at bounding box center [885, 328] width 233 height 11
copy div "[DATE] 23:18:54"
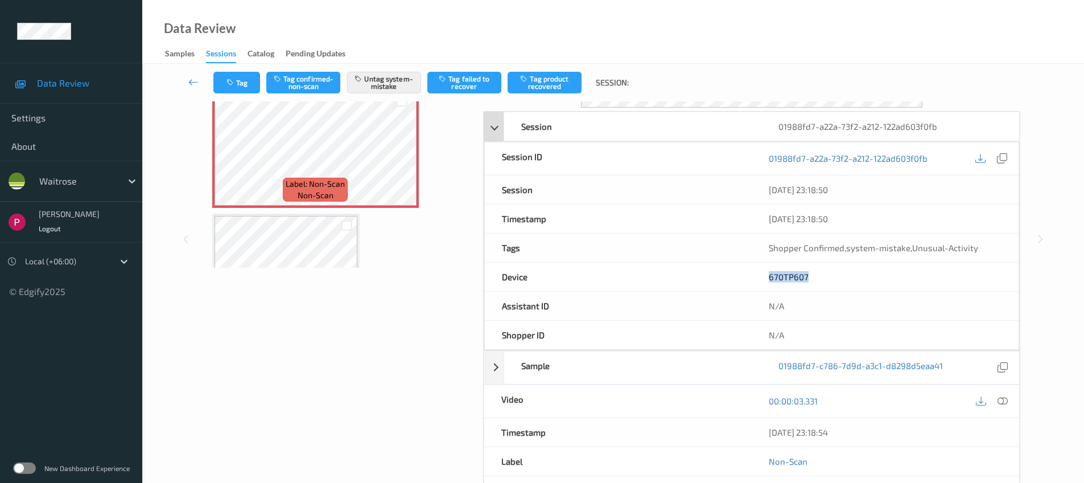
scroll to position [0, 0]
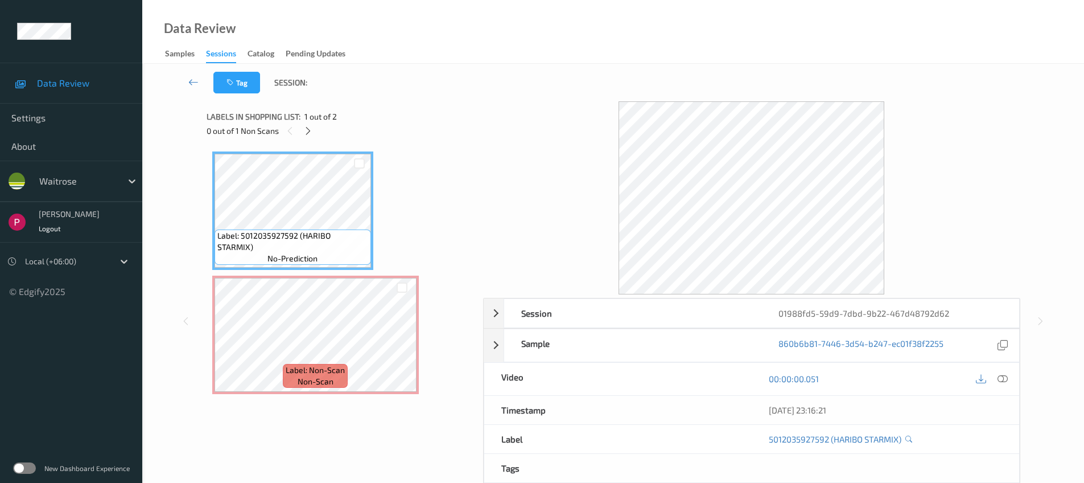
click at [1002, 379] on icon at bounding box center [1003, 378] width 10 height 10
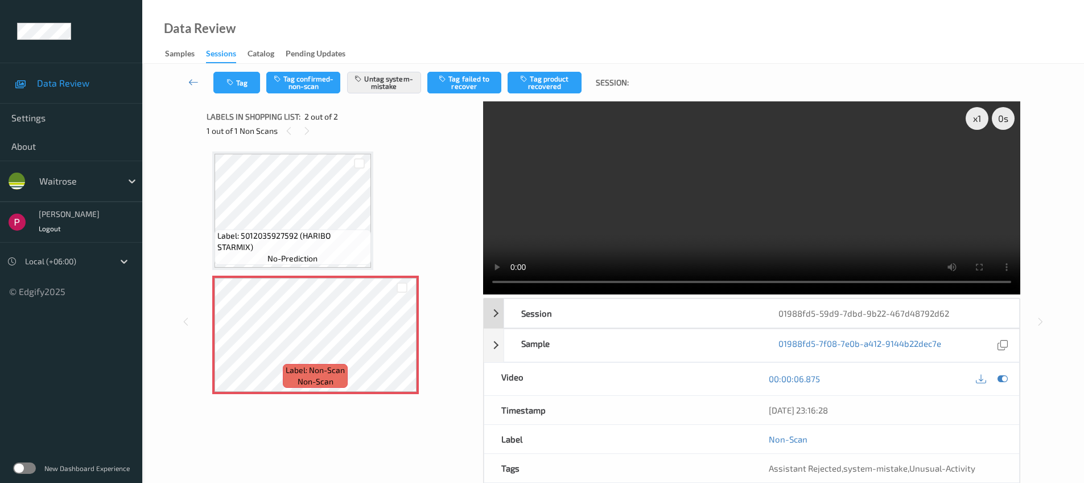
click at [973, 309] on div "01988fd5-59d9-7dbd-9b22-467d48792d62" at bounding box center [890, 313] width 257 height 28
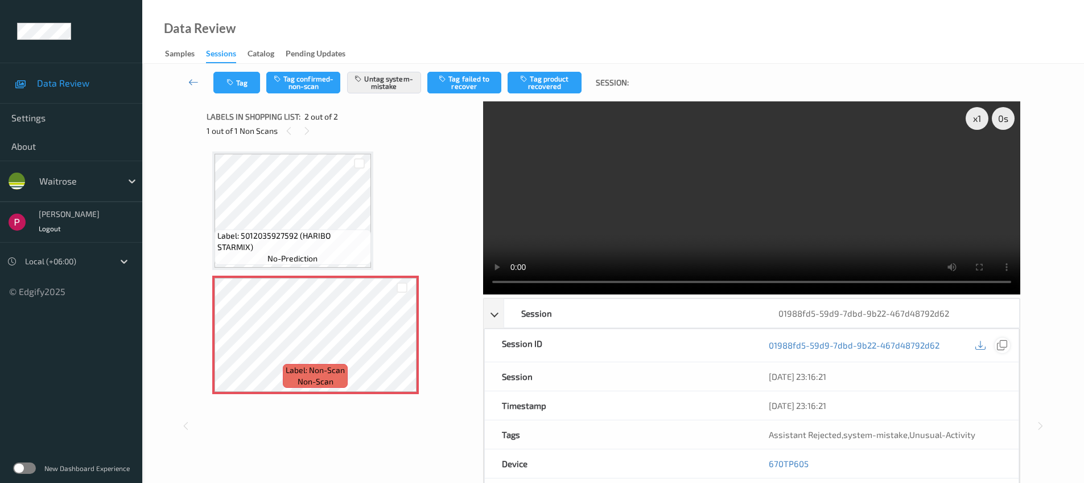
click at [1002, 344] on icon at bounding box center [1002, 345] width 10 height 10
click at [648, 312] on div "Session" at bounding box center [632, 313] width 257 height 28
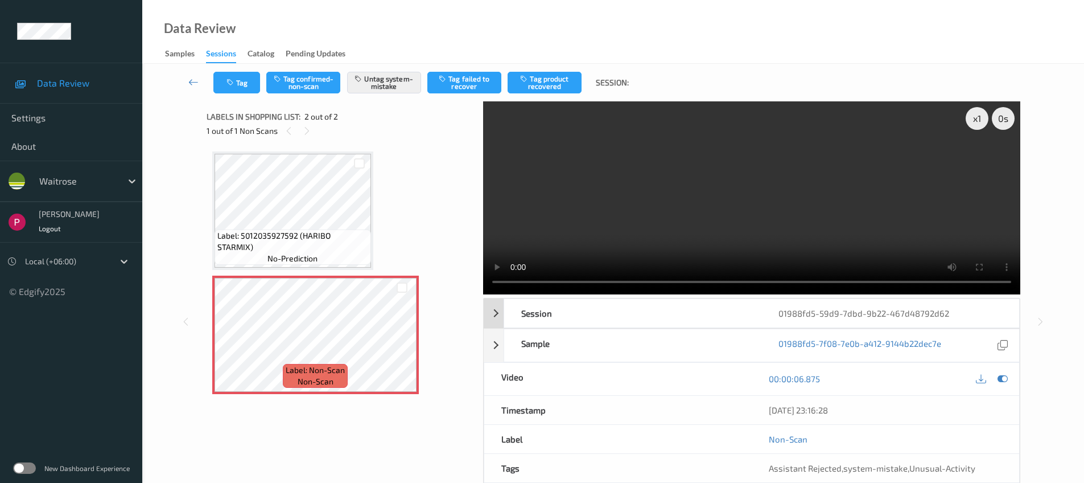
click at [591, 305] on div "Session" at bounding box center [632, 313] width 257 height 28
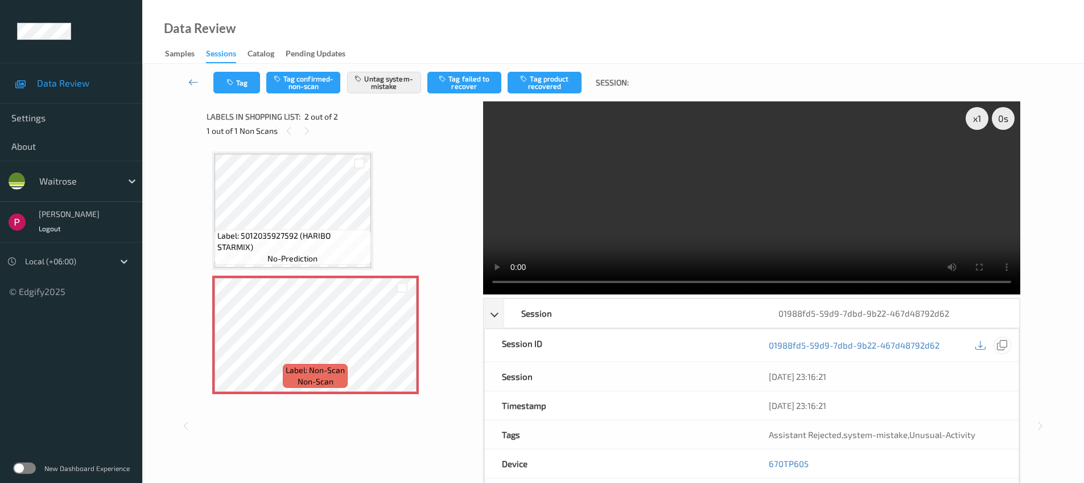
click at [1008, 342] on div at bounding box center [1002, 345] width 15 height 15
drag, startPoint x: 818, startPoint y: 462, endPoint x: 763, endPoint y: 464, distance: 54.7
click at [763, 464] on div "670TP605" at bounding box center [885, 463] width 267 height 28
copy link "670TP605"
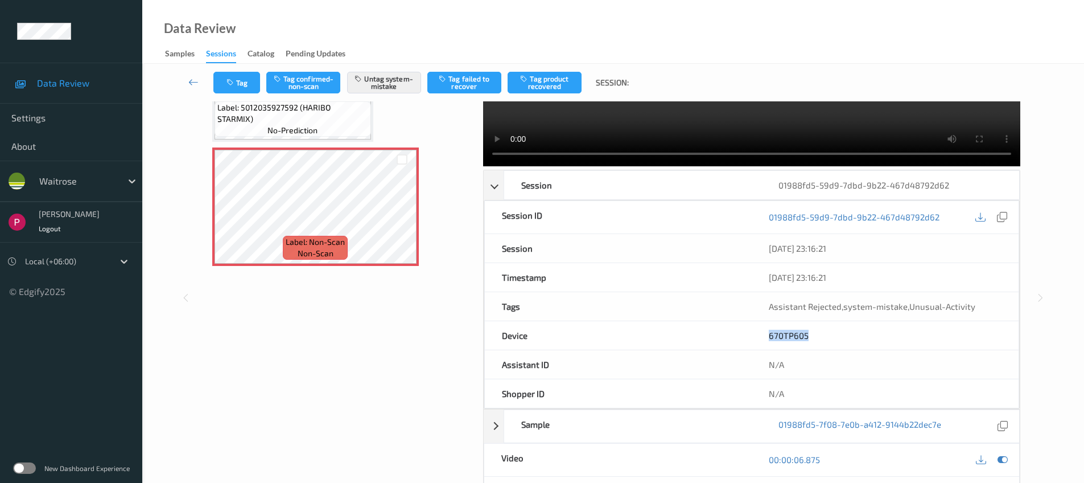
scroll to position [210, 0]
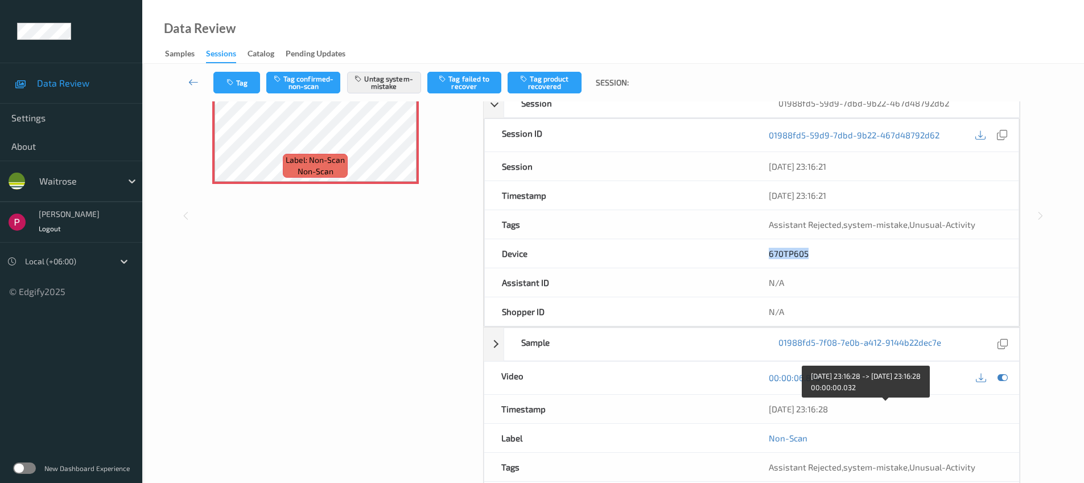
drag, startPoint x: 858, startPoint y: 414, endPoint x: 767, endPoint y: 405, distance: 91.0
click at [767, 406] on div "09/08/2025 23:16:28" at bounding box center [886, 408] width 268 height 28
copy div "09/08/2025 23:16:28"
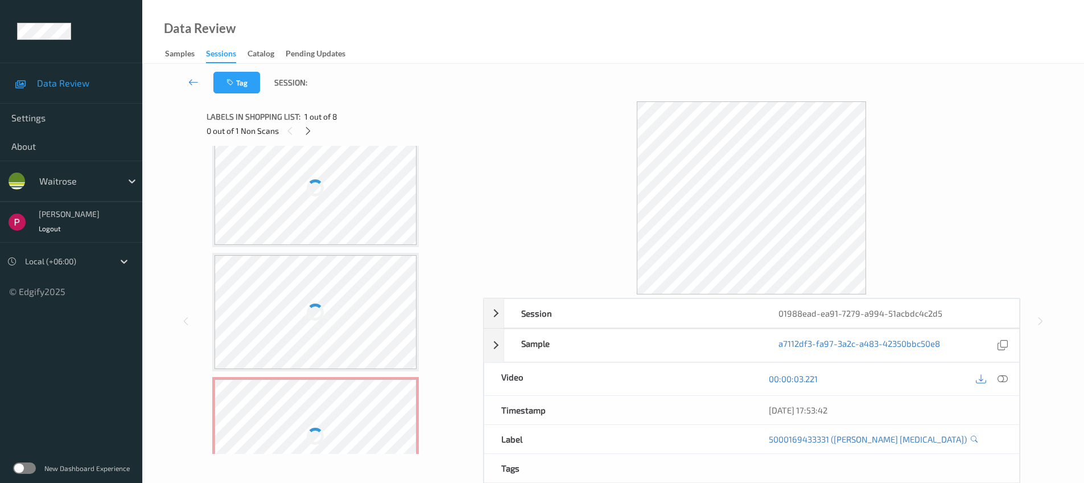
scroll to position [691, 0]
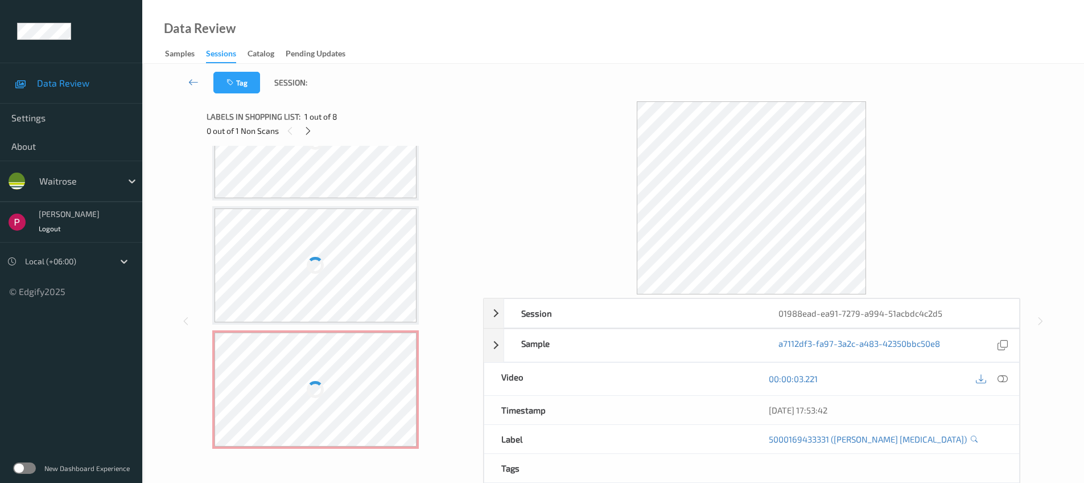
click at [376, 356] on div at bounding box center [316, 389] width 203 height 114
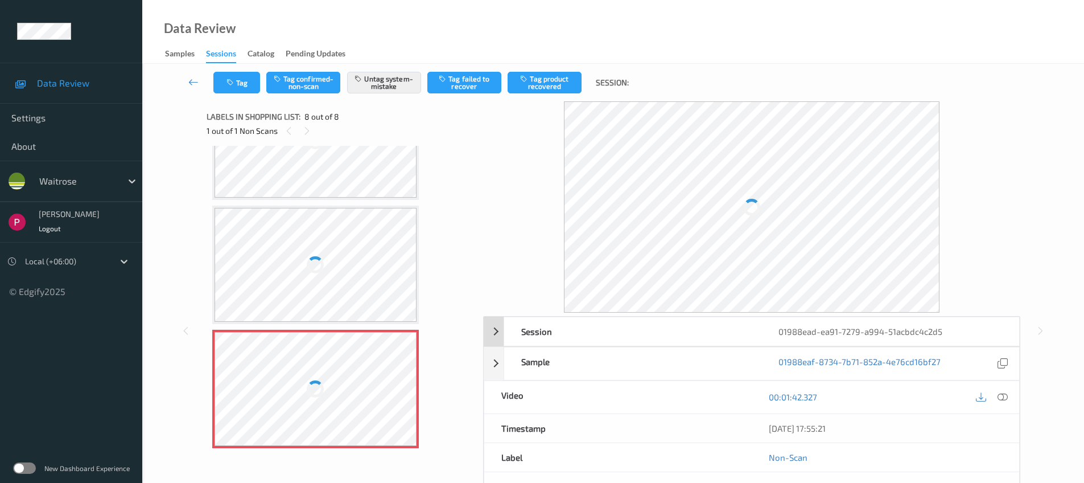
click at [906, 333] on div "01988ead-ea91-7279-a994-51acbdc4c2d5" at bounding box center [890, 331] width 257 height 28
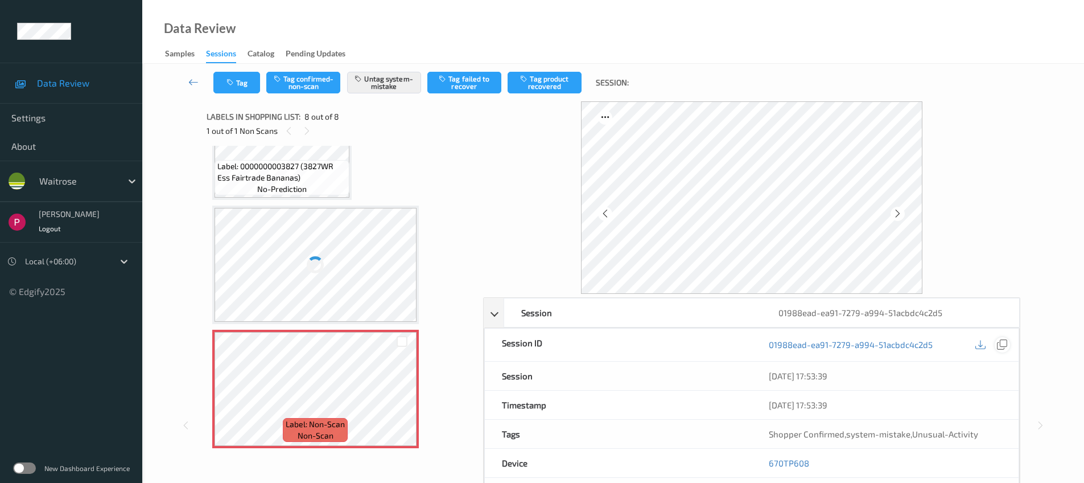
click at [1001, 345] on icon at bounding box center [1002, 344] width 10 height 10
click at [270, 284] on div "Label: 0267685000620 (WR ESS FT BANANAS) no-prediction" at bounding box center [282, 301] width 135 height 35
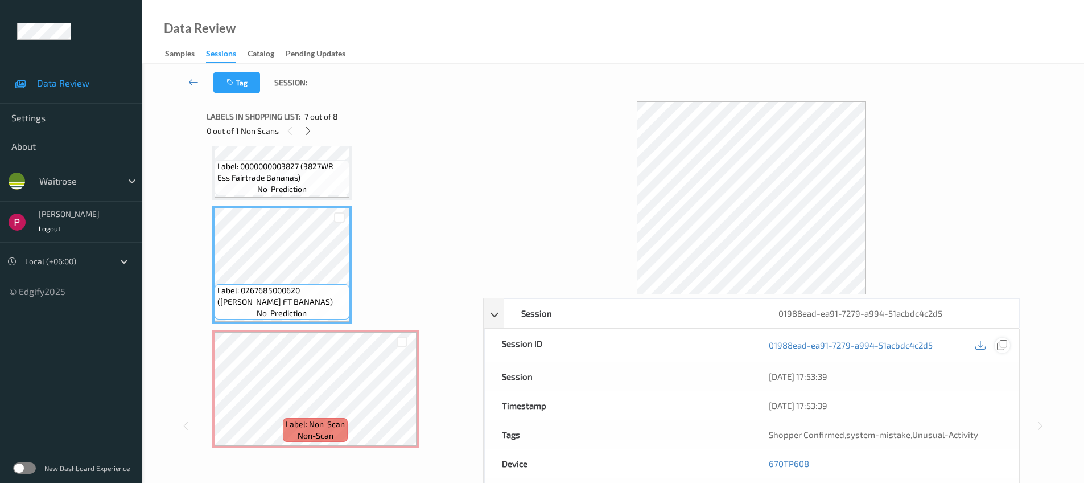
click at [1001, 348] on icon at bounding box center [1002, 345] width 10 height 10
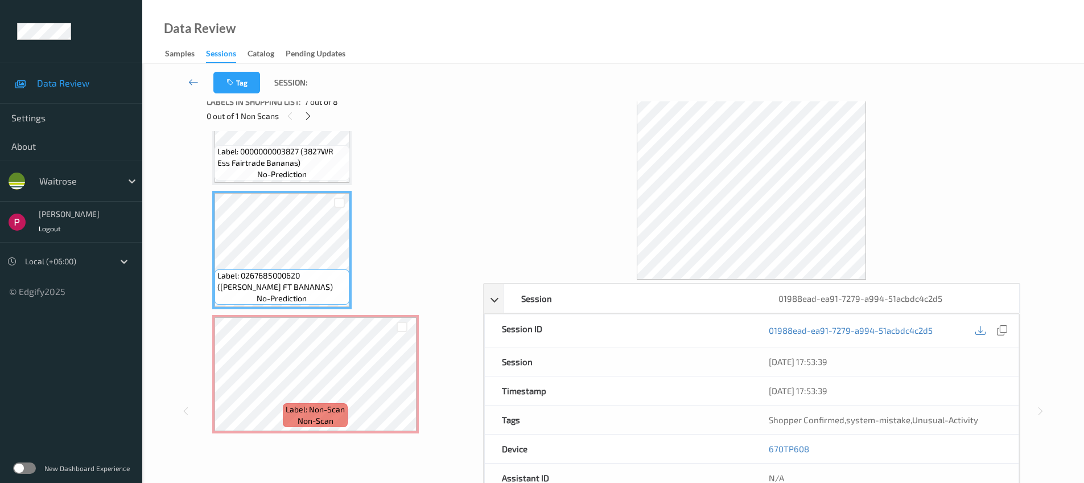
scroll to position [17, 0]
drag, startPoint x: 803, startPoint y: 446, endPoint x: 772, endPoint y: 442, distance: 31.0
click at [765, 443] on div "670TP608" at bounding box center [885, 446] width 267 height 28
copy link "670TP608"
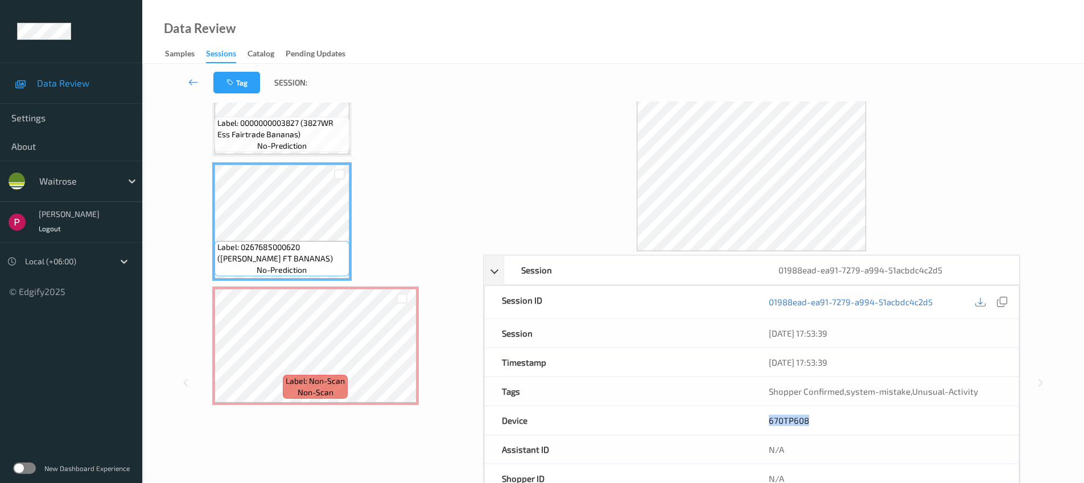
scroll to position [145, 0]
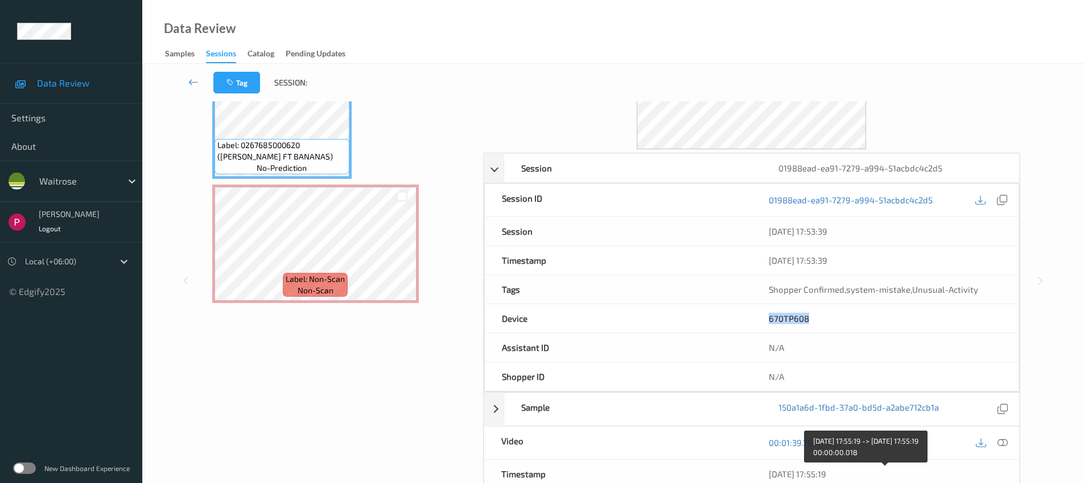
drag, startPoint x: 856, startPoint y: 471, endPoint x: 762, endPoint y: 469, distance: 94.5
click at [762, 469] on div "09/08/2025 17:55:19" at bounding box center [886, 473] width 268 height 28
copy div "09/08/2025 17:55:19"
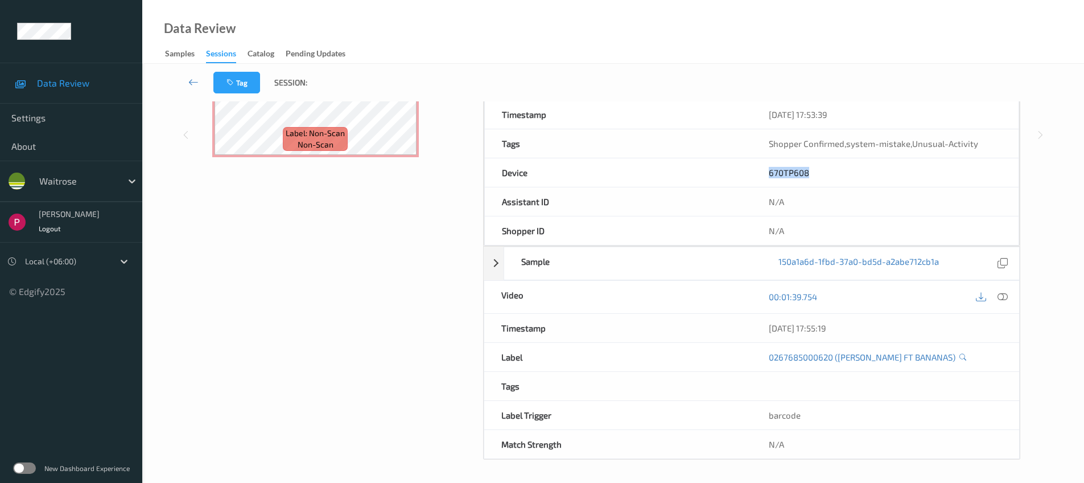
scroll to position [0, 0]
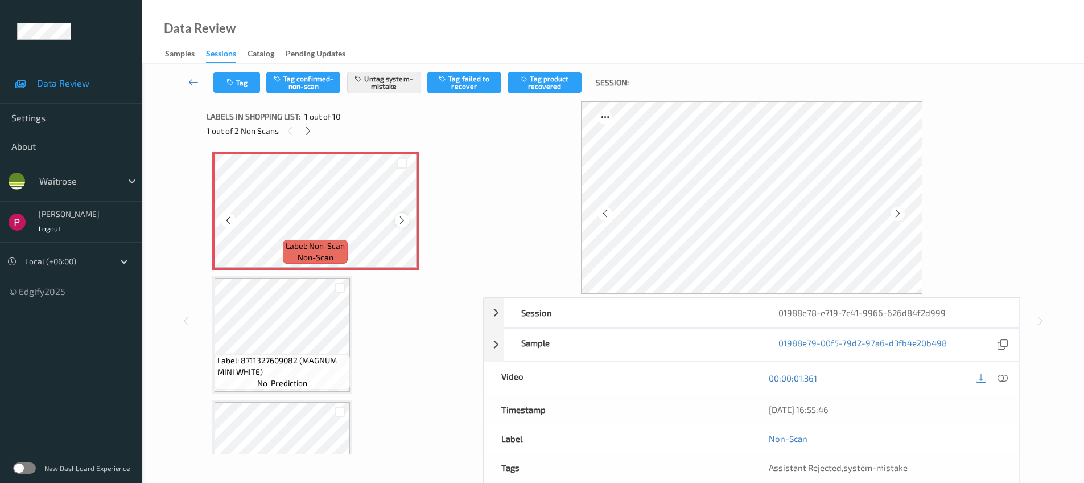
click at [400, 219] on icon at bounding box center [402, 220] width 10 height 10
click at [941, 311] on div "01988e78-e719-7c41-9966-626d84f2d999" at bounding box center [890, 312] width 257 height 28
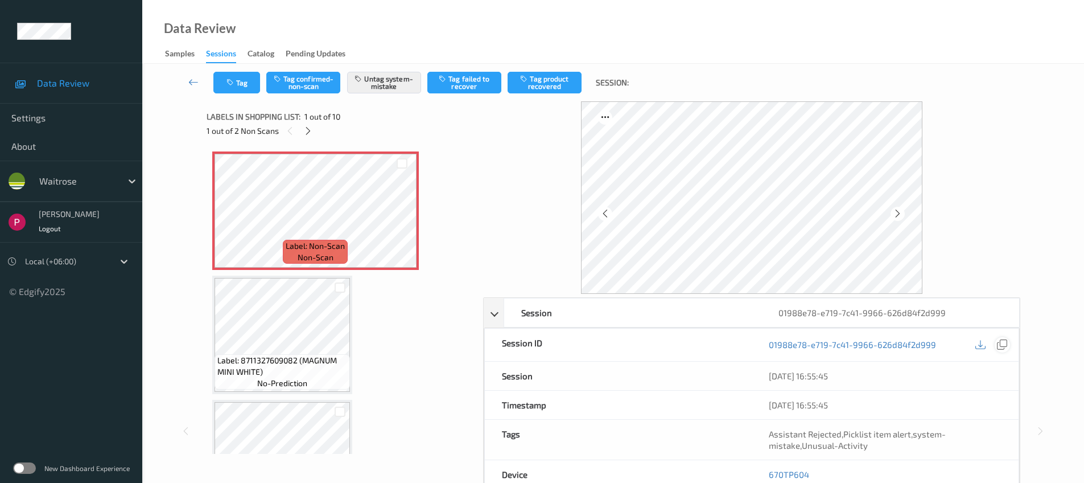
click at [1002, 344] on icon at bounding box center [1002, 344] width 10 height 10
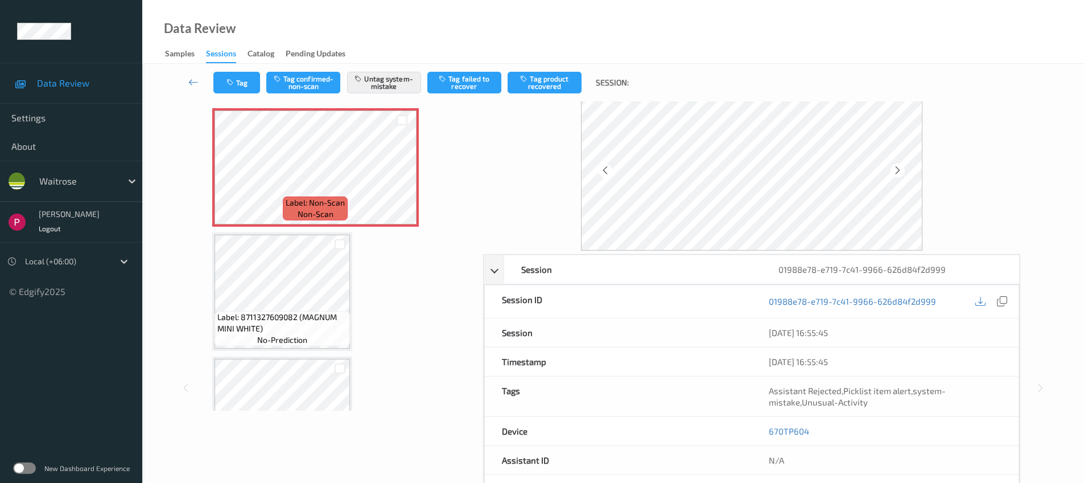
scroll to position [102, 0]
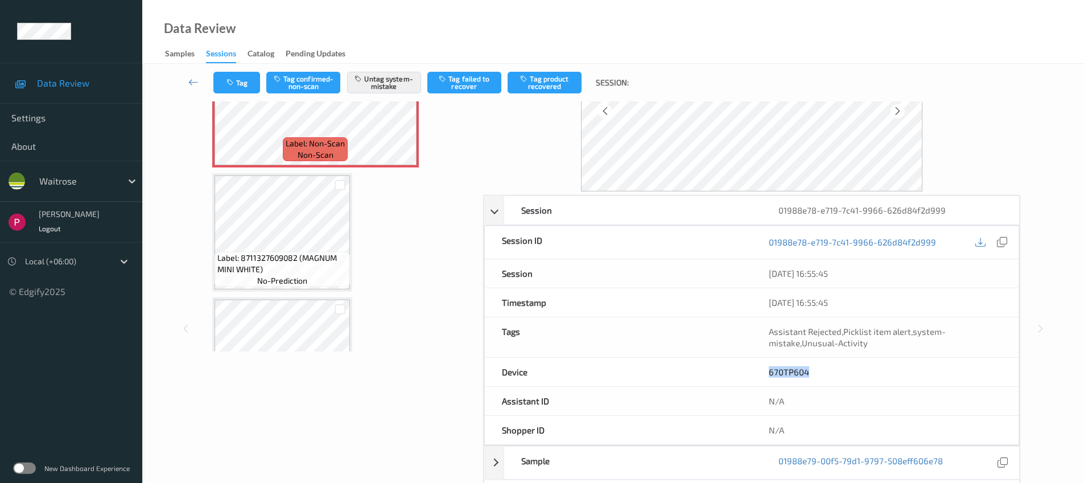
drag, startPoint x: 771, startPoint y: 370, endPoint x: 762, endPoint y: 369, distance: 8.6
click at [762, 369] on div "670TP604" at bounding box center [885, 371] width 267 height 28
copy link "670TP604"
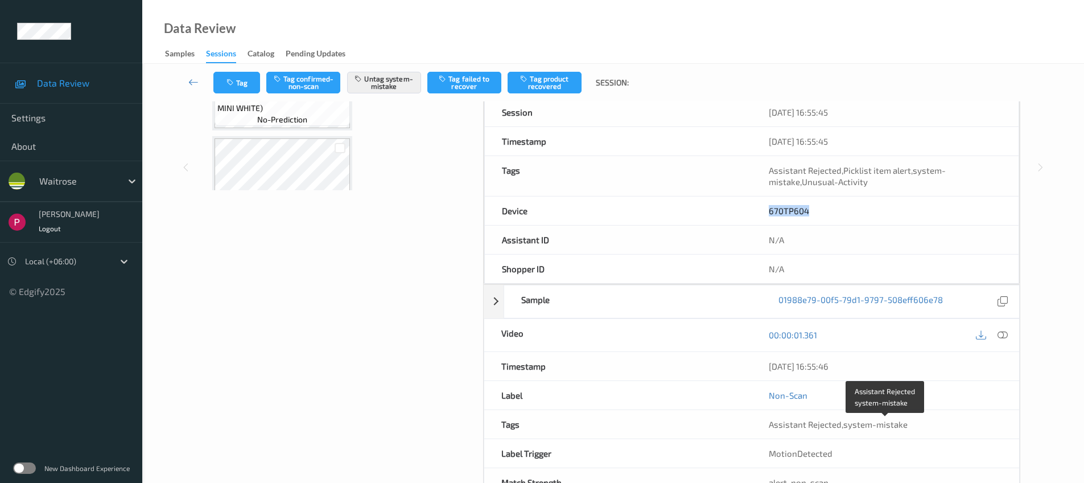
scroll to position [301, 0]
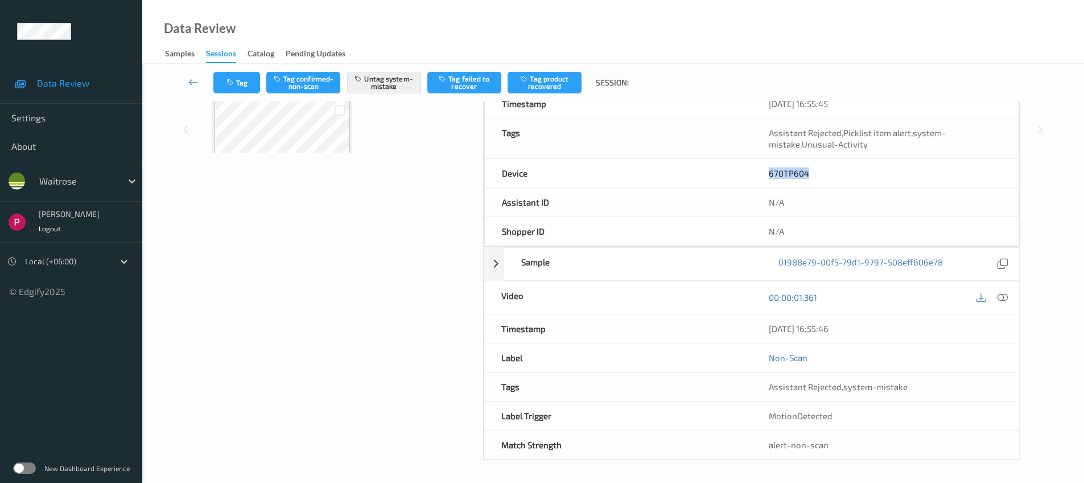
drag, startPoint x: 862, startPoint y: 328, endPoint x: 755, endPoint y: 330, distance: 107.0
click at [749, 324] on div "Timestamp 09/08/2025 16:55:46" at bounding box center [752, 328] width 536 height 29
copy div "09/08/2025 16:55:46"
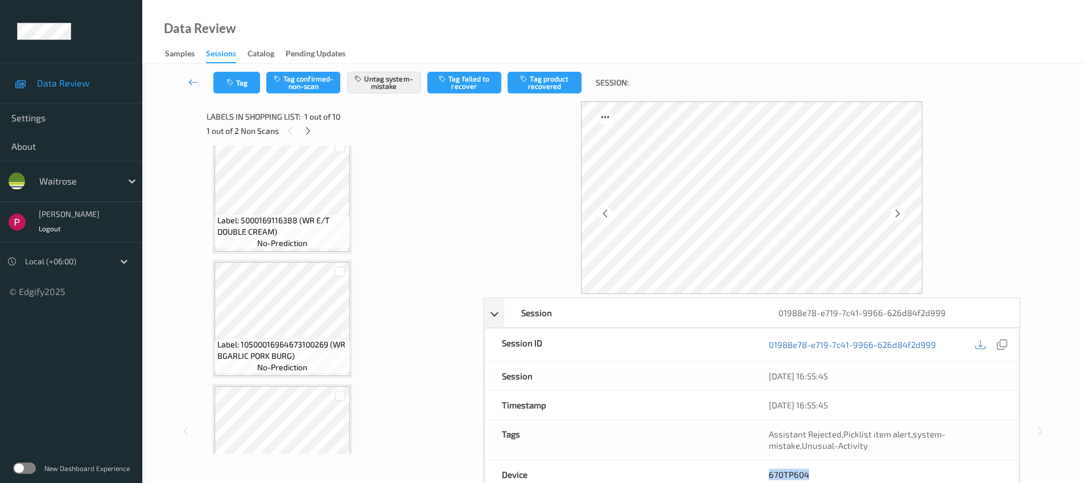
scroll to position [939, 0]
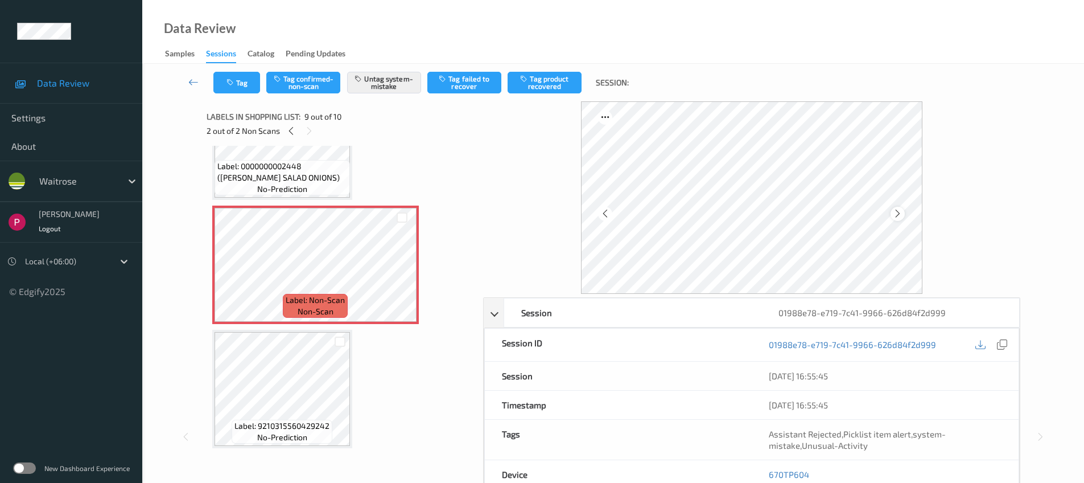
click at [898, 215] on icon at bounding box center [898, 213] width 10 height 10
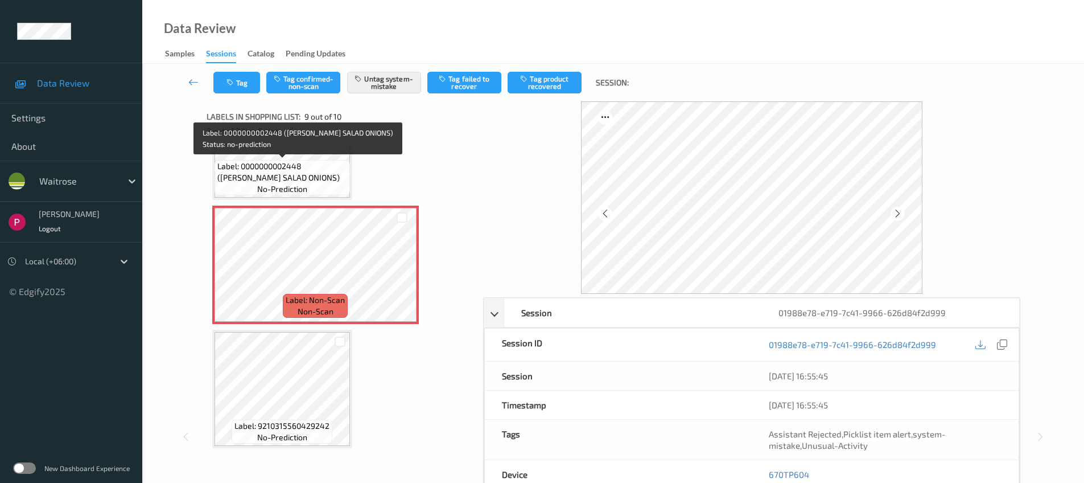
click at [334, 171] on span "Label: 0000000002448 (WR ESS SALAD ONIONS)" at bounding box center [282, 172] width 130 height 23
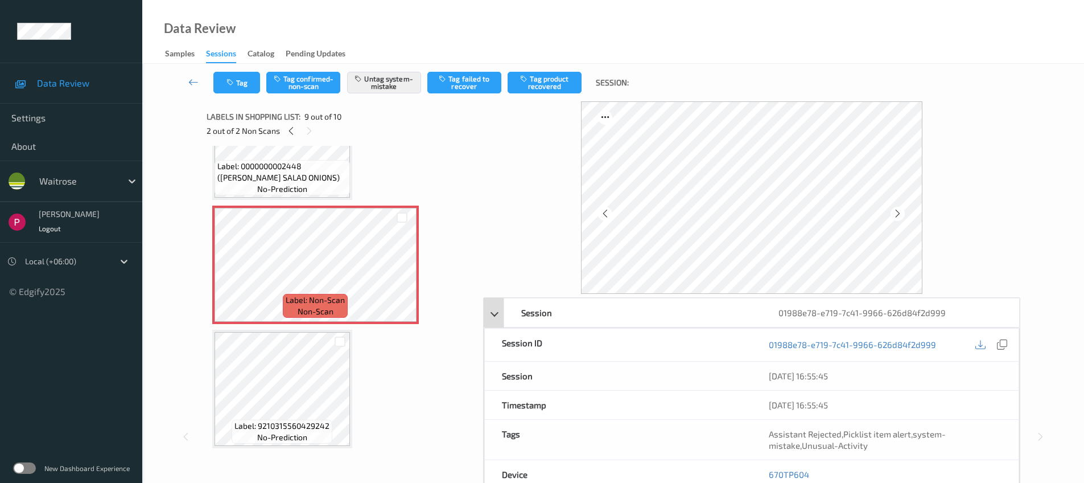
click at [895, 312] on div "01988e78-e719-7c41-9966-626d84f2d999" at bounding box center [890, 312] width 257 height 28
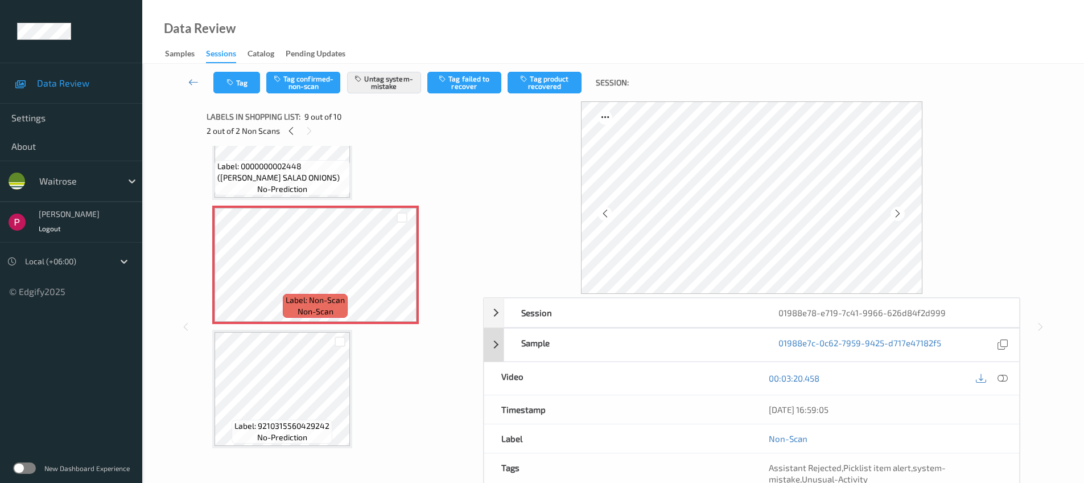
click at [1012, 345] on div "01988e7c-0c62-7959-9425-d717e47182f5" at bounding box center [890, 344] width 257 height 32
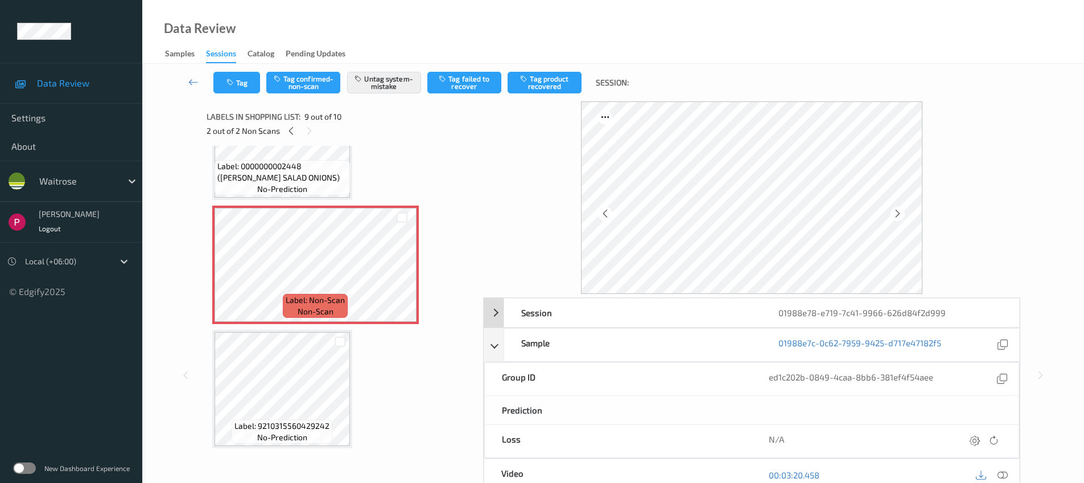
click at [892, 318] on div "01988e78-e719-7c41-9966-626d84f2d999" at bounding box center [890, 312] width 257 height 28
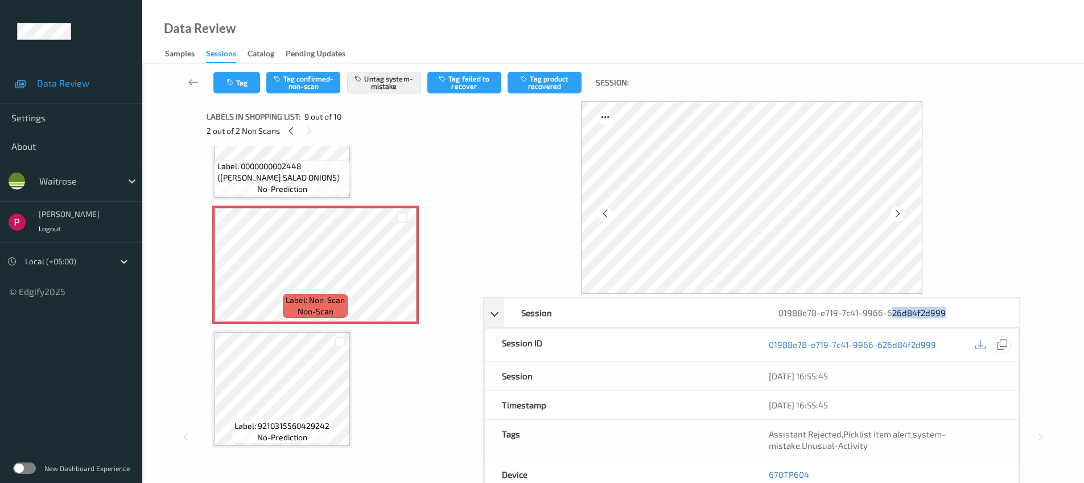
click at [1001, 343] on icon at bounding box center [1002, 344] width 10 height 10
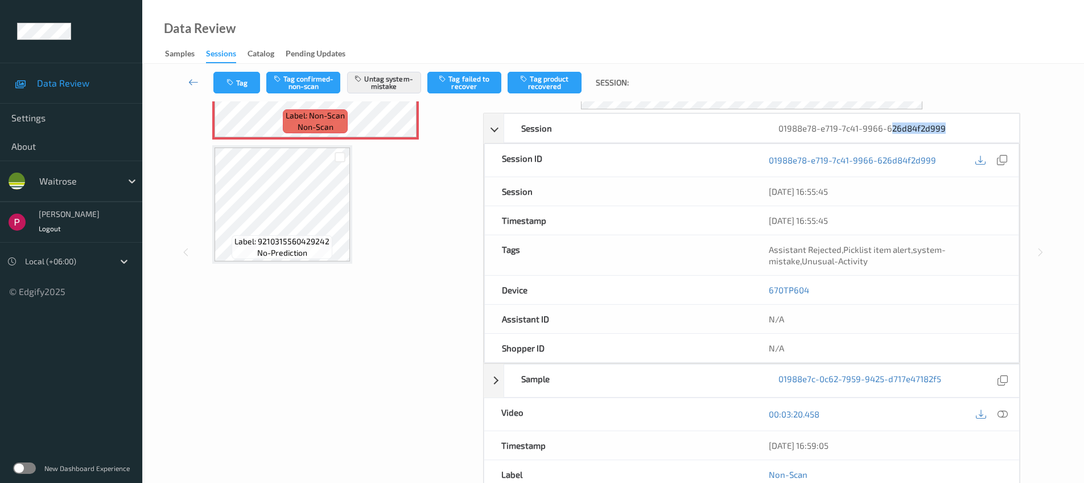
scroll to position [185, 0]
drag, startPoint x: 846, startPoint y: 445, endPoint x: 744, endPoint y: 440, distance: 102.6
click at [744, 440] on div "Timestamp 09/08/2025 16:59:05" at bounding box center [752, 444] width 536 height 29
copy div "09/08/2025 16:59:05"
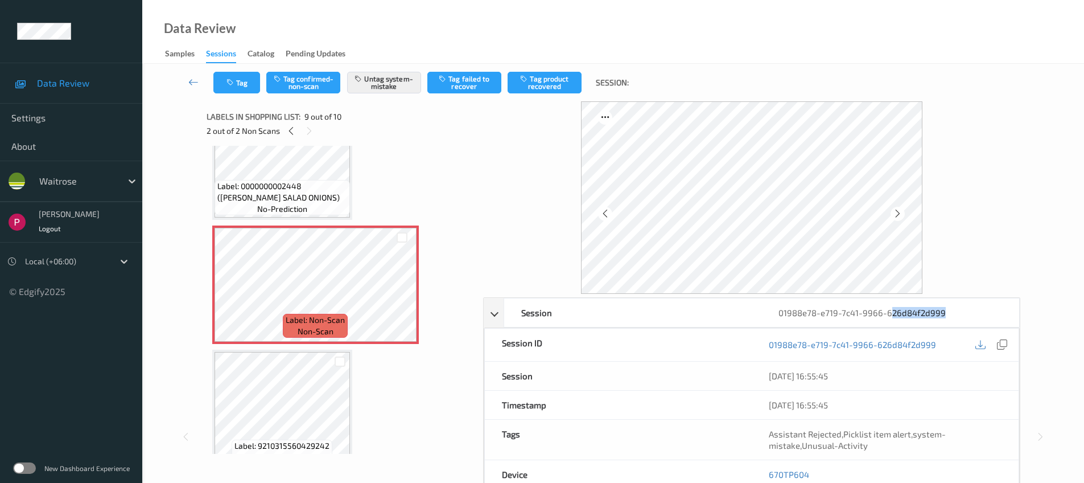
scroll to position [750, 0]
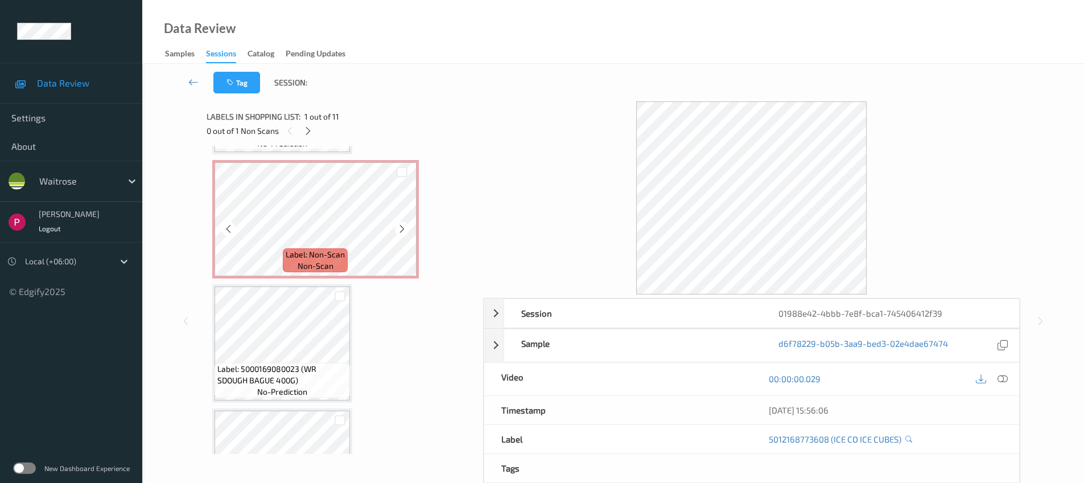
scroll to position [340, 0]
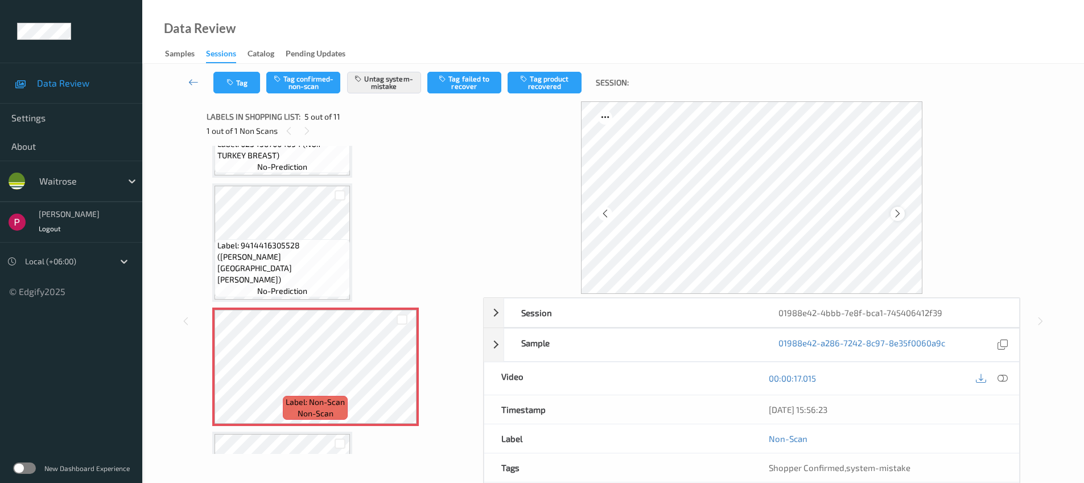
click at [899, 212] on icon at bounding box center [898, 213] width 10 height 10
click at [899, 213] on icon at bounding box center [898, 213] width 10 height 10
click at [901, 214] on icon at bounding box center [898, 213] width 10 height 10
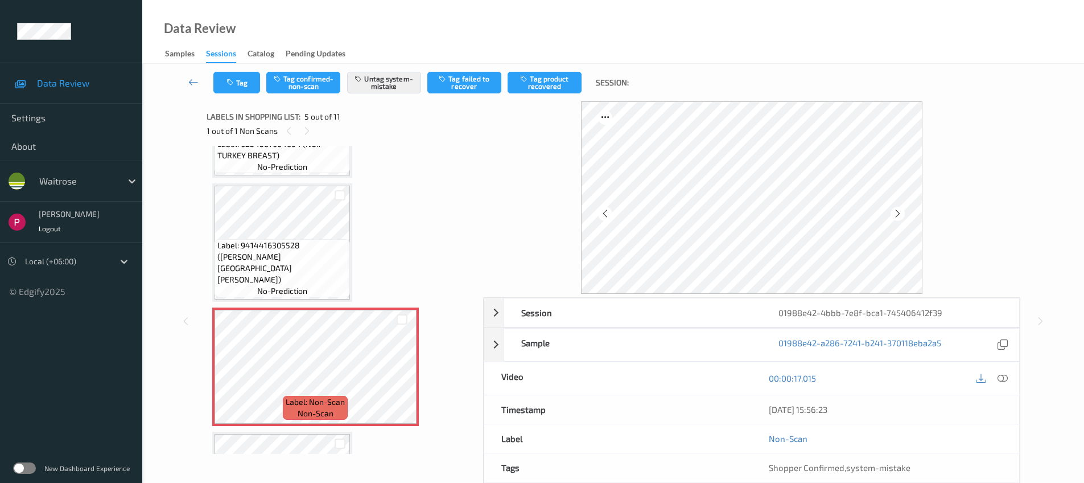
click at [901, 214] on icon at bounding box center [898, 213] width 10 height 10
click at [948, 307] on div "01988e42-4bbb-7e8f-bca1-745406412f39" at bounding box center [890, 312] width 257 height 28
click at [1005, 343] on icon at bounding box center [1002, 344] width 10 height 10
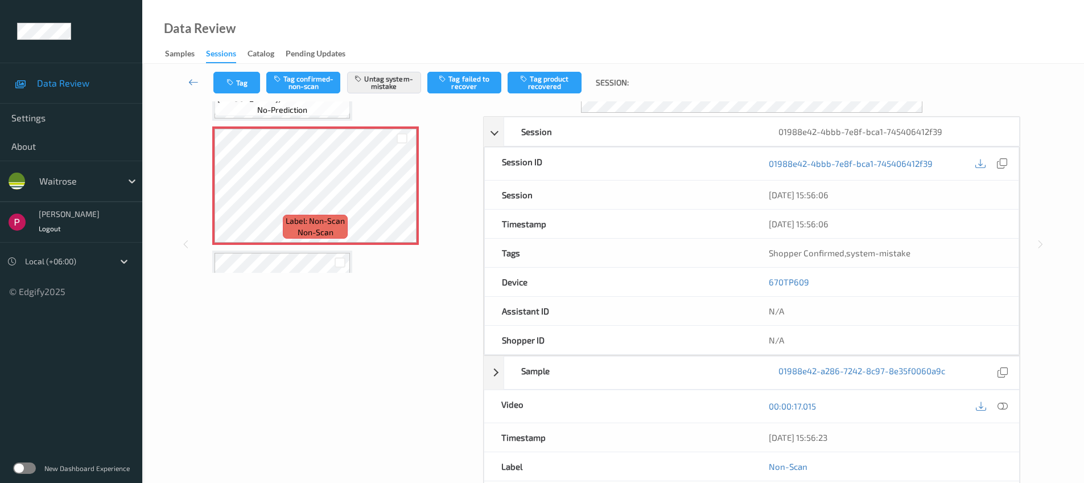
scroll to position [188, 0]
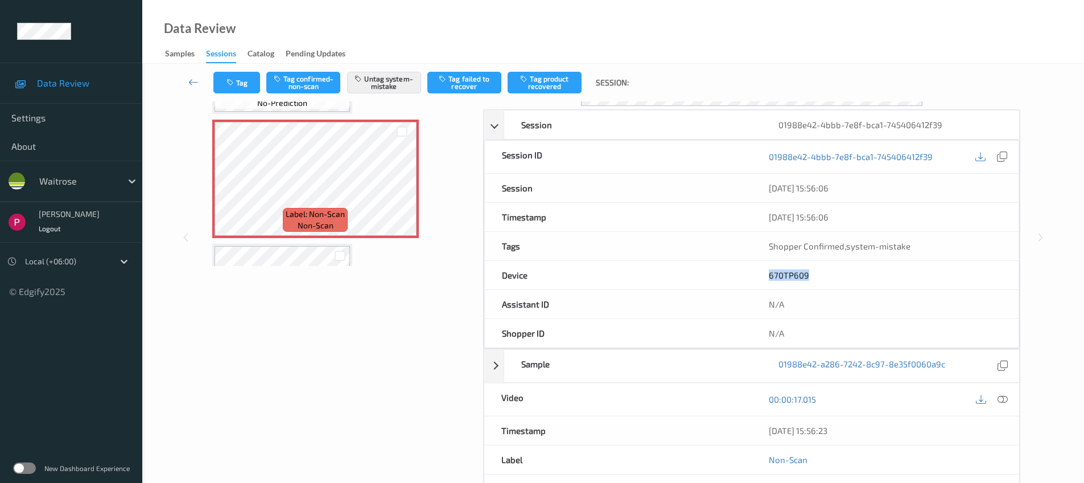
drag, startPoint x: 805, startPoint y: 274, endPoint x: 748, endPoint y: 272, distance: 57.0
click at [748, 272] on div "Device 670TP609" at bounding box center [751, 275] width 535 height 29
copy div "670TP609"
drag, startPoint x: 873, startPoint y: 429, endPoint x: 786, endPoint y: 426, distance: 87.7
click at [786, 426] on div "09/08/2025 15:56:23" at bounding box center [885, 430] width 233 height 11
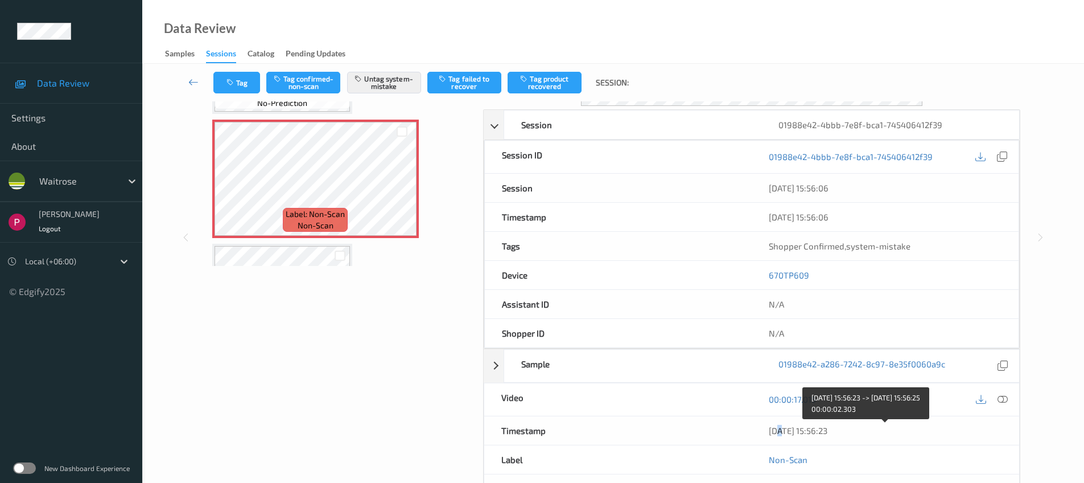
click at [777, 426] on div "09/08/2025 15:56:23" at bounding box center [885, 430] width 233 height 11
drag, startPoint x: 806, startPoint y: 434, endPoint x: 850, endPoint y: 435, distance: 45.0
click at [849, 435] on div "09/08/2025 15:56:23" at bounding box center [886, 430] width 268 height 28
copy div "09/08/2025 15:56:23"
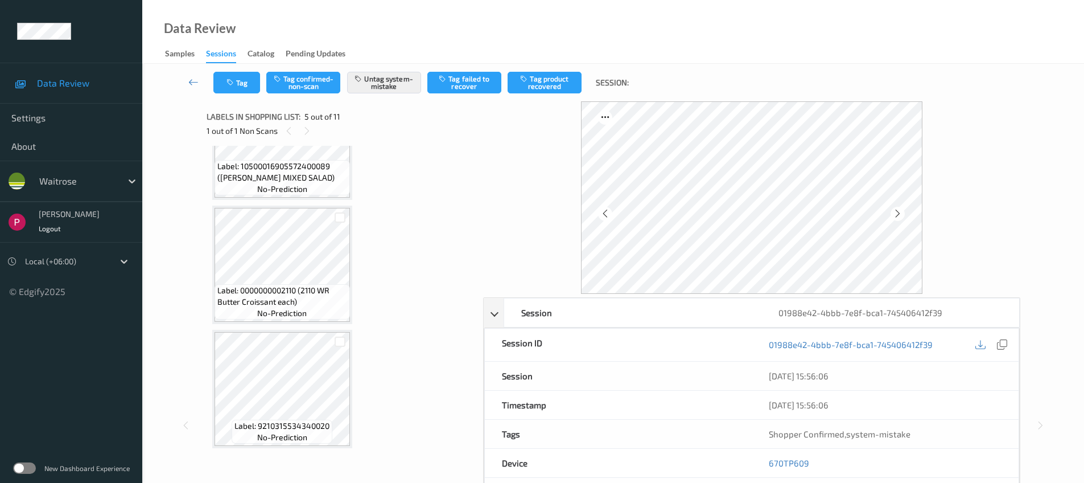
scroll to position [492, 0]
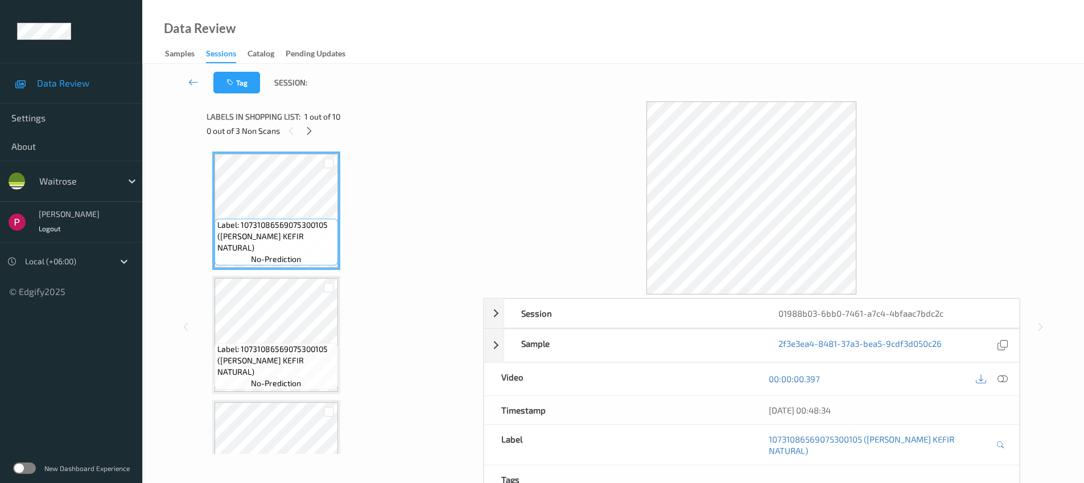
scroll to position [566, 0]
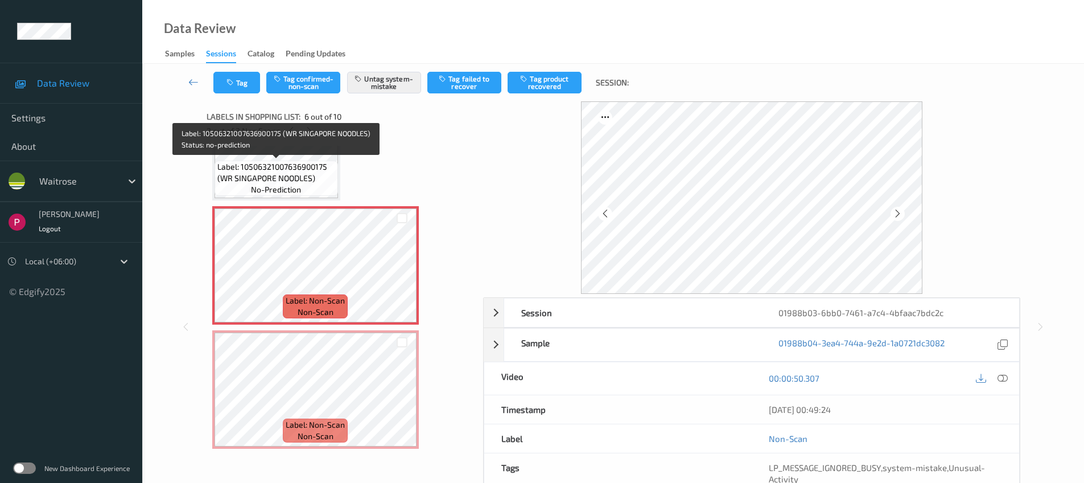
click at [293, 179] on span "Label: 10506321007636900175 (WR SINGAPORE NOODLES)" at bounding box center [276, 172] width 118 height 23
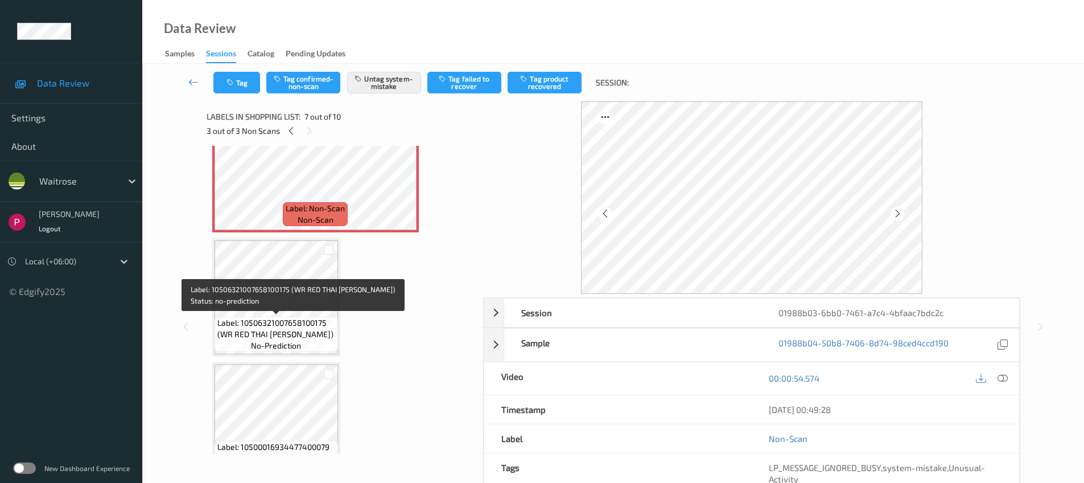
scroll to position [536, 0]
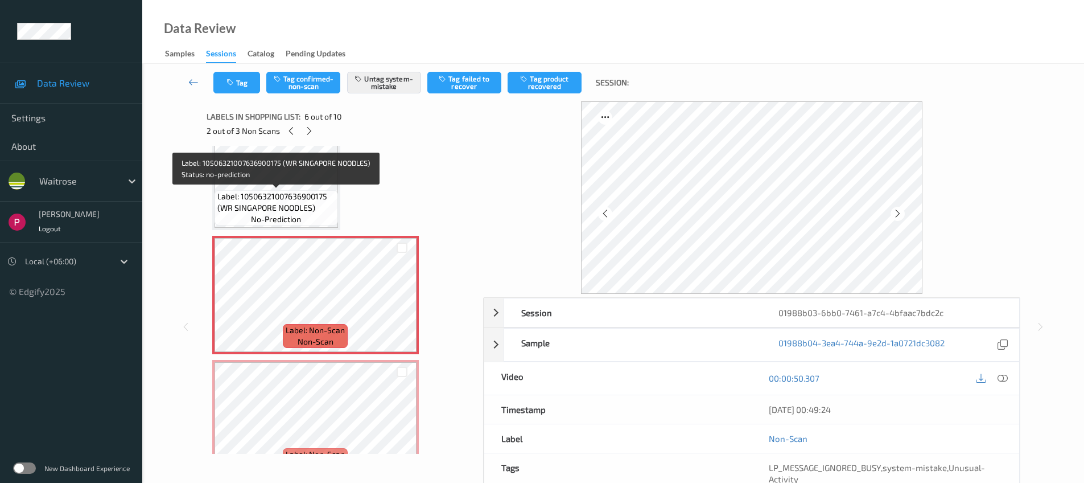
click at [303, 202] on span "Label: 10506321007636900175 (WR SINGAPORE NOODLES)" at bounding box center [276, 202] width 118 height 23
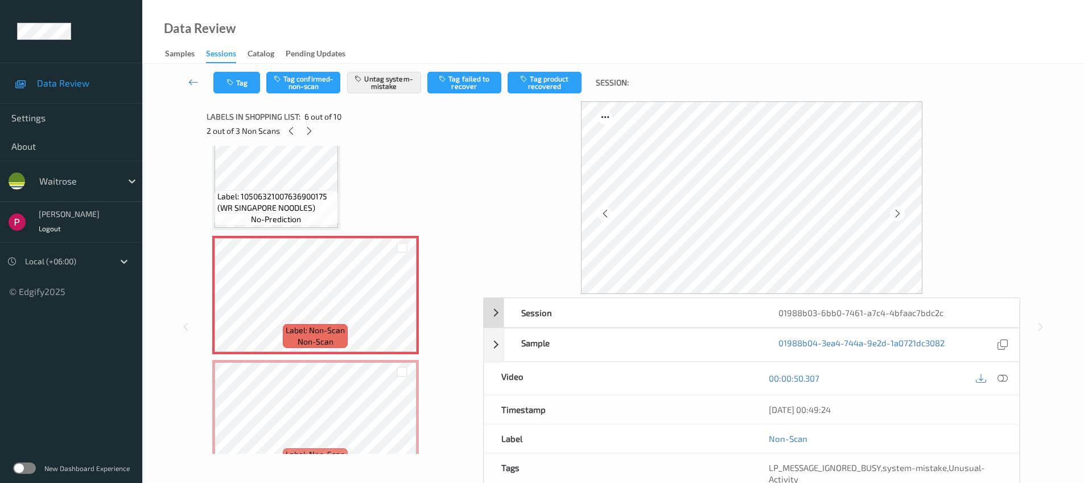
click at [976, 310] on div "01988b03-6bb0-7461-a7c4-4bfaac7bdc2c" at bounding box center [890, 312] width 257 height 28
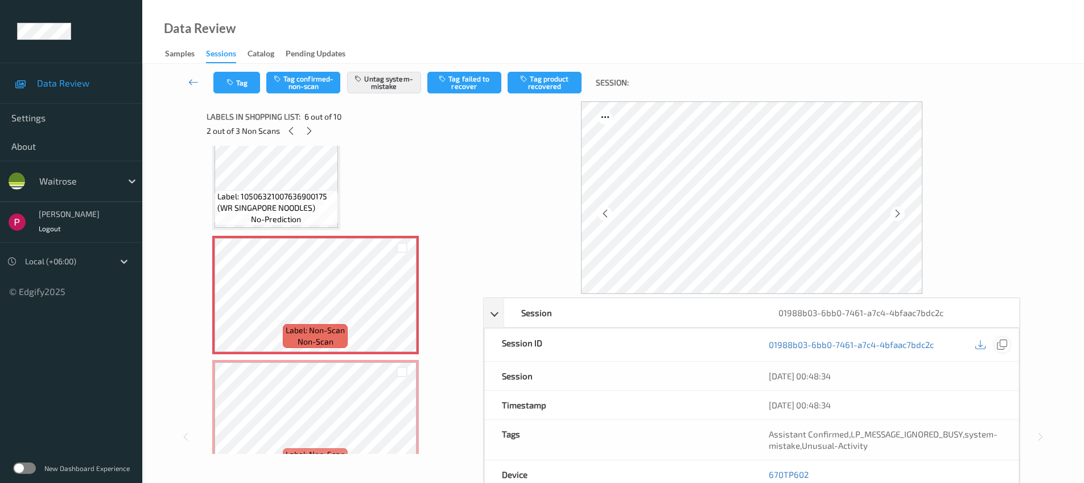
click at [1004, 340] on icon at bounding box center [1002, 344] width 10 height 10
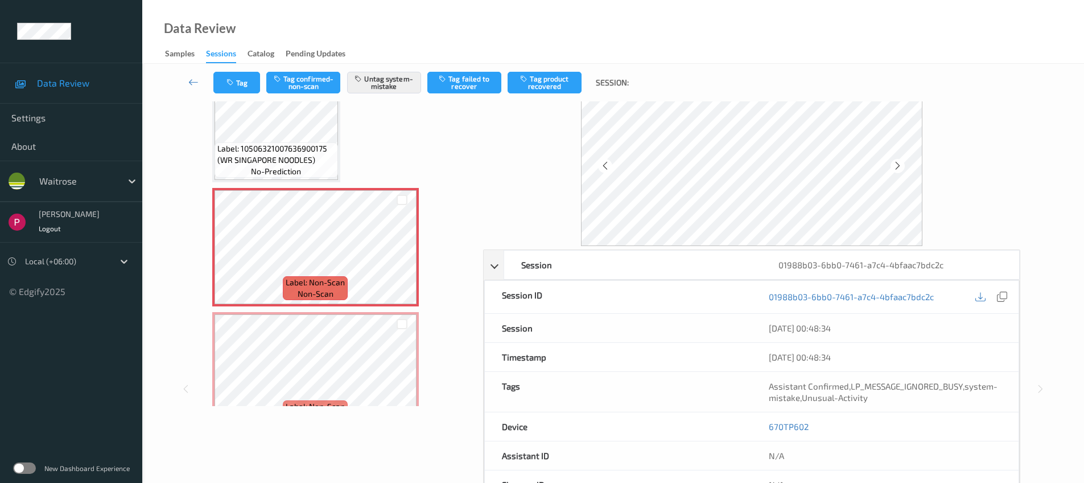
scroll to position [106, 0]
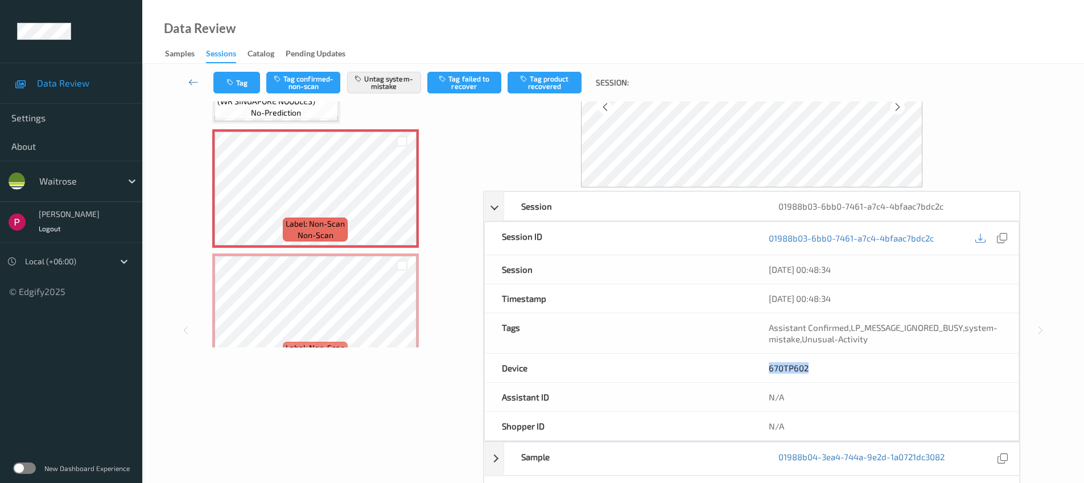
drag, startPoint x: 813, startPoint y: 363, endPoint x: 758, endPoint y: 361, distance: 55.2
click at [758, 361] on div "670TP602" at bounding box center [885, 368] width 267 height 28
copy link "670TP602"
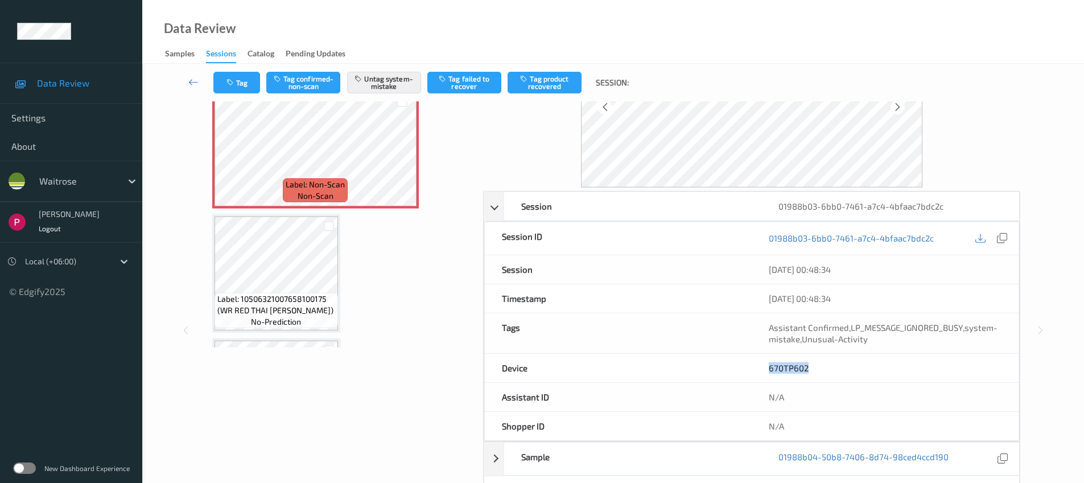
scroll to position [219, 0]
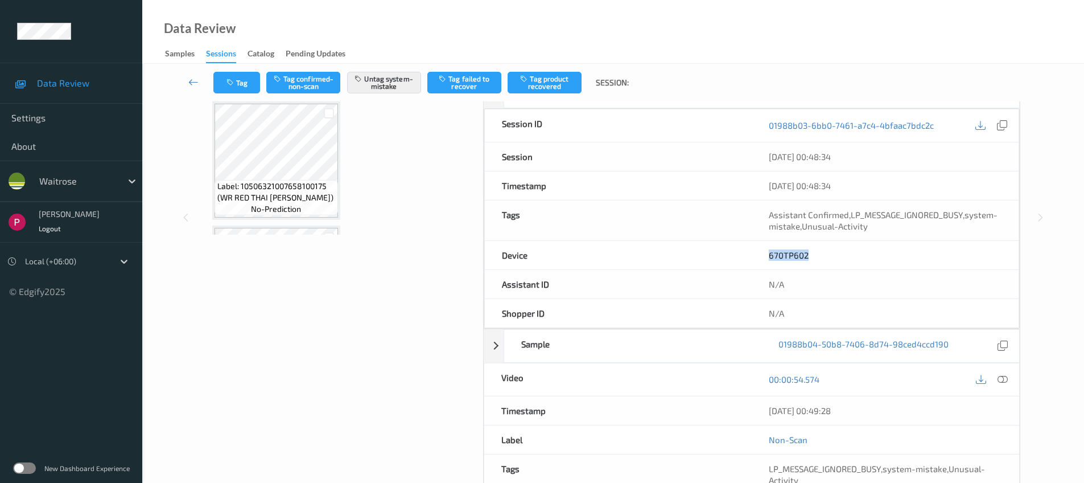
drag, startPoint x: 862, startPoint y: 412, endPoint x: 726, endPoint y: 404, distance: 136.3
click at [724, 405] on div "Timestamp 09/08/2025 00:49:28" at bounding box center [752, 410] width 536 height 29
copy div "09/08/2025 00:49:28"
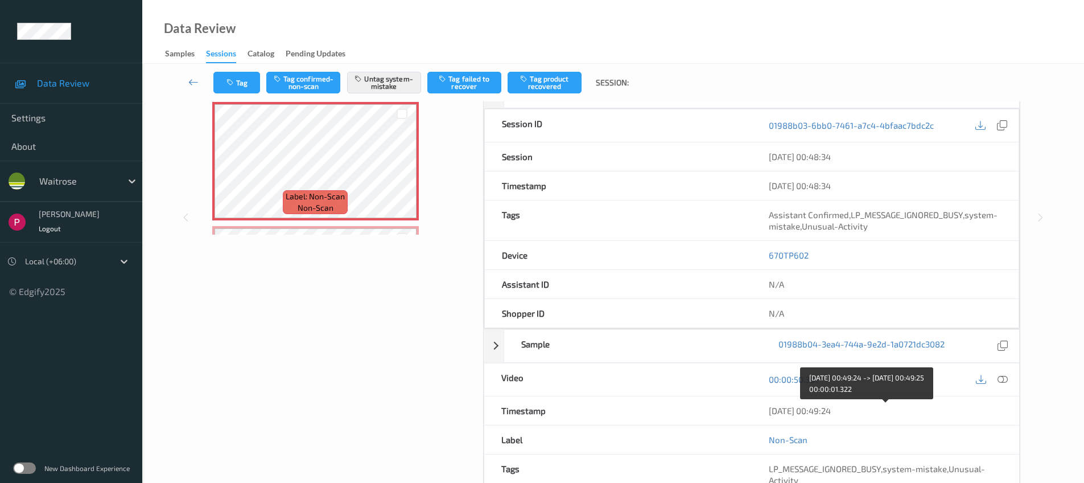
drag, startPoint x: 860, startPoint y: 410, endPoint x: 767, endPoint y: 411, distance: 92.8
click at [767, 411] on div "09/08/2025 00:49:24" at bounding box center [886, 410] width 268 height 28
copy div "09/08/2025 00:49:24"
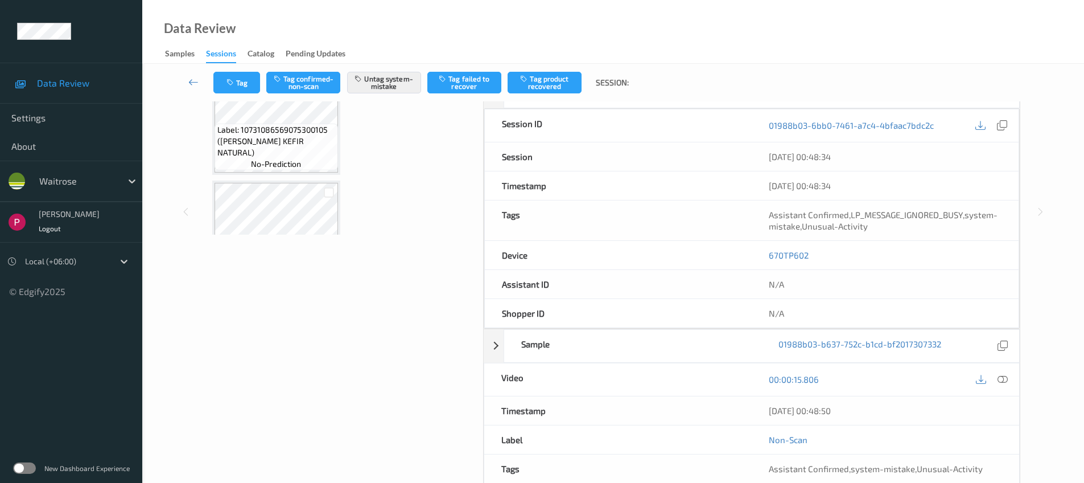
scroll to position [239, 0]
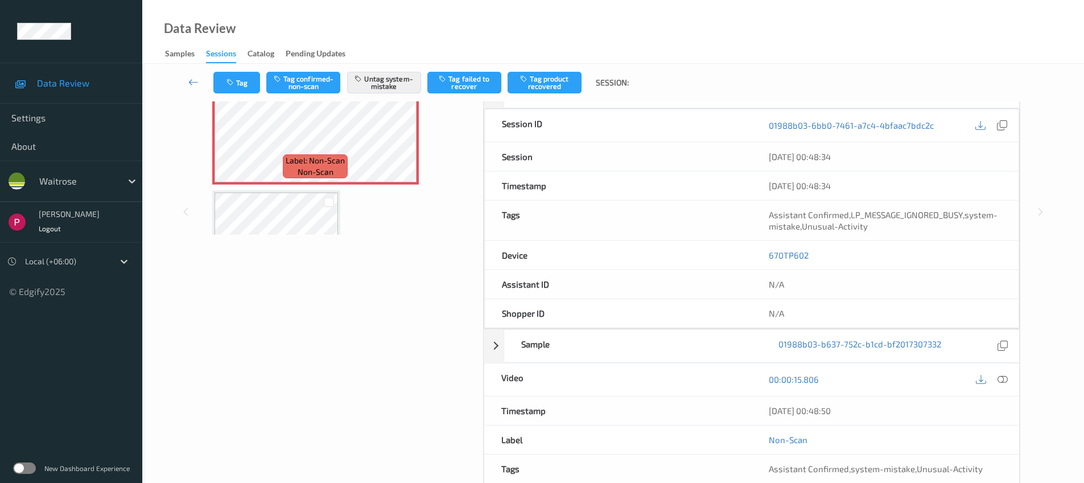
drag, startPoint x: 850, startPoint y: 412, endPoint x: 746, endPoint y: 398, distance: 105.7
click at [746, 401] on div "Timestamp 09/08/2025 00:48:50" at bounding box center [752, 410] width 536 height 29
click at [868, 418] on div "09/08/2025 00:48:50" at bounding box center [886, 410] width 268 height 28
drag, startPoint x: 844, startPoint y: 410, endPoint x: 769, endPoint y: 406, distance: 75.8
click at [769, 406] on div "09/08/2025 00:48:50" at bounding box center [885, 410] width 233 height 11
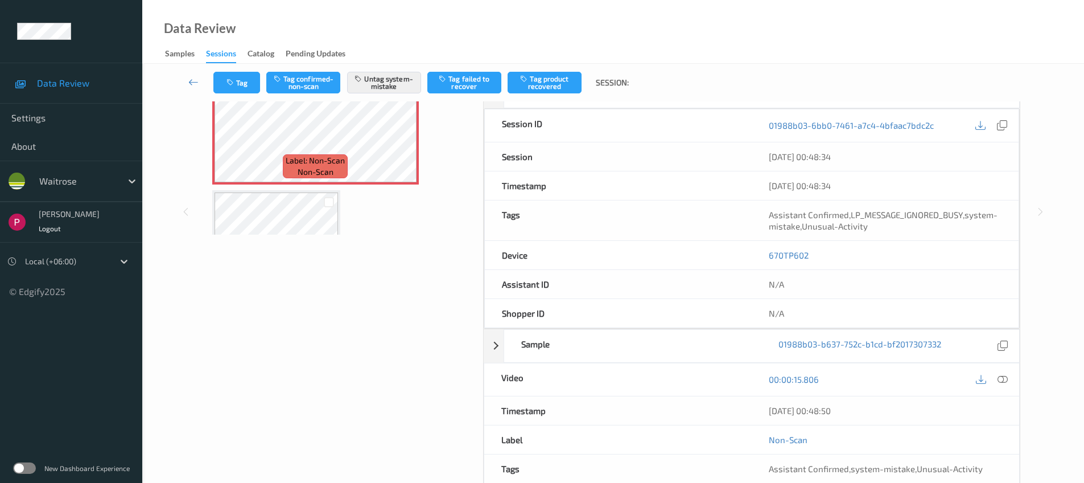
copy div "09/08/2025 00:48:50"
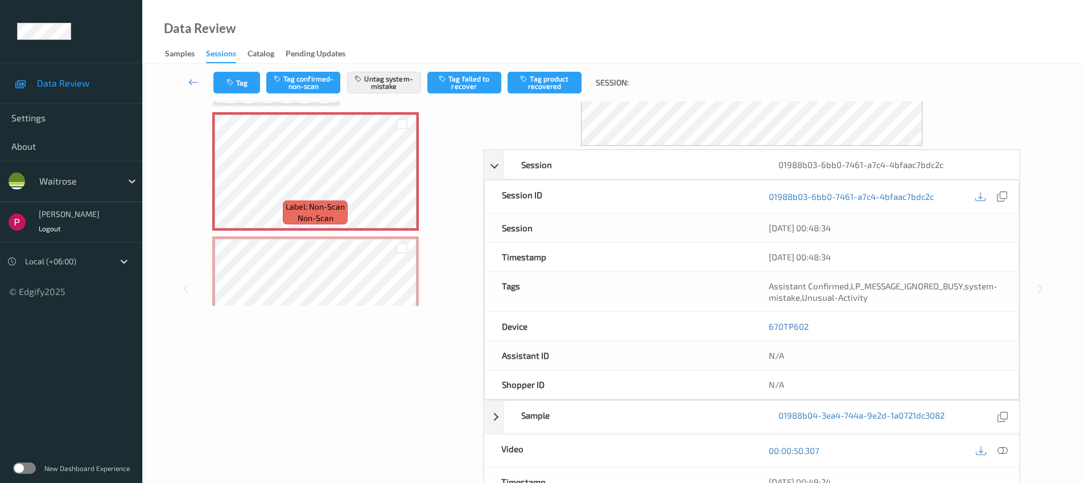
scroll to position [201, 0]
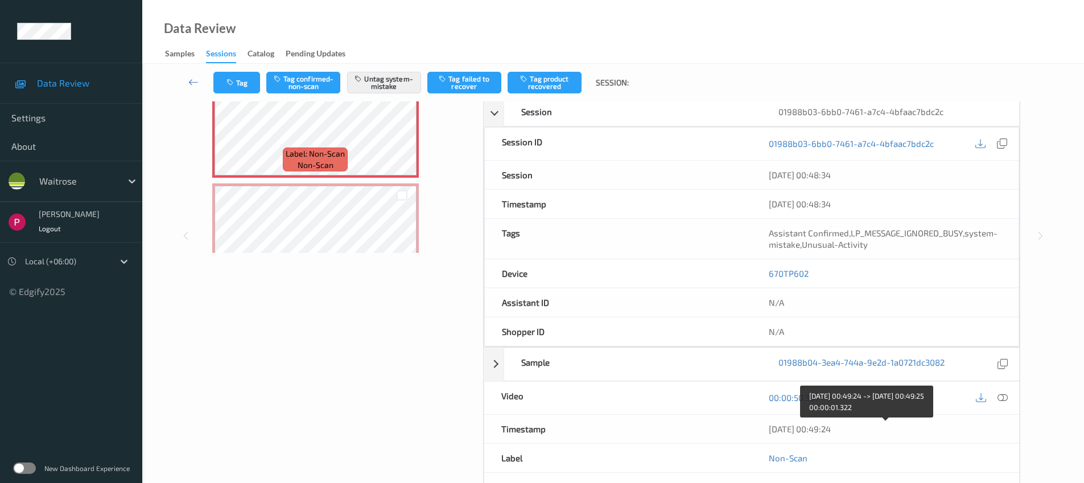
drag, startPoint x: 862, startPoint y: 431, endPoint x: 774, endPoint y: 423, distance: 88.1
click at [774, 423] on div "09/08/2025 00:49:24" at bounding box center [885, 428] width 233 height 11
drag, startPoint x: 768, startPoint y: 428, endPoint x: 891, endPoint y: 432, distance: 123.0
click at [891, 432] on div "09/08/2025 00:49:24" at bounding box center [886, 428] width 268 height 28
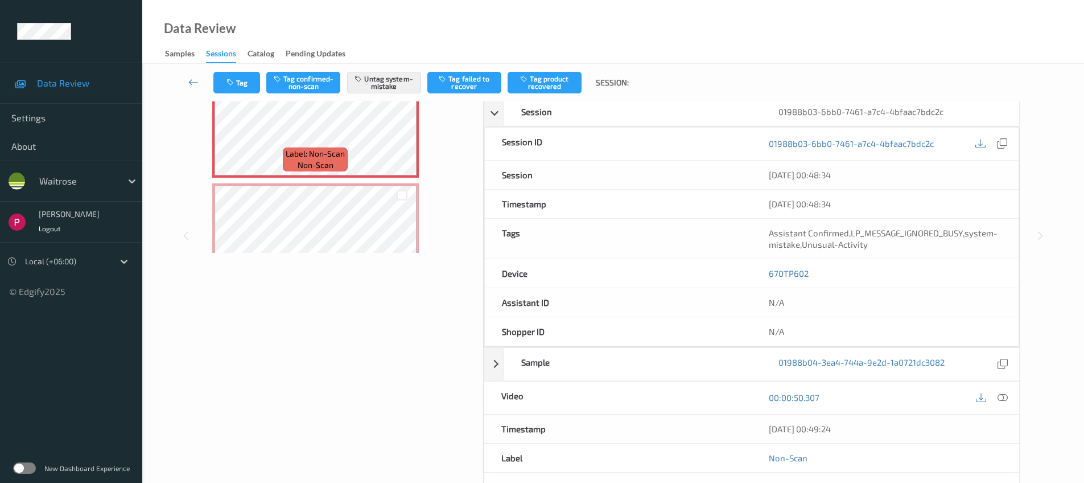
copy div "09/08/2025 00:49:24"
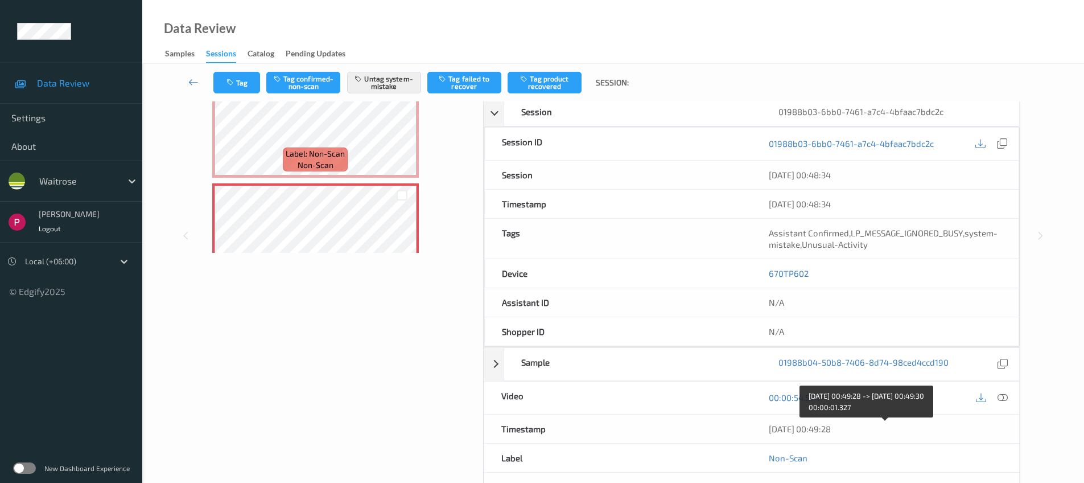
drag, startPoint x: 858, startPoint y: 428, endPoint x: 763, endPoint y: 424, distance: 95.1
click at [763, 424] on div "09/08/2025 00:49:28" at bounding box center [886, 428] width 268 height 28
copy div "09/08/2025 00:49:28"
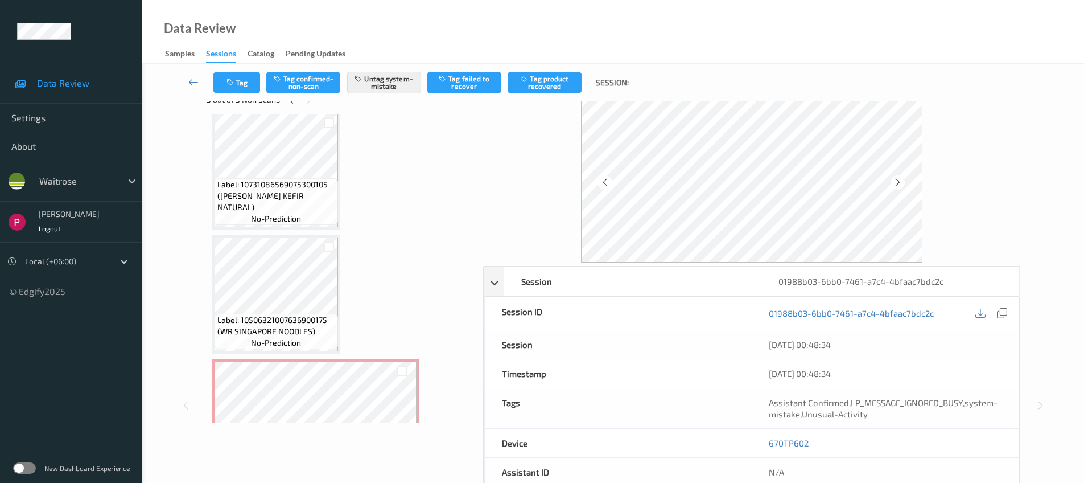
scroll to position [0, 0]
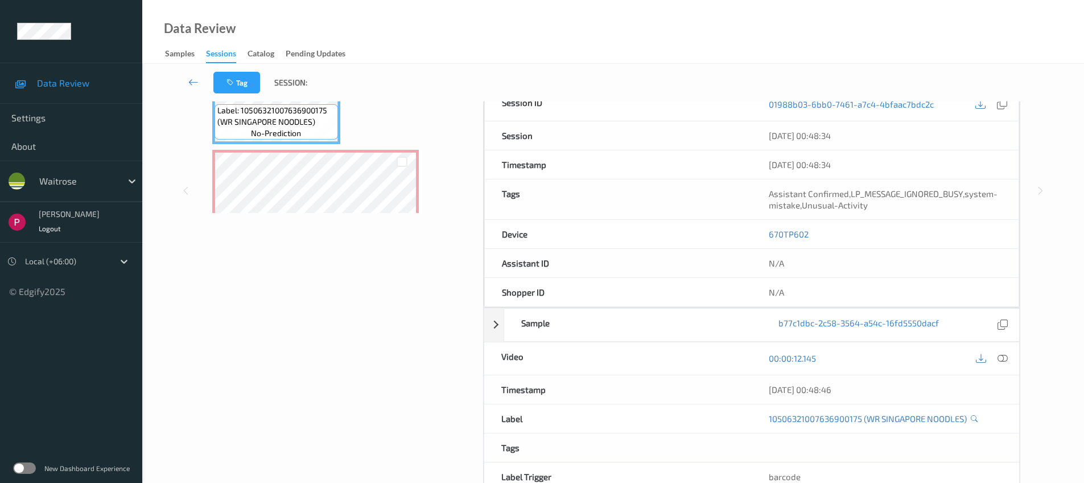
click at [1007, 359] on icon at bounding box center [1003, 358] width 10 height 10
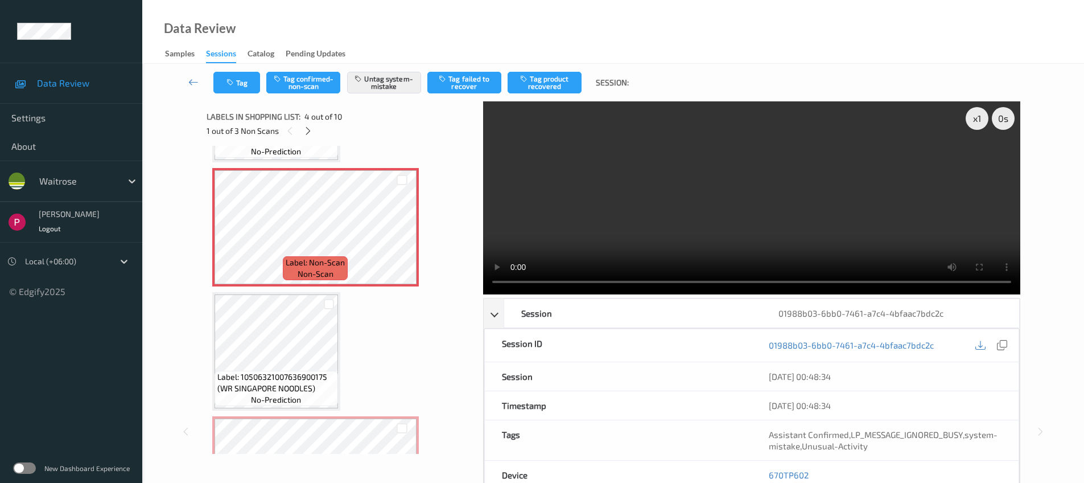
scroll to position [394, 0]
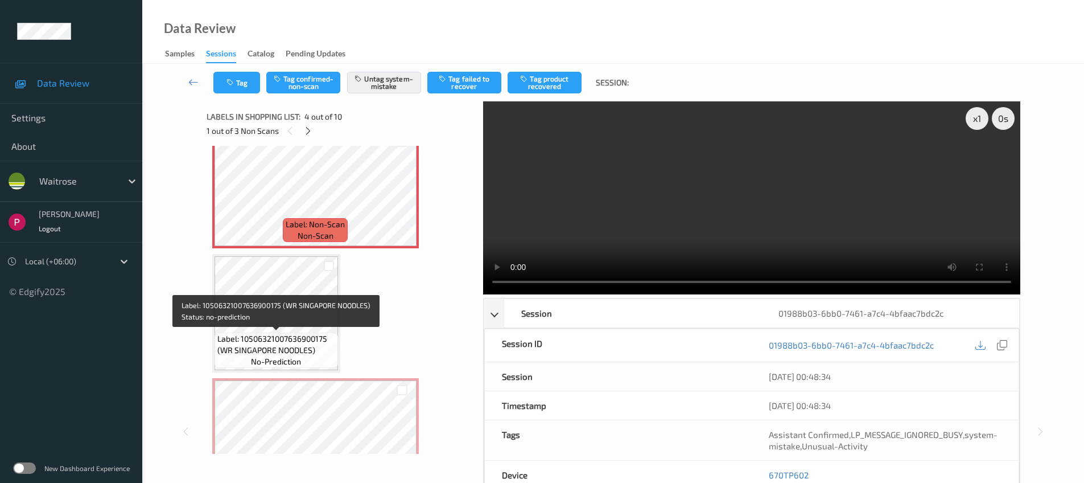
click at [293, 333] on span "Label: 10506321007636900175 (WR SINGAPORE NOODLES)" at bounding box center [276, 344] width 118 height 23
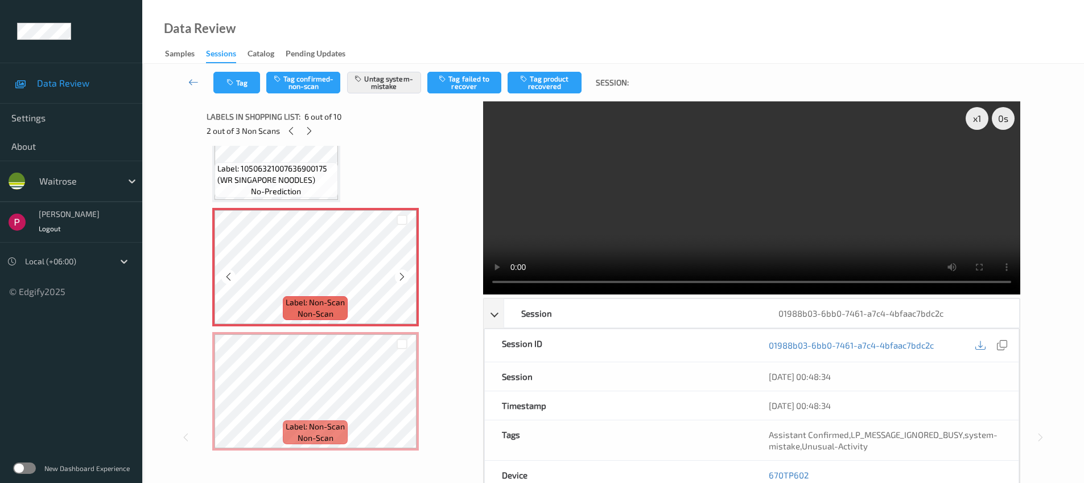
scroll to position [572, 0]
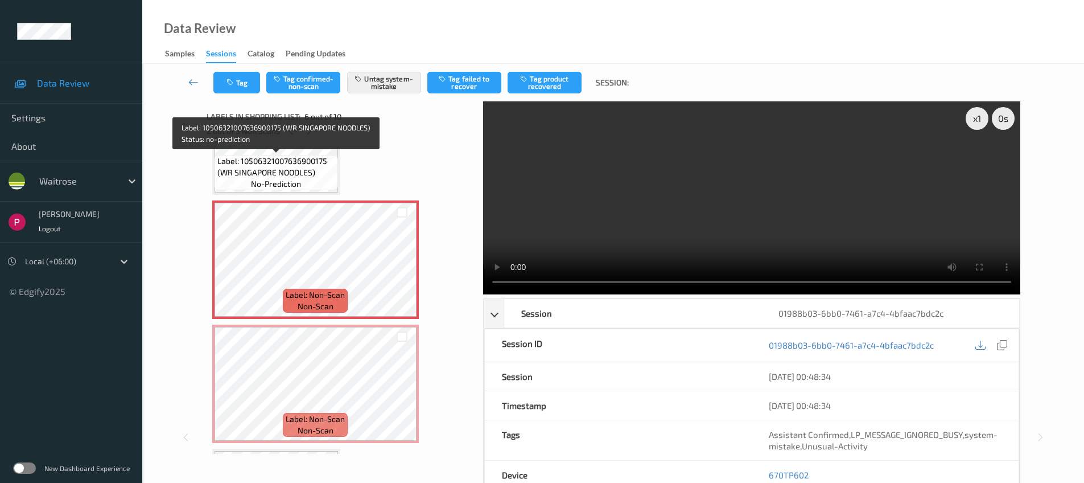
click at [295, 178] on span "no-prediction" at bounding box center [276, 183] width 50 height 11
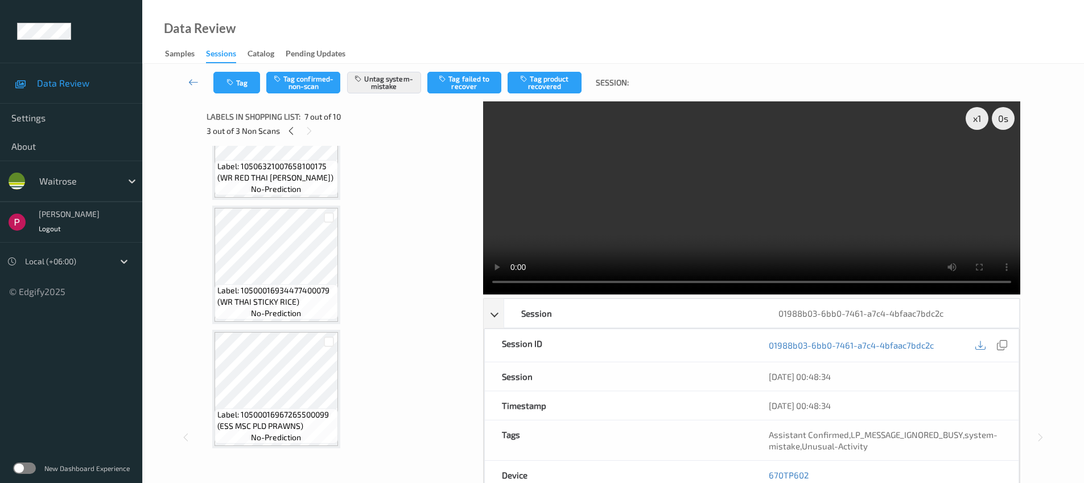
scroll to position [314, 0]
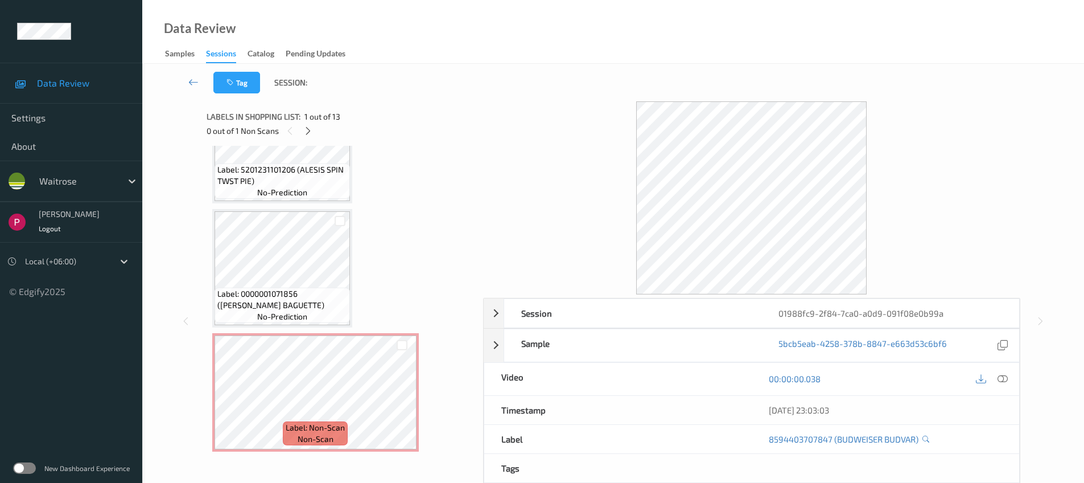
scroll to position [1223, 0]
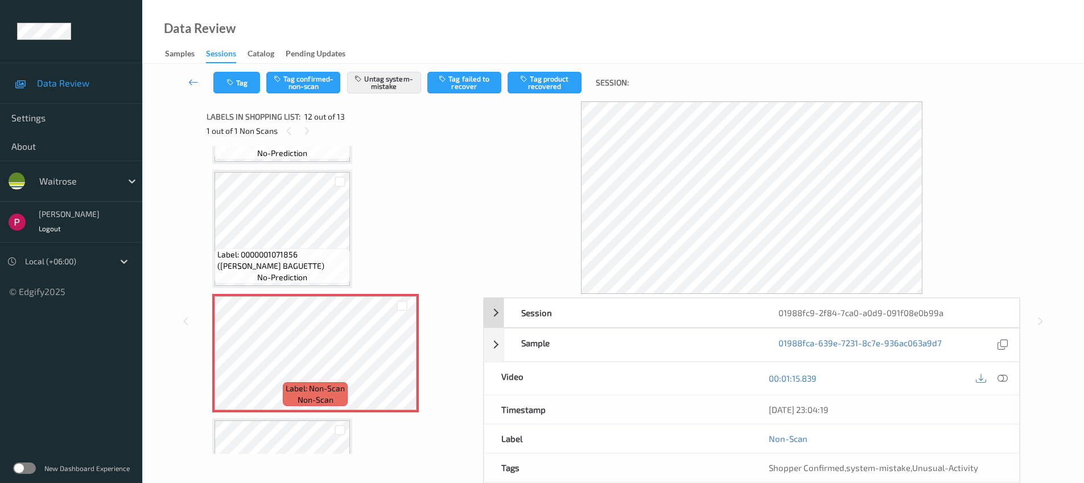
click at [854, 306] on div "01988fc9-2f84-7ca0-a0d9-091f08e0b99a" at bounding box center [890, 312] width 257 height 28
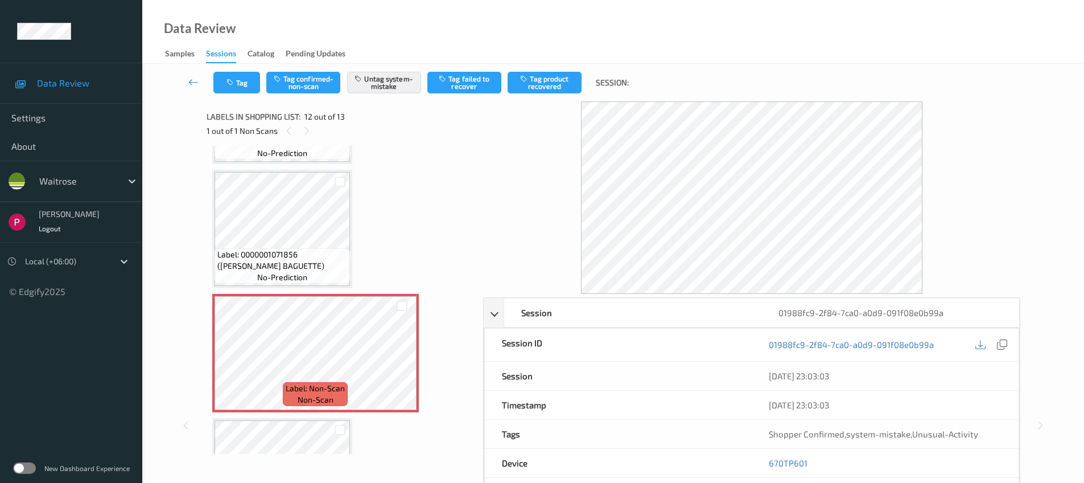
drag, startPoint x: 1000, startPoint y: 343, endPoint x: 866, endPoint y: 414, distance: 151.0
click at [1000, 343] on icon at bounding box center [1002, 344] width 10 height 10
click at [1003, 347] on icon at bounding box center [1002, 344] width 10 height 10
drag, startPoint x: 813, startPoint y: 462, endPoint x: 759, endPoint y: 455, distance: 55.0
click at [759, 455] on div "670TP601" at bounding box center [885, 463] width 267 height 28
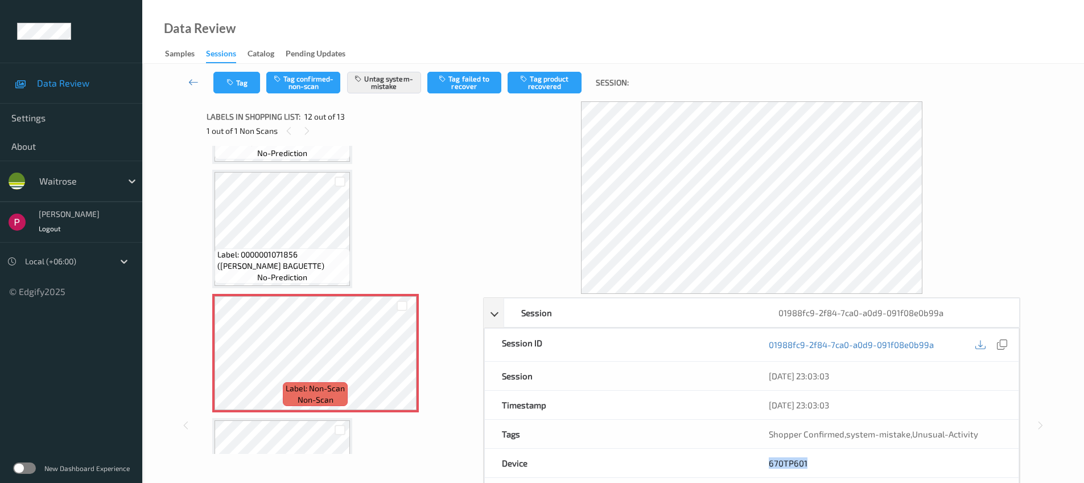
copy link "670TP601"
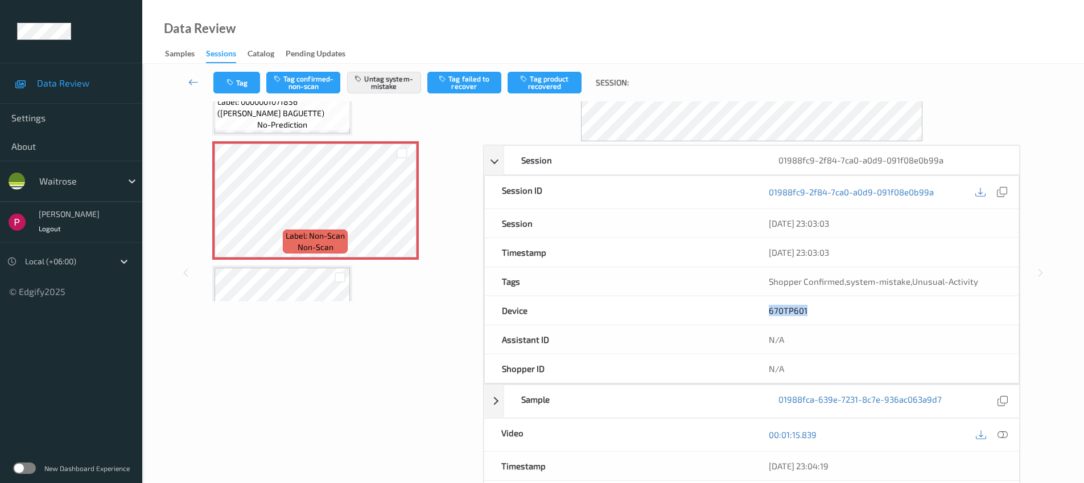
scroll to position [217, 0]
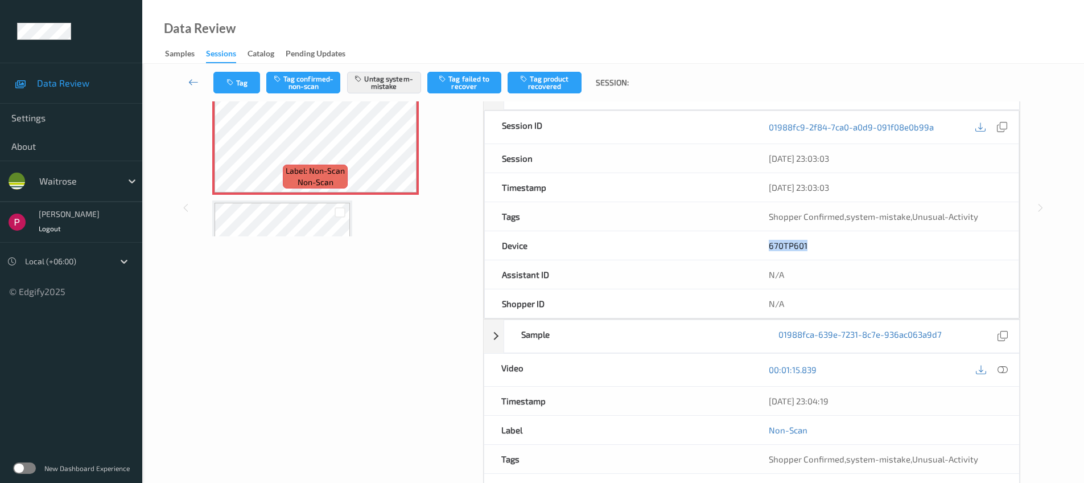
drag, startPoint x: 856, startPoint y: 401, endPoint x: 764, endPoint y: 400, distance: 92.2
click at [764, 400] on div "[DATE] 23:04:19" at bounding box center [886, 401] width 268 height 28
copy div "[DATE] 23:04:19"
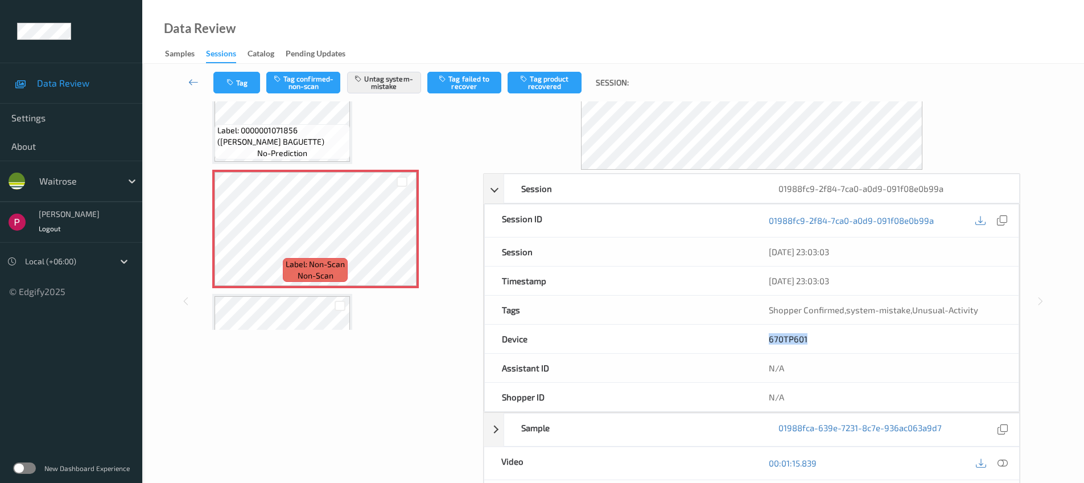
scroll to position [165, 0]
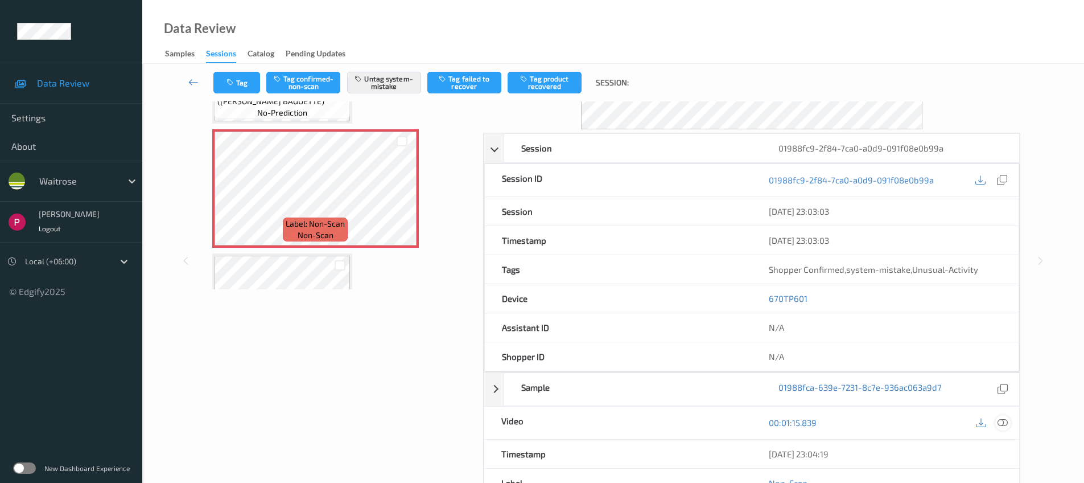
click at [1003, 422] on icon at bounding box center [1003, 422] width 10 height 10
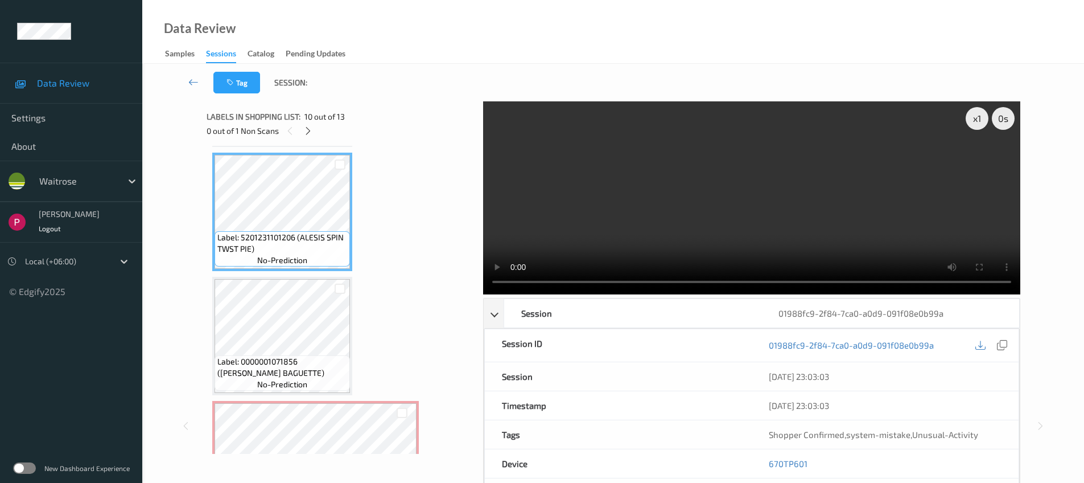
scroll to position [1311, 0]
